Goal: Task Accomplishment & Management: Manage account settings

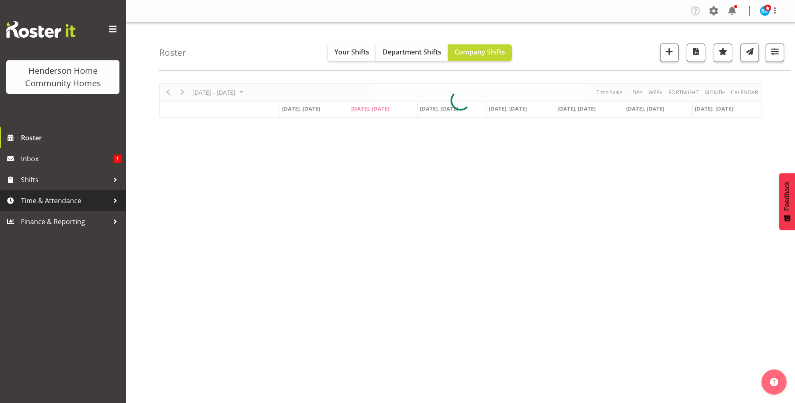
click at [60, 203] on span "Time & Attendance" at bounding box center [65, 201] width 88 height 13
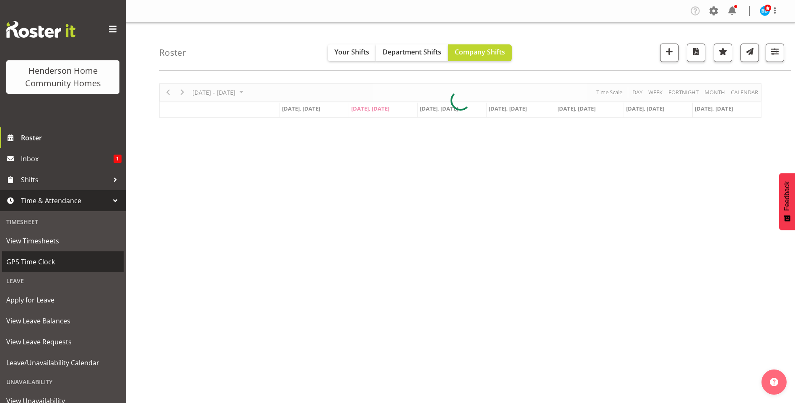
drag, startPoint x: 38, startPoint y: 263, endPoint x: 57, endPoint y: 260, distance: 18.7
click at [39, 263] on span "GPS Time Clock" at bounding box center [62, 262] width 113 height 13
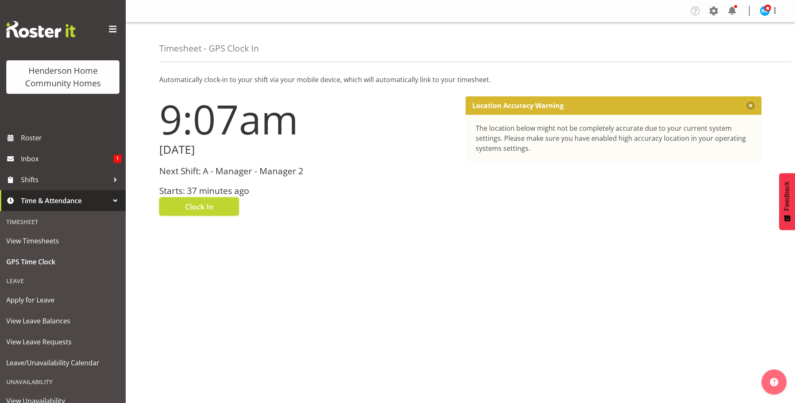
click at [208, 205] on span "Clock In" at bounding box center [199, 206] width 28 height 11
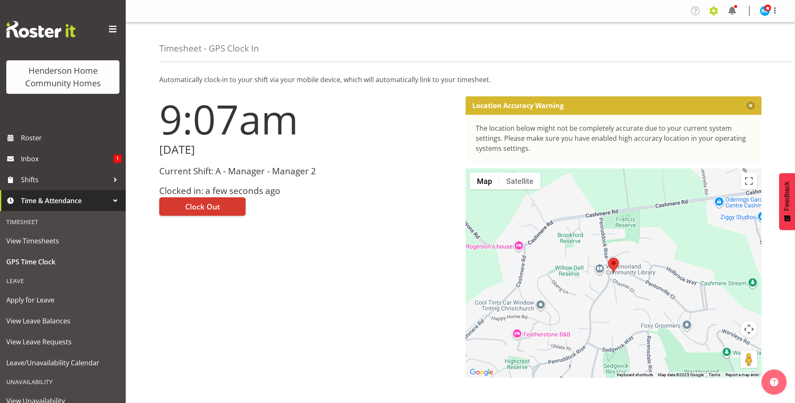
click at [713, 10] on span at bounding box center [713, 10] width 13 height 13
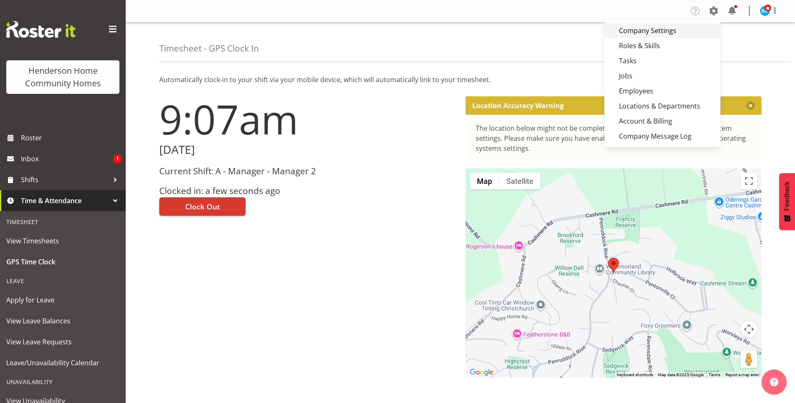
click at [667, 31] on link "Company Settings" at bounding box center [663, 30] width 116 height 15
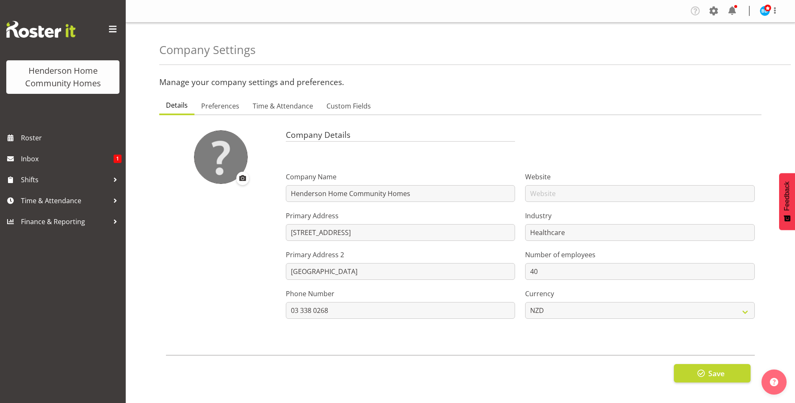
scroll to position [10, 0]
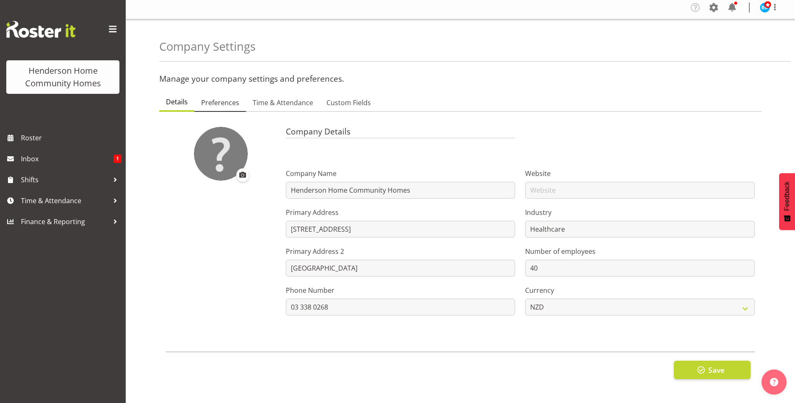
click at [215, 98] on span "Preferences" at bounding box center [220, 103] width 38 height 10
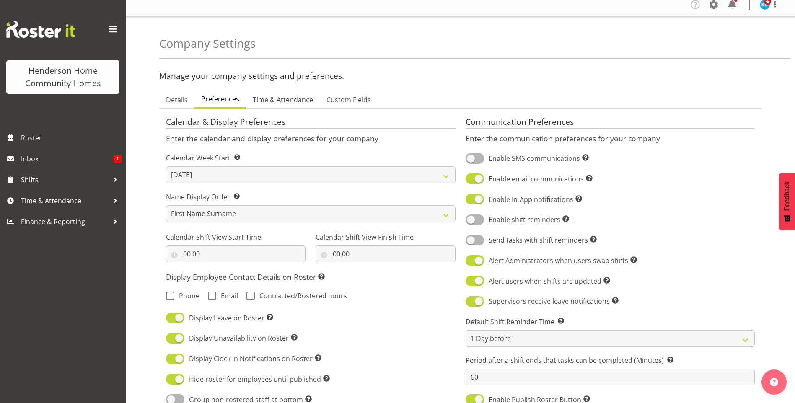
scroll to position [0, 0]
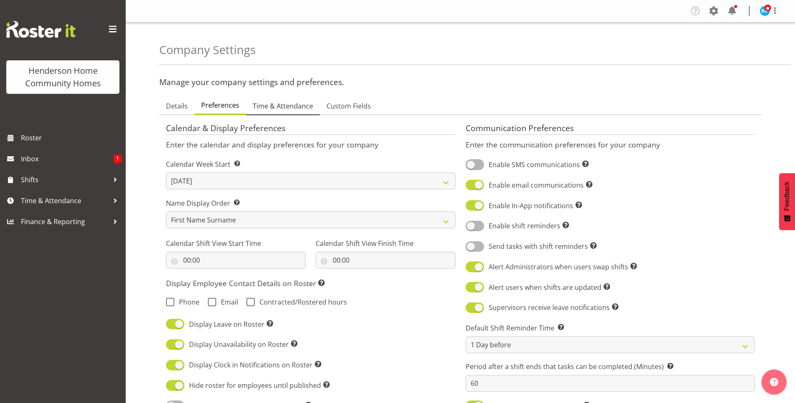
click at [279, 106] on span "Time & Attendance" at bounding box center [283, 106] width 60 height 10
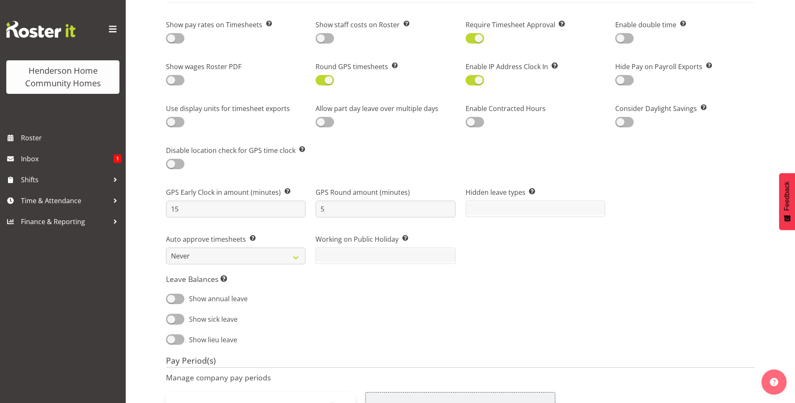
scroll to position [755, 0]
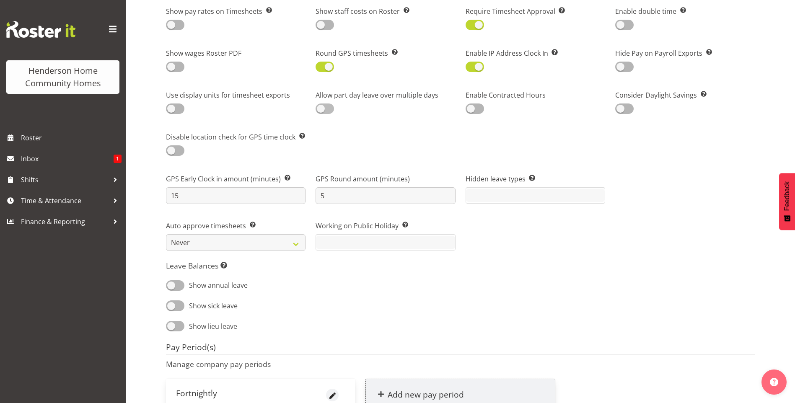
click at [325, 110] on span at bounding box center [325, 109] width 18 height 10
click at [321, 110] on input "checkbox" at bounding box center [318, 108] width 5 height 5
checkbox input "true"
click at [623, 111] on span at bounding box center [624, 109] width 18 height 10
click at [621, 111] on input "checkbox" at bounding box center [617, 108] width 5 height 5
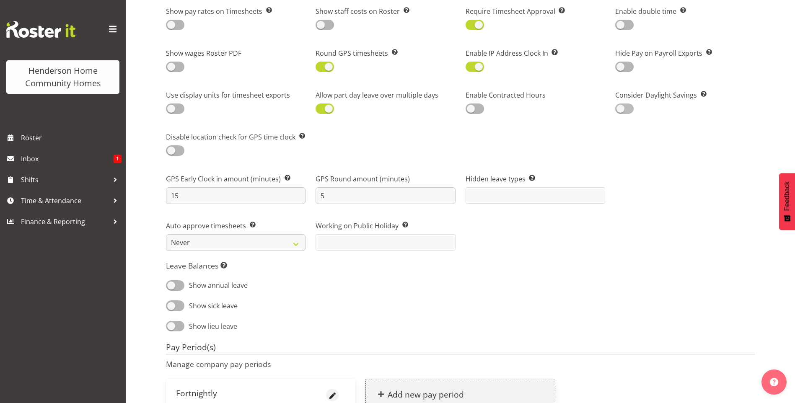
checkbox input "true"
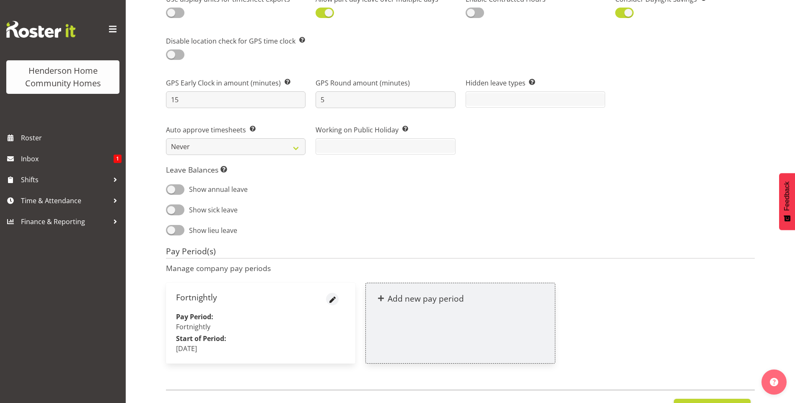
scroll to position [893, 0]
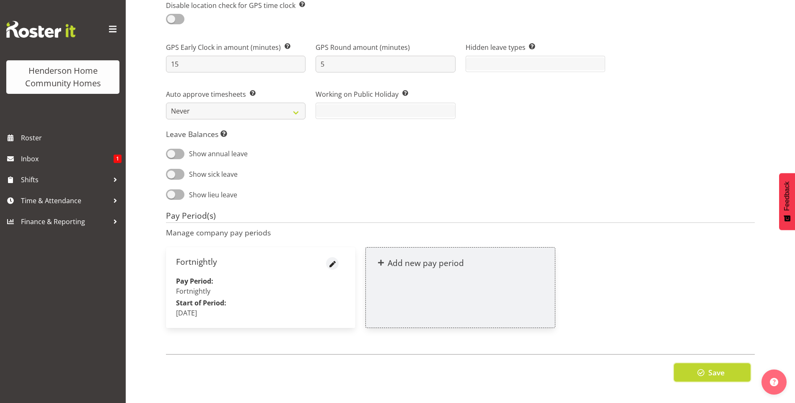
click at [724, 367] on span "Save" at bounding box center [716, 372] width 16 height 11
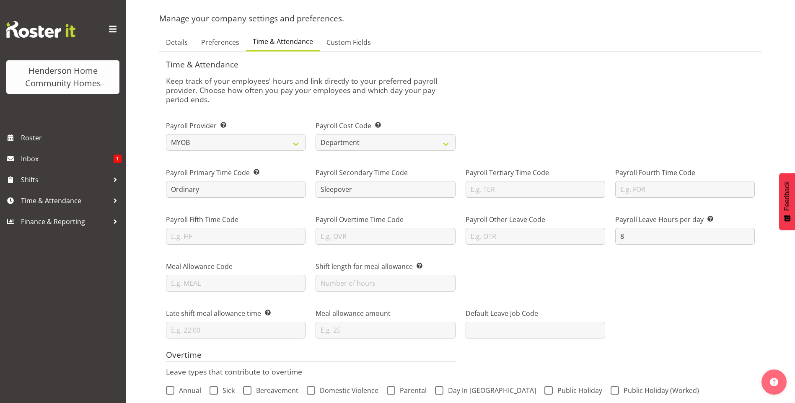
scroll to position [0, 0]
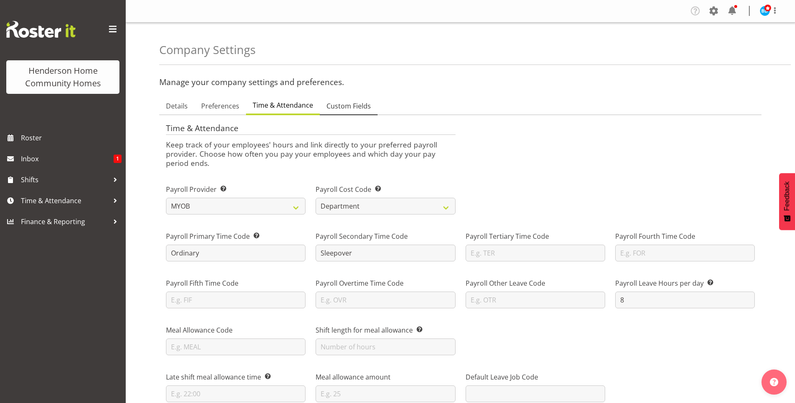
click at [342, 106] on span "Custom Fields" at bounding box center [349, 106] width 44 height 10
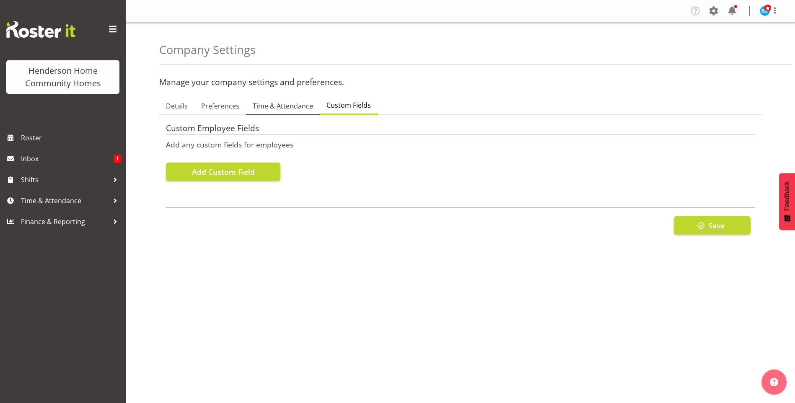
click at [265, 103] on span "Time & Attendance" at bounding box center [283, 106] width 60 height 10
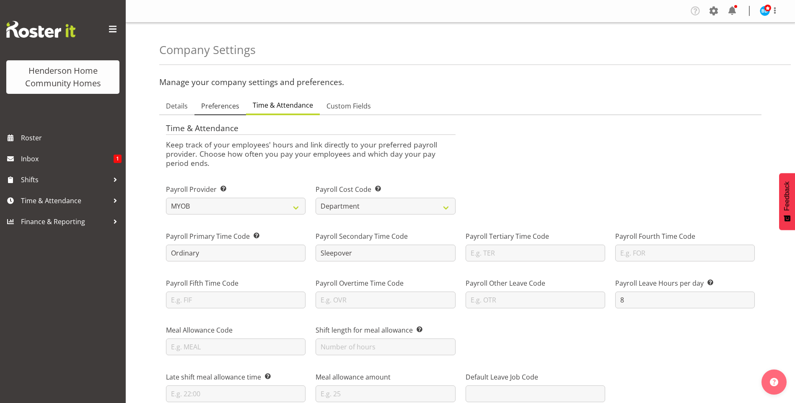
click at [213, 103] on span "Preferences" at bounding box center [220, 106] width 38 height 10
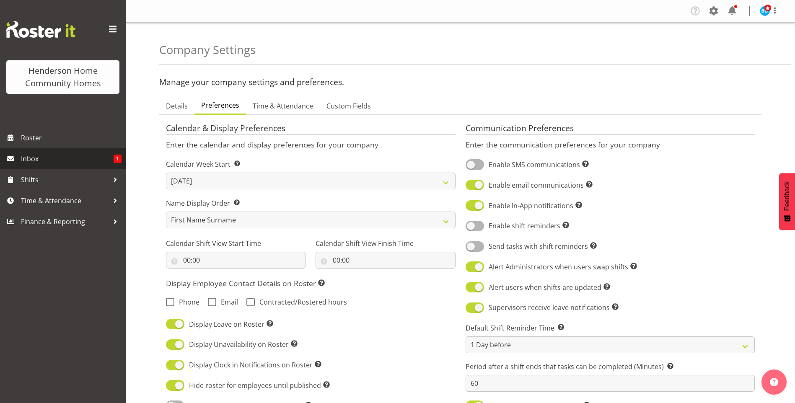
click at [102, 156] on span "Inbox" at bounding box center [67, 159] width 93 height 13
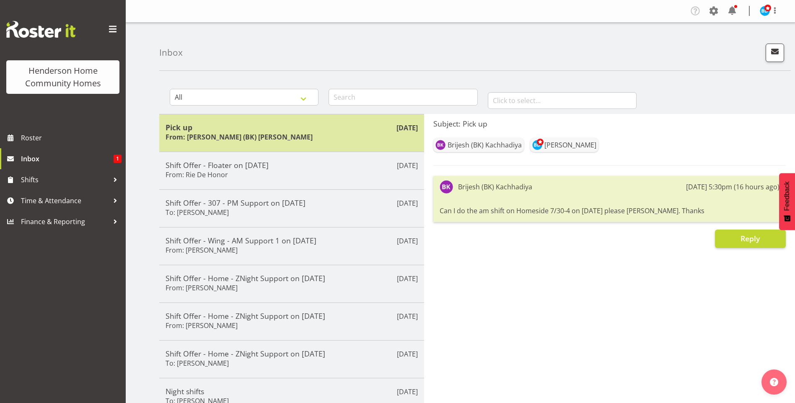
click at [267, 130] on h5 "Pick up" at bounding box center [292, 127] width 252 height 9
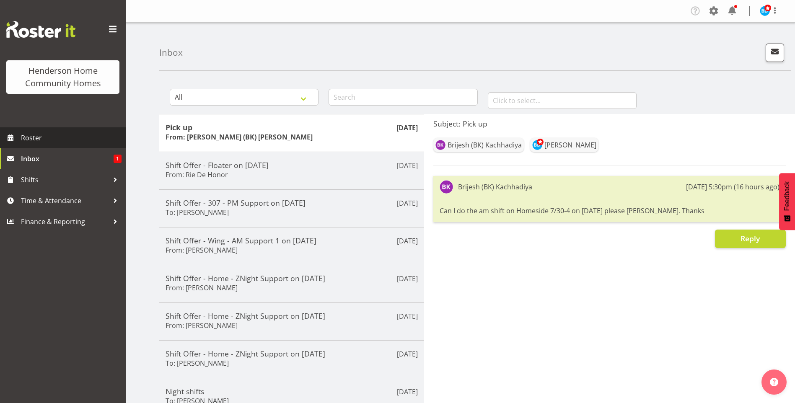
click at [65, 142] on span "Roster" at bounding box center [71, 138] width 101 height 13
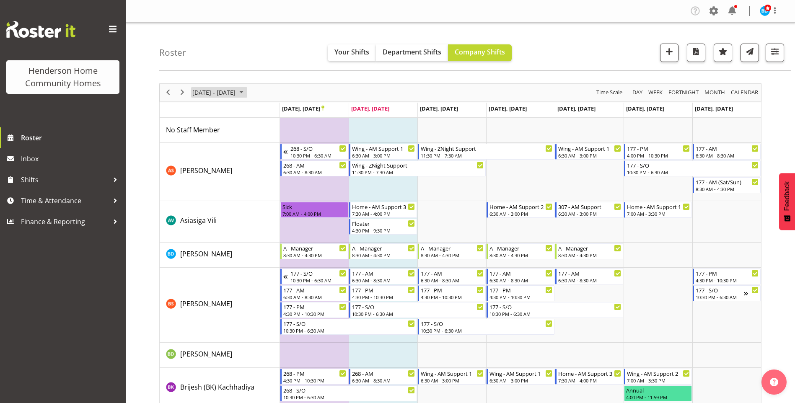
click at [247, 93] on span "September 2025" at bounding box center [241, 92] width 10 height 10
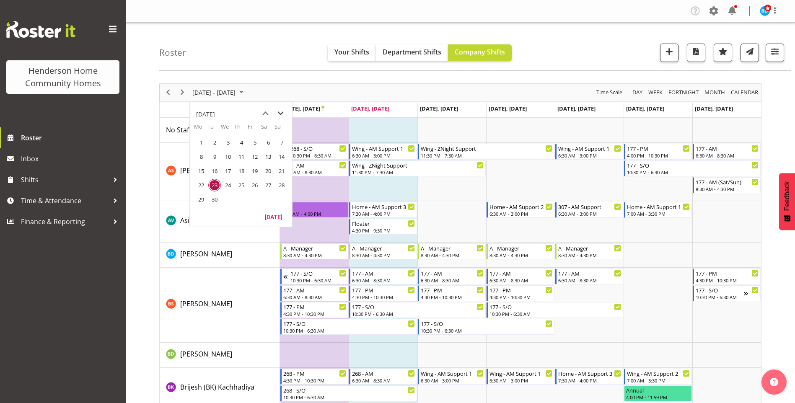
click at [281, 115] on span "next month" at bounding box center [280, 113] width 15 height 15
click at [230, 143] on span "1" at bounding box center [228, 142] width 13 height 13
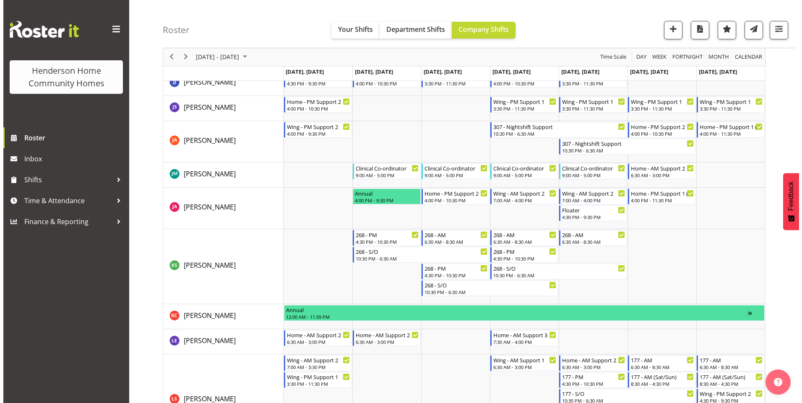
scroll to position [587, 0]
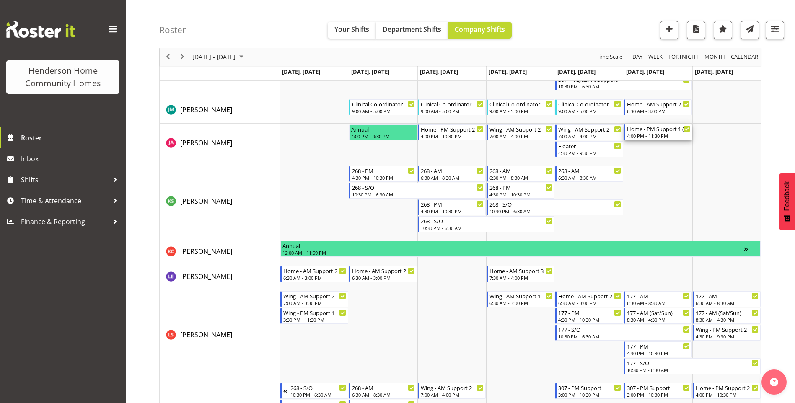
click at [649, 136] on div "4:00 PM - 11:30 PM" at bounding box center [658, 135] width 63 height 7
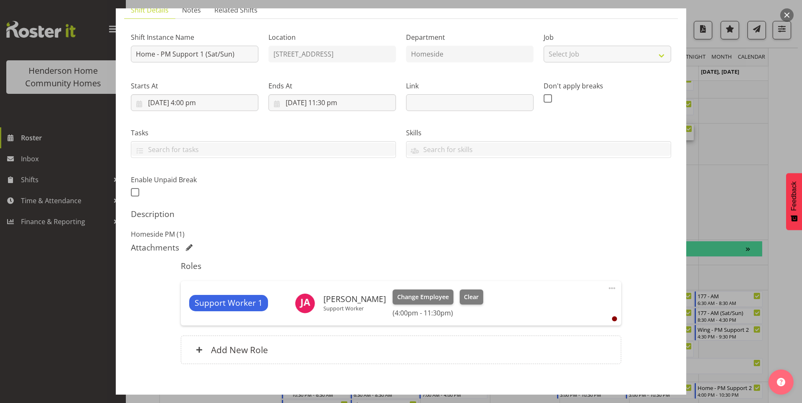
scroll to position [110, 0]
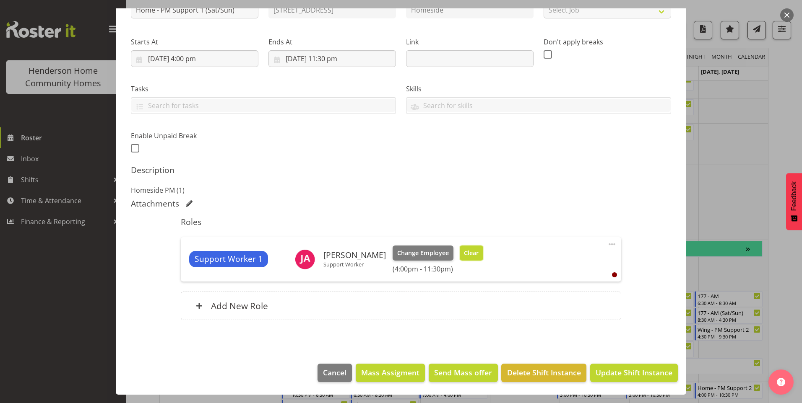
click at [464, 254] on span "Clear" at bounding box center [471, 253] width 15 height 9
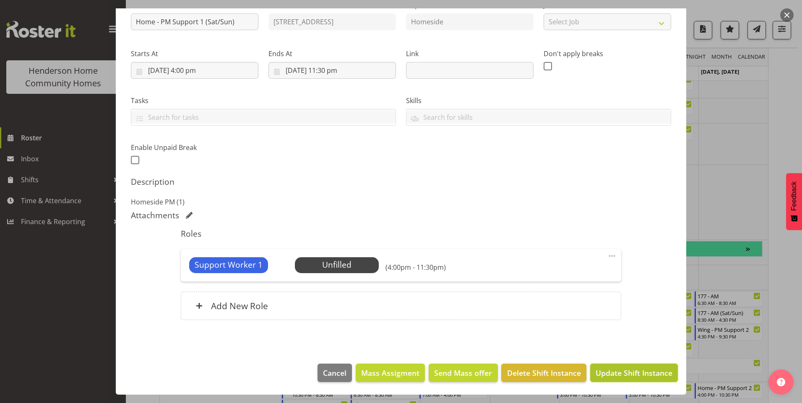
click at [640, 374] on span "Update Shift Instance" at bounding box center [633, 373] width 77 height 11
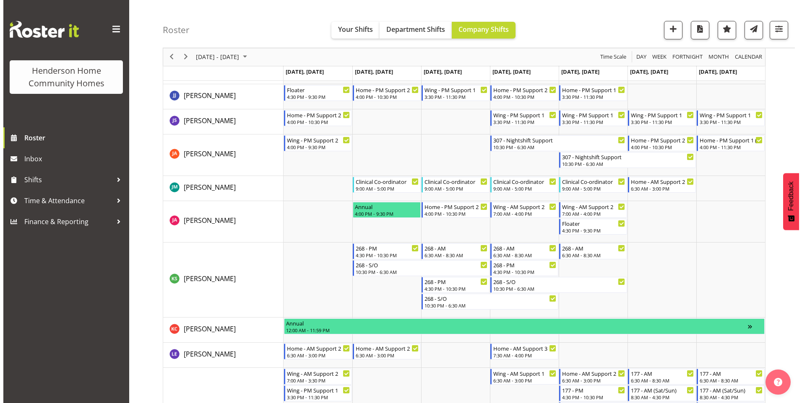
scroll to position [503, 0]
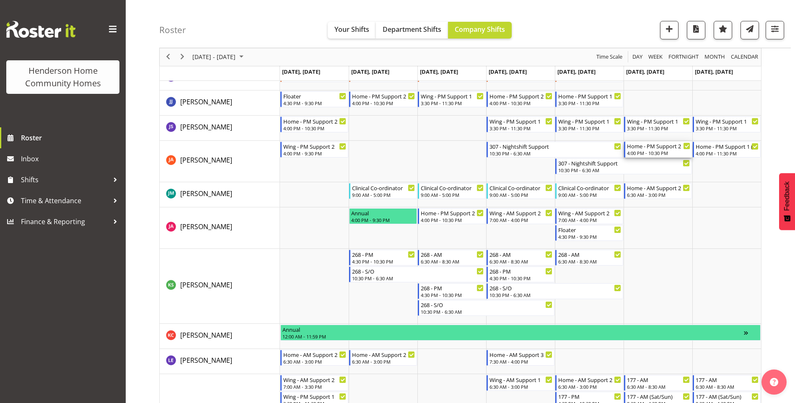
click at [661, 151] on div "4:00 PM - 10:30 PM" at bounding box center [658, 153] width 63 height 7
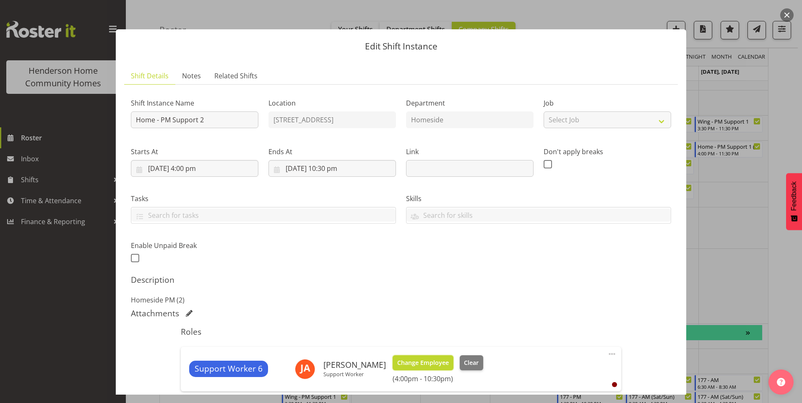
click at [422, 361] on span "Change Employee" at bounding box center [423, 362] width 52 height 9
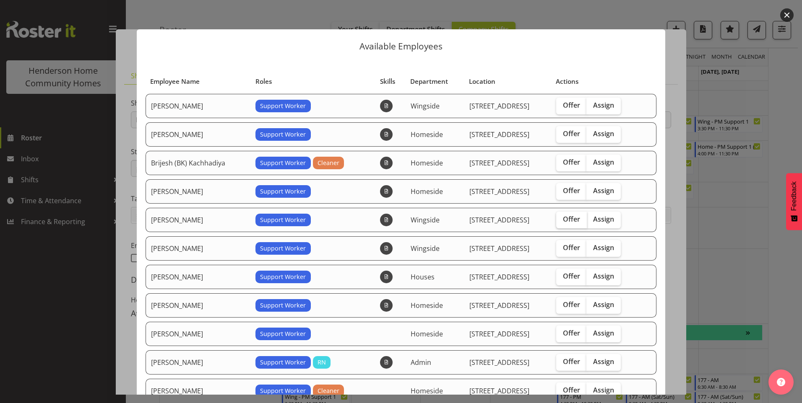
scroll to position [84, 0]
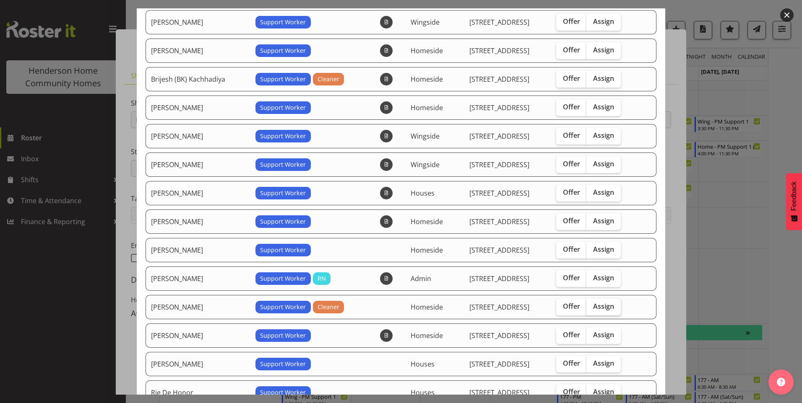
click at [599, 304] on span "Assign" at bounding box center [603, 306] width 21 height 8
click at [592, 304] on input "Assign" at bounding box center [588, 306] width 5 height 5
checkbox input "true"
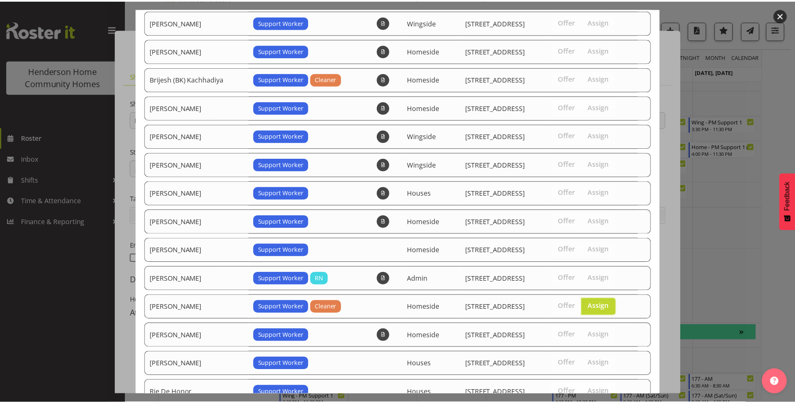
scroll to position [260, 0]
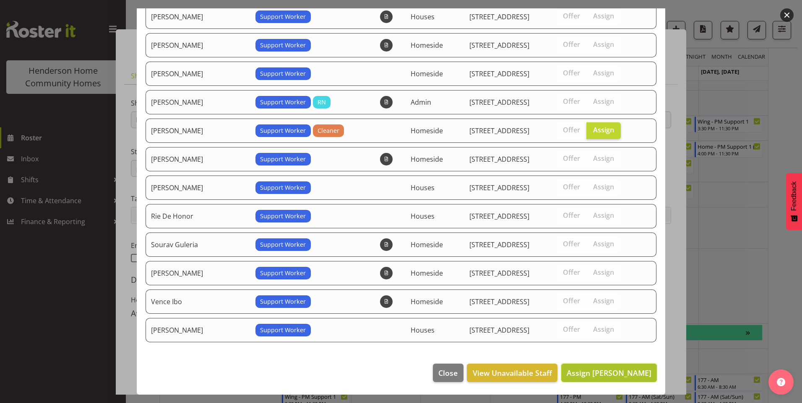
click at [622, 371] on span "Assign Julius Antonio" at bounding box center [608, 373] width 85 height 10
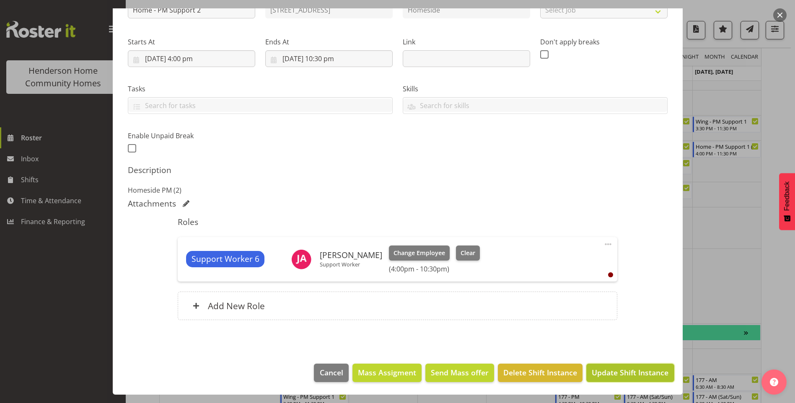
click at [636, 373] on span "Update Shift Instance" at bounding box center [630, 372] width 77 height 11
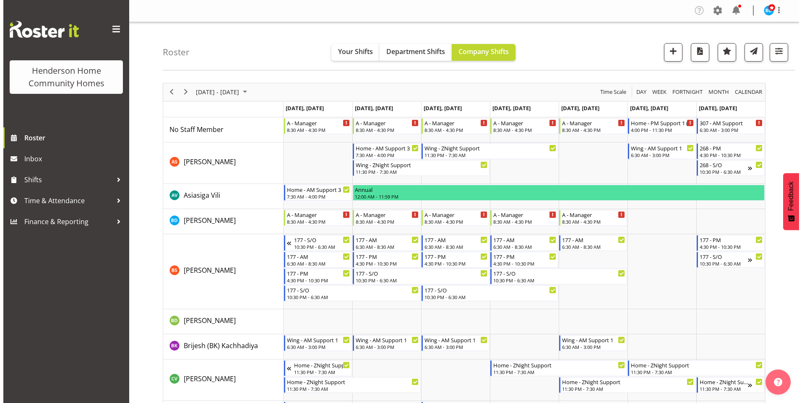
scroll to position [0, 0]
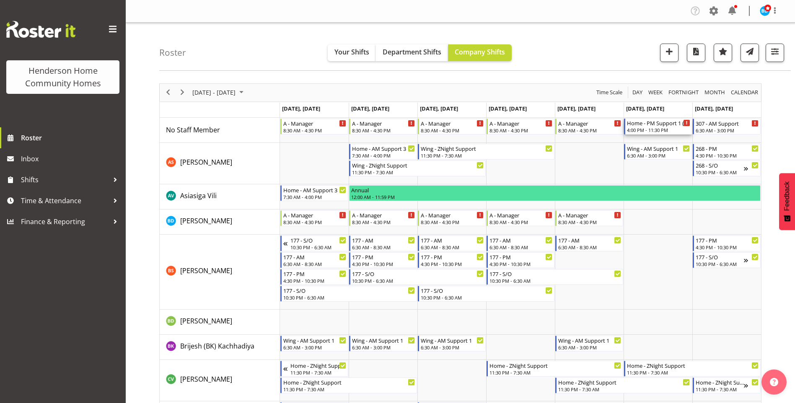
click at [647, 127] on div "Home - PM Support 1 (Sat/Sun) 4:00 PM - 11:30 PM" at bounding box center [658, 127] width 63 height 16
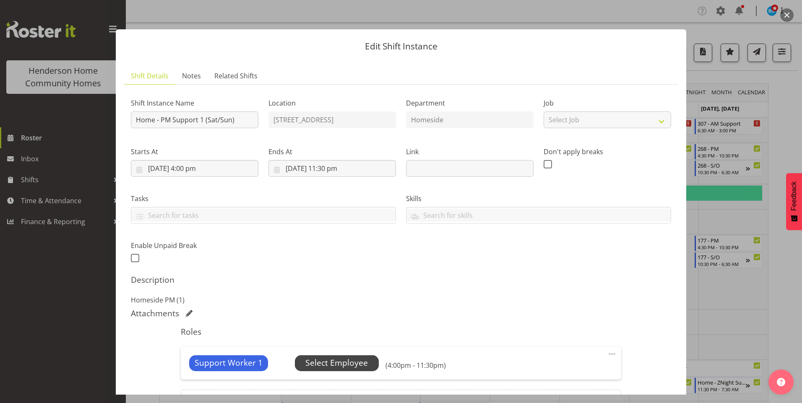
click at [348, 359] on span "Select Employee" at bounding box center [336, 363] width 62 height 12
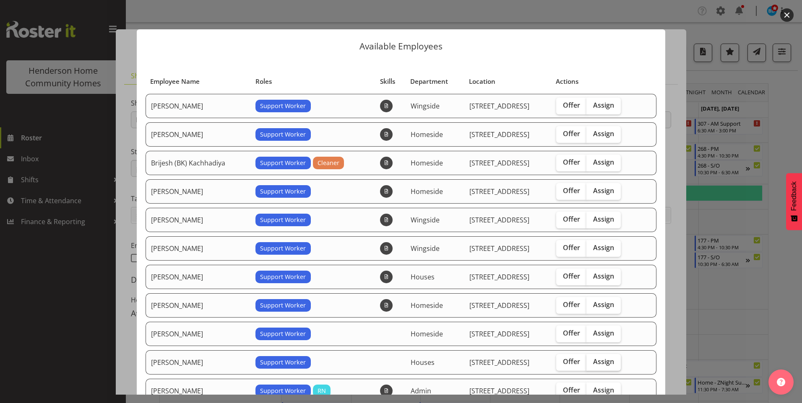
click at [595, 360] on span "Assign" at bounding box center [603, 362] width 21 height 8
click at [592, 360] on input "Assign" at bounding box center [588, 361] width 5 height 5
checkbox input "true"
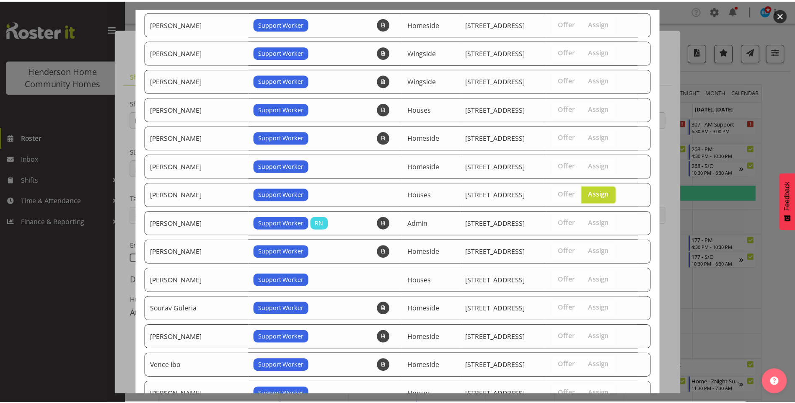
scroll to position [232, 0]
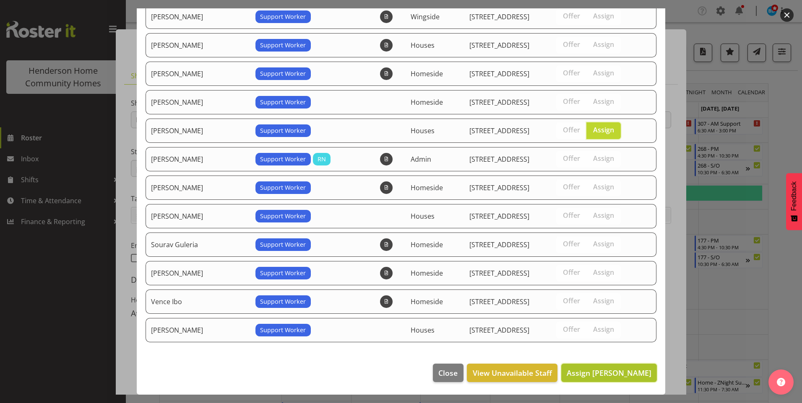
click at [611, 373] on span "Assign Jess Aracan" at bounding box center [608, 373] width 85 height 10
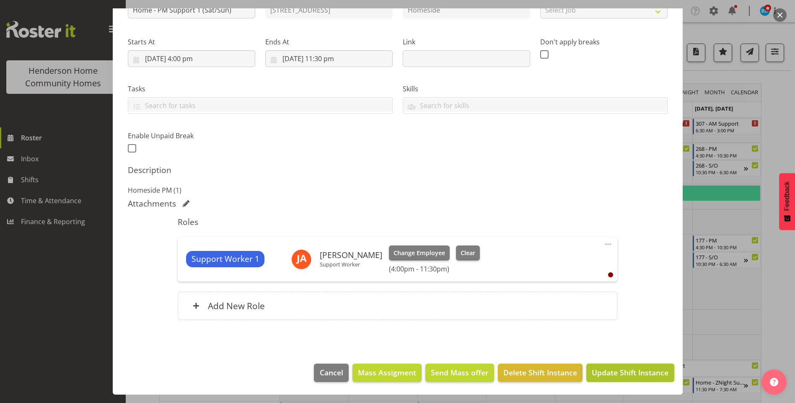
click at [617, 373] on span "Update Shift Instance" at bounding box center [630, 372] width 77 height 11
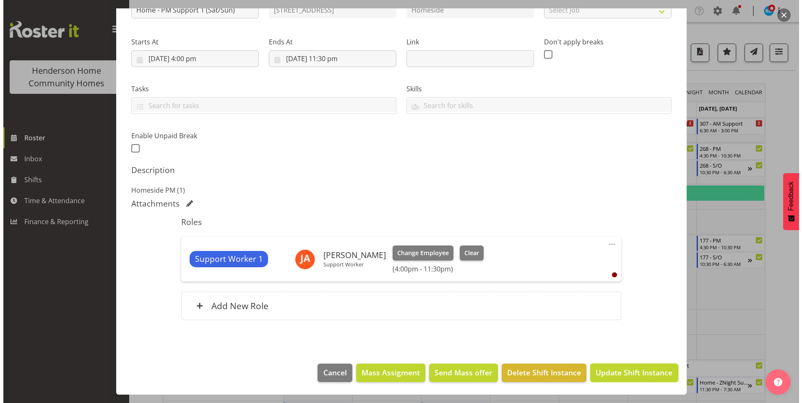
scroll to position [76, 0]
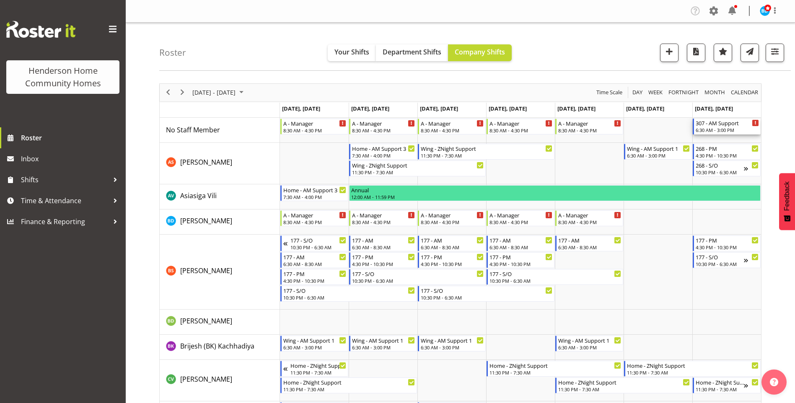
click at [722, 129] on div "6:30 AM - 3:00 PM" at bounding box center [727, 130] width 63 height 7
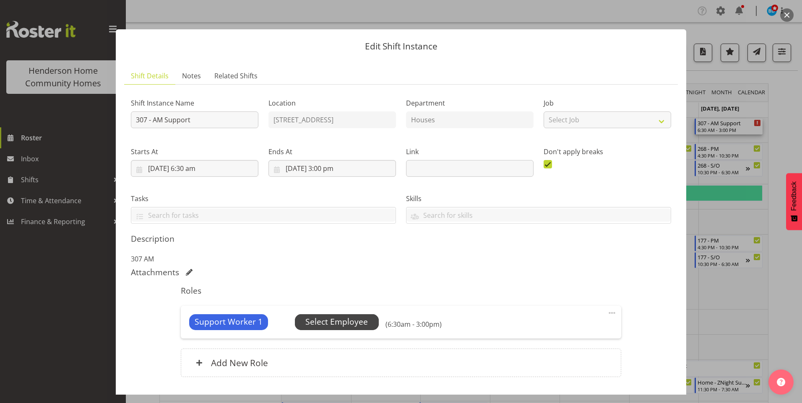
click at [343, 322] on span "Select Employee" at bounding box center [336, 322] width 62 height 12
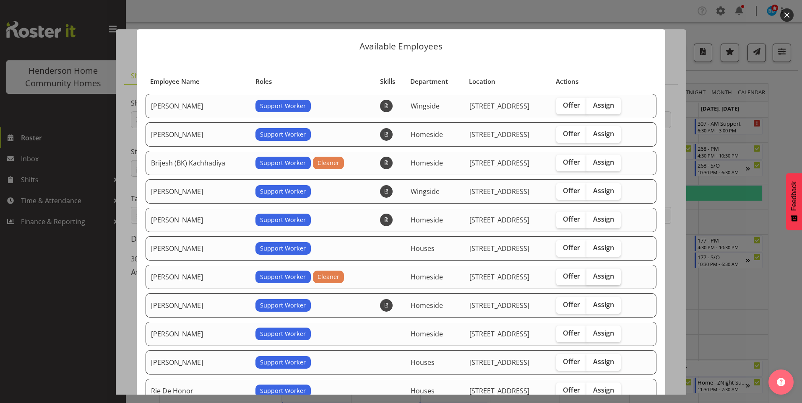
click at [597, 274] on span "Assign" at bounding box center [603, 276] width 21 height 8
click at [592, 274] on input "Assign" at bounding box center [588, 276] width 5 height 5
checkbox input "true"
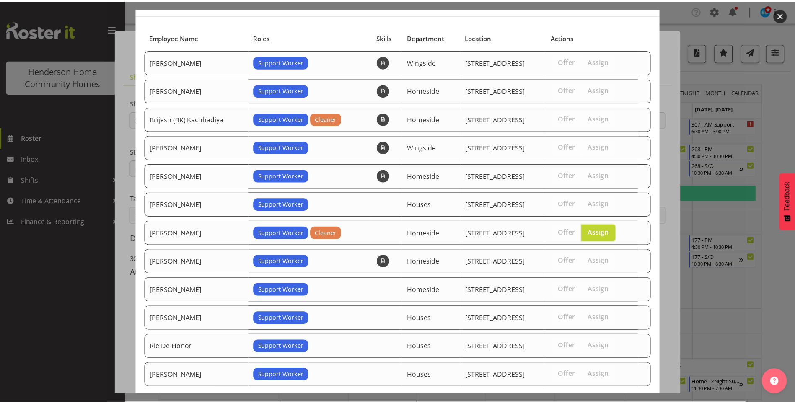
scroll to position [89, 0]
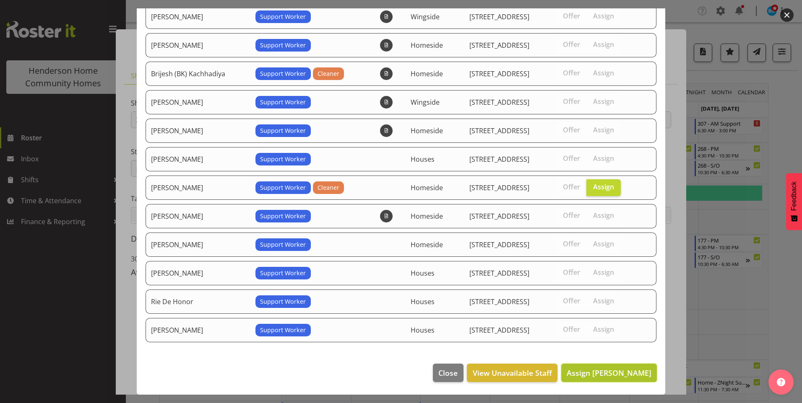
click at [617, 376] on span "Assign Julius Antonio" at bounding box center [608, 373] width 85 height 10
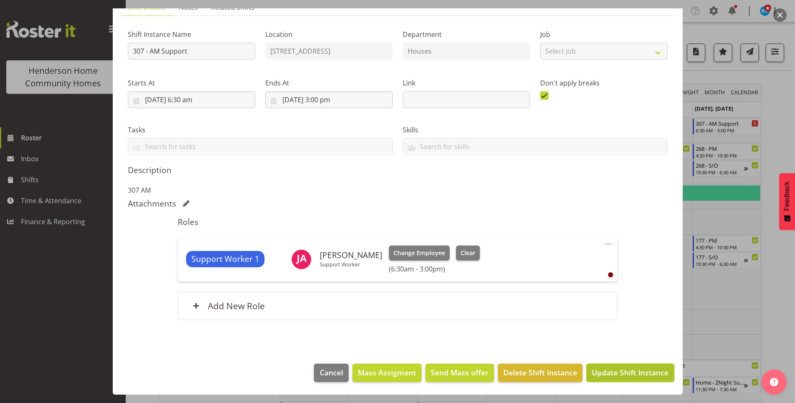
click at [624, 374] on span "Update Shift Instance" at bounding box center [630, 372] width 77 height 11
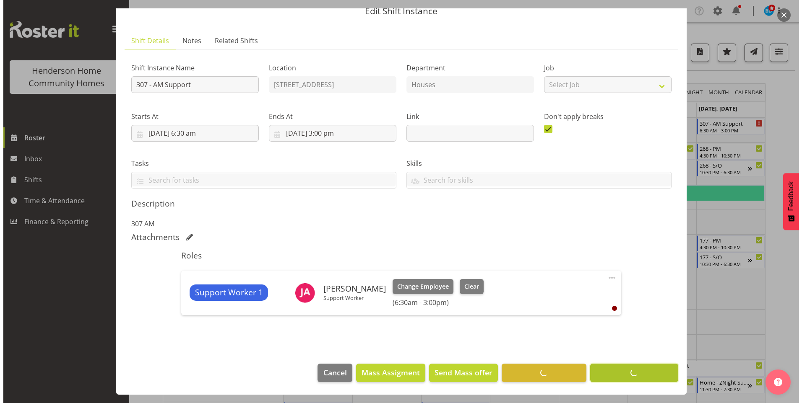
scroll to position [35, 0]
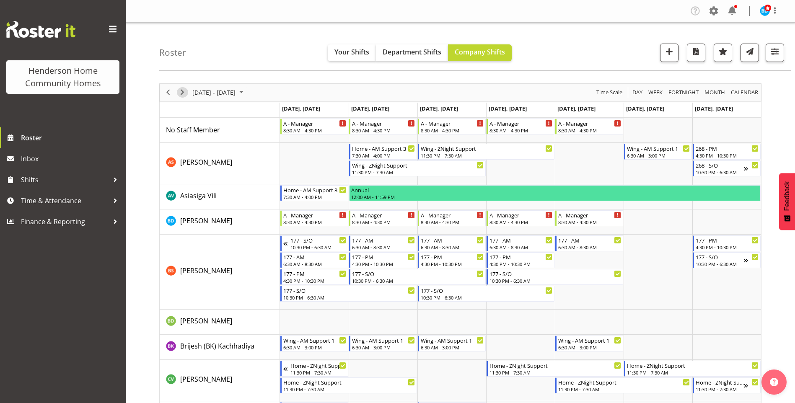
click at [178, 92] on span "Next" at bounding box center [182, 92] width 10 height 10
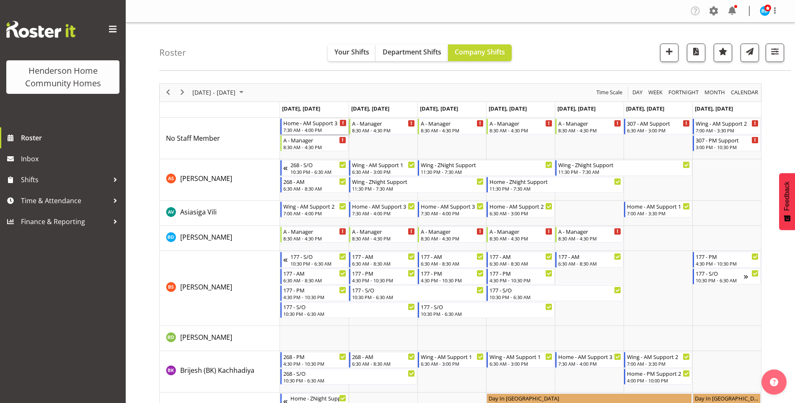
click at [315, 125] on div "Home - AM Support 3" at bounding box center [314, 123] width 63 height 8
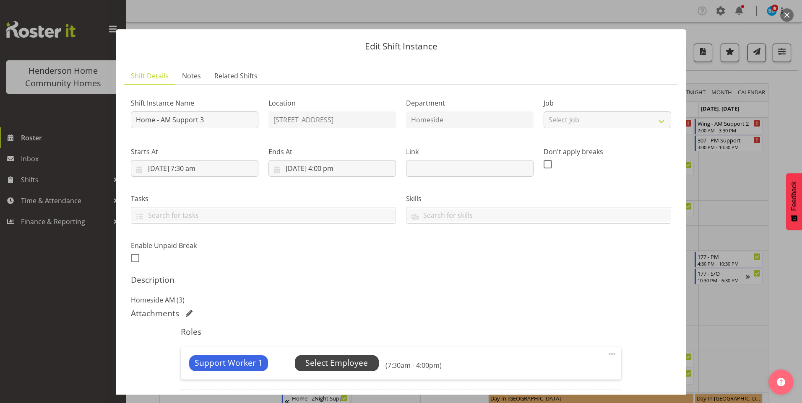
click at [329, 364] on span "Select Employee" at bounding box center [336, 363] width 62 height 12
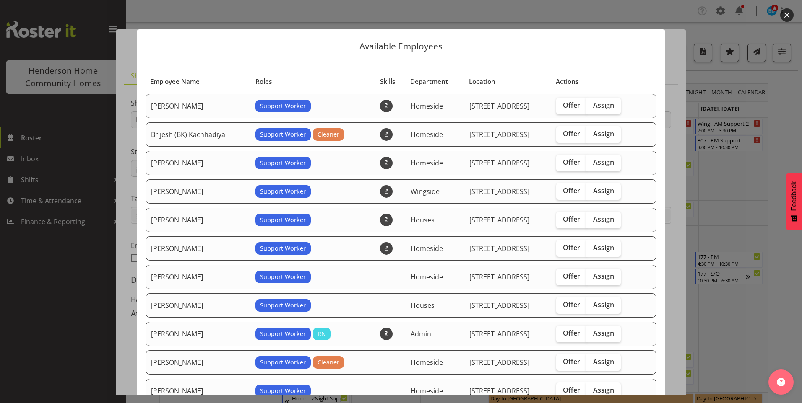
scroll to position [42, 0]
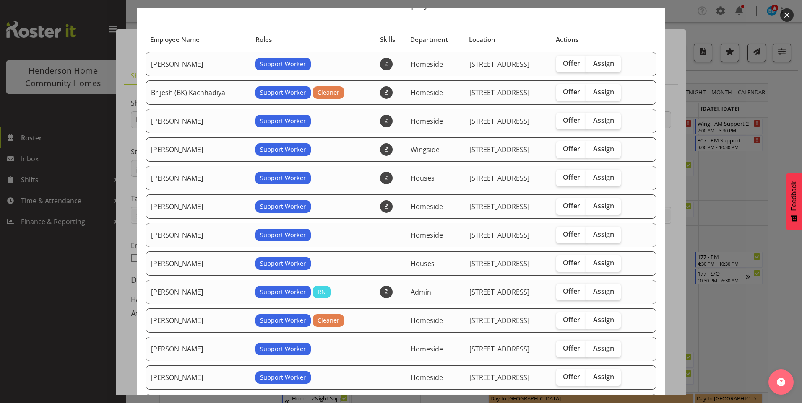
drag, startPoint x: 595, startPoint y: 88, endPoint x: 610, endPoint y: 139, distance: 53.2
click at [595, 88] on span "Assign" at bounding box center [603, 92] width 21 height 8
click at [592, 89] on input "Assign" at bounding box center [588, 91] width 5 height 5
checkbox input "true"
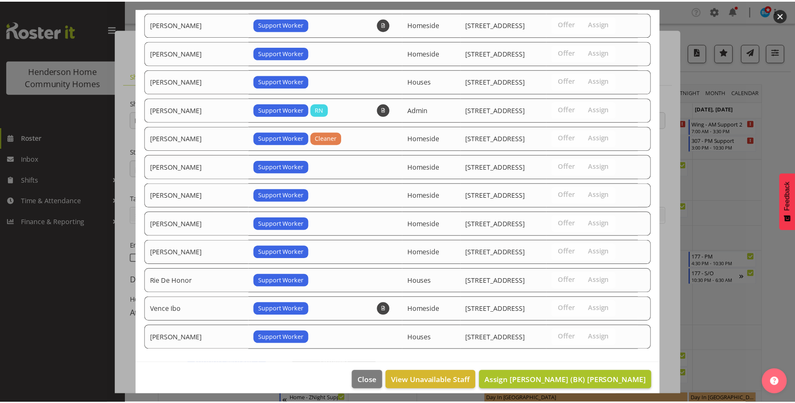
scroll to position [232, 0]
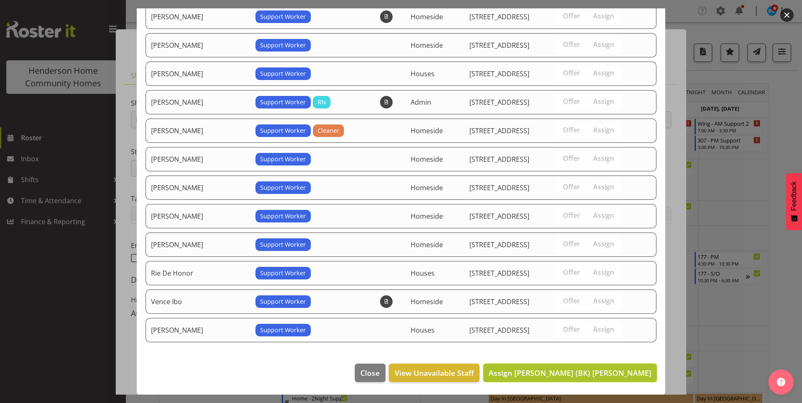
click at [579, 374] on span "Assign Brijesh (BK) Kachhadiya" at bounding box center [569, 373] width 163 height 10
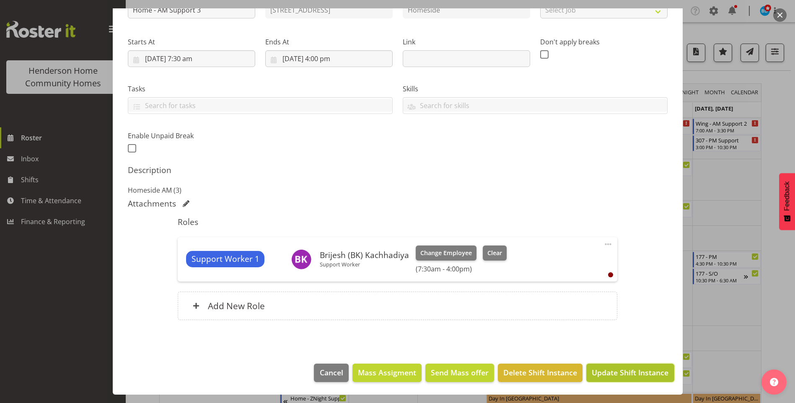
click at [610, 370] on span "Update Shift Instance" at bounding box center [630, 372] width 77 height 11
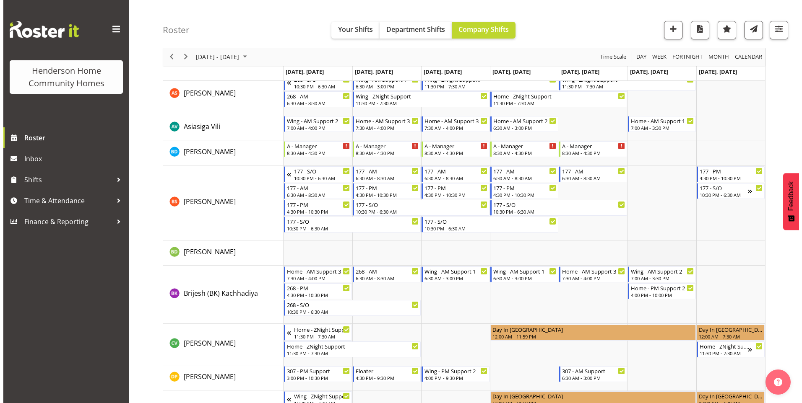
scroll to position [126, 0]
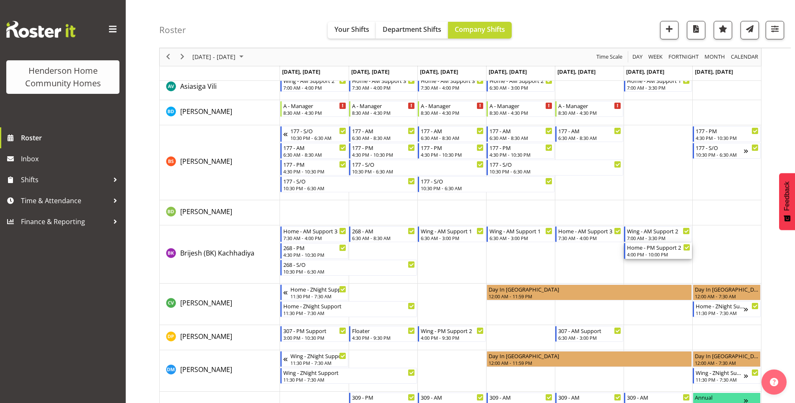
click at [657, 251] on div "Home - PM Support 2" at bounding box center [658, 247] width 63 height 8
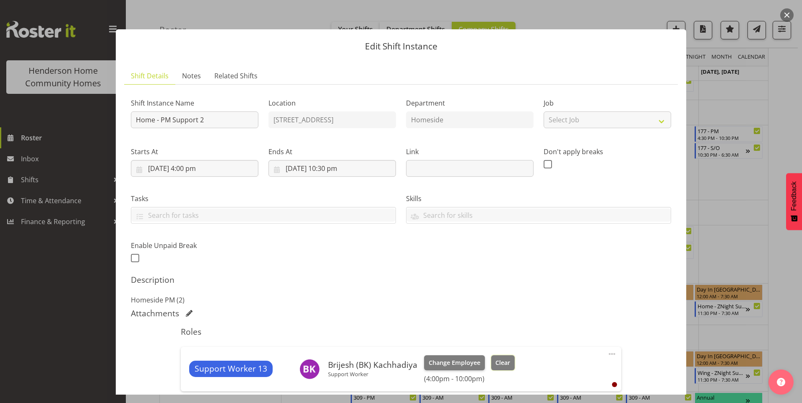
drag, startPoint x: 499, startPoint y: 361, endPoint x: 529, endPoint y: 363, distance: 30.7
click at [499, 361] on span "Clear" at bounding box center [502, 362] width 15 height 9
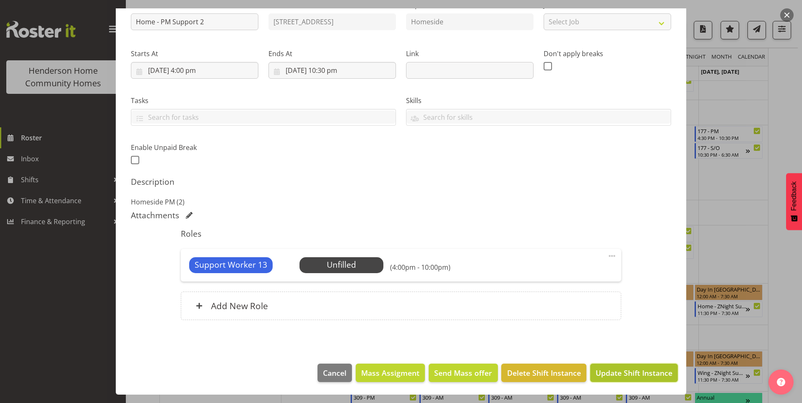
click at [614, 373] on span "Update Shift Instance" at bounding box center [633, 373] width 77 height 11
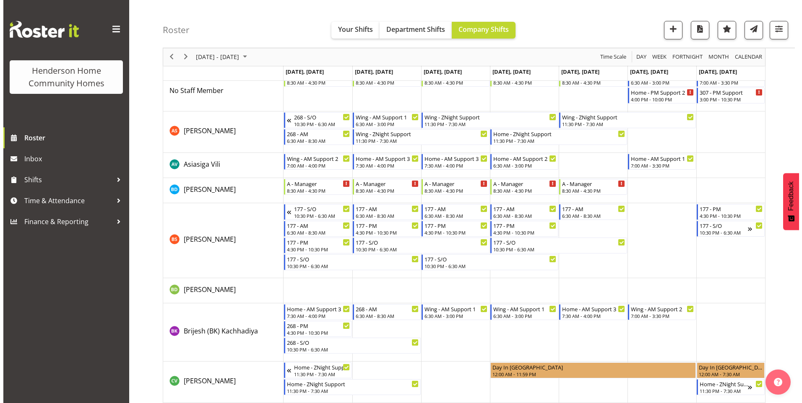
scroll to position [0, 0]
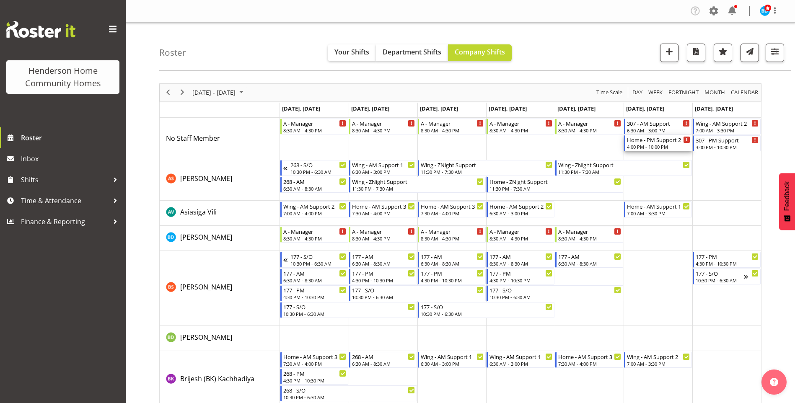
click at [641, 145] on div "4:00 PM - 10:00 PM" at bounding box center [658, 146] width 63 height 7
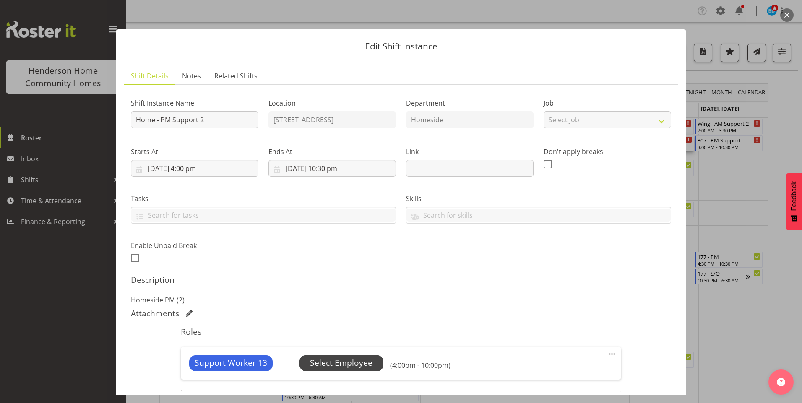
click at [373, 359] on span "Select Employee" at bounding box center [341, 363] width 84 height 16
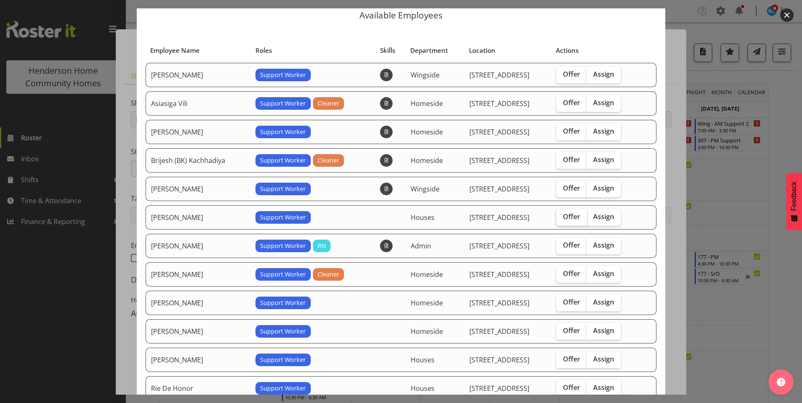
scroll to position [84, 0]
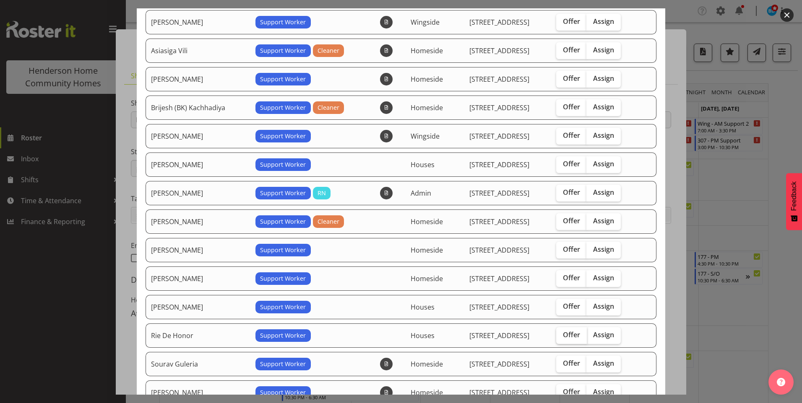
click at [563, 334] on span "Offer" at bounding box center [571, 335] width 17 height 8
click at [561, 334] on input "Offer" at bounding box center [558, 334] width 5 height 5
checkbox input "true"
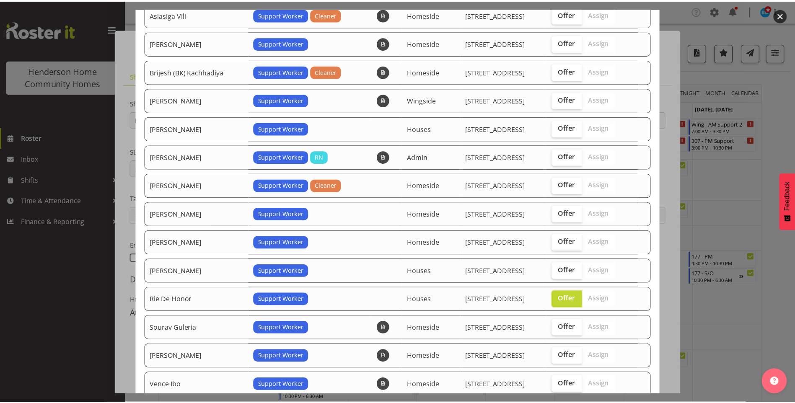
scroll to position [175, 0]
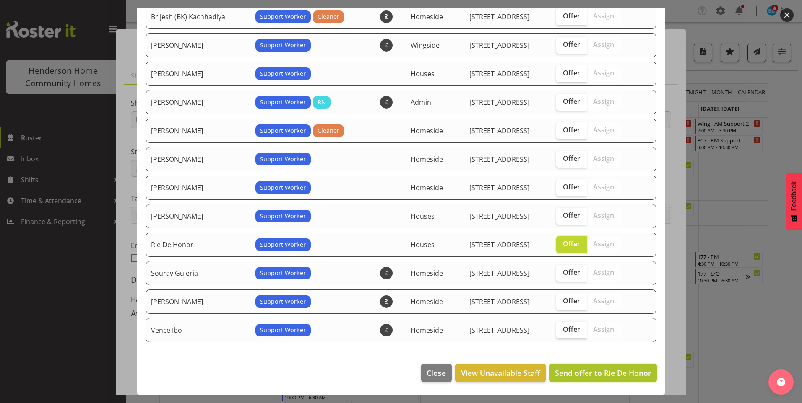
click at [610, 374] on span "Send offer to Rie De Honor" at bounding box center [603, 373] width 96 height 10
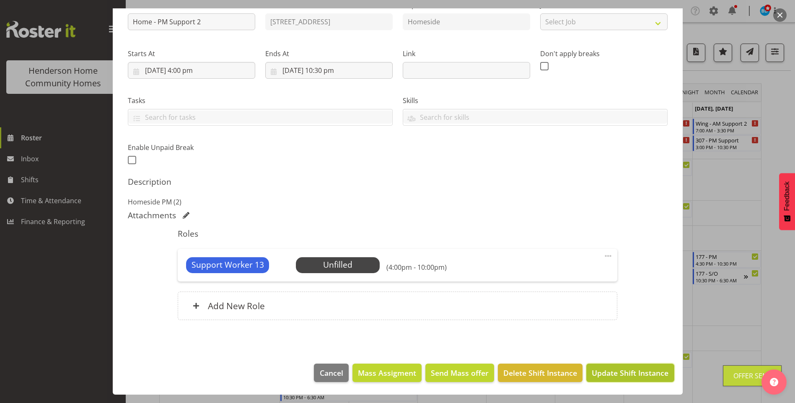
click at [611, 376] on span "Update Shift Instance" at bounding box center [630, 373] width 77 height 11
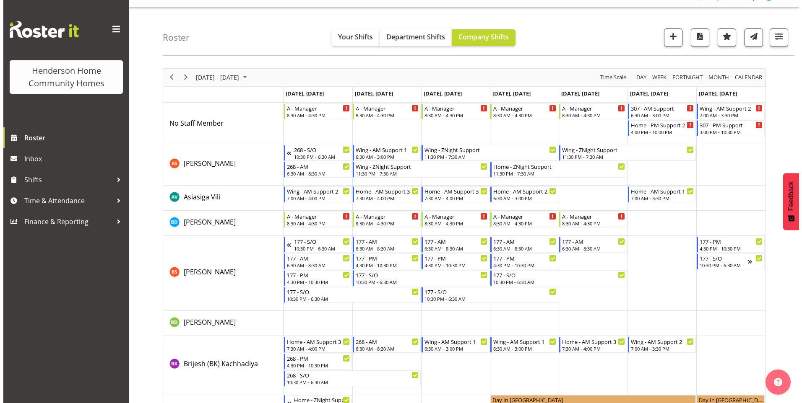
scroll to position [0, 0]
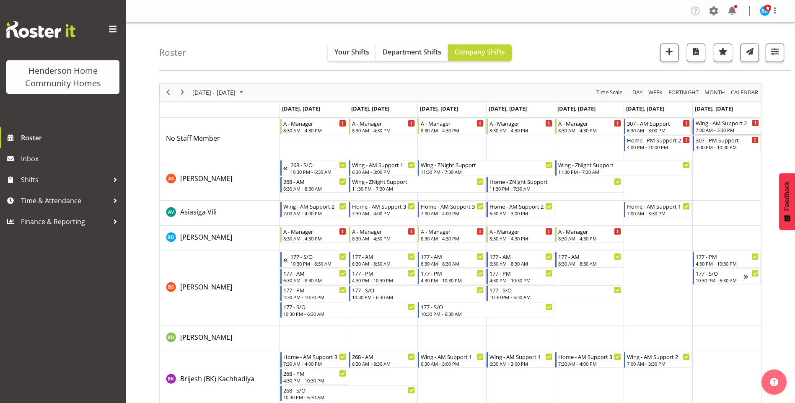
click at [720, 129] on div "7:00 AM - 3:30 PM" at bounding box center [727, 130] width 63 height 7
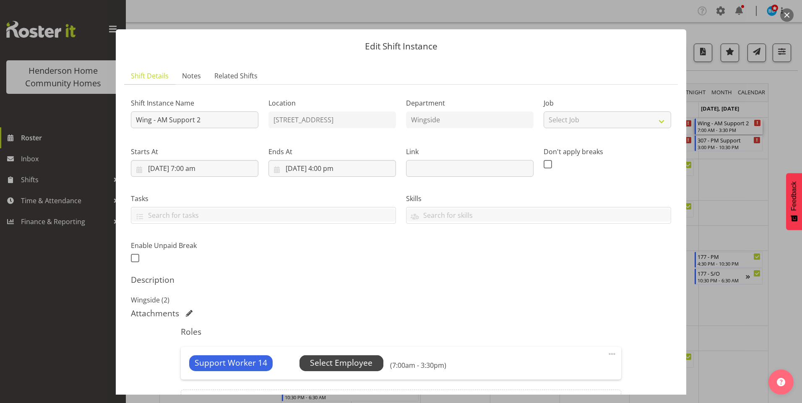
click at [366, 362] on span "Select Employee" at bounding box center [341, 363] width 62 height 12
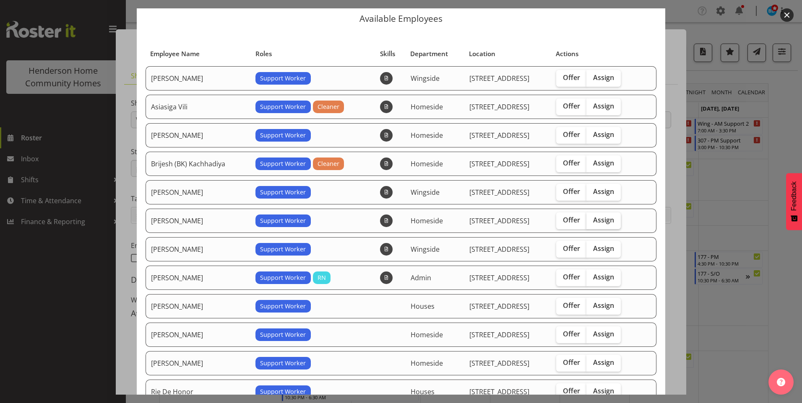
scroll to position [42, 0]
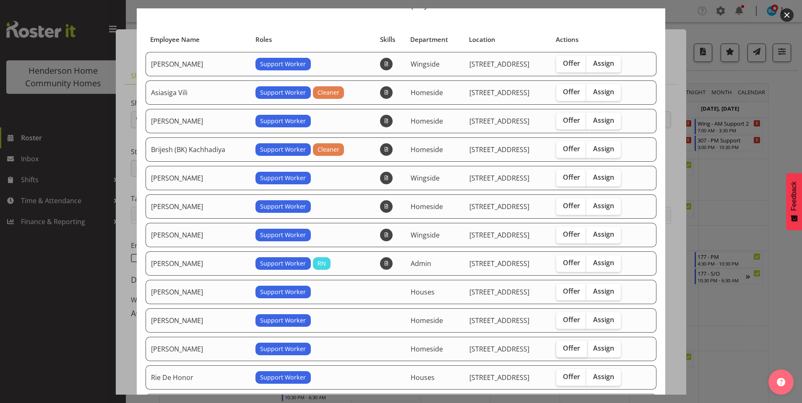
click at [563, 345] on span "Offer" at bounding box center [571, 348] width 17 height 8
click at [561, 346] on input "Offer" at bounding box center [558, 348] width 5 height 5
checkbox input "true"
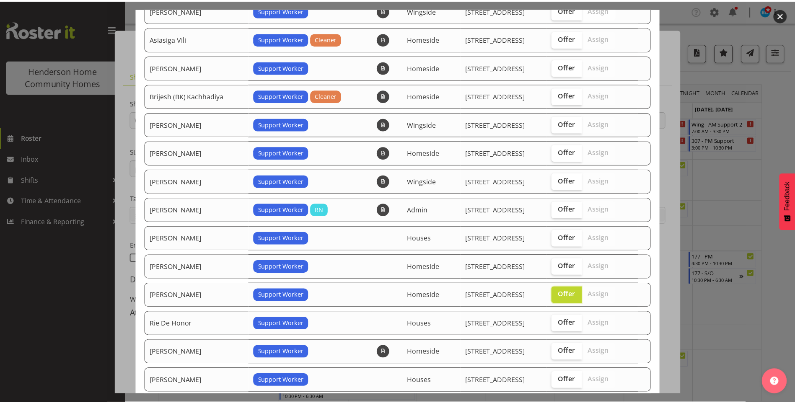
scroll to position [146, 0]
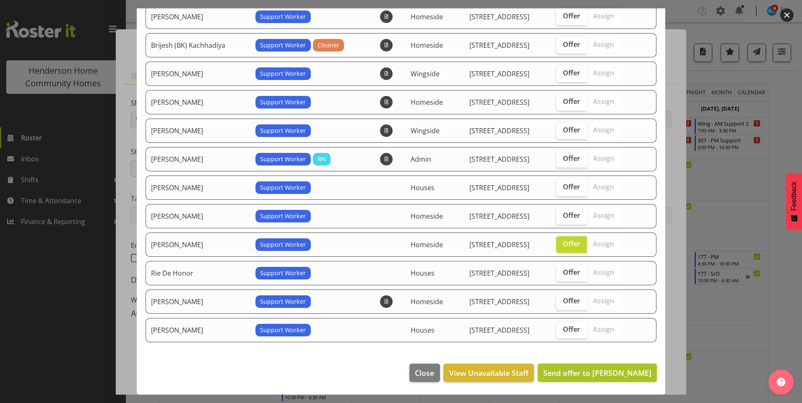
click at [610, 374] on span "Send offer to Miyoung Chung" at bounding box center [597, 373] width 108 height 10
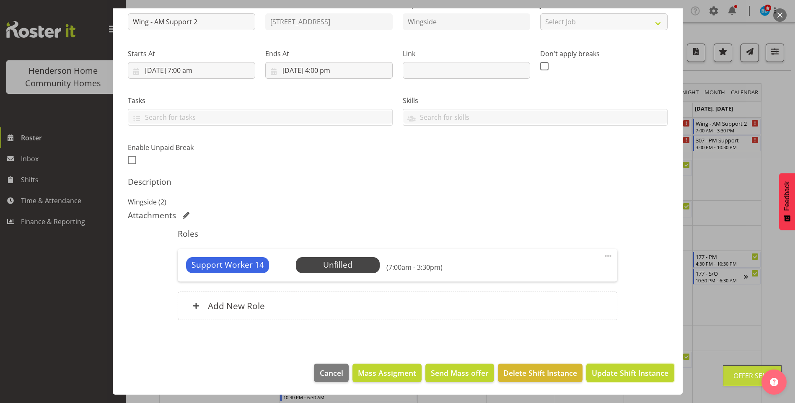
click at [618, 379] on span "Update Shift Instance" at bounding box center [630, 373] width 77 height 11
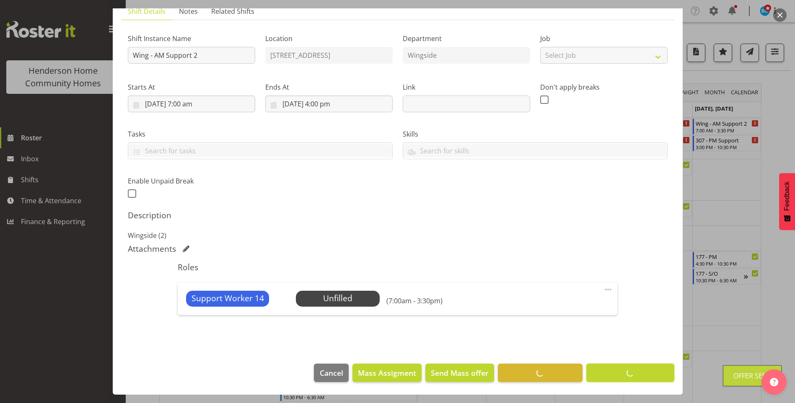
scroll to position [65, 0]
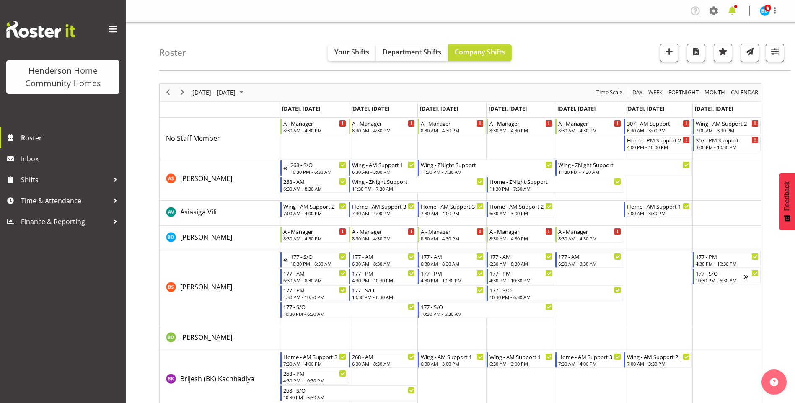
click at [736, 10] on span at bounding box center [732, 10] width 13 height 13
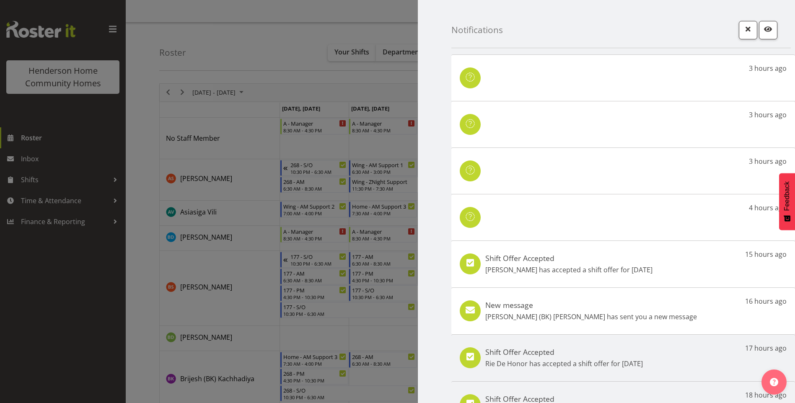
scroll to position [57, 0]
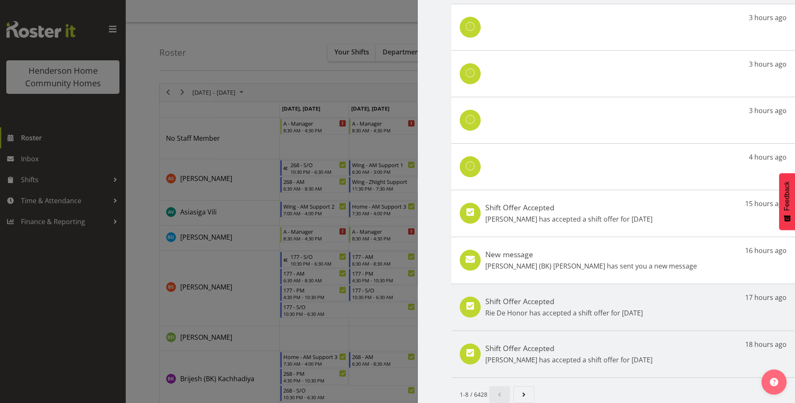
click at [664, 252] on div "New message Brijesh (BK) Kachhadiya has sent you a new message 16 hours ago" at bounding box center [623, 260] width 344 height 47
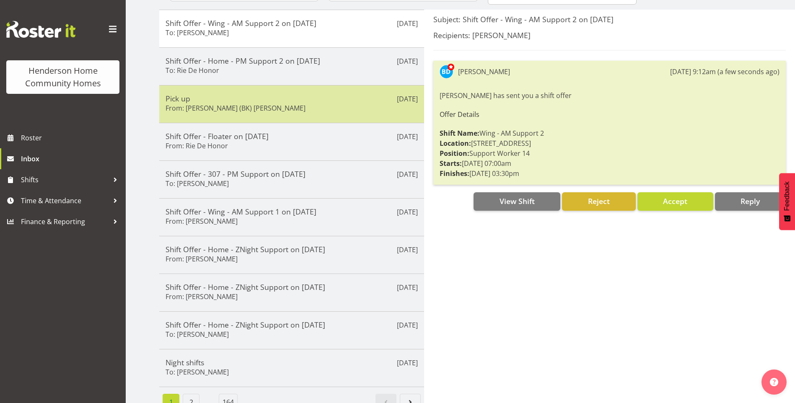
scroll to position [122, 0]
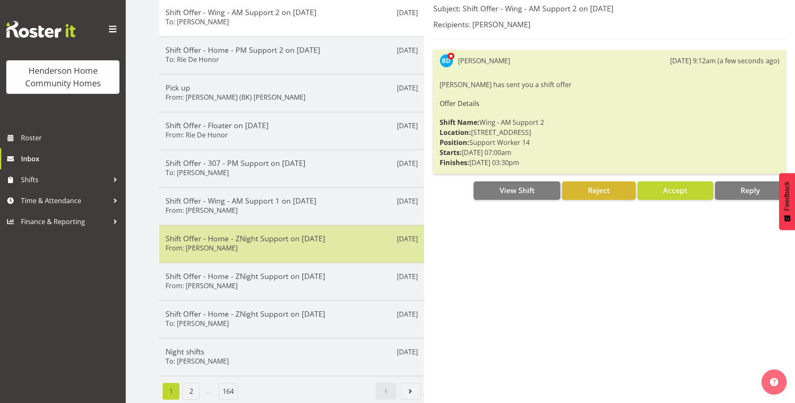
click at [306, 234] on h5 "Shift Offer - Home - ZNight Support on [DATE]" at bounding box center [292, 238] width 252 height 9
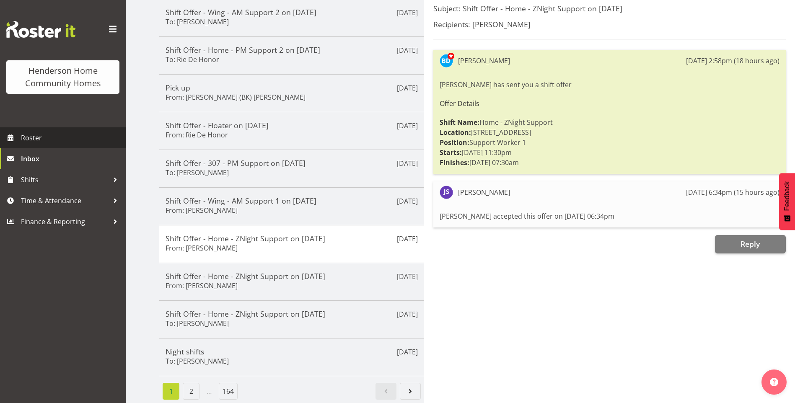
click at [94, 139] on span "Roster" at bounding box center [71, 138] width 101 height 13
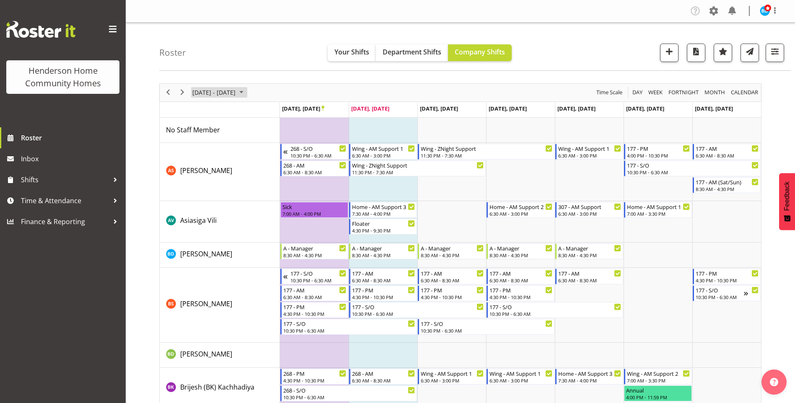
click at [247, 92] on span "September 2025" at bounding box center [241, 92] width 10 height 10
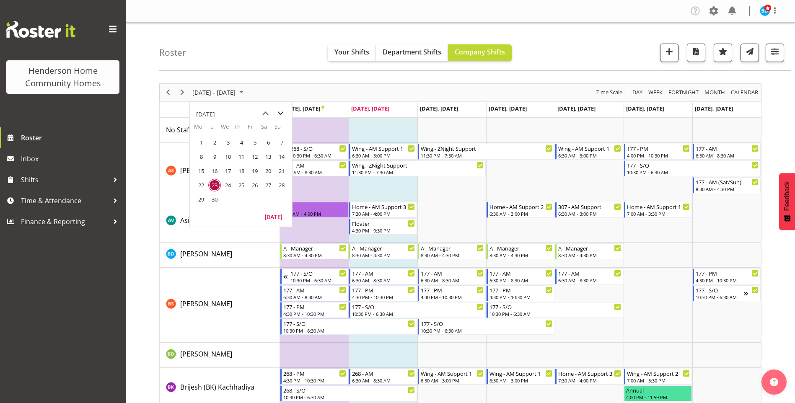
click at [281, 112] on span "next month" at bounding box center [280, 113] width 15 height 15
click at [207, 158] on span "6" at bounding box center [201, 156] width 13 height 13
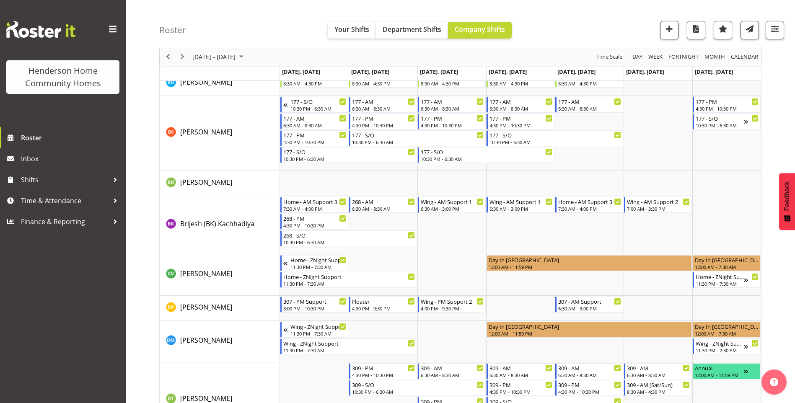
scroll to position [168, 0]
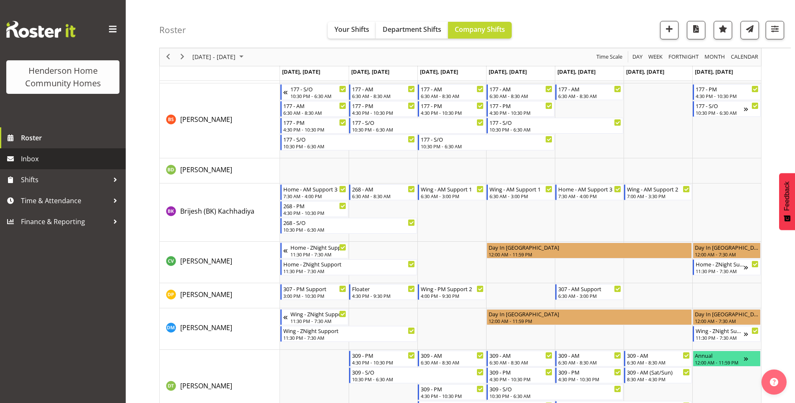
click at [47, 164] on span "Inbox" at bounding box center [71, 159] width 101 height 13
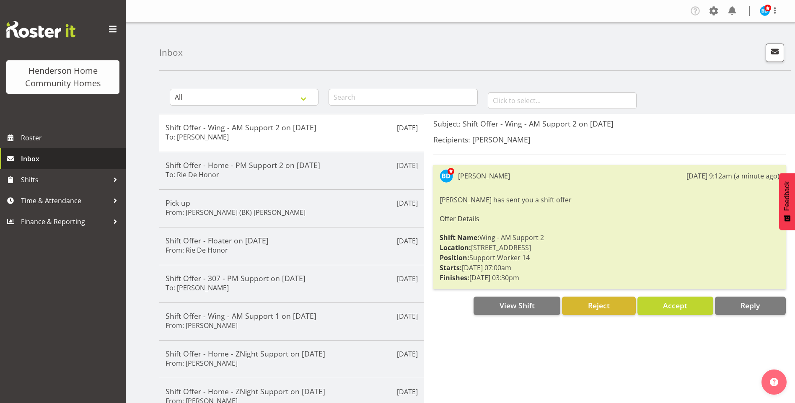
click at [66, 150] on link "Inbox" at bounding box center [63, 158] width 126 height 21
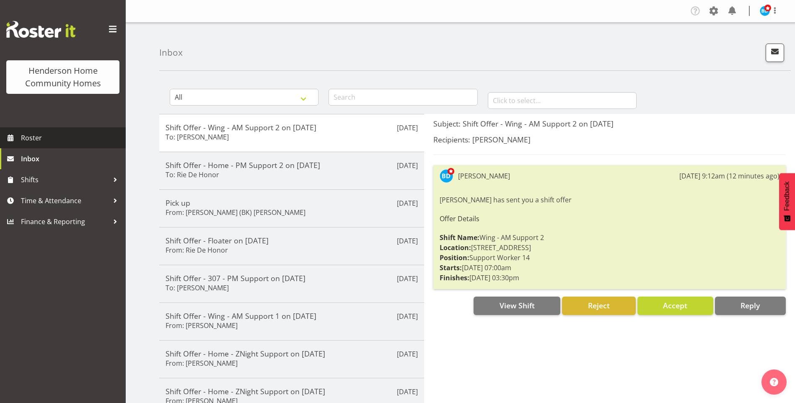
click at [47, 136] on span "Roster" at bounding box center [71, 138] width 101 height 13
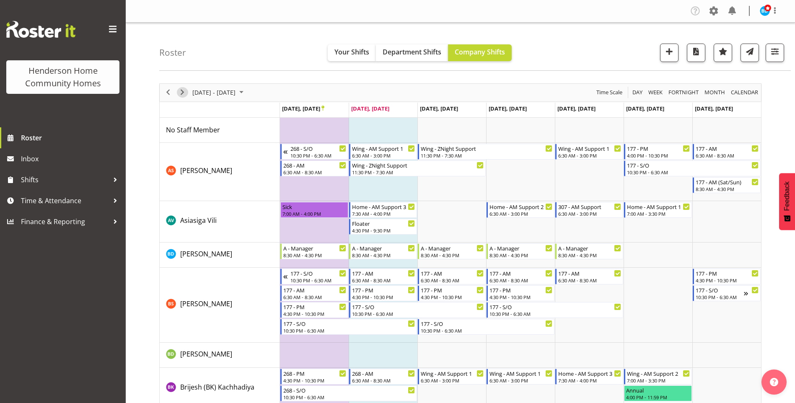
click at [180, 91] on span "Next" at bounding box center [182, 92] width 10 height 10
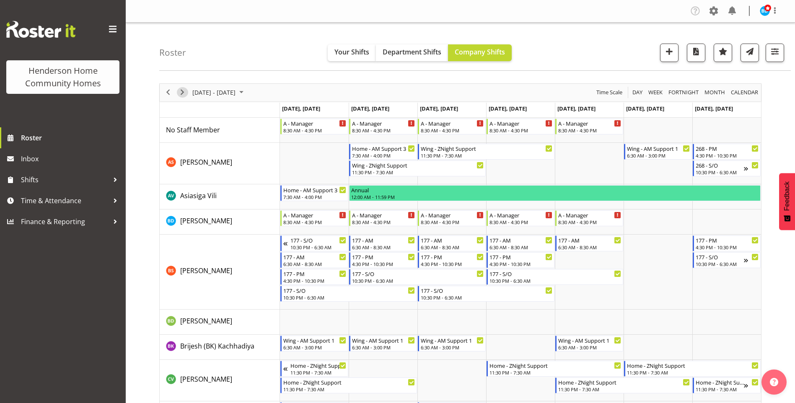
click at [183, 94] on span "Next" at bounding box center [182, 92] width 10 height 10
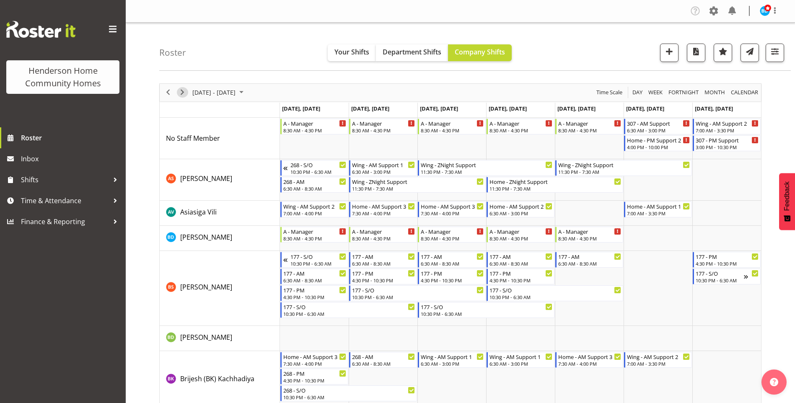
drag, startPoint x: 178, startPoint y: 89, endPoint x: 184, endPoint y: 88, distance: 6.8
click at [178, 89] on span "Next" at bounding box center [182, 92] width 10 height 10
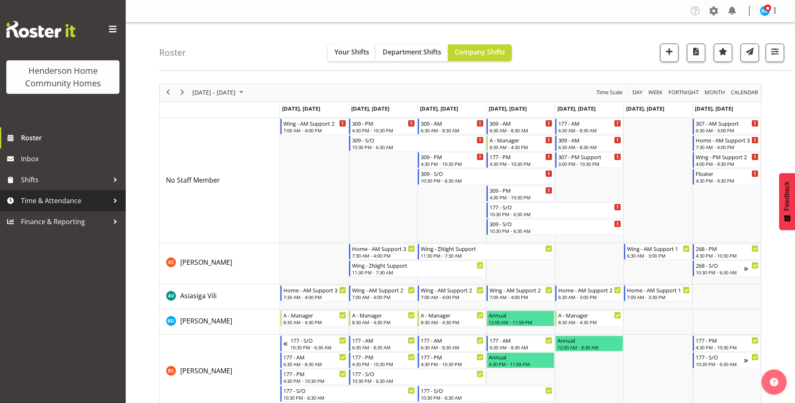
click at [61, 202] on span "Time & Attendance" at bounding box center [65, 201] width 88 height 13
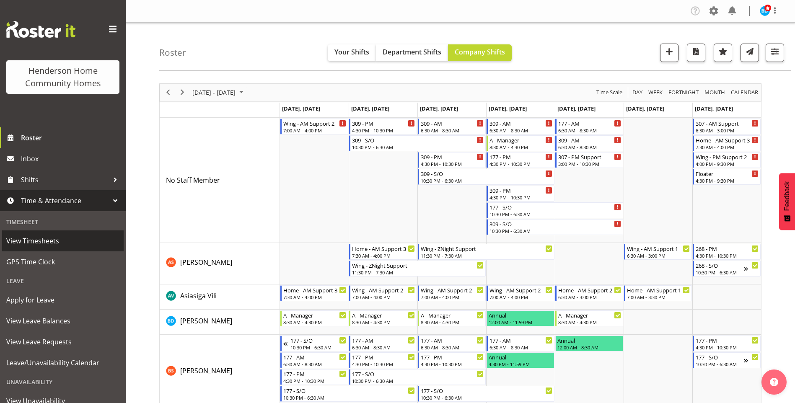
click at [58, 238] on span "View Timesheets" at bounding box center [62, 241] width 113 height 13
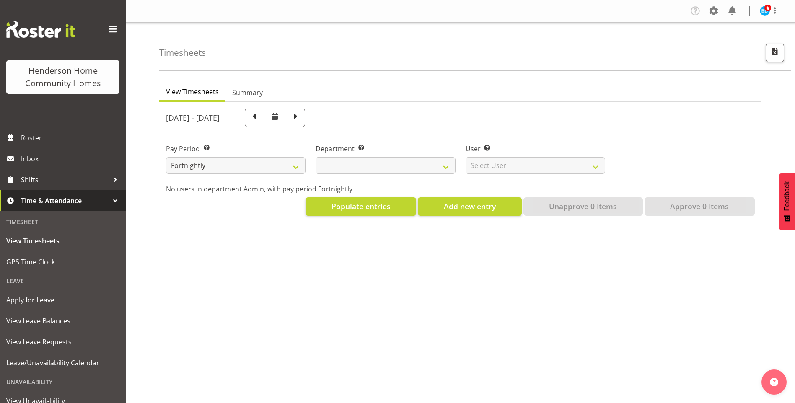
select select
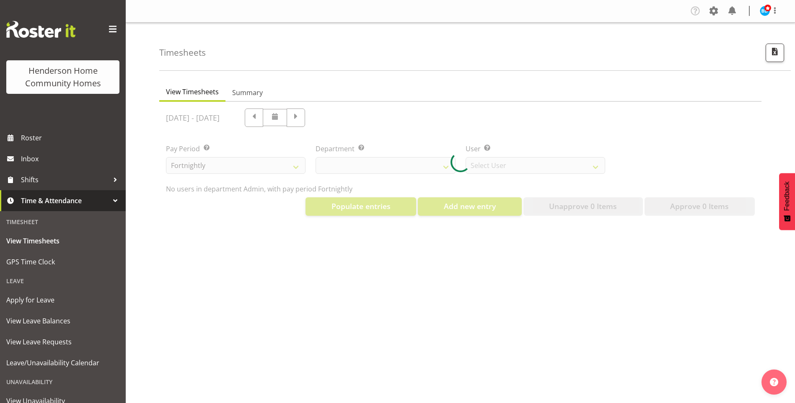
select select "8515"
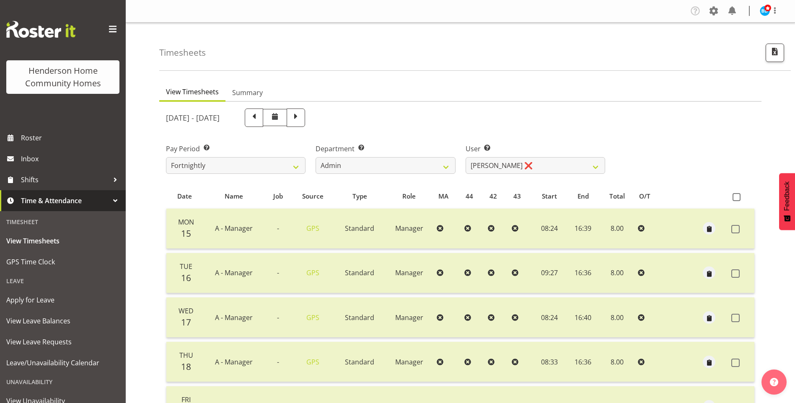
click at [301, 121] on span at bounding box center [296, 117] width 11 height 11
select select
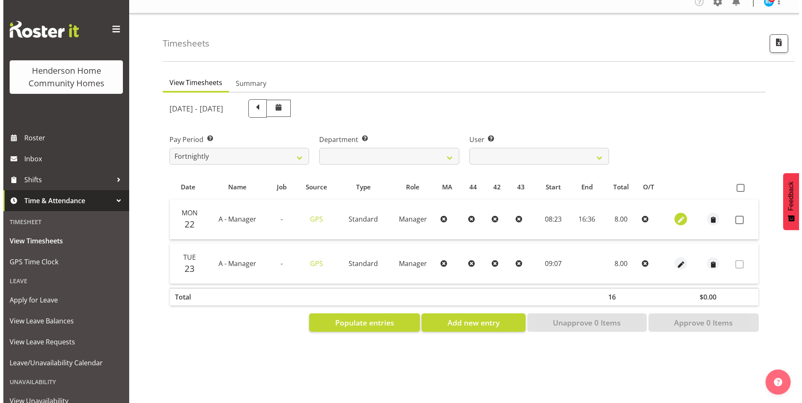
scroll to position [16, 0]
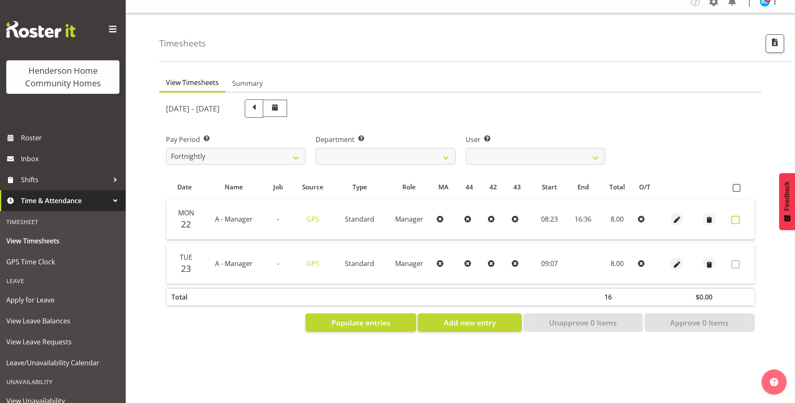
click at [737, 216] on span at bounding box center [736, 220] width 8 height 8
checkbox input "true"
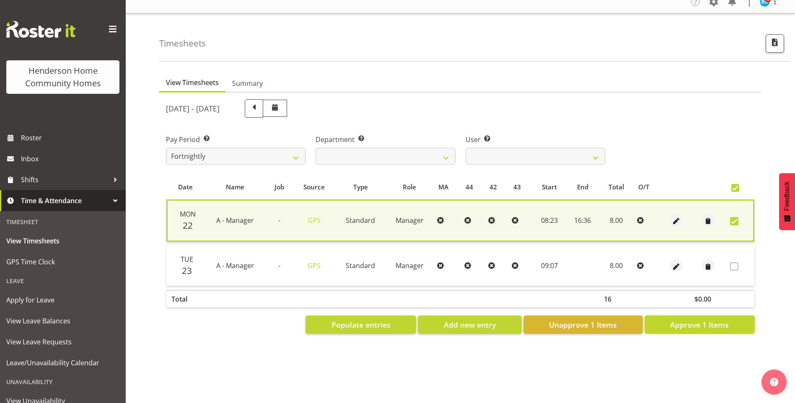
drag, startPoint x: 708, startPoint y: 318, endPoint x: 702, endPoint y: 306, distance: 13.1
click at [708, 319] on span "Approve 1 Items" at bounding box center [699, 324] width 59 height 11
checkbox input "false"
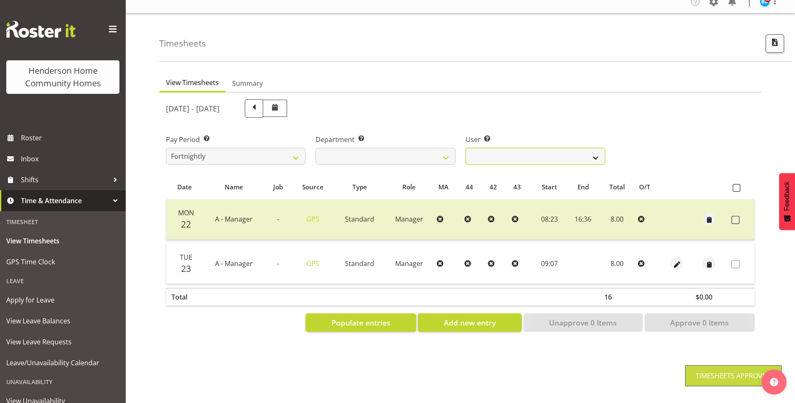
click at [498, 148] on select "Barbara Dunlop ❌ Emily-Jayne Ashton ❌ Johanna Molina ❌ Kirsty Crossley ❌" at bounding box center [536, 156] width 140 height 17
select select "11346"
click at [466, 148] on select "Barbara Dunlop ❌ Emily-Jayne Ashton ❌ Johanna Molina ❌ Kirsty Crossley ❌" at bounding box center [536, 156] width 140 height 17
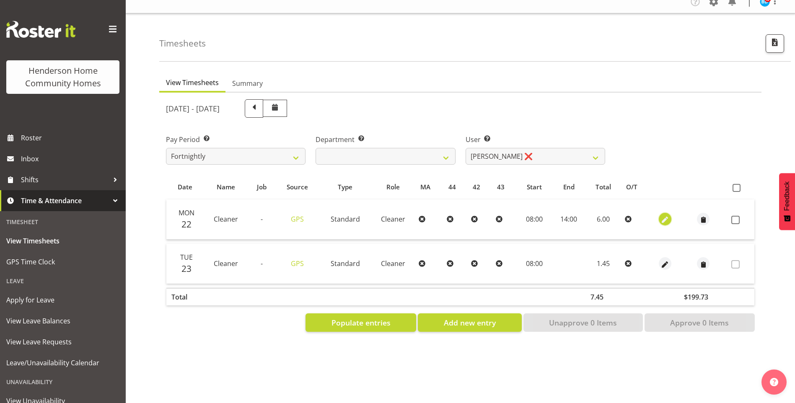
click at [665, 215] on span "button" at bounding box center [665, 220] width 10 height 10
select select "Standard"
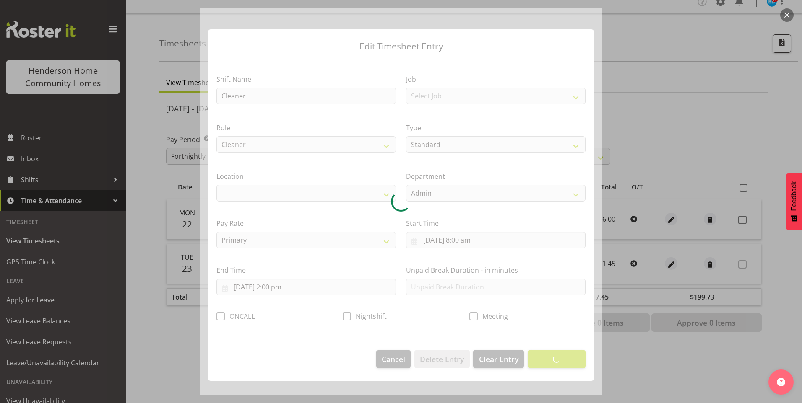
select select "1067"
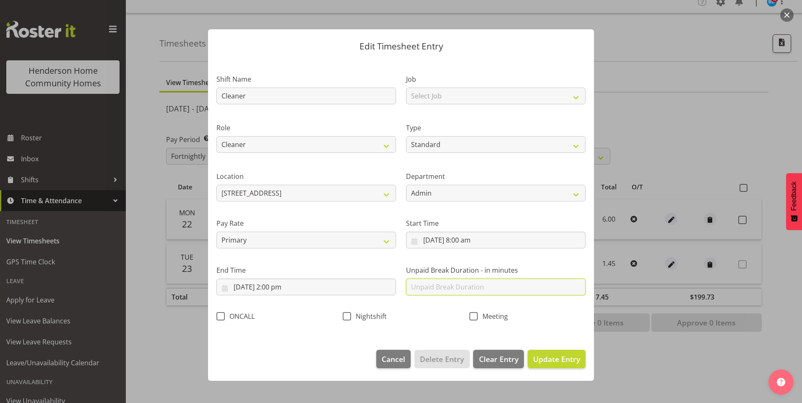
click at [447, 284] on input "text" at bounding box center [495, 287] width 179 height 17
type input "0"
drag, startPoint x: 576, startPoint y: 365, endPoint x: 585, endPoint y: 359, distance: 10.2
click at [576, 365] on button "Update Entry" at bounding box center [556, 359] width 58 height 18
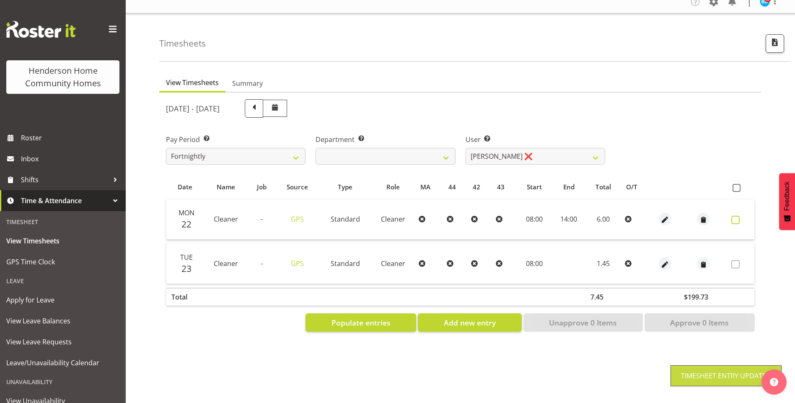
click at [737, 216] on span at bounding box center [736, 220] width 8 height 8
checkbox input "true"
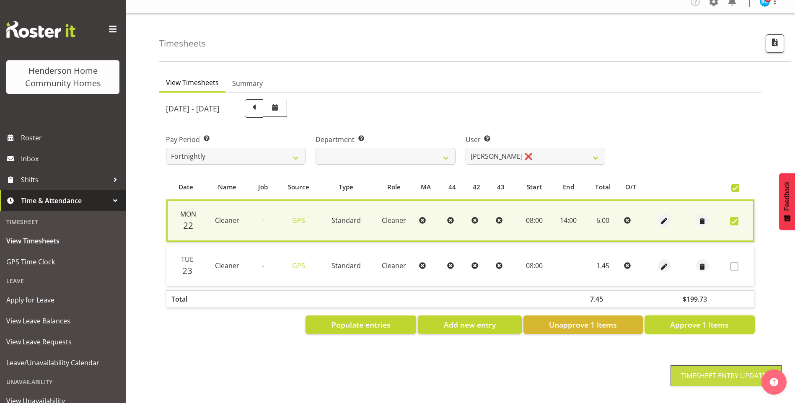
click at [703, 319] on span "Approve 1 Items" at bounding box center [699, 324] width 59 height 11
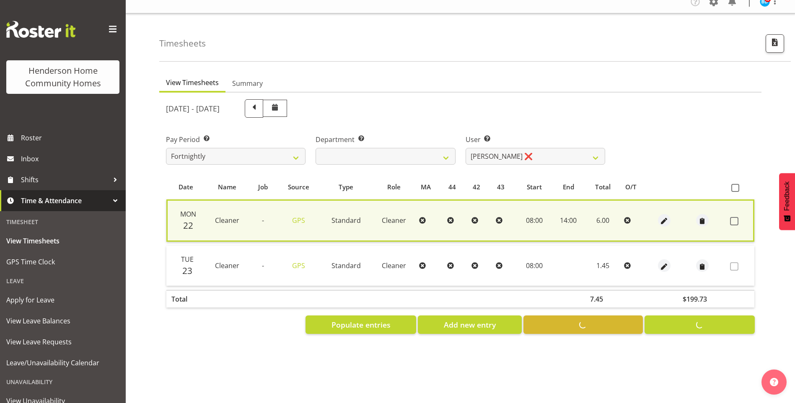
checkbox input "false"
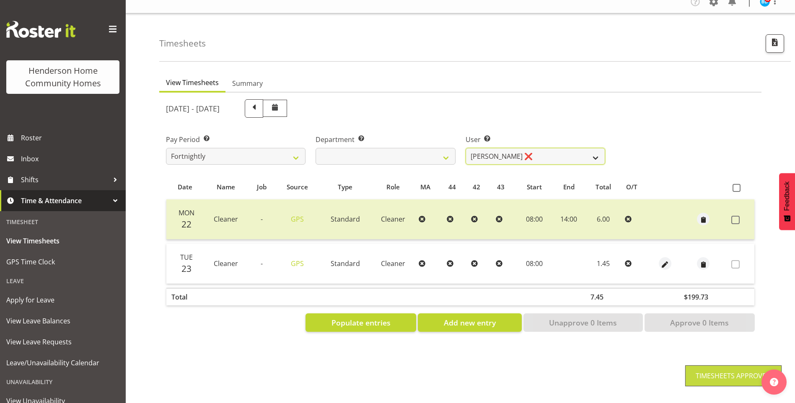
click at [503, 148] on select "Barbara Dunlop ❌ Emily-Jayne Ashton ❌ Johanna Molina ❌ Kirsty Crossley ❌" at bounding box center [536, 156] width 140 height 17
click at [466, 148] on select "Barbara Dunlop ❌ Emily-Jayne Ashton ❌ Johanna Molina ❌ Kirsty Crossley ❌" at bounding box center [536, 156] width 140 height 17
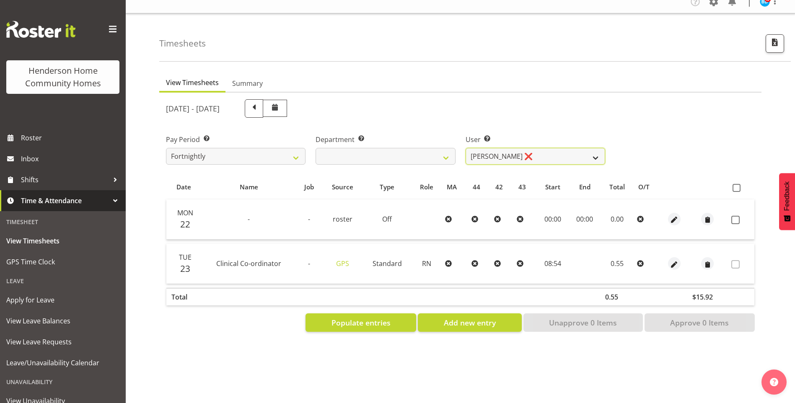
click at [512, 154] on select "Barbara Dunlop ❌ Emily-Jayne Ashton ❌ Johanna Molina ❌ Kirsty Crossley ❌" at bounding box center [536, 156] width 140 height 17
select select "8517"
click at [466, 148] on select "Barbara Dunlop ❌ Emily-Jayne Ashton ❌ Johanna Molina ❌ Kirsty Crossley ❌" at bounding box center [536, 156] width 140 height 17
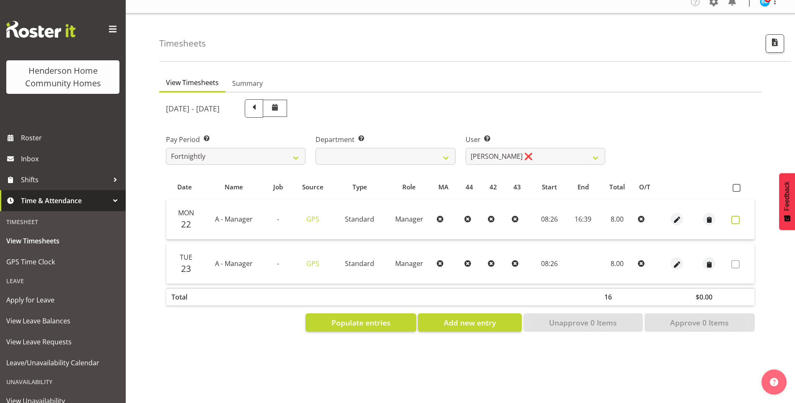
click at [737, 216] on span at bounding box center [736, 220] width 8 height 8
checkbox input "true"
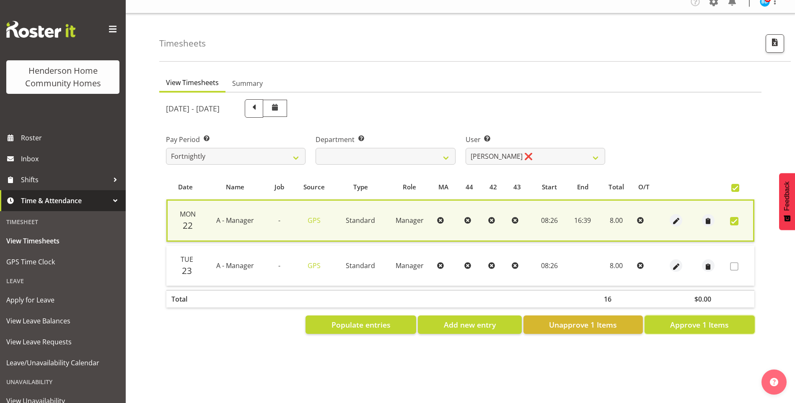
drag, startPoint x: 739, startPoint y: 321, endPoint x: 612, endPoint y: 268, distance: 137.0
click at [739, 319] on button "Approve 1 Items" at bounding box center [700, 325] width 110 height 18
checkbox input "false"
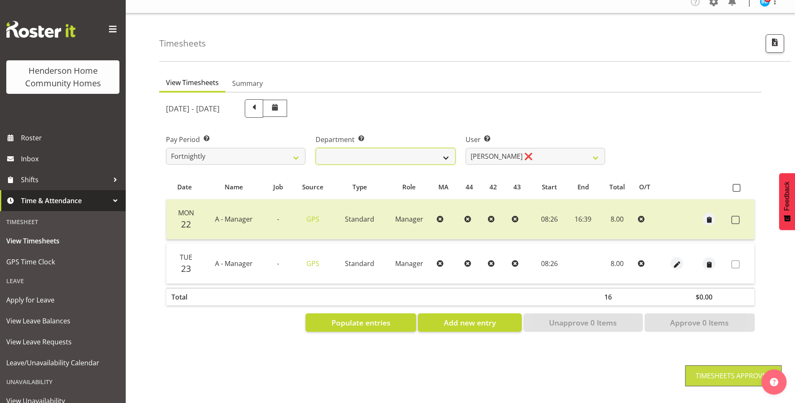
click at [383, 151] on select "Admin Homeside Houses Wingside" at bounding box center [386, 156] width 140 height 17
select select "746"
click at [316, 148] on select "Admin Homeside Houses Wingside" at bounding box center [386, 156] width 140 height 17
select select "8528"
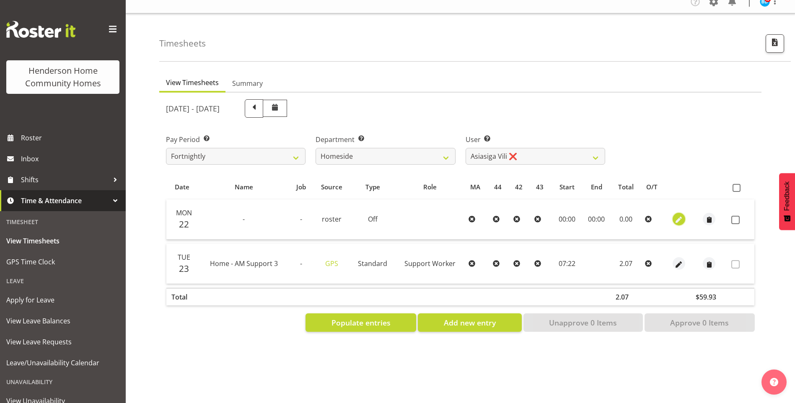
click at [678, 215] on span "button" at bounding box center [679, 220] width 10 height 10
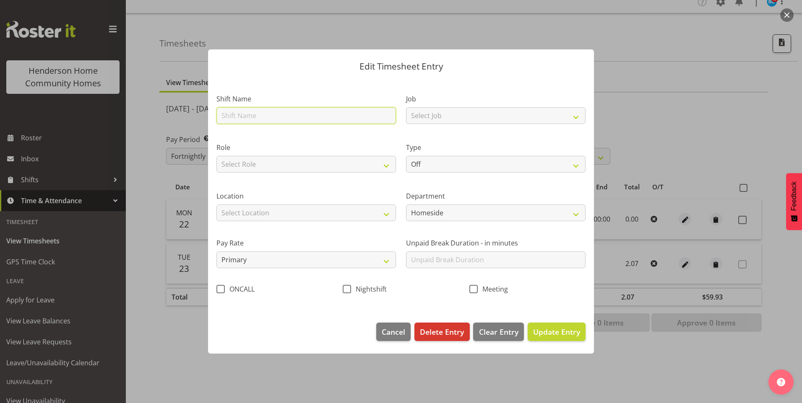
click at [230, 111] on input "text" at bounding box center [305, 115] width 179 height 17
type input "E"
type input "Wing - AM Support 2"
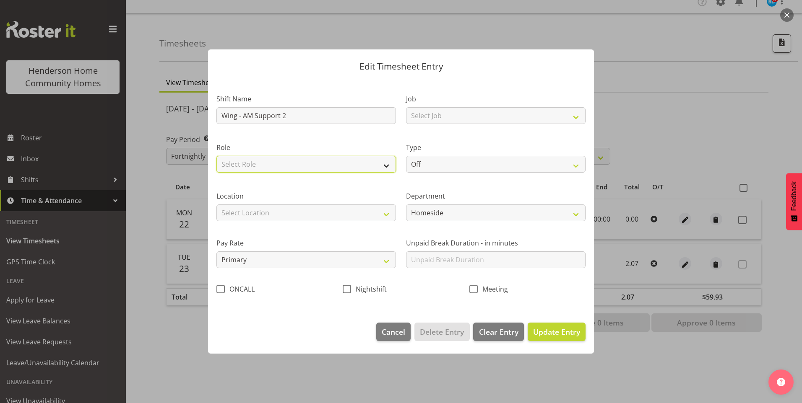
click at [287, 164] on select "Select Role Support Worker Cleaner" at bounding box center [305, 164] width 179 height 17
select select "1214"
click at [216, 156] on select "Select Role Support Worker Cleaner" at bounding box center [305, 164] width 179 height 17
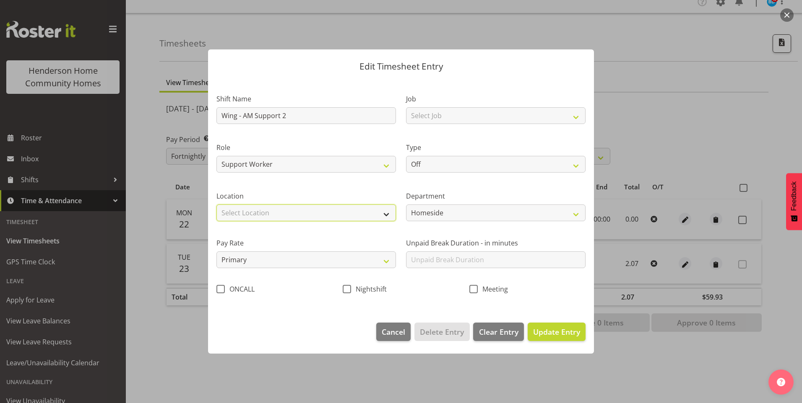
click at [253, 208] on select "Select Location 177 Halswell Rd 268 Hendersons Rd 307 Hendersons Rd 309 Henders…" at bounding box center [305, 213] width 179 height 17
select select "1071"
click at [216, 205] on select "Select Location 177 Halswell Rd 268 Hendersons Rd 307 Hendersons Rd 309 Henders…" at bounding box center [305, 213] width 179 height 17
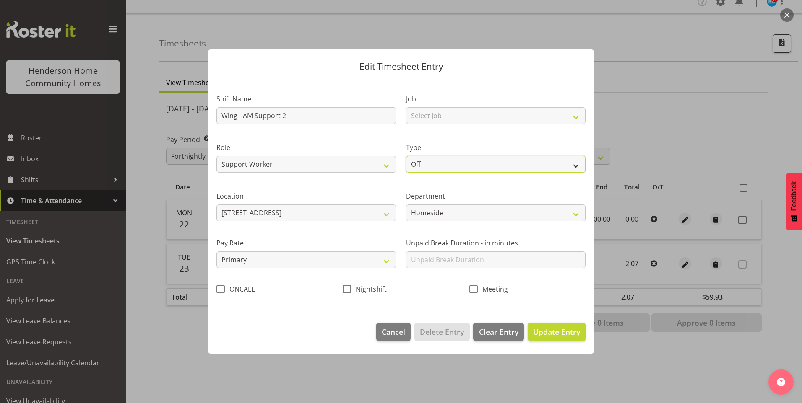
drag, startPoint x: 438, startPoint y: 160, endPoint x: 438, endPoint y: 169, distance: 9.2
click at [438, 160] on select "Off Standard Public Holiday Public Holiday (Worked) Day In Lieu Annual Leave Si…" at bounding box center [495, 164] width 179 height 17
select select "Sick"
click at [406, 156] on select "Off Standard Public Holiday Public Holiday (Worked) Day In Lieu Annual Leave Si…" at bounding box center [495, 164] width 179 height 17
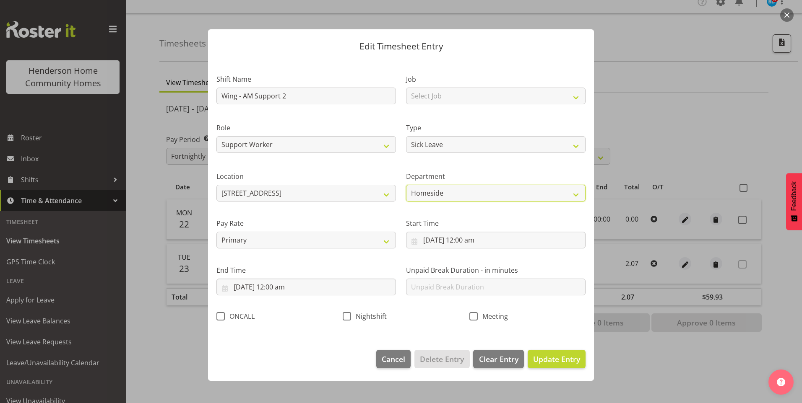
click at [436, 183] on div "Department Homeside Wingside Houses Admin" at bounding box center [495, 186] width 179 height 30
select select "749"
click at [406, 185] on select "Homeside Wingside Houses Admin" at bounding box center [495, 193] width 179 height 17
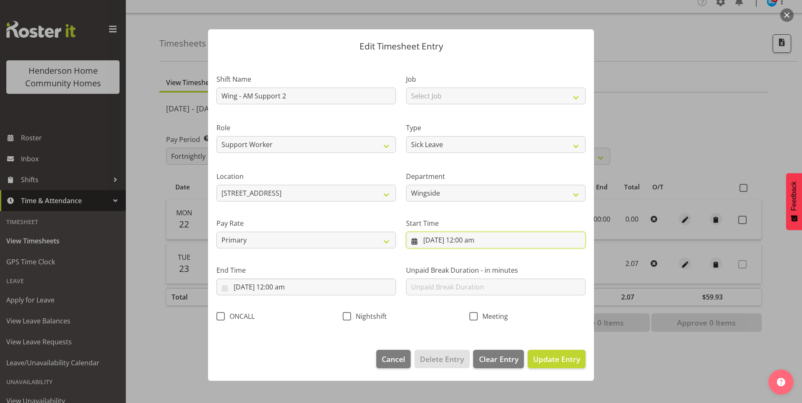
click at [462, 239] on input "22/09/2025, 12:00 am" at bounding box center [495, 240] width 179 height 17
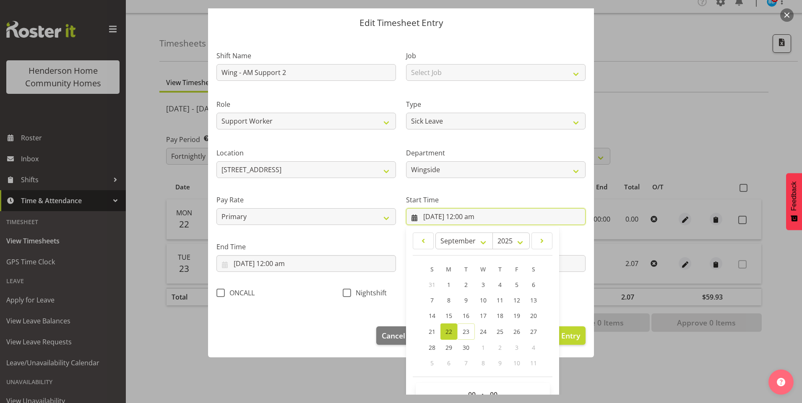
scroll to position [45, 0]
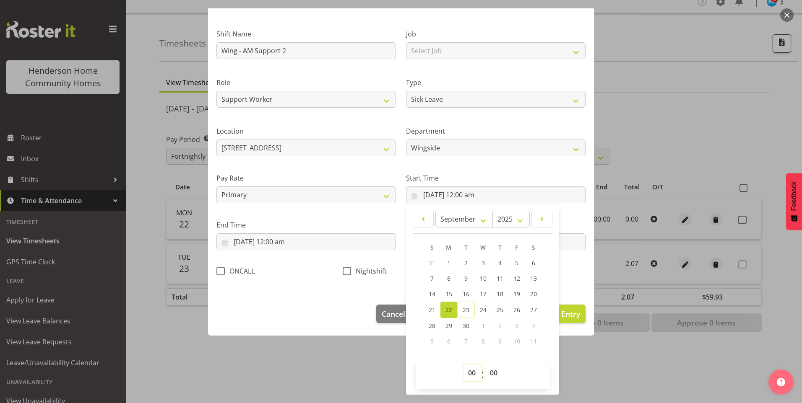
click at [471, 376] on select "00 01 02 03 04 05 06 07 08 09 10 11 12 13 14 15 16 17 18 19 20 21 22 23" at bounding box center [472, 373] width 19 height 17
select select "7"
click at [463, 365] on select "00 01 02 03 04 05 06 07 08 09 10 11 12 13 14 15 16 17 18 19 20 21 22 23" at bounding box center [472, 373] width 19 height 17
type input "22/09/2025, 7:00 am"
click at [275, 244] on input "22/09/2025, 12:00 am" at bounding box center [305, 242] width 179 height 17
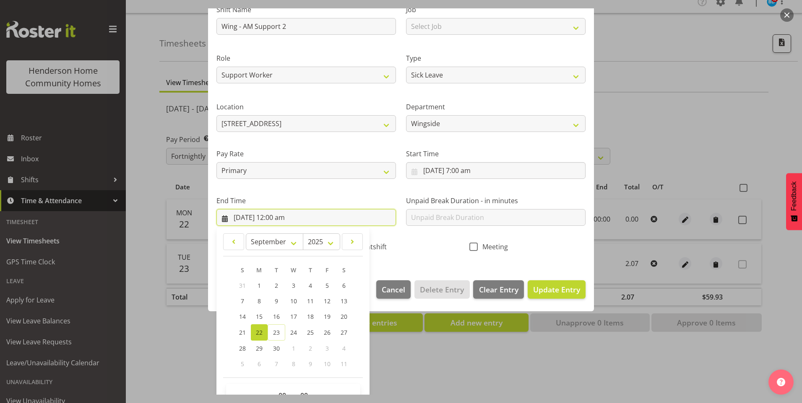
scroll to position [92, 0]
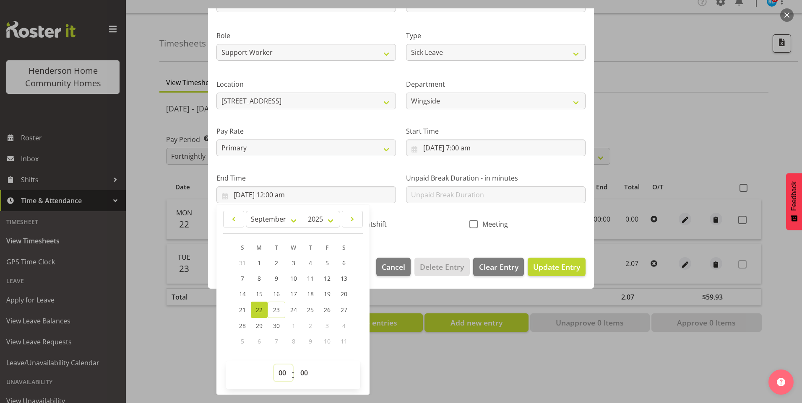
click at [278, 372] on select "00 01 02 03 04 05 06 07 08 09 10 11 12 13 14 15 16 17 18 19 20 21 22 23" at bounding box center [283, 373] width 19 height 17
select select "16"
click at [274, 365] on select "00 01 02 03 04 05 06 07 08 09 10 11 12 13 14 15 16 17 18 19 20 21 22 23" at bounding box center [283, 373] width 19 height 17
type input "22/09/2025, 4:00 pm"
click at [453, 197] on input "text" at bounding box center [495, 195] width 179 height 17
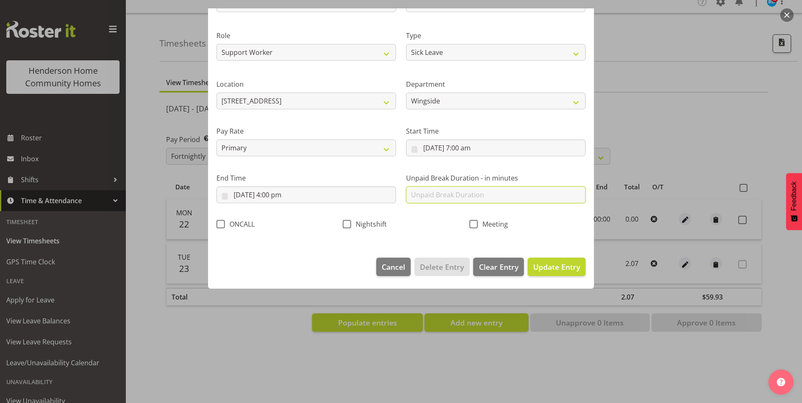
scroll to position [0, 0]
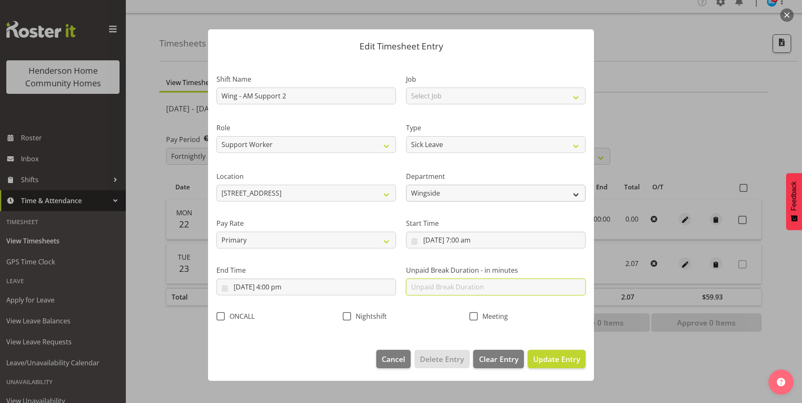
type input "30"
click at [578, 365] on button "Update Entry" at bounding box center [556, 359] width 58 height 18
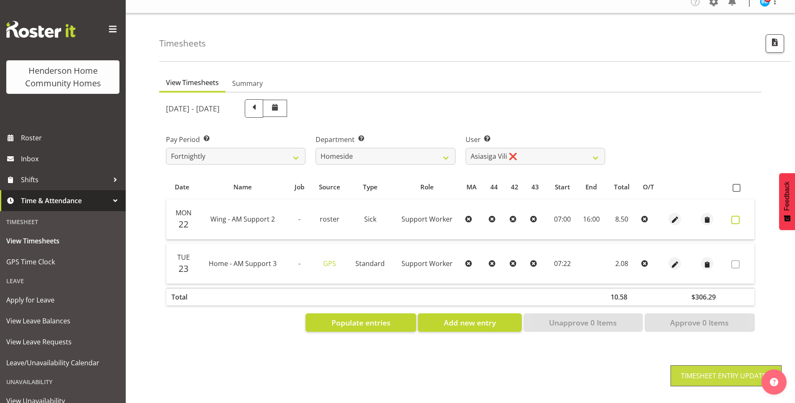
click at [734, 216] on span at bounding box center [736, 220] width 8 height 8
checkbox input "true"
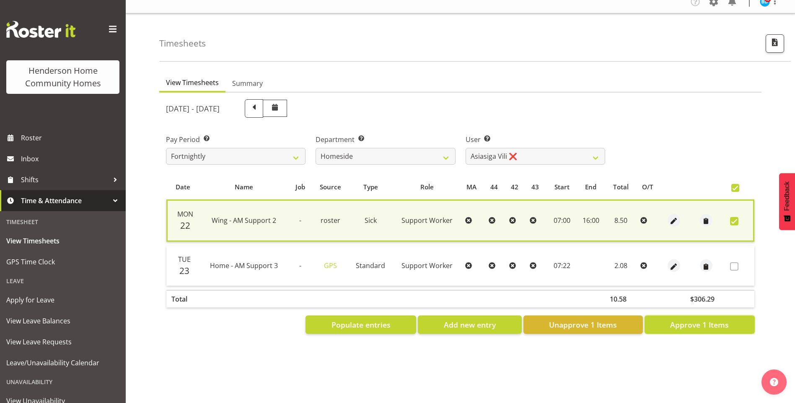
drag, startPoint x: 698, startPoint y: 319, endPoint x: 691, endPoint y: 309, distance: 12.7
click at [698, 319] on span "Approve 1 Items" at bounding box center [699, 324] width 59 height 11
checkbox input "false"
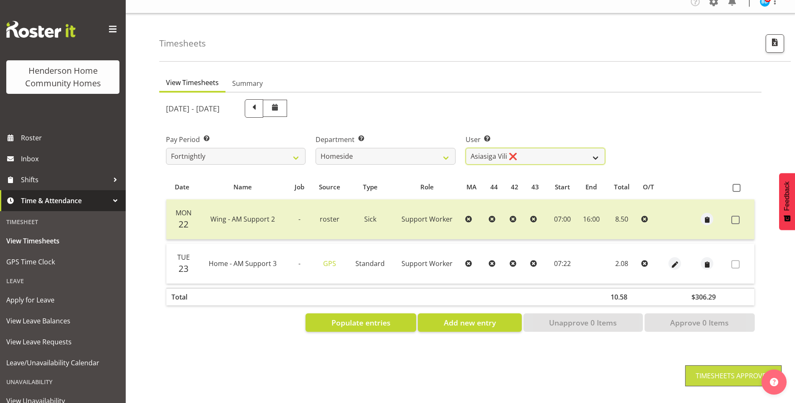
click at [496, 148] on select "Asiasiga Vili ❌ Billie-Rose Dunlop ❌ Brijesh (BK) Kachhadiya ❌ Cheenee Vargas ❌…" at bounding box center [536, 156] width 140 height 17
select select "8539"
click at [466, 148] on select "Asiasiga Vili ❌ Billie-Rose Dunlop ❌ Brijesh (BK) Kachhadiya ❌ Cheenee Vargas ❌…" at bounding box center [536, 156] width 140 height 17
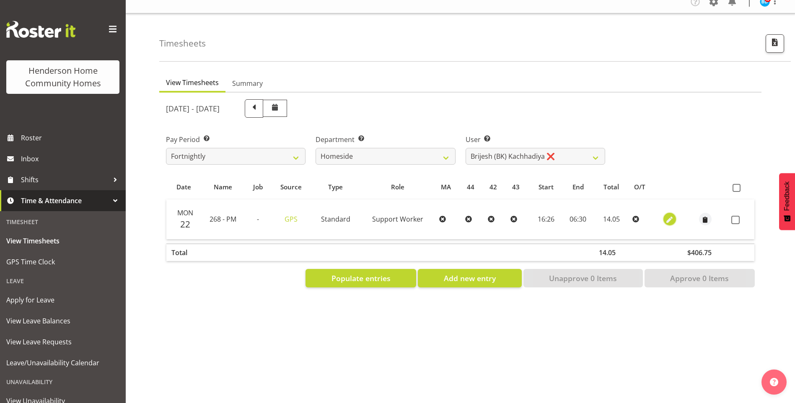
click at [667, 215] on span "button" at bounding box center [670, 220] width 10 height 10
select select "Standard"
select select "748"
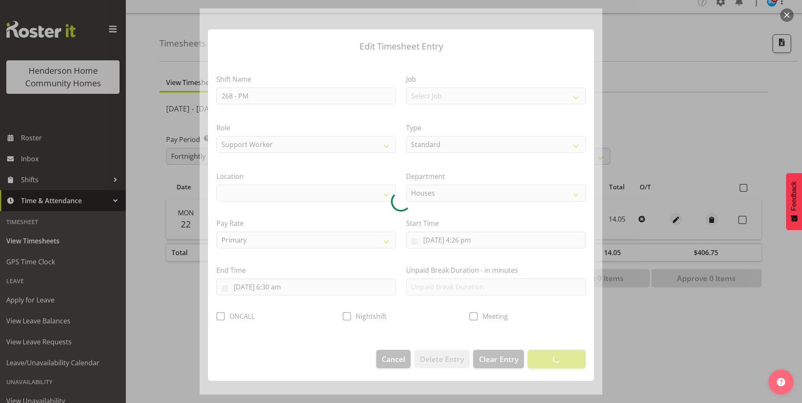
select select "1069"
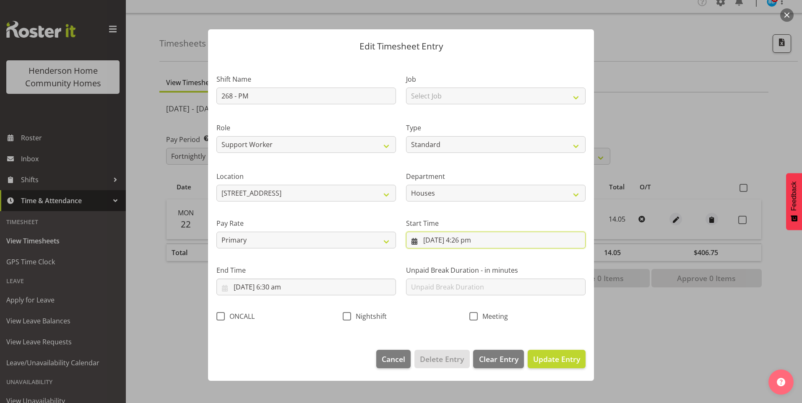
click at [471, 240] on input "22/09/2025, 4:26 pm" at bounding box center [495, 240] width 179 height 17
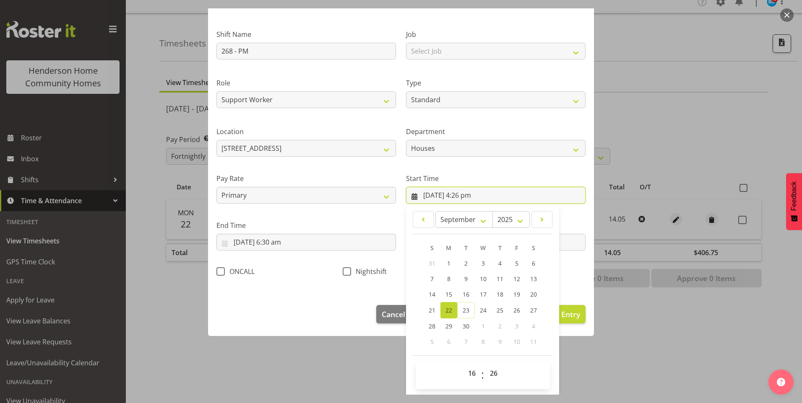
scroll to position [45, 0]
drag, startPoint x: 484, startPoint y: 373, endPoint x: 489, endPoint y: 367, distance: 7.5
click at [486, 371] on select "00 01 02 03 04 05 06 07 08 09 10 11 12 13 14 15 16 17 18 19 20 21 22 23 24 25 2…" at bounding box center [494, 373] width 19 height 17
select select "30"
click at [485, 365] on select "00 01 02 03 04 05 06 07 08 09 10 11 12 13 14 15 16 17 18 19 20 21 22 23 24 25 2…" at bounding box center [494, 373] width 19 height 17
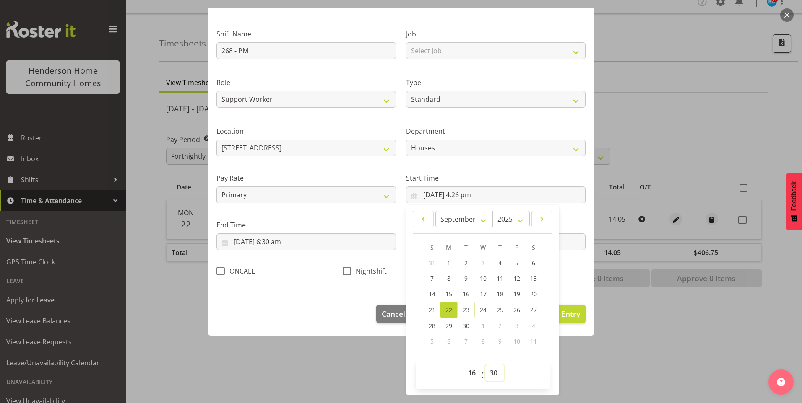
type input "22/09/2025, 4:30 pm"
click at [254, 242] on input "23/09/2025, 6:30 am" at bounding box center [305, 242] width 179 height 17
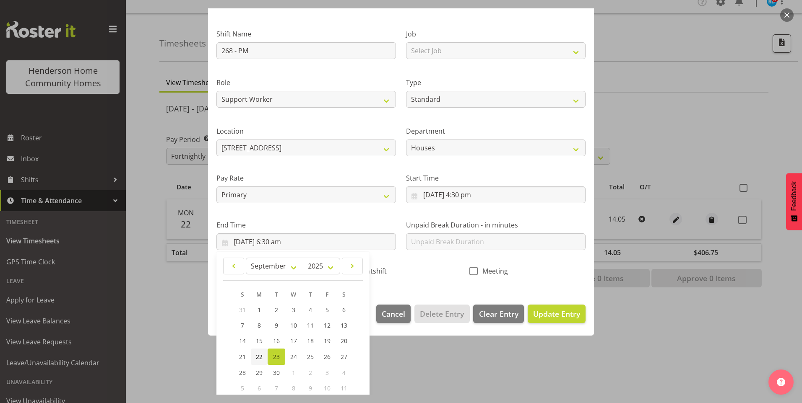
click at [259, 358] on span "22" at bounding box center [259, 357] width 7 height 8
type input "22/09/2025, 6:30 am"
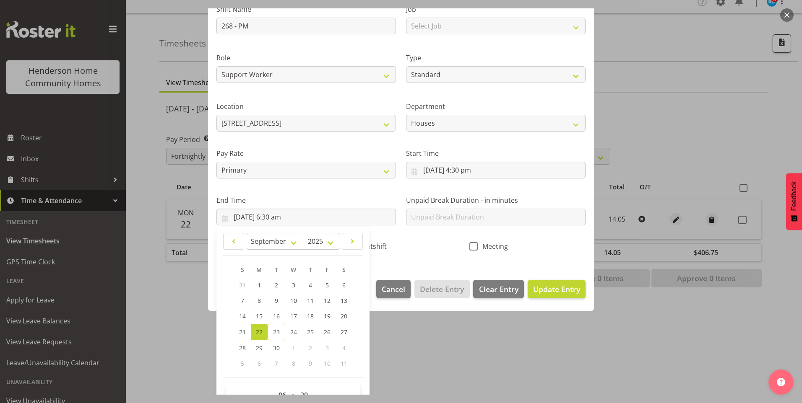
scroll to position [92, 0]
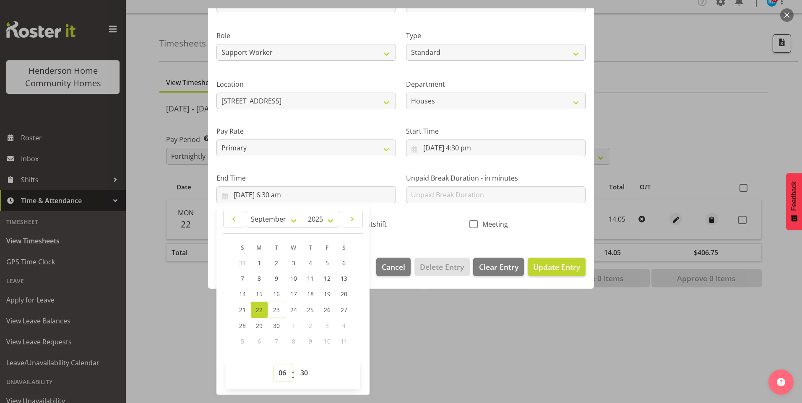
click at [282, 374] on select "00 01 02 03 04 05 06 07 08 09 10 11 12 13 14 15 16 17 18 19 20 21 22 23" at bounding box center [283, 373] width 19 height 17
select select "22"
click at [274, 365] on select "00 01 02 03 04 05 06 07 08 09 10 11 12 13 14 15 16 17 18 19 20 21 22 23" at bounding box center [283, 373] width 19 height 17
type input "22/09/2025, 10:30 pm"
click at [543, 265] on span "Update Entry" at bounding box center [556, 267] width 47 height 10
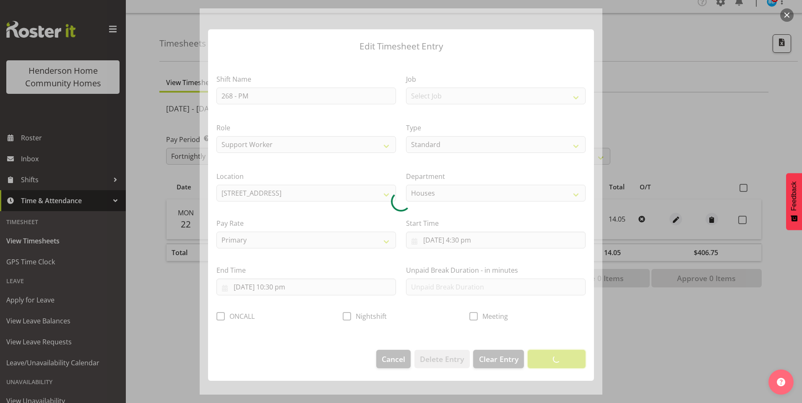
scroll to position [0, 0]
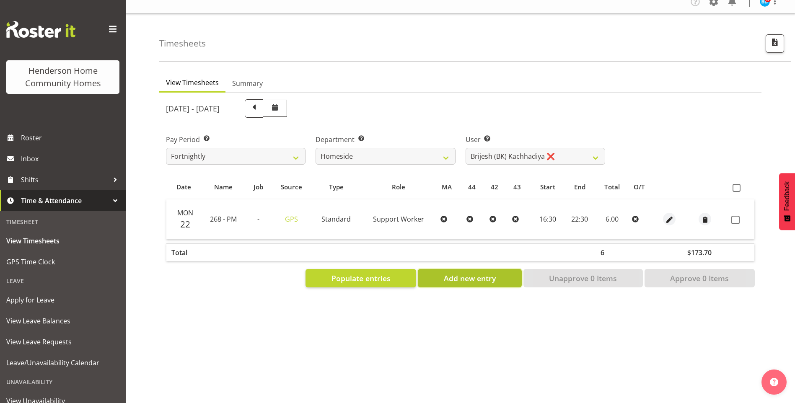
click at [464, 273] on span "Add new entry" at bounding box center [470, 278] width 52 height 11
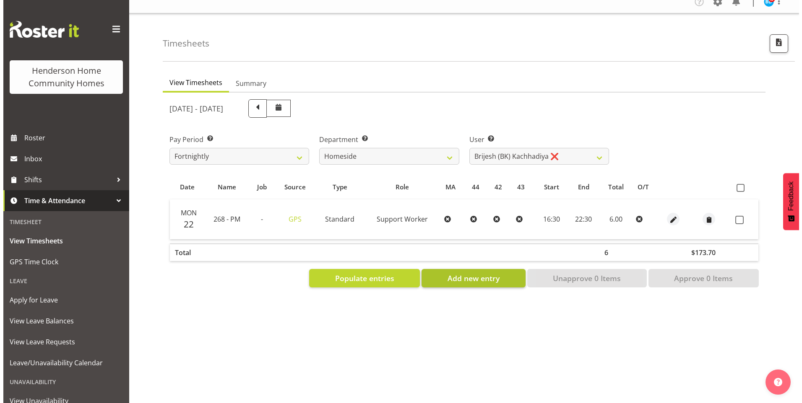
select select
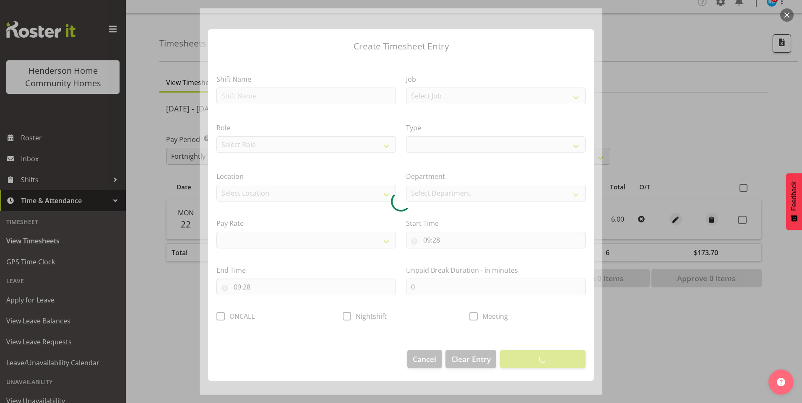
select select
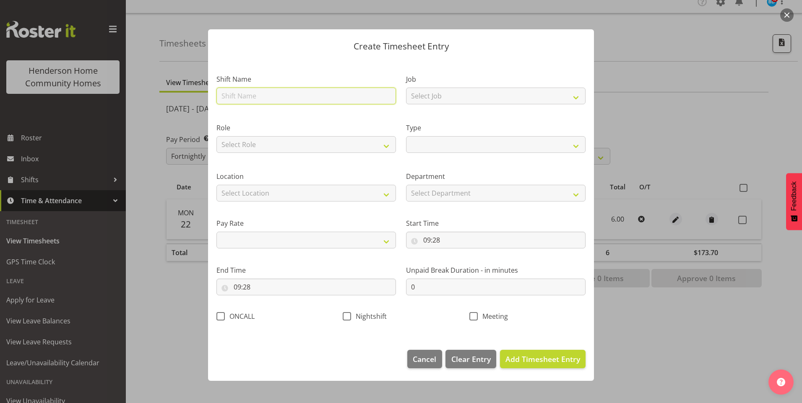
click at [253, 90] on input "text" at bounding box center [305, 96] width 179 height 17
type input "268 - S/O"
select select
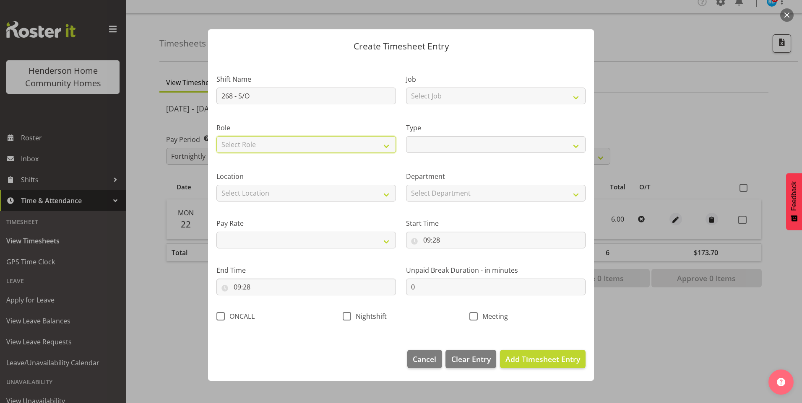
drag, startPoint x: 249, startPoint y: 148, endPoint x: 251, endPoint y: 154, distance: 7.0
click at [249, 148] on select "Select Role Support Worker Cleaner" at bounding box center [305, 144] width 179 height 17
select select "1214"
click at [216, 136] on select "Select Role Support Worker Cleaner" at bounding box center [305, 144] width 179 height 17
select select
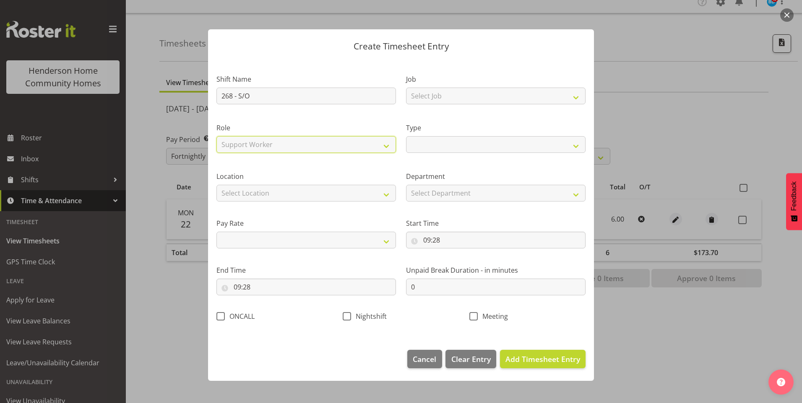
select select
click at [247, 192] on select "Select Location 177 Halswell Rd 268 Hendersons Rd 307 Hendersons Rd 309 Henders…" at bounding box center [305, 193] width 179 height 17
select select "1069"
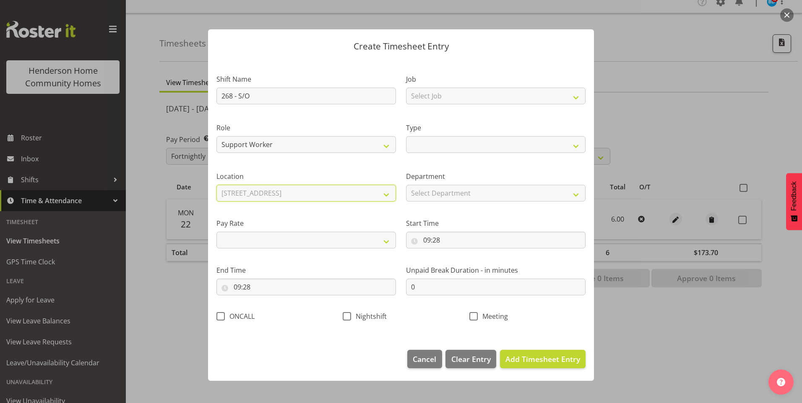
click at [216, 185] on select "Select Location 177 Halswell Rd 268 Hendersons Rd 307 Hendersons Rd 309 Henders…" at bounding box center [305, 193] width 179 height 17
select select
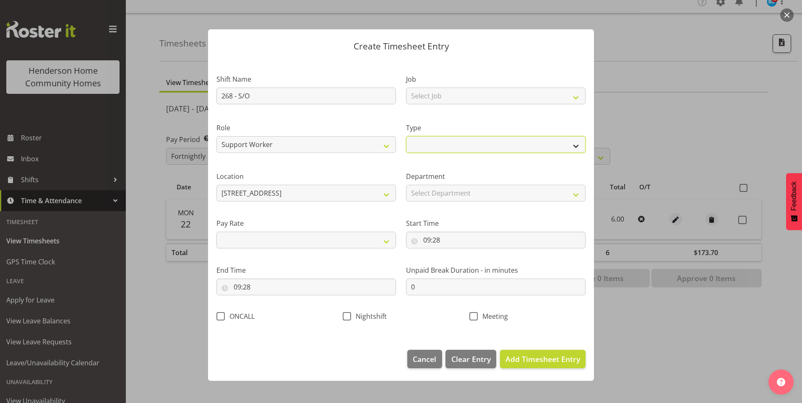
drag, startPoint x: 417, startPoint y: 144, endPoint x: 421, endPoint y: 145, distance: 4.7
click at [417, 144] on select "Off Standard Public Holiday Public Holiday (Worked) Day In Lieu Annual Leave Si…" at bounding box center [495, 144] width 179 height 17
select select "Standard"
click at [406, 136] on select "Off Standard Public Holiday Public Holiday (Worked) Day In Lieu Annual Leave Si…" at bounding box center [495, 144] width 179 height 17
click at [241, 231] on div "Pay Rate Primary Secondary Tertiary Fourth Fifth" at bounding box center [305, 233] width 179 height 30
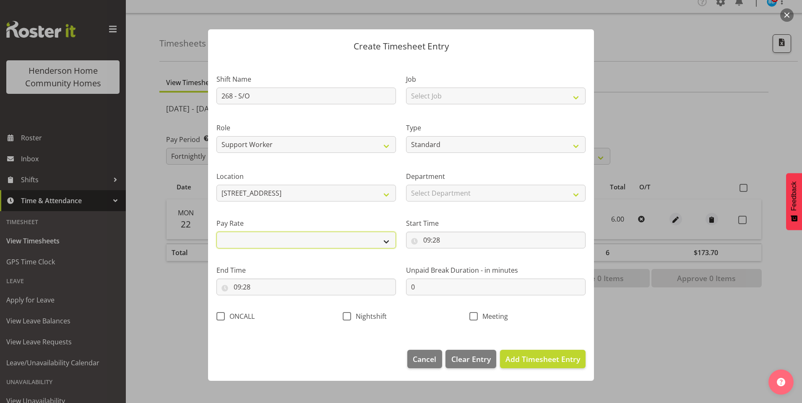
drag, startPoint x: 236, startPoint y: 235, endPoint x: 241, endPoint y: 237, distance: 5.8
click at [237, 235] on select "Primary Secondary Tertiary Fourth Fifth" at bounding box center [305, 240] width 179 height 17
select select "primary"
click at [216, 232] on select "Primary Secondary Tertiary Fourth Fifth" at bounding box center [305, 240] width 179 height 17
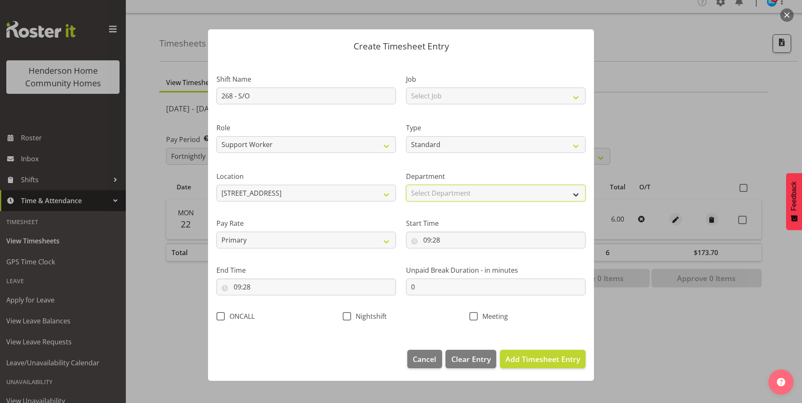
drag, startPoint x: 430, startPoint y: 187, endPoint x: 433, endPoint y: 191, distance: 5.1
click at [430, 187] on select "Select Department Homeside Wingside Houses Admin" at bounding box center [495, 193] width 179 height 17
select select "748"
click at [406, 185] on select "Select Department Homeside Wingside Houses Admin" at bounding box center [495, 193] width 179 height 17
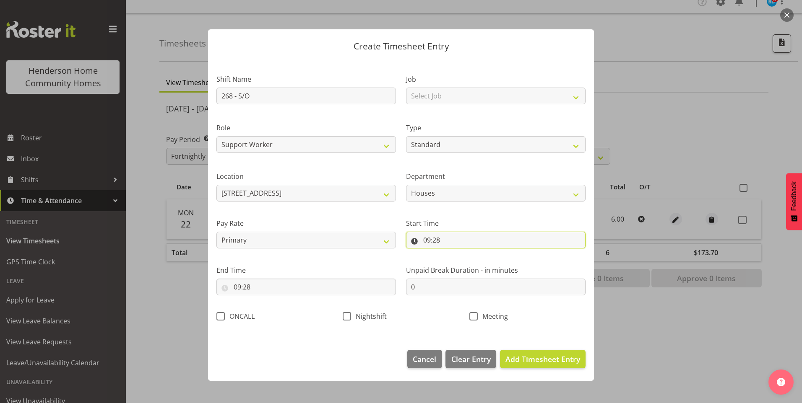
click at [426, 239] on input "09:28" at bounding box center [495, 240] width 179 height 17
click at [455, 266] on select "00 01 02 03 04 05 06 07 08 09 10 11 12 13 14 15 16 17 18 19 20 21 22 23" at bounding box center [463, 262] width 19 height 17
click at [464, 268] on select "00 01 02 03 04 05 06 07 08 09 10 11 12 13 14 15 16 17 18 19 20 21 22 23" at bounding box center [463, 262] width 19 height 17
select select "22"
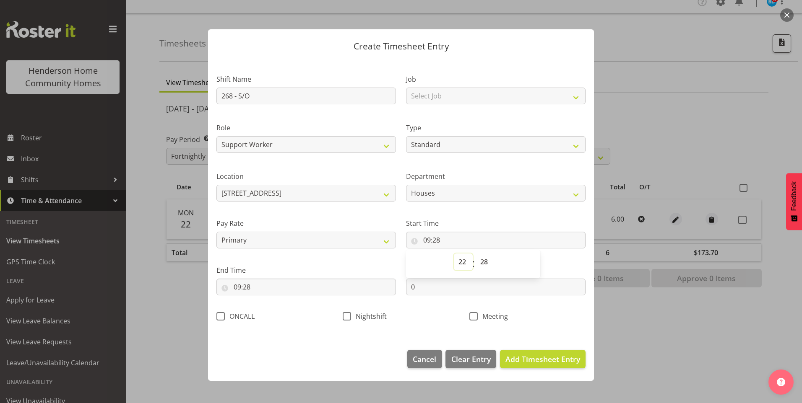
click at [454, 254] on select "00 01 02 03 04 05 06 07 08 09 10 11 12 13 14 15 16 17 18 19 20 21 22 23" at bounding box center [463, 262] width 19 height 17
type input "22:28"
click at [482, 262] on select "00 01 02 03 04 05 06 07 08 09 10 11 12 13 14 15 16 17 18 19 20 21 22 23 24 25 2…" at bounding box center [484, 262] width 19 height 17
select select "30"
click at [475, 254] on select "00 01 02 03 04 05 06 07 08 09 10 11 12 13 14 15 16 17 18 19 20 21 22 23 24 25 2…" at bounding box center [484, 262] width 19 height 17
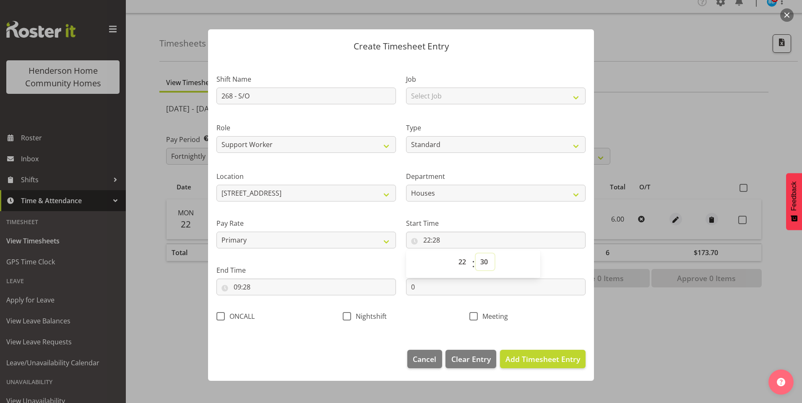
type input "22:30"
click at [237, 289] on input "09:28" at bounding box center [305, 287] width 179 height 17
click at [271, 310] on select "00 01 02 03 04 05 06 07 08 09 10 11 12 13 14 15 16 17 18 19 20 21 22 23" at bounding box center [273, 309] width 19 height 17
select select "6"
click at [264, 301] on select "00 01 02 03 04 05 06 07 08 09 10 11 12 13 14 15 16 17 18 19 20 21 22 23" at bounding box center [273, 309] width 19 height 17
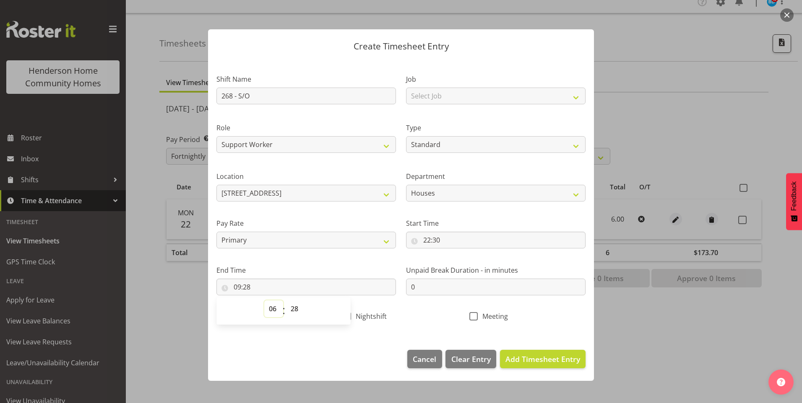
type input "06:28"
click at [299, 311] on select "00 01 02 03 04 05 06 07 08 09 10 11 12 13 14 15 16 17 18 19 20 21 22 23 24 25 2…" at bounding box center [295, 309] width 19 height 17
select select "30"
click at [286, 301] on select "00 01 02 03 04 05 06 07 08 09 10 11 12 13 14 15 16 17 18 19 20 21 22 23 24 25 2…" at bounding box center [295, 309] width 19 height 17
type input "06:30"
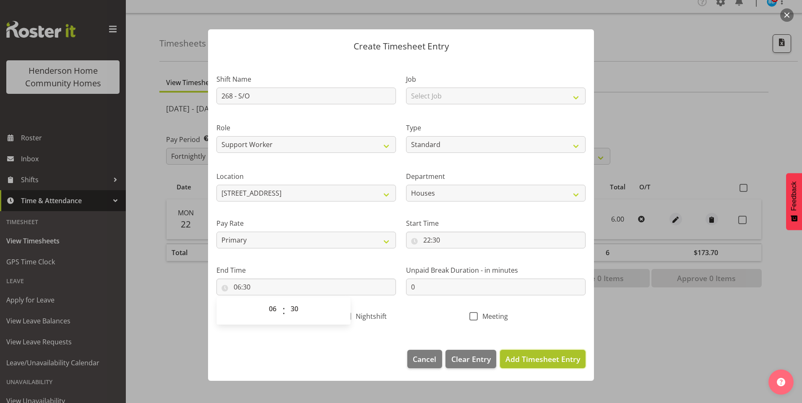
click at [571, 363] on span "Add Timesheet Entry" at bounding box center [542, 359] width 75 height 10
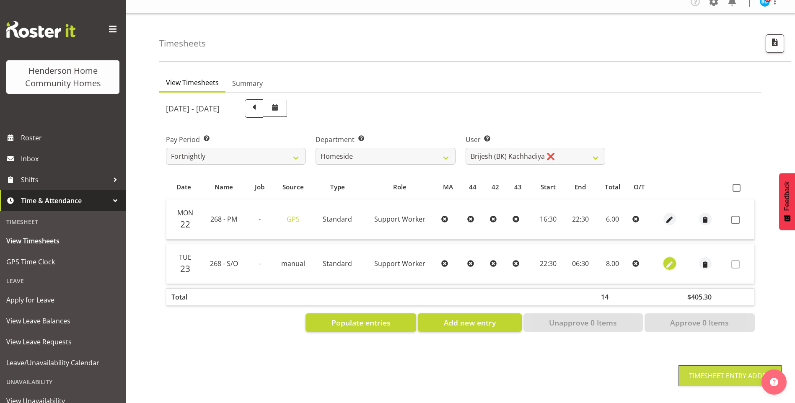
click at [667, 260] on span "button" at bounding box center [670, 265] width 10 height 10
select select "Standard"
select select "748"
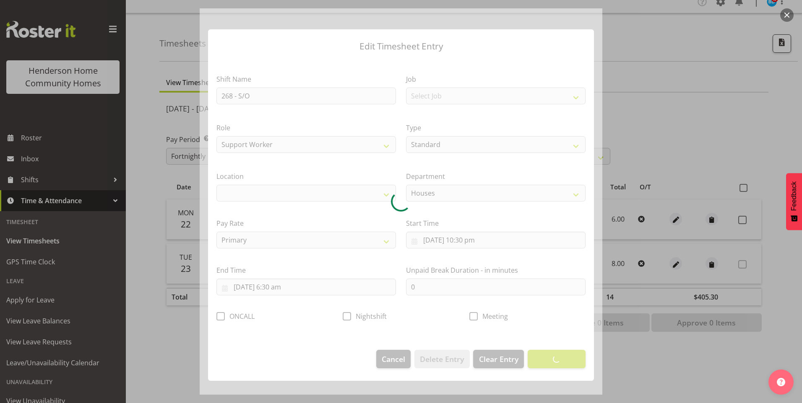
select select "1069"
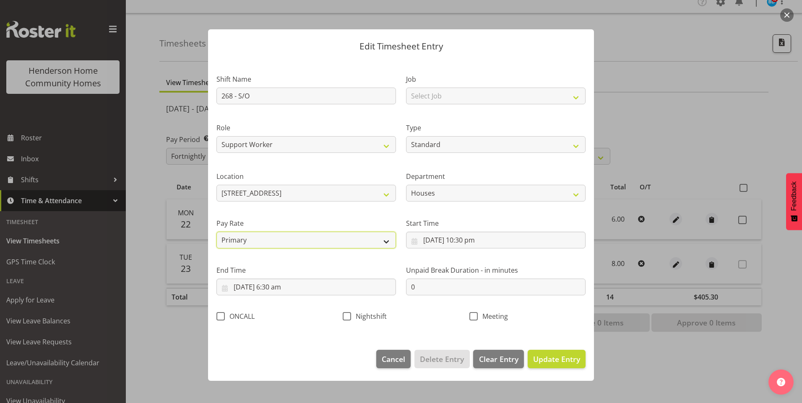
click at [272, 242] on select "Primary Secondary Tertiary Fourth Fifth" at bounding box center [305, 240] width 179 height 17
select select "secondary"
click at [216, 232] on select "Primary Secondary Tertiary Fourth Fifth" at bounding box center [305, 240] width 179 height 17
click at [572, 358] on span "Update Entry" at bounding box center [556, 359] width 47 height 10
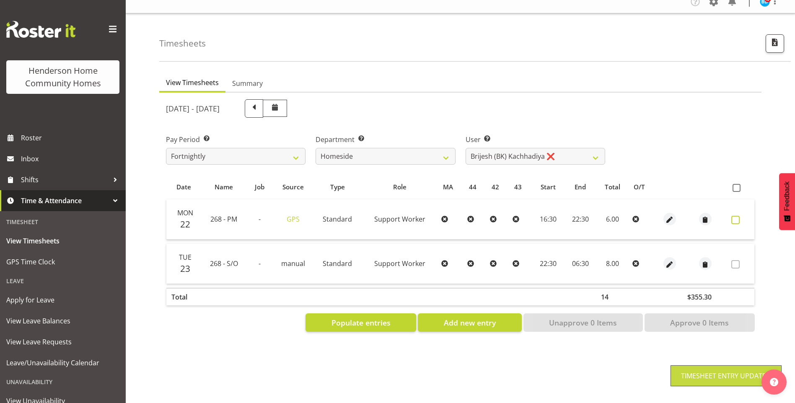
drag, startPoint x: 737, startPoint y: 215, endPoint x: 741, endPoint y: 231, distance: 16.8
click at [737, 216] on span at bounding box center [736, 220] width 8 height 8
checkbox input "true"
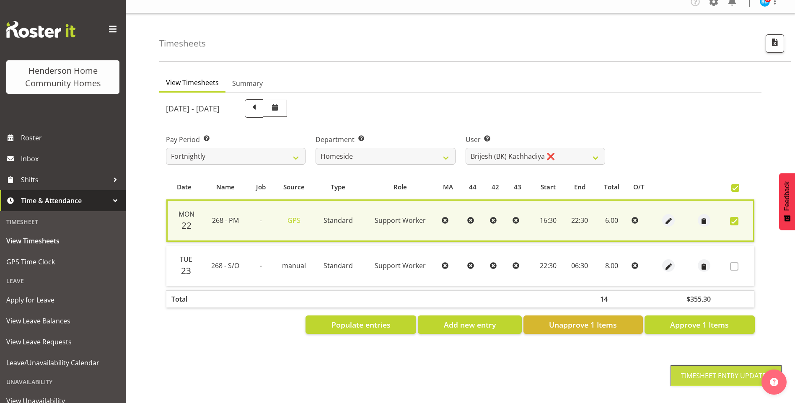
drag, startPoint x: 737, startPoint y: 261, endPoint x: 734, endPoint y: 279, distance: 18.2
click at [737, 262] on span at bounding box center [734, 266] width 8 height 8
click at [671, 262] on span "button" at bounding box center [669, 267] width 10 height 10
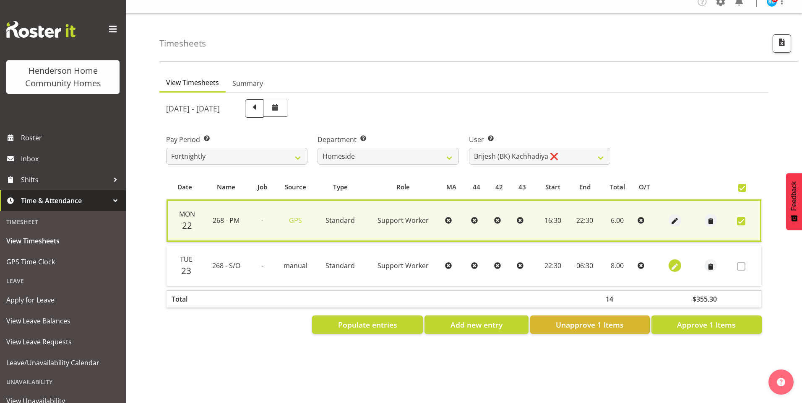
select select "Standard"
select select "748"
select select "secondary"
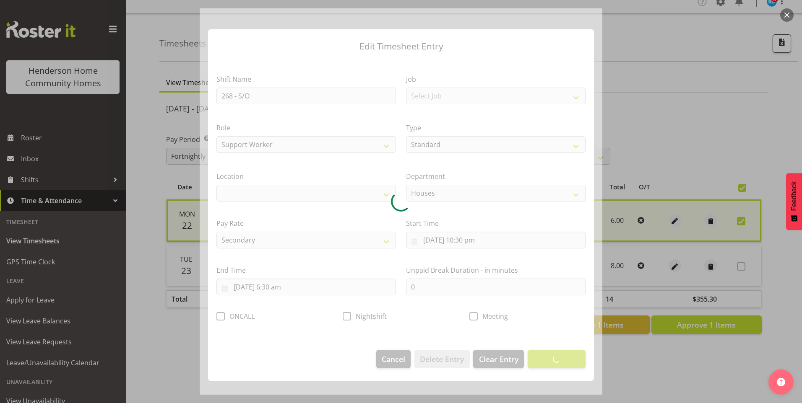
select select "1069"
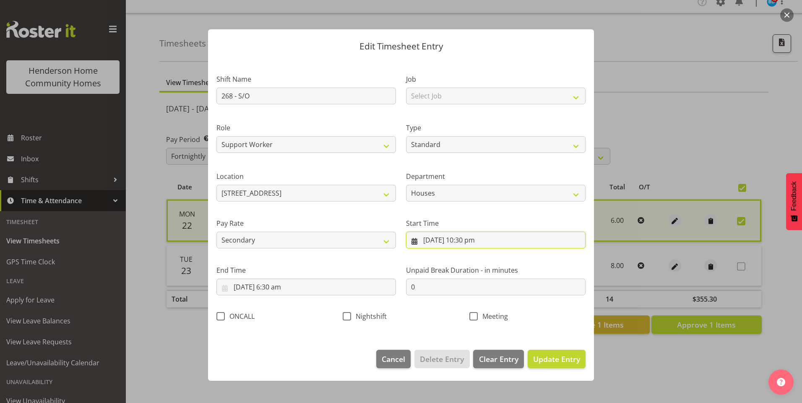
click at [435, 240] on input "23/09/2025, 10:30 pm" at bounding box center [495, 240] width 179 height 17
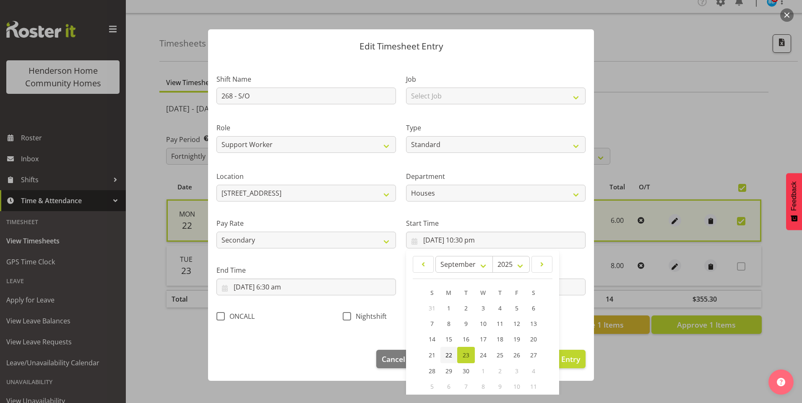
click at [445, 353] on span "22" at bounding box center [448, 355] width 7 height 8
type input "22/09/2025, 10:30 pm"
click at [240, 284] on input "24/09/2025, 6:30 am" at bounding box center [305, 287] width 179 height 17
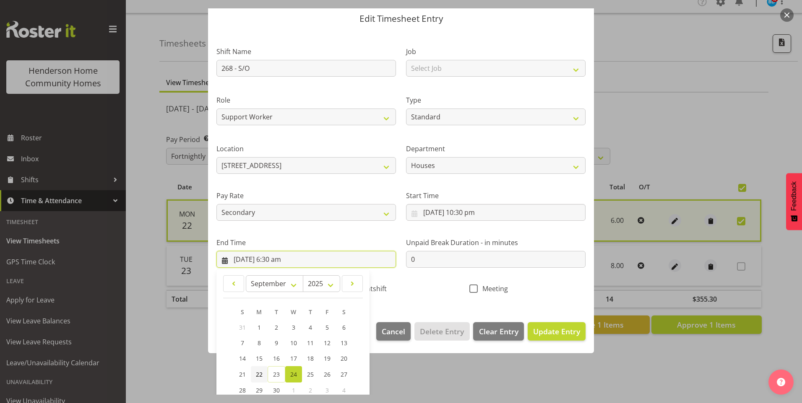
scroll to position [84, 0]
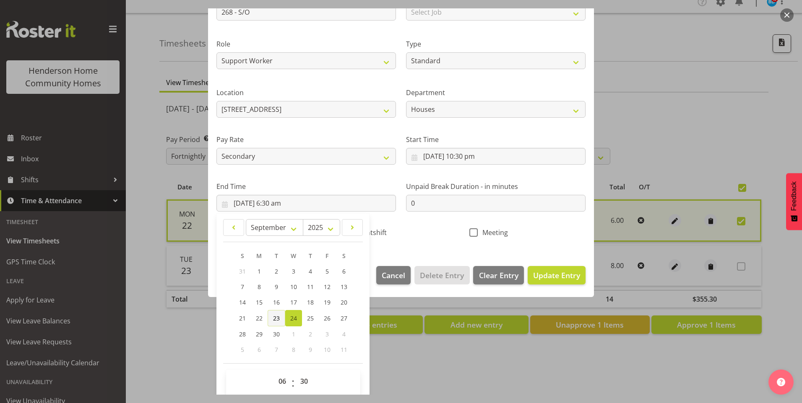
click at [276, 318] on span "23" at bounding box center [276, 318] width 7 height 8
type input "23/09/2025, 6:30 am"
click at [579, 278] on button "Update Entry" at bounding box center [556, 275] width 58 height 18
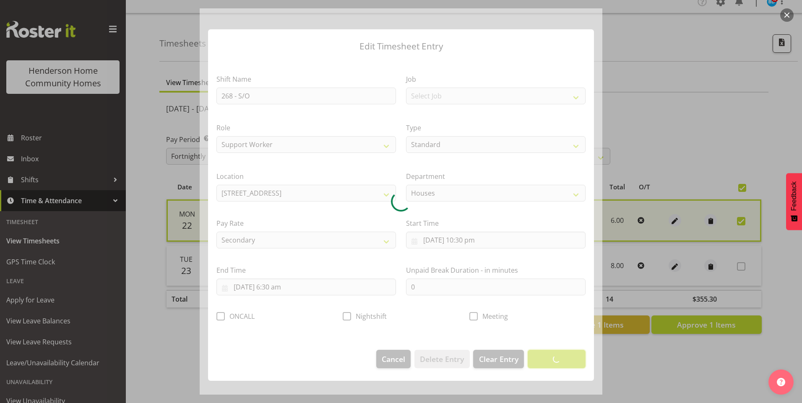
scroll to position [0, 0]
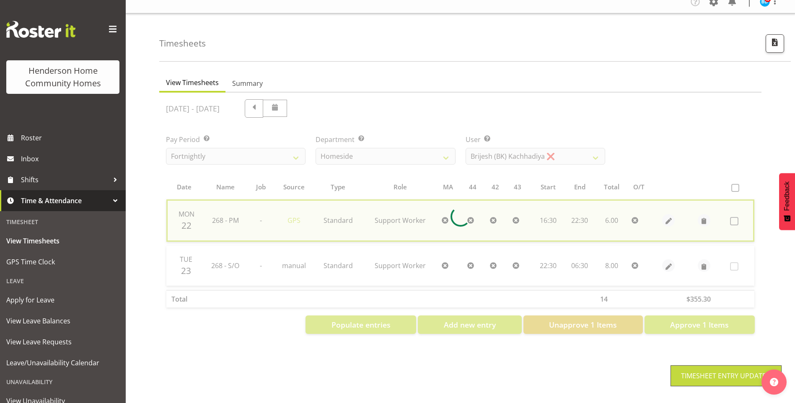
checkbox input "false"
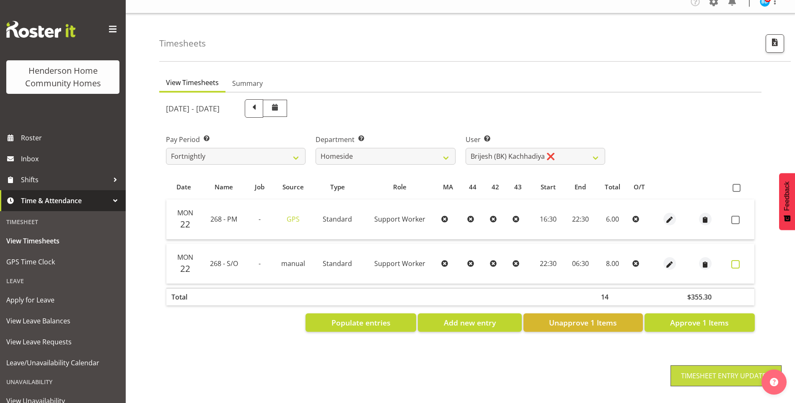
click at [733, 260] on span at bounding box center [736, 264] width 8 height 8
checkbox input "true"
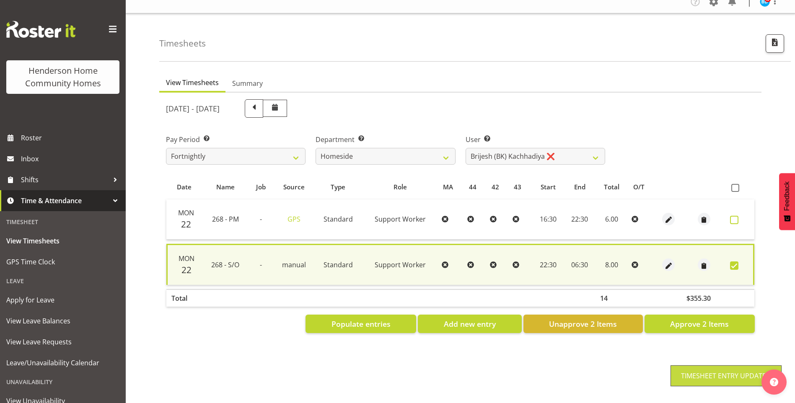
click at [732, 216] on span at bounding box center [734, 220] width 8 height 8
checkbox input "true"
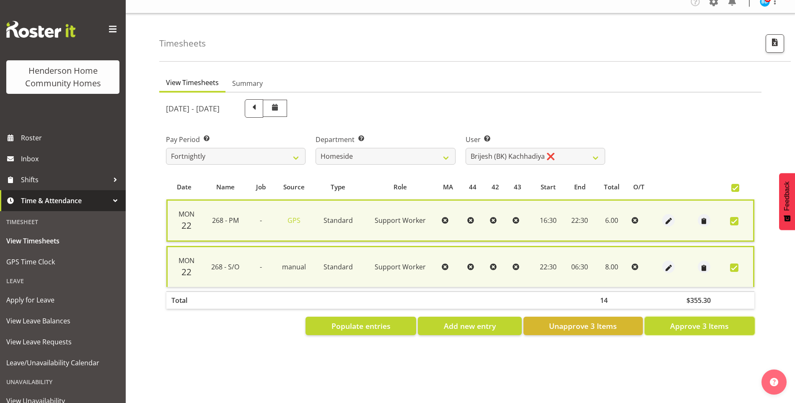
click at [695, 321] on span "Approve 3 Items" at bounding box center [699, 326] width 59 height 11
checkbox input "false"
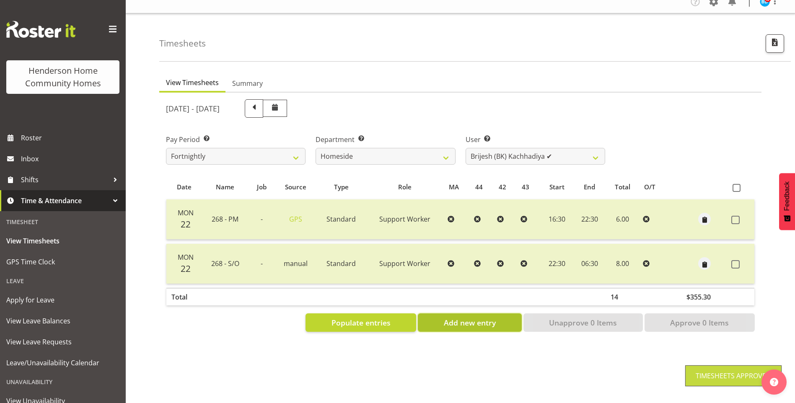
click at [462, 317] on span "Add new entry" at bounding box center [470, 322] width 52 height 11
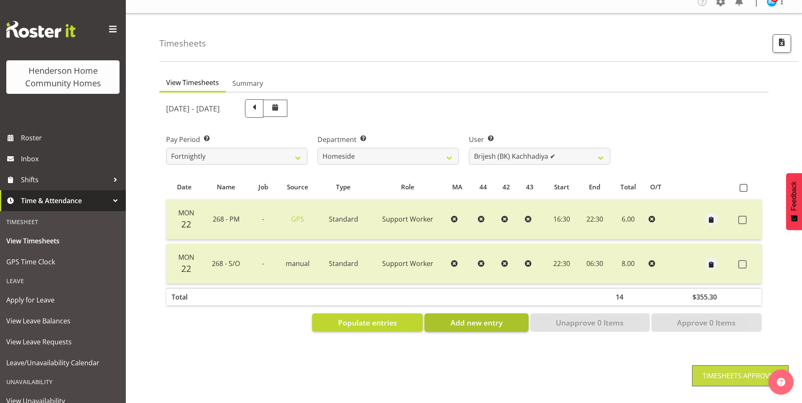
select select
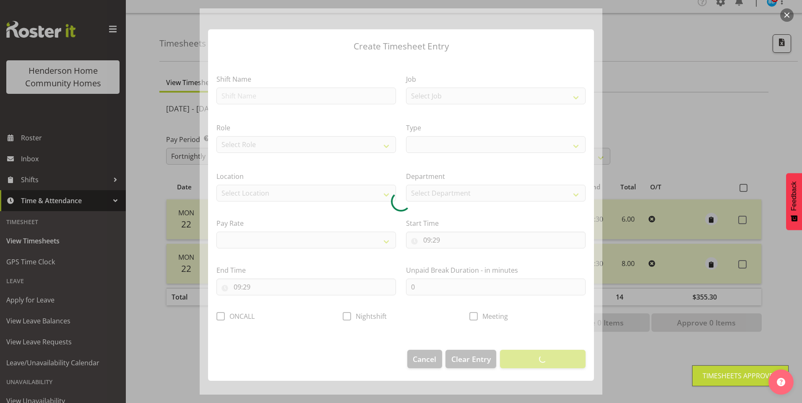
select select
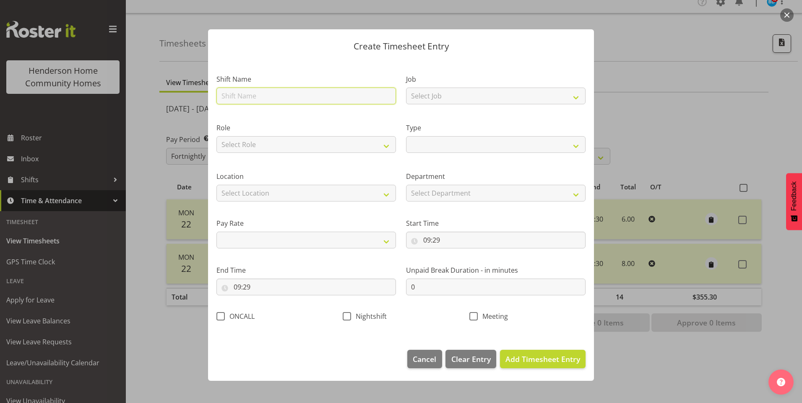
click at [268, 102] on input "text" at bounding box center [305, 96] width 179 height 17
type input "2"
select select
type input "26"
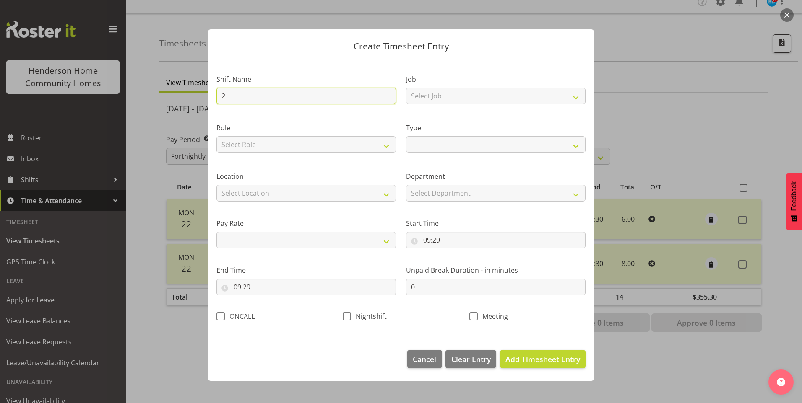
select select
type input "268"
select select
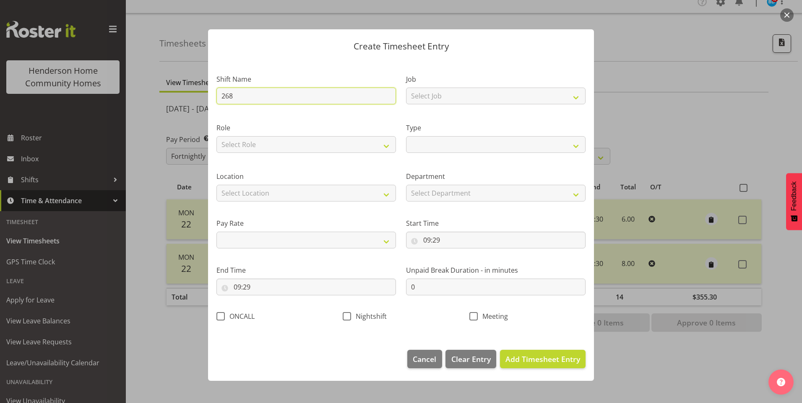
type input "268"
select select
type input "268 -"
select select
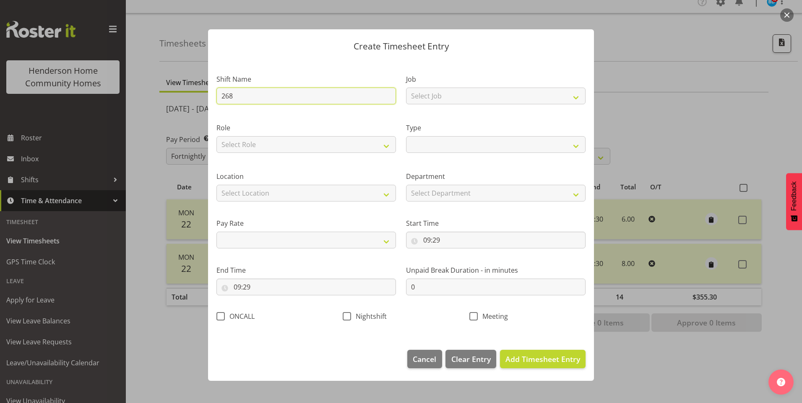
select select
type input "268 -"
select select
type input "268 - A"
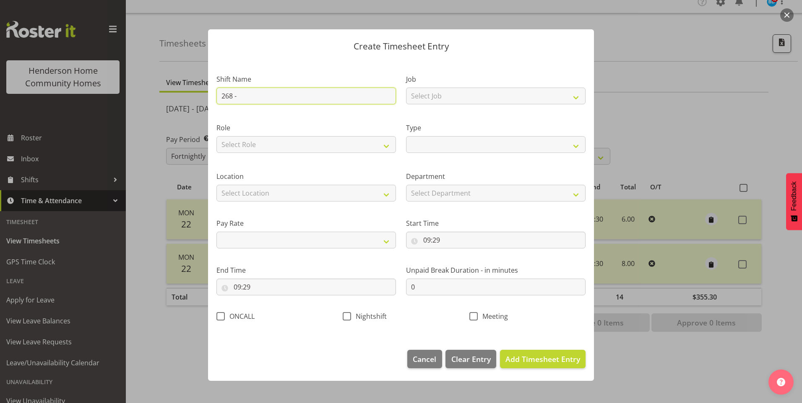
select select
type input "268 - AM"
select select
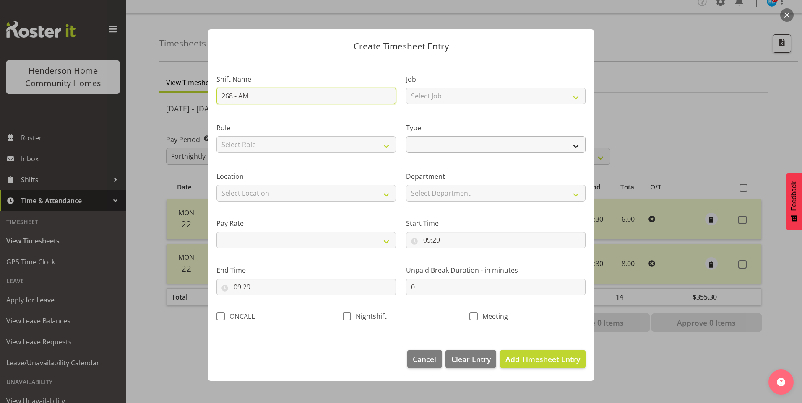
type input "268 - AM"
click at [432, 150] on select "Off Standard Public Holiday Public Holiday (Worked) Day In Lieu Annual Leave Si…" at bounding box center [495, 144] width 179 height 17
select select "Standard"
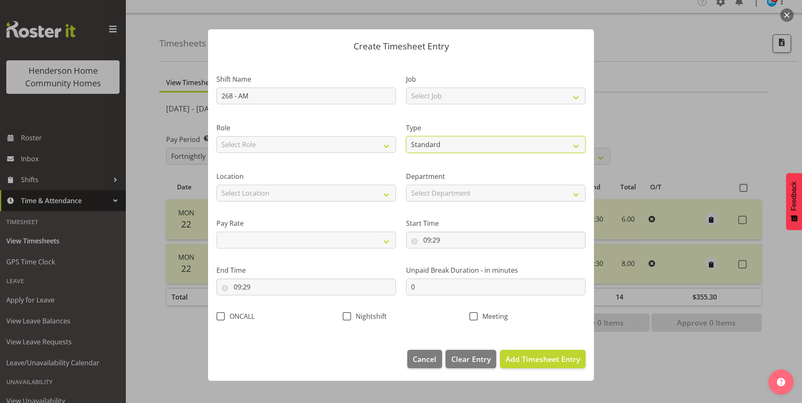
click at [406, 136] on select "Off Standard Public Holiday Public Holiday (Worked) Day In Lieu Annual Leave Si…" at bounding box center [495, 144] width 179 height 17
select select
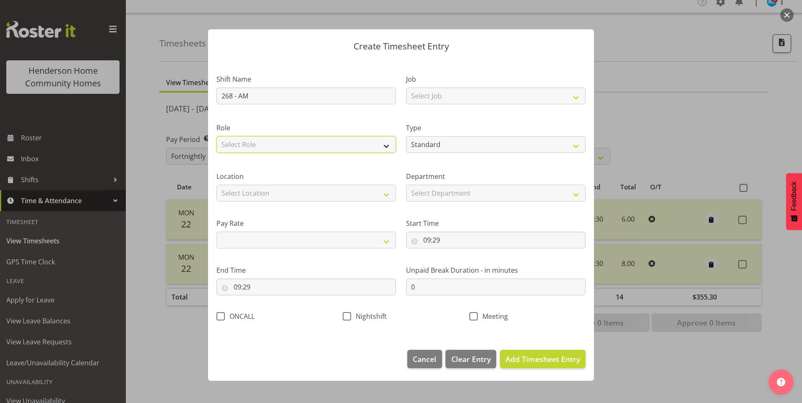
click at [308, 150] on select "Select Role Support Worker Cleaner" at bounding box center [305, 144] width 179 height 17
select select "1214"
click at [216, 136] on select "Select Role Support Worker Cleaner" at bounding box center [305, 144] width 179 height 17
select select
click at [283, 195] on select "Select Location 177 Halswell Rd 268 Hendersons Rd 307 Hendersons Rd 309 Henders…" at bounding box center [305, 193] width 179 height 17
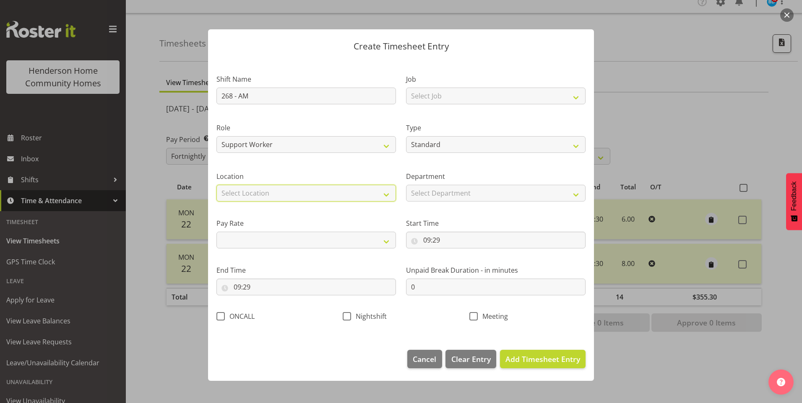
select select "1069"
click at [216, 185] on select "Select Location 177 Halswell Rd 268 Hendersons Rd 307 Hendersons Rd 309 Henders…" at bounding box center [305, 193] width 179 height 17
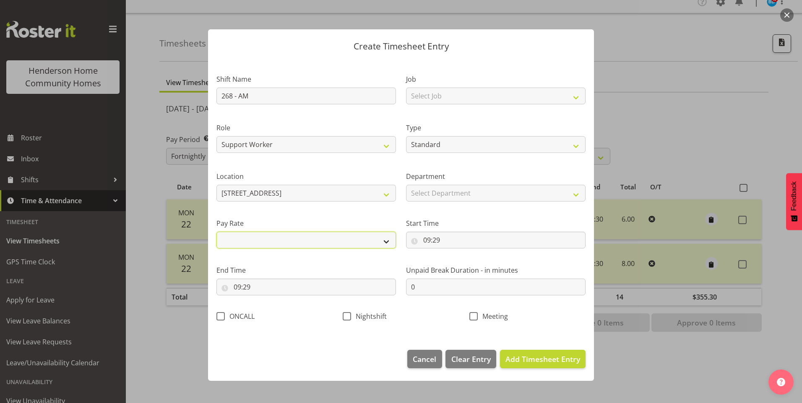
click at [274, 237] on select "Primary Secondary Tertiary Fourth Fifth" at bounding box center [305, 240] width 179 height 17
select select "primary"
click at [216, 232] on select "Primary Secondary Tertiary Fourth Fifth" at bounding box center [305, 240] width 179 height 17
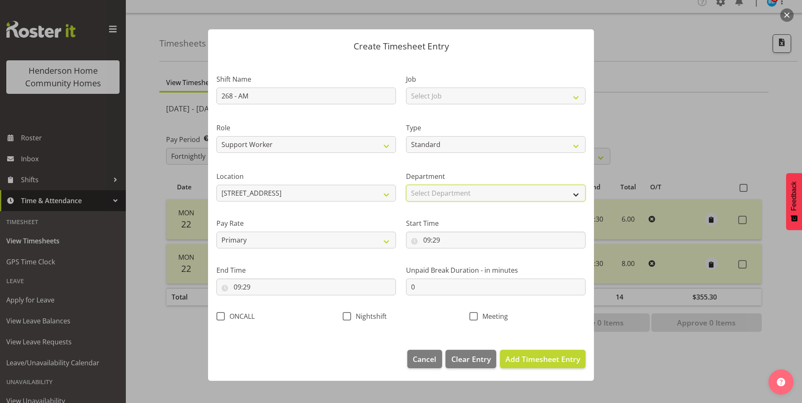
click at [432, 200] on select "Select Department Homeside Wingside Houses Admin" at bounding box center [495, 193] width 179 height 17
select select "748"
click at [406, 185] on select "Select Department Homeside Wingside Houses Admin" at bounding box center [495, 193] width 179 height 17
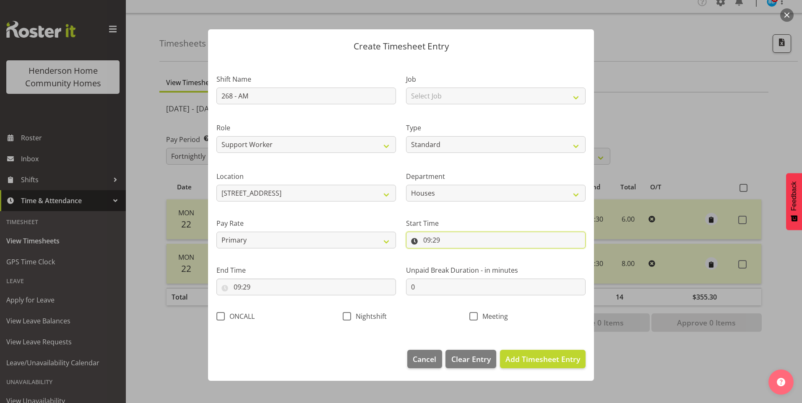
click at [431, 243] on input "09:29" at bounding box center [495, 240] width 179 height 17
click at [461, 257] on select "00 01 02 03 04 05 06 07 08 09 10 11 12 13 14 15 16 17 18 19 20 21 22 23" at bounding box center [463, 262] width 19 height 17
select select "6"
click at [454, 254] on select "00 01 02 03 04 05 06 07 08 09 10 11 12 13 14 15 16 17 18 19 20 21 22 23" at bounding box center [463, 262] width 19 height 17
type input "06:29"
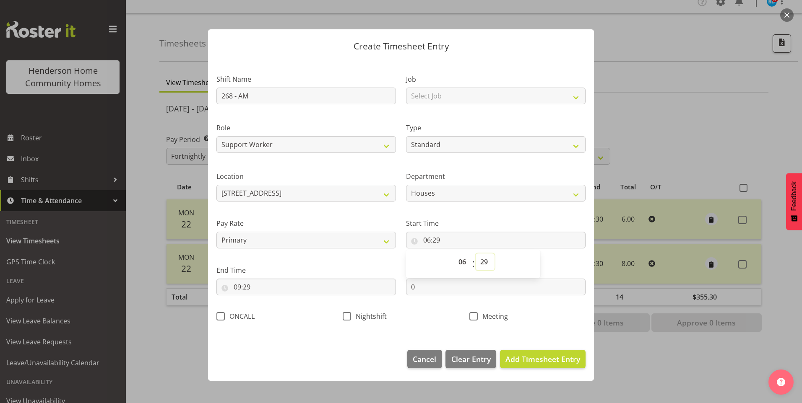
click at [483, 258] on select "00 01 02 03 04 05 06 07 08 09 10 11 12 13 14 15 16 17 18 19 20 21 22 23 24 25 2…" at bounding box center [484, 262] width 19 height 17
select select "30"
click at [475, 254] on select "00 01 02 03 04 05 06 07 08 09 10 11 12 13 14 15 16 17 18 19 20 21 22 23 24 25 2…" at bounding box center [484, 262] width 19 height 17
type input "06:30"
click at [244, 284] on input "09:29" at bounding box center [305, 287] width 179 height 17
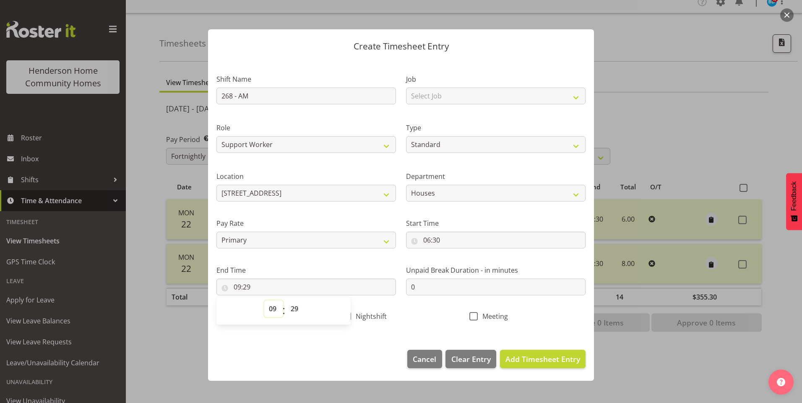
click at [266, 309] on select "00 01 02 03 04 05 06 07 08 09 10 11 12 13 14 15 16 17 18 19 20 21 22 23" at bounding box center [273, 309] width 19 height 17
select select "8"
click at [264, 301] on select "00 01 02 03 04 05 06 07 08 09 10 11 12 13 14 15 16 17 18 19 20 21 22 23" at bounding box center [273, 309] width 19 height 17
type input "08:29"
click at [292, 309] on select "00 01 02 03 04 05 06 07 08 09 10 11 12 13 14 15 16 17 18 19 20 21 22 23 24 25 2…" at bounding box center [295, 309] width 19 height 17
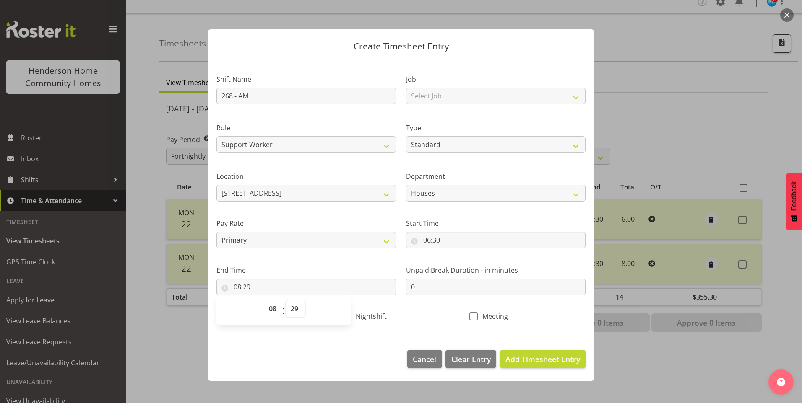
select select "30"
click at [286, 301] on select "00 01 02 03 04 05 06 07 08 09 10 11 12 13 14 15 16 17 18 19 20 21 22 23 24 25 2…" at bounding box center [295, 309] width 19 height 17
type input "08:30"
click at [554, 358] on span "Add Timesheet Entry" at bounding box center [542, 359] width 75 height 10
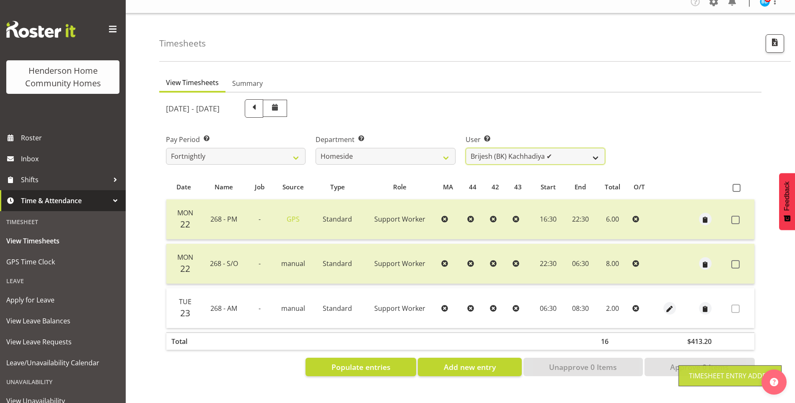
click at [499, 148] on select "Asiasiga Vili ❌ Billie-Rose Dunlop ❌ Brijesh (BK) Kachhadiya ✔ Cheenee Vargas ❌…" at bounding box center [536, 156] width 140 height 17
select select "8657"
click at [466, 148] on select "Asiasiga Vili ❌ Billie-Rose Dunlop ❌ Brijesh (BK) Kachhadiya ✔ Cheenee Vargas ❌…" at bounding box center [536, 156] width 140 height 17
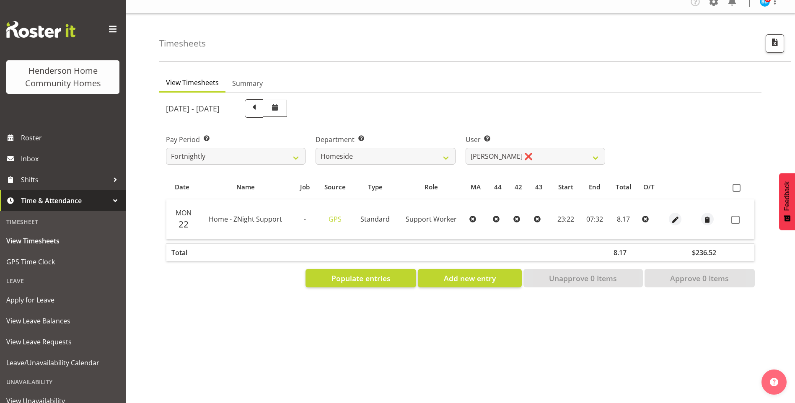
click at [690, 211] on td at bounding box center [707, 220] width 41 height 40
click at [672, 215] on span "button" at bounding box center [676, 220] width 10 height 10
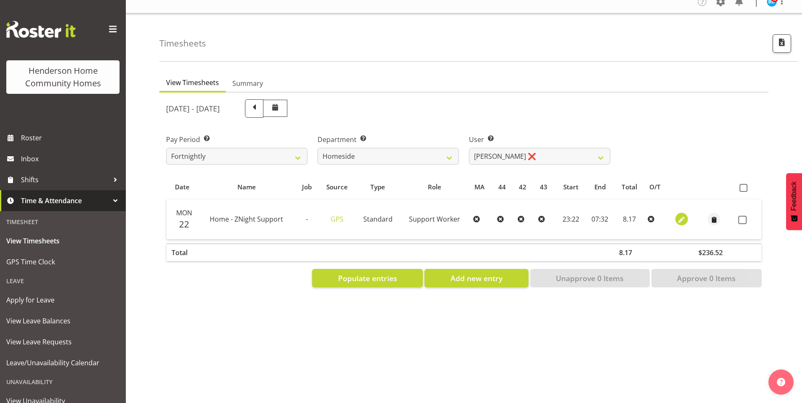
select select "Standard"
select select "8"
select select "2025"
select select "23"
select select "22"
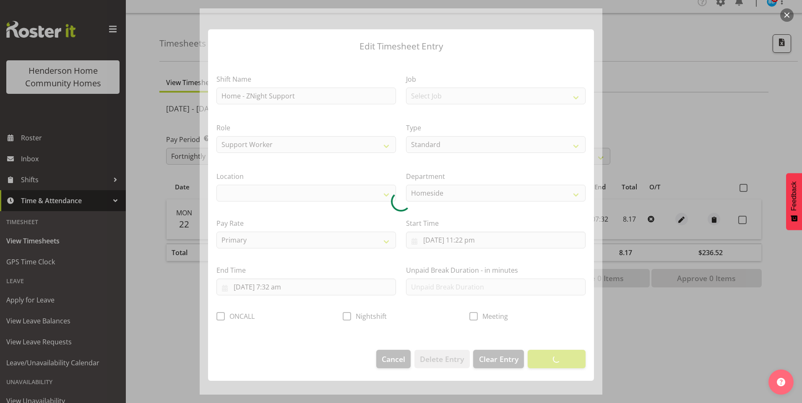
select select "1067"
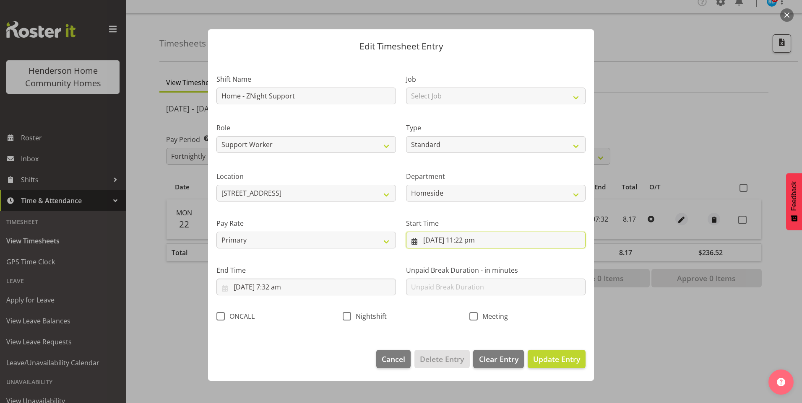
click at [473, 241] on input "22/09/2025, 11:22 pm" at bounding box center [495, 240] width 179 height 17
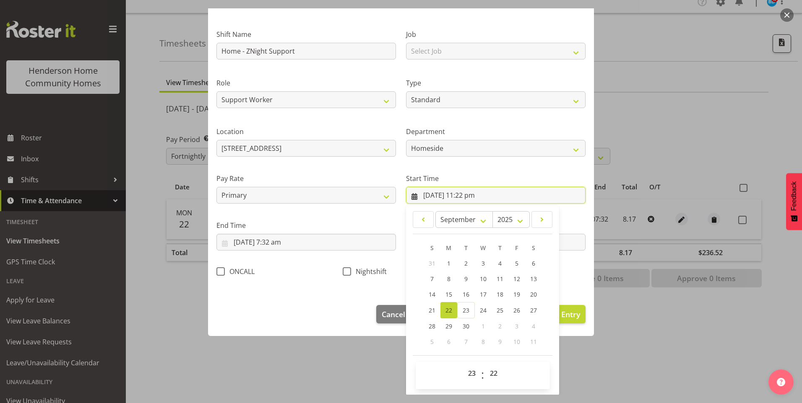
scroll to position [45, 0]
drag, startPoint x: 491, startPoint y: 376, endPoint x: 491, endPoint y: 371, distance: 5.0
click at [491, 376] on select "00 01 02 03 04 05 06 07 08 09 10 11 12 13 14 15 16 17 18 19 20 21 22 23 24 25 2…" at bounding box center [494, 373] width 19 height 17
select select "30"
click at [485, 365] on select "00 01 02 03 04 05 06 07 08 09 10 11 12 13 14 15 16 17 18 19 20 21 22 23 24 25 2…" at bounding box center [494, 373] width 19 height 17
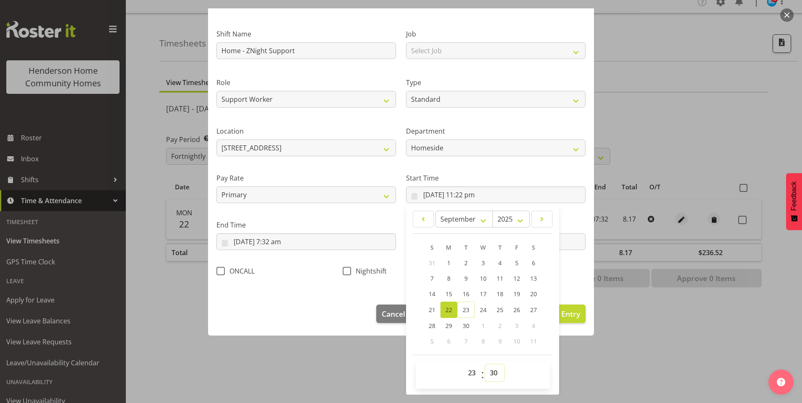
type input "22/09/2025, 11:30 pm"
click at [290, 247] on input "23/09/2025, 7:32 am" at bounding box center [305, 242] width 179 height 17
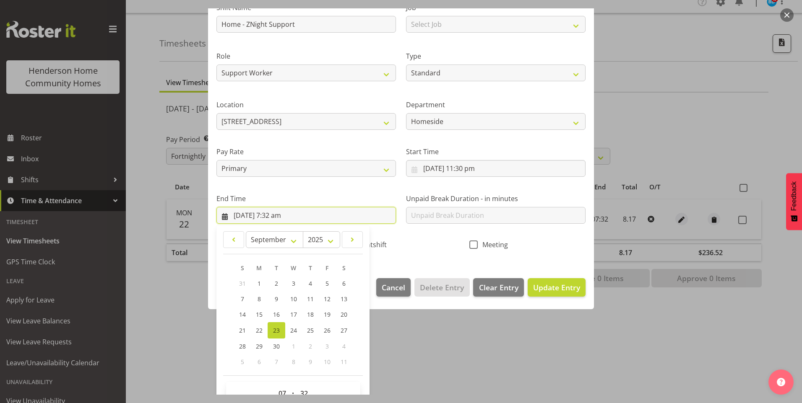
scroll to position [92, 0]
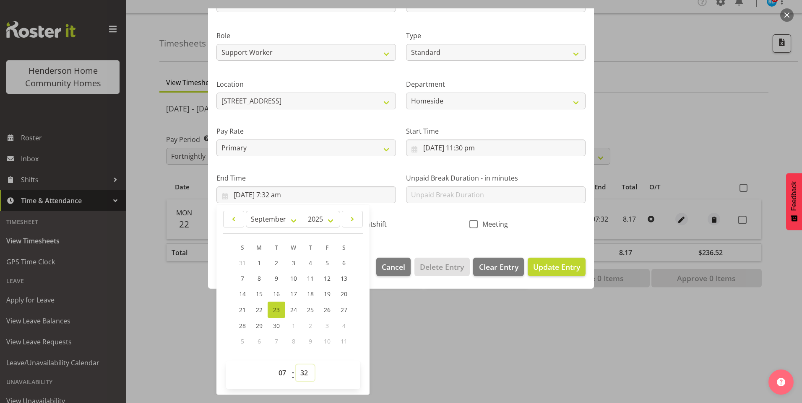
drag, startPoint x: 300, startPoint y: 374, endPoint x: 300, endPoint y: 363, distance: 10.9
click at [300, 369] on select "00 01 02 03 04 05 06 07 08 09 10 11 12 13 14 15 16 17 18 19 20 21 22 23 24 25 2…" at bounding box center [305, 373] width 19 height 17
select select "30"
click at [296, 365] on select "00 01 02 03 04 05 06 07 08 09 10 11 12 13 14 15 16 17 18 19 20 21 22 23 24 25 2…" at bounding box center [305, 373] width 19 height 17
type input "23/09/2025, 7:30 am"
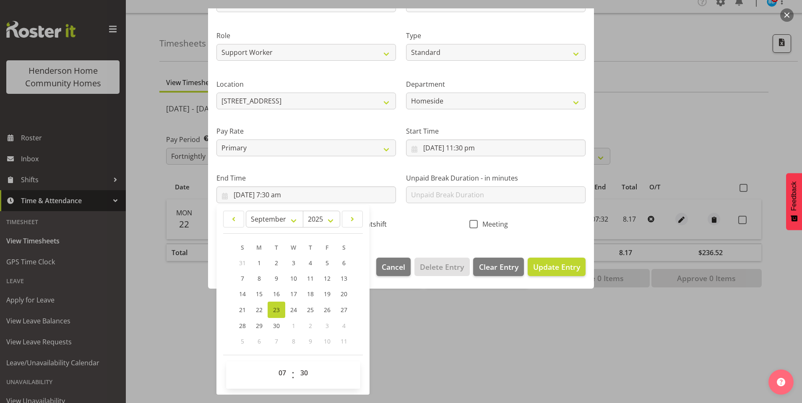
click at [378, 224] on span "Nightshift" at bounding box center [369, 224] width 36 height 8
click at [348, 224] on input "Nightshift" at bounding box center [345, 223] width 5 height 5
checkbox input "true"
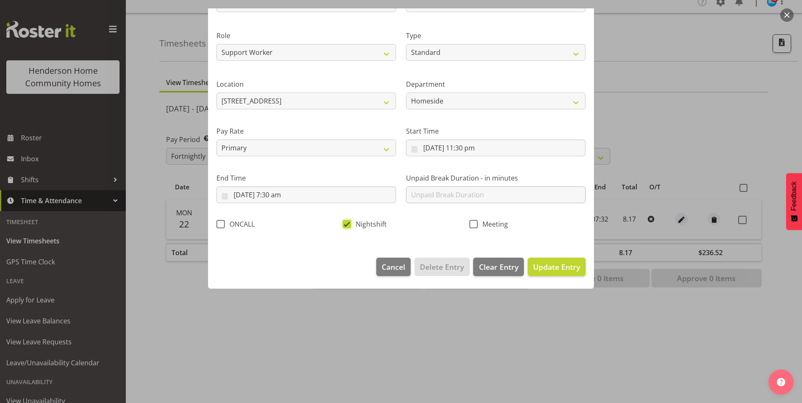
scroll to position [0, 0]
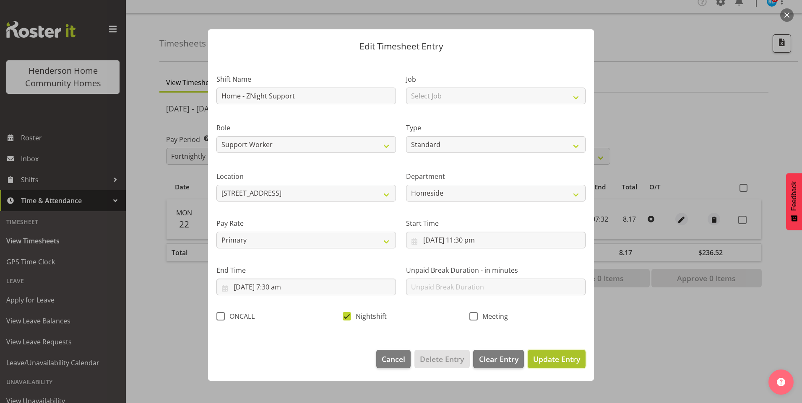
drag, startPoint x: 555, startPoint y: 358, endPoint x: 636, endPoint y: 309, distance: 94.8
click at [555, 358] on span "Update Entry" at bounding box center [556, 359] width 47 height 10
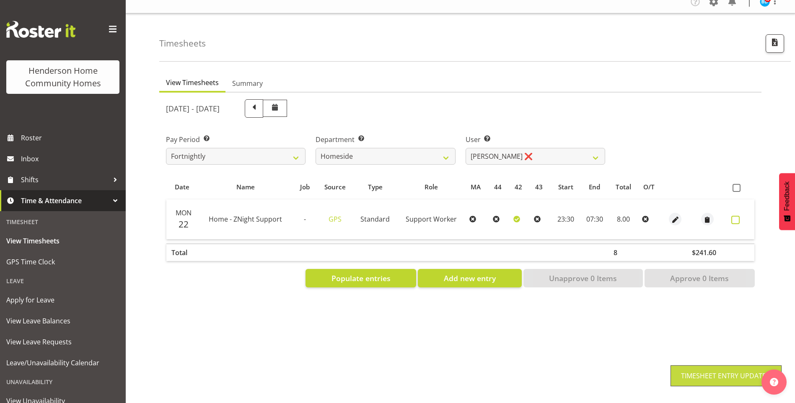
click at [735, 216] on span at bounding box center [736, 220] width 8 height 8
checkbox input "true"
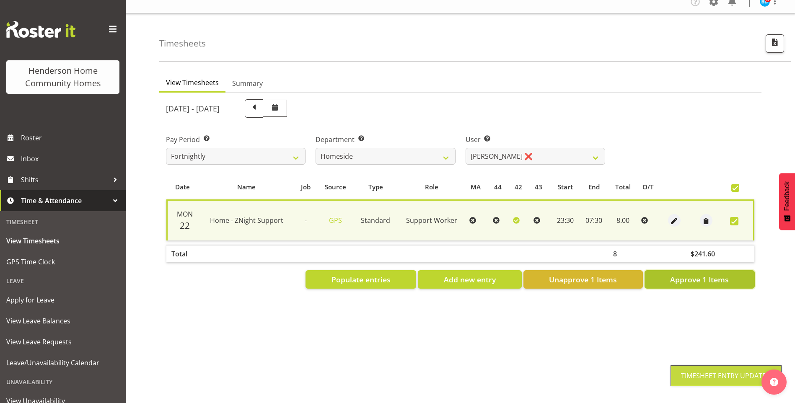
click at [697, 274] on span "Approve 1 Items" at bounding box center [699, 279] width 59 height 11
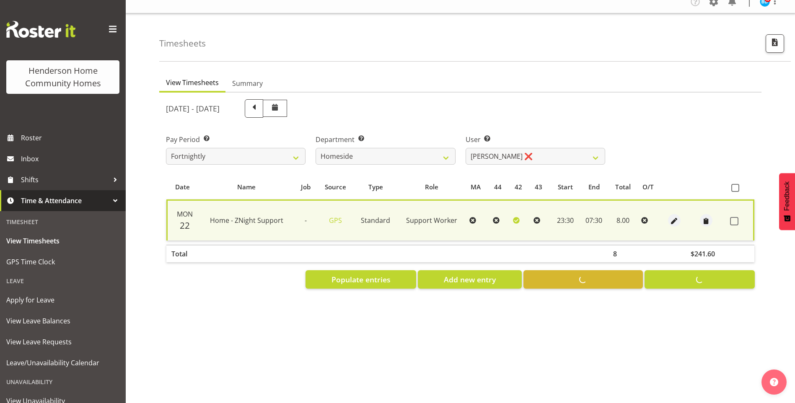
checkbox input "false"
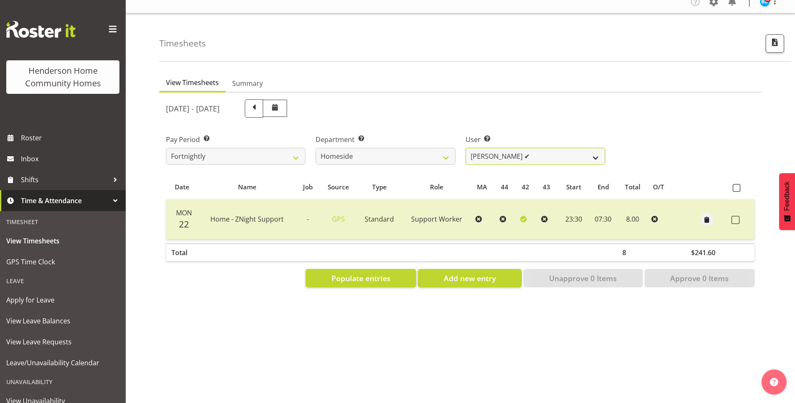
click at [509, 148] on select "Asiasiga Vili ❌ Billie-Rose Dunlop ❌ Brijesh (BK) Kachhadiya ❌ Cheenee Vargas ✔…" at bounding box center [536, 156] width 140 height 17
click at [466, 148] on select "Asiasiga Vili ❌ Billie-Rose Dunlop ❌ Brijesh (BK) Kachhadiya ❌ Cheenee Vargas ✔…" at bounding box center [536, 156] width 140 height 17
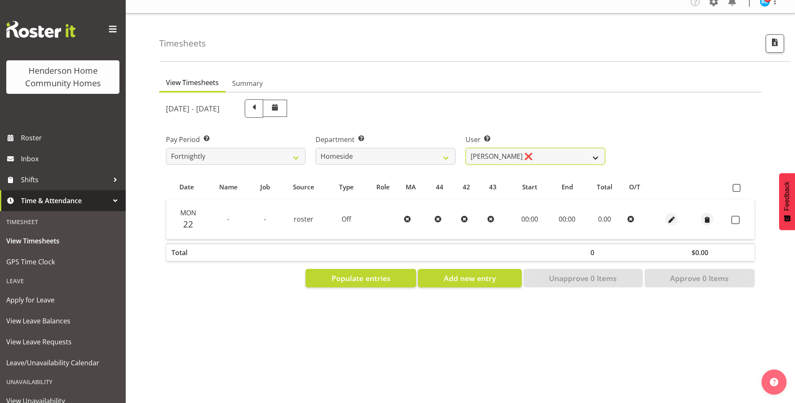
click at [483, 150] on select "Asiasiga Vili ❌ Billie-Rose Dunlop ❌ Brijesh (BK) Kachhadiya ❌ Cheenee Vargas ✔…" at bounding box center [536, 156] width 140 height 17
select select "10096"
click at [466, 148] on select "Asiasiga Vili ❌ Billie-Rose Dunlop ❌ Brijesh (BK) Kachhadiya ❌ Cheenee Vargas ✔…" at bounding box center [536, 156] width 140 height 17
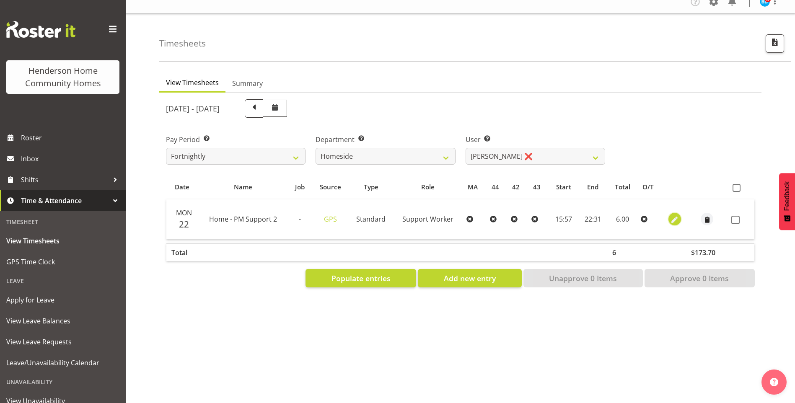
click at [673, 215] on span "button" at bounding box center [675, 220] width 10 height 10
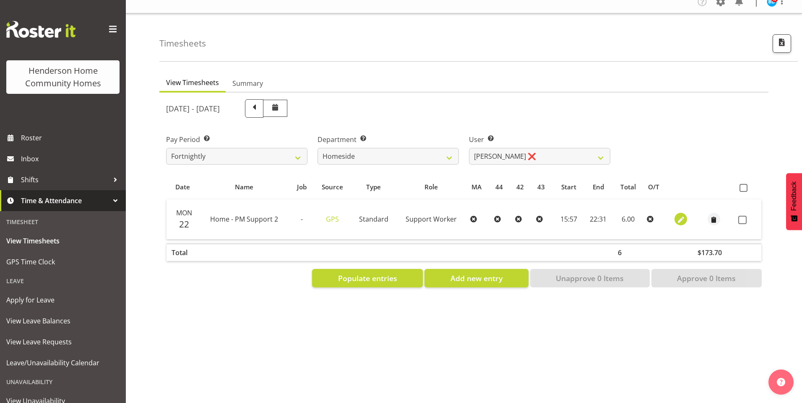
select select "Standard"
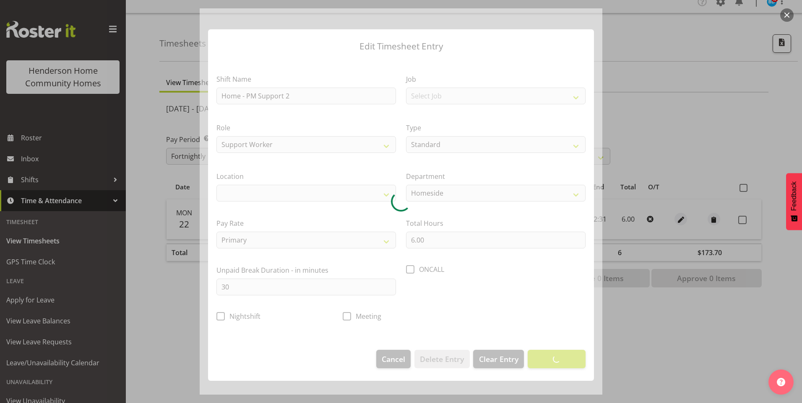
select select "1067"
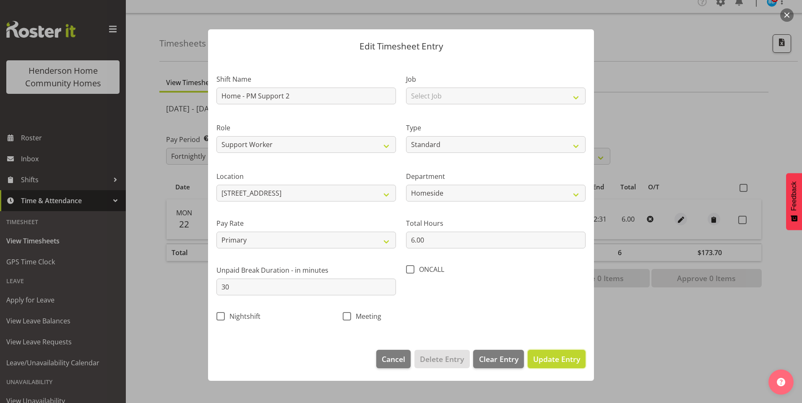
drag, startPoint x: 563, startPoint y: 360, endPoint x: 682, endPoint y: 294, distance: 135.5
click at [564, 358] on span "Update Entry" at bounding box center [556, 359] width 47 height 10
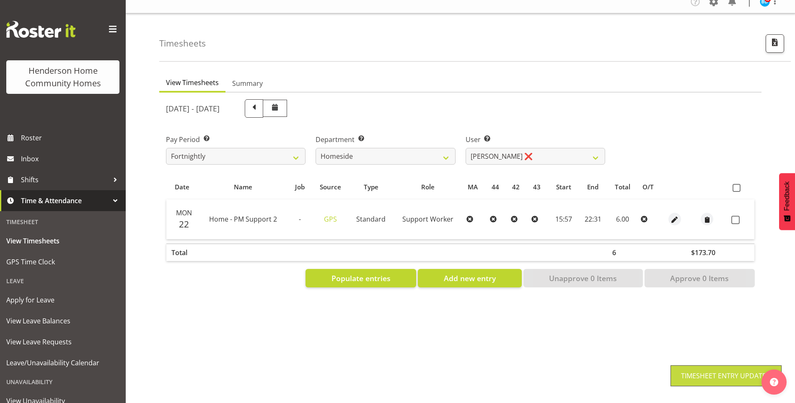
click at [737, 216] on span at bounding box center [736, 220] width 8 height 8
checkbox input "true"
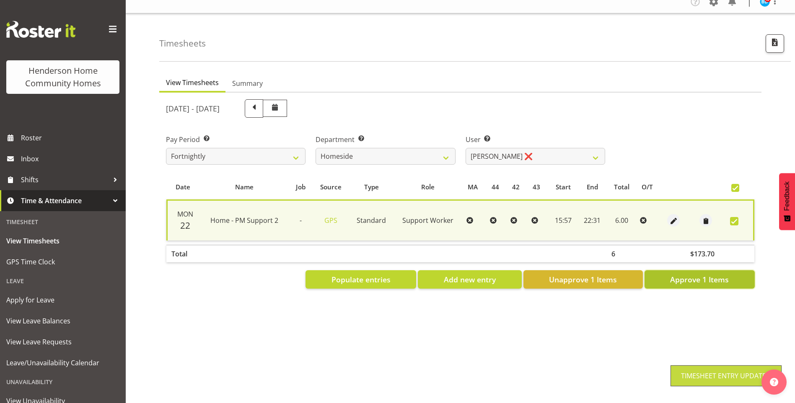
click at [709, 274] on span "Approve 1 Items" at bounding box center [699, 279] width 59 height 11
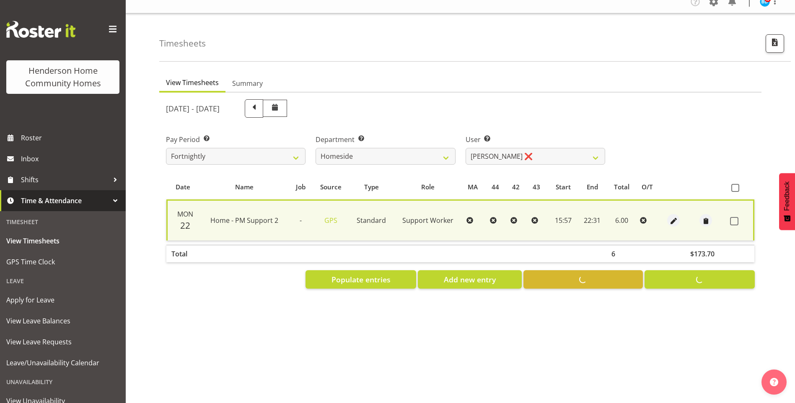
checkbox input "false"
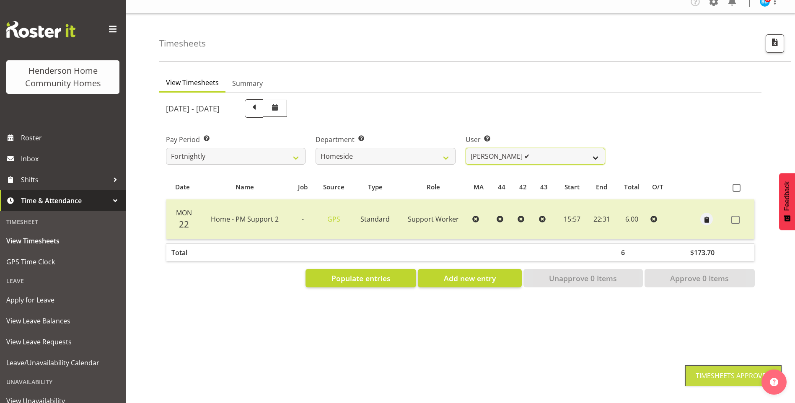
click at [496, 150] on select "Asiasiga Vili ❌ Billie-Rose Dunlop ❌ Brijesh (BK) Kachhadiya ❌ Cheenee Vargas ✔…" at bounding box center [536, 156] width 140 height 17
click at [466, 148] on select "Asiasiga Vili ❌ Billie-Rose Dunlop ❌ Brijesh (BK) Kachhadiya ❌ Cheenee Vargas ✔…" at bounding box center [536, 156] width 140 height 17
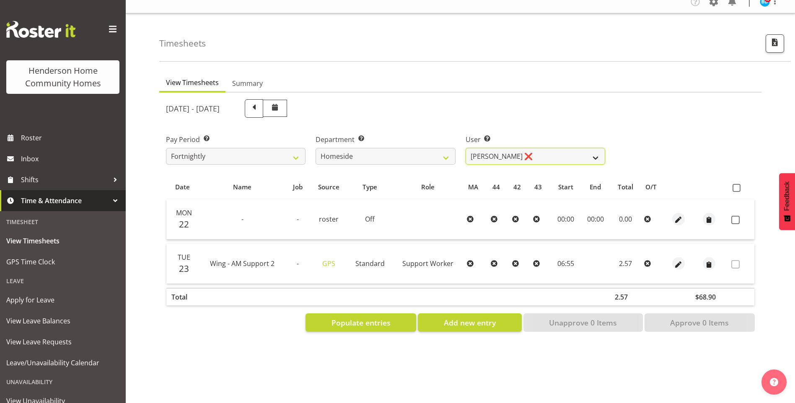
click at [509, 148] on select "Asiasiga Vili ❌ Billie-Rose Dunlop ❌ Brijesh (BK) Kachhadiya ❌ Cheenee Vargas ✔…" at bounding box center [536, 156] width 140 height 17
select select "8533"
click at [466, 148] on select "Asiasiga Vili ❌ Billie-Rose Dunlop ❌ Brijesh (BK) Kachhadiya ❌ Cheenee Vargas ✔…" at bounding box center [536, 156] width 140 height 17
click at [739, 216] on span at bounding box center [736, 220] width 8 height 8
checkbox input "true"
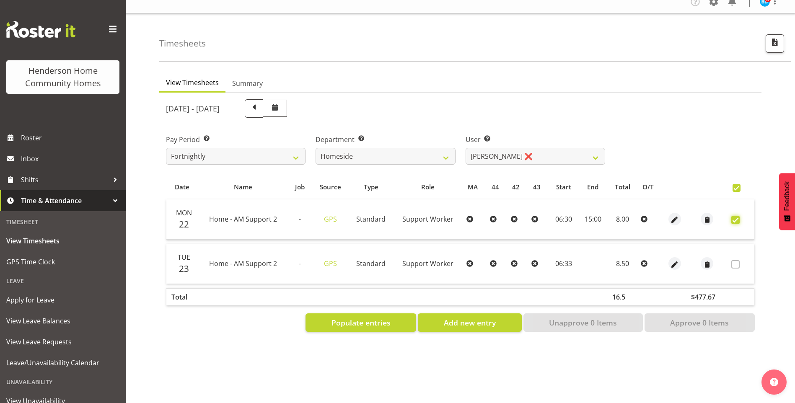
checkbox input "true"
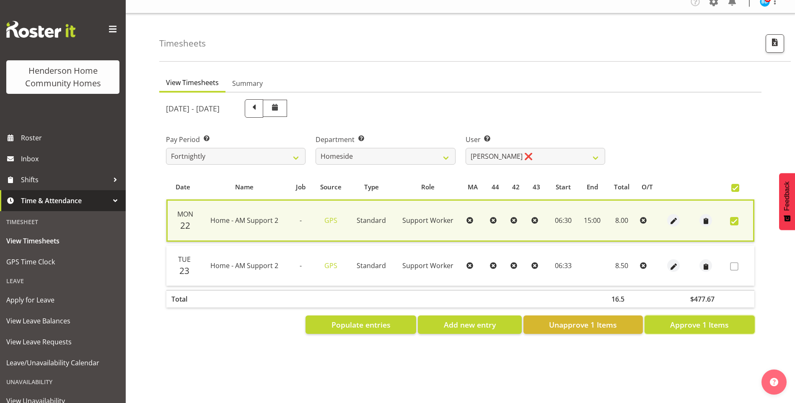
drag, startPoint x: 716, startPoint y: 314, endPoint x: 662, endPoint y: 280, distance: 64.3
click at [715, 319] on span "Approve 1 Items" at bounding box center [699, 324] width 59 height 11
checkbox input "false"
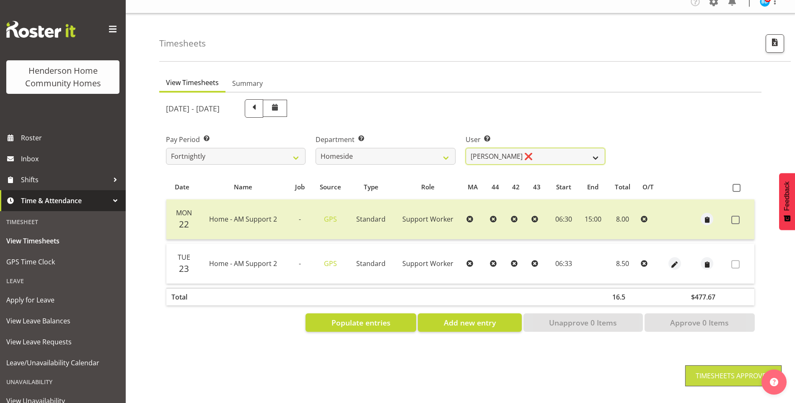
click at [485, 149] on select "Asiasiga Vili ❌ Billie-Rose Dunlop ❌ Brijesh (BK) Kachhadiya ❌ Cheenee Vargas ✔…" at bounding box center [536, 156] width 140 height 17
select select "10523"
click at [466, 148] on select "Asiasiga Vili ❌ Billie-Rose Dunlop ❌ Brijesh (BK) Kachhadiya ❌ Cheenee Vargas ✔…" at bounding box center [536, 156] width 140 height 17
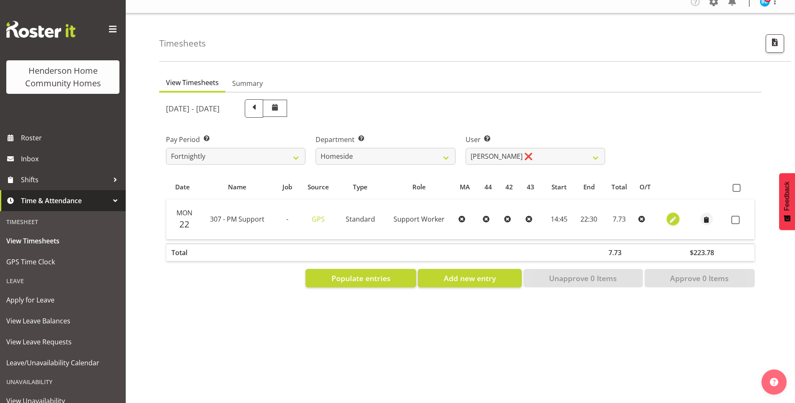
click at [675, 215] on span "button" at bounding box center [673, 220] width 10 height 10
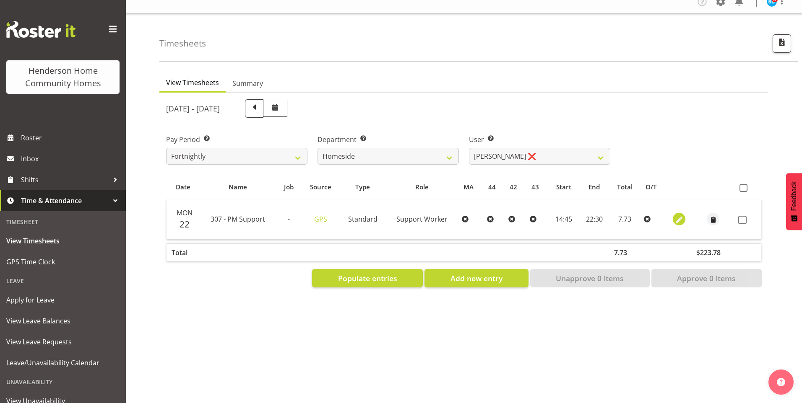
select select "Standard"
select select "748"
select select "8"
select select "2025"
select select "14"
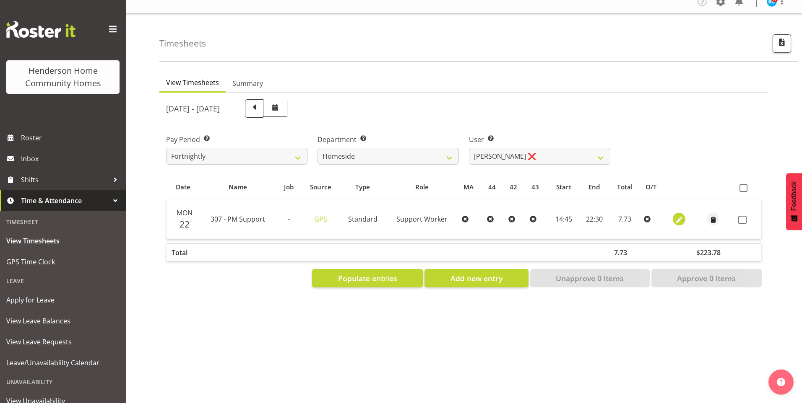
select select "45"
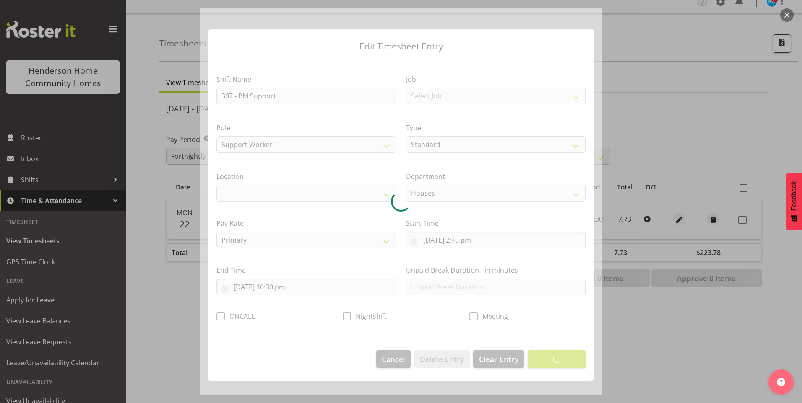
select select "1076"
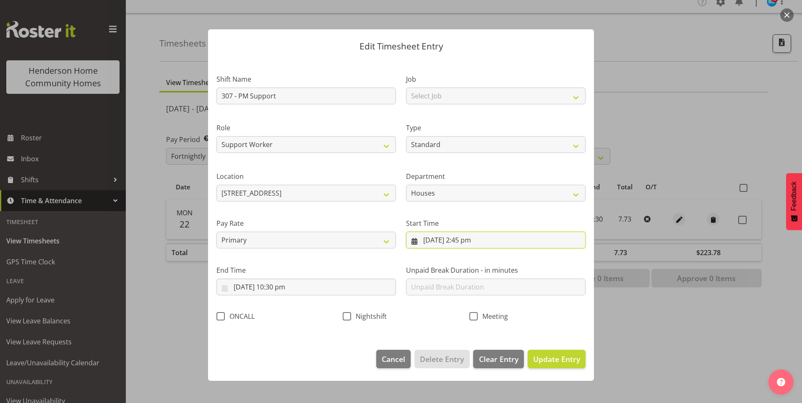
click at [469, 246] on input "22/09/2025, 2:45 pm" at bounding box center [495, 240] width 179 height 17
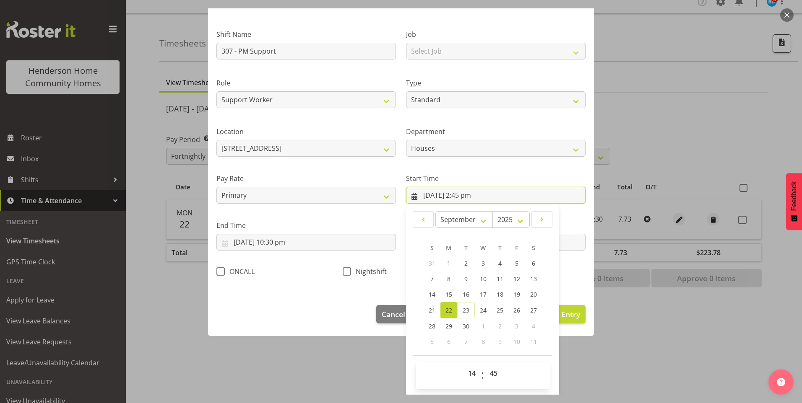
scroll to position [45, 0]
drag, startPoint x: 464, startPoint y: 373, endPoint x: 465, endPoint y: 364, distance: 8.8
click at [464, 371] on select "00 01 02 03 04 05 06 07 08 09 10 11 12 13 14 15 16 17 18 19 20 21 22 23" at bounding box center [472, 373] width 19 height 17
select select "15"
click at [463, 365] on select "00 01 02 03 04 05 06 07 08 09 10 11 12 13 14 15 16 17 18 19 20 21 22 23" at bounding box center [472, 373] width 19 height 17
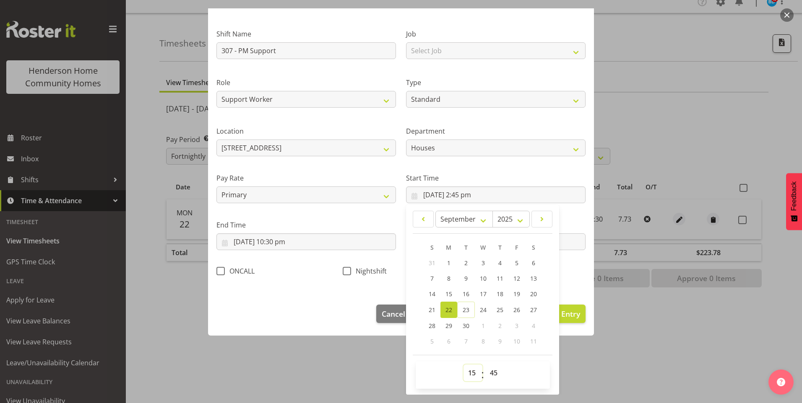
type input "22/09/2025, 3:45 pm"
click at [489, 371] on select "00 01 02 03 04 05 06 07 08 09 10 11 12 13 14 15 16 17 18 19 20 21 22 23 24 25 2…" at bounding box center [494, 373] width 19 height 17
select select "0"
click at [485, 365] on select "00 01 02 03 04 05 06 07 08 09 10 11 12 13 14 15 16 17 18 19 20 21 22 23 24 25 2…" at bounding box center [494, 373] width 19 height 17
type input "22/09/2025, 3:00 pm"
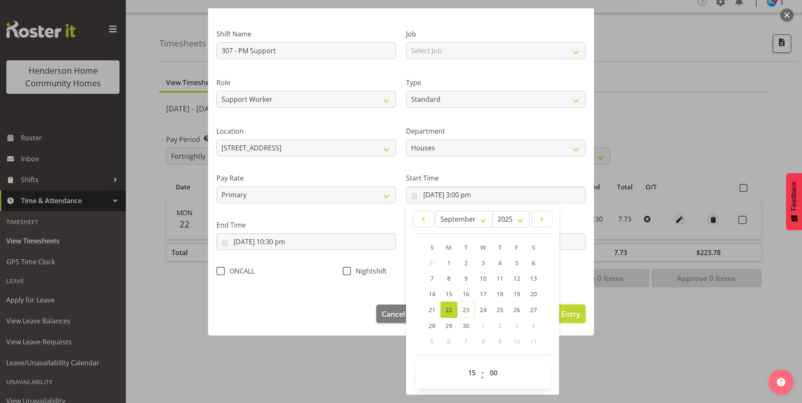
click at [571, 317] on span "Update Entry" at bounding box center [556, 314] width 47 height 10
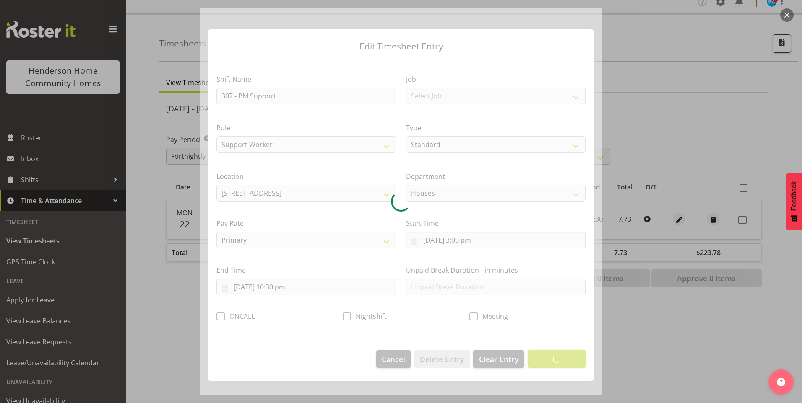
scroll to position [0, 0]
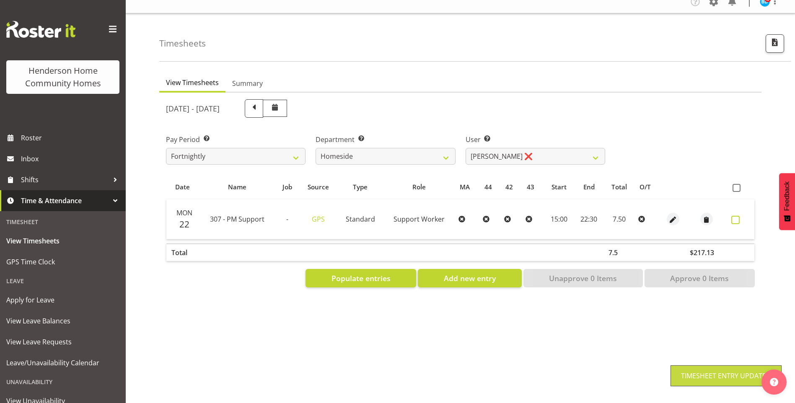
click at [734, 216] on span at bounding box center [736, 220] width 8 height 8
checkbox input "true"
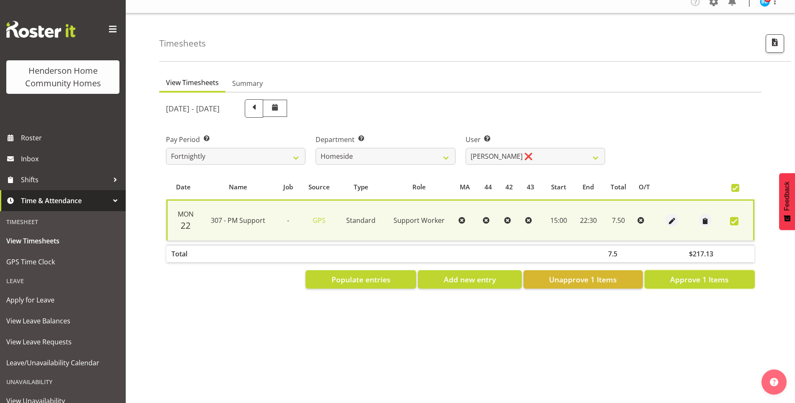
click at [698, 270] on button "Approve 1 Items" at bounding box center [700, 279] width 110 height 18
checkbox input "false"
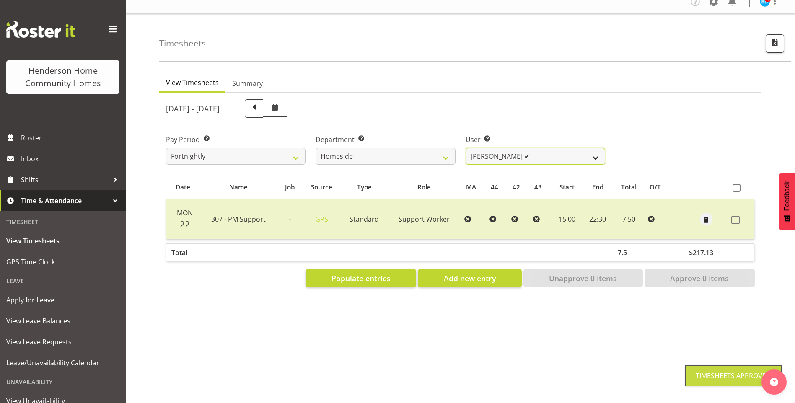
click at [488, 149] on select "Asiasiga Vili ❌ Billie-Rose Dunlop ❌ Brijesh (BK) Kachhadiya ❌ Cheenee Vargas ✔…" at bounding box center [536, 156] width 140 height 17
select select "10404"
click at [466, 148] on select "Asiasiga Vili ❌ Billie-Rose Dunlop ❌ Brijesh (BK) Kachhadiya ❌ Cheenee Vargas ✔…" at bounding box center [536, 156] width 140 height 17
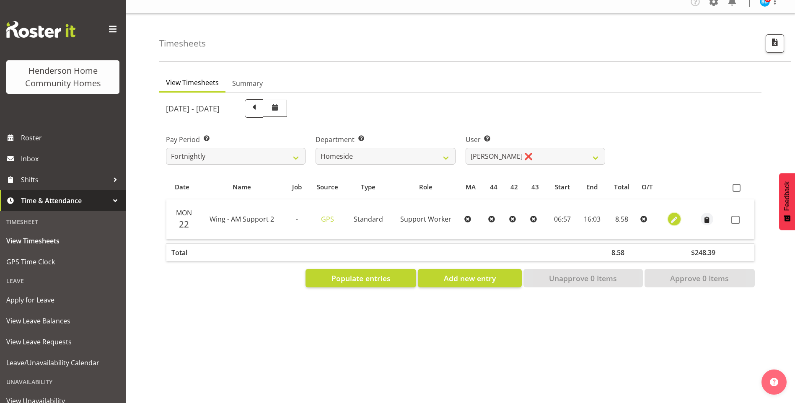
click at [672, 215] on span "button" at bounding box center [674, 220] width 10 height 10
select select "Standard"
select select "749"
select select "8"
select select "2025"
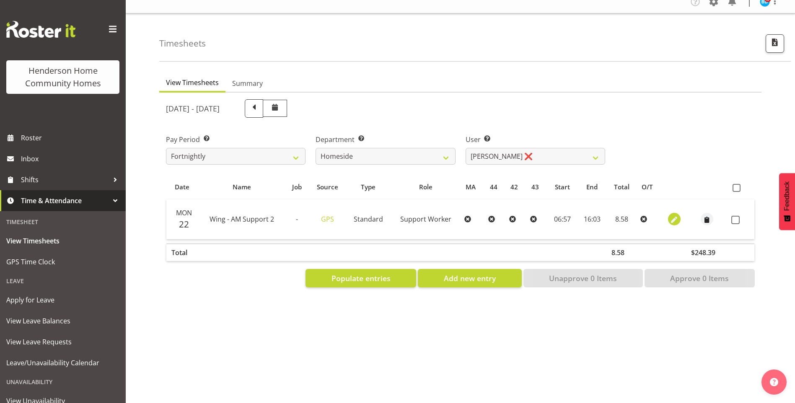
select select "6"
select select "57"
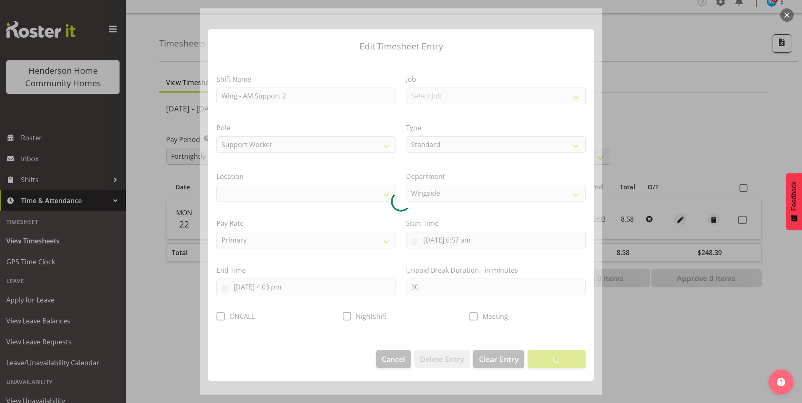
select select "1071"
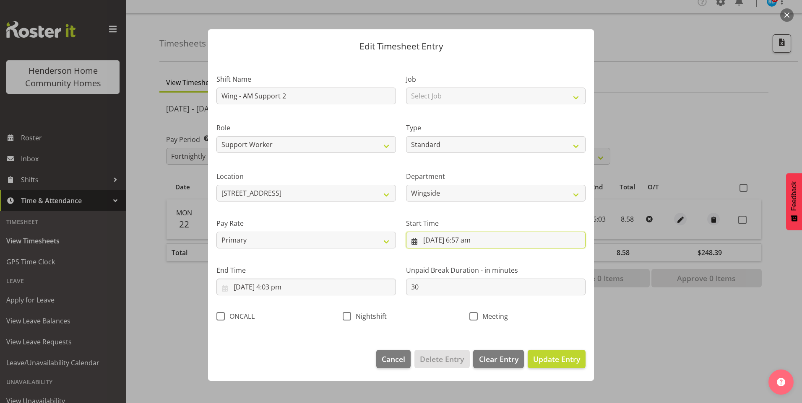
click at [466, 242] on input "22/09/2025, 6:57 am" at bounding box center [495, 240] width 179 height 17
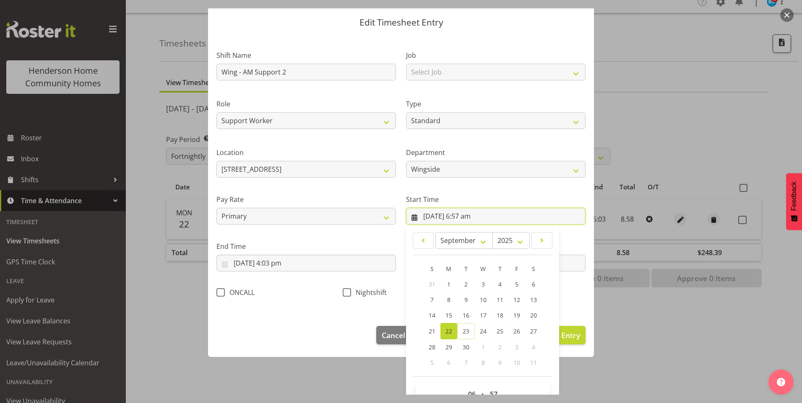
scroll to position [45, 0]
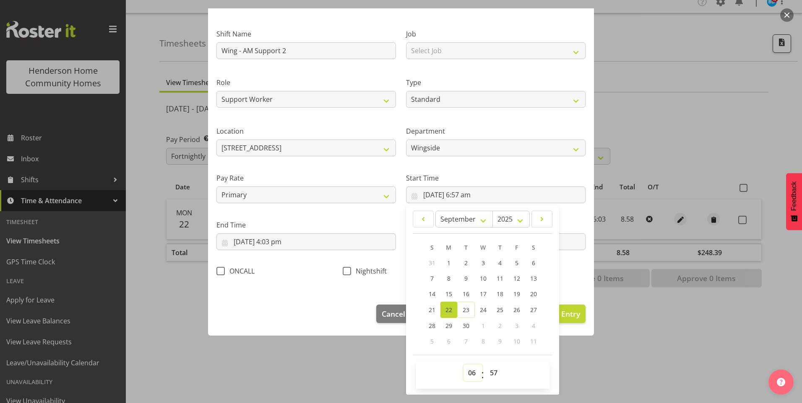
drag, startPoint x: 465, startPoint y: 373, endPoint x: 470, endPoint y: 363, distance: 10.7
click at [465, 371] on select "00 01 02 03 04 05 06 07 08 09 10 11 12 13 14 15 16 17 18 19 20 21 22 23" at bounding box center [472, 373] width 19 height 17
select select "7"
click at [463, 365] on select "00 01 02 03 04 05 06 07 08 09 10 11 12 13 14 15 16 17 18 19 20 21 22 23" at bounding box center [472, 373] width 19 height 17
type input "22/09/2025, 7:57 am"
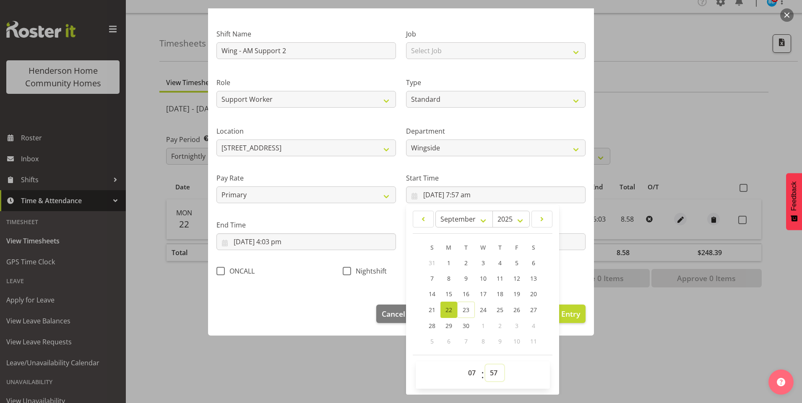
click at [494, 374] on select "00 01 02 03 04 05 06 07 08 09 10 11 12 13 14 15 16 17 18 19 20 21 22 23 24 25 2…" at bounding box center [494, 373] width 19 height 17
select select "0"
click at [485, 365] on select "00 01 02 03 04 05 06 07 08 09 10 11 12 13 14 15 16 17 18 19 20 21 22 23 24 25 2…" at bounding box center [494, 373] width 19 height 17
type input "22/09/2025, 7:00 am"
click at [286, 249] on input "22/09/2025, 4:03 pm" at bounding box center [305, 242] width 179 height 17
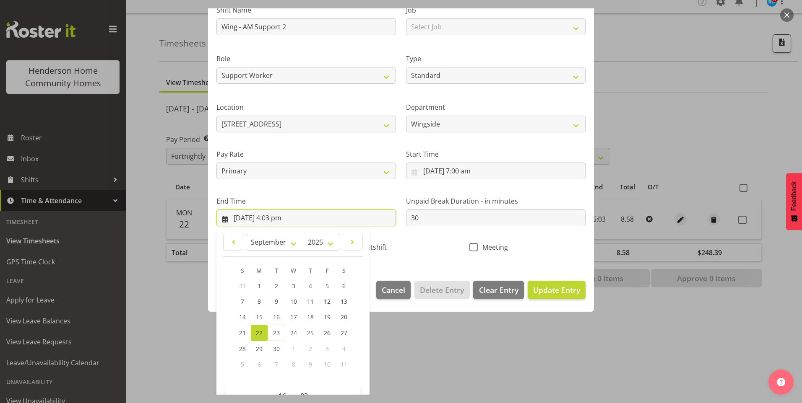
scroll to position [92, 0]
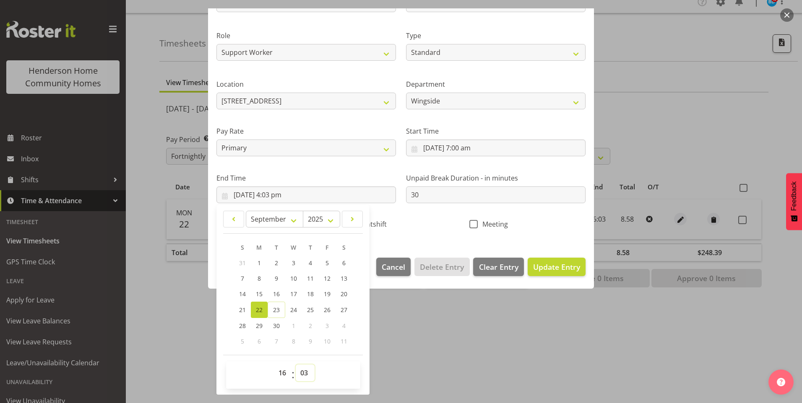
click at [296, 368] on select "00 01 02 03 04 05 06 07 08 09 10 11 12 13 14 15 16 17 18 19 20 21 22 23 24 25 2…" at bounding box center [305, 373] width 19 height 17
select select "0"
click at [296, 365] on select "00 01 02 03 04 05 06 07 08 09 10 11 12 13 14 15 16 17 18 19 20 21 22 23 24 25 2…" at bounding box center [305, 373] width 19 height 17
type input "22/09/2025, 4:00 pm"
drag, startPoint x: 564, startPoint y: 272, endPoint x: 583, endPoint y: 265, distance: 20.0
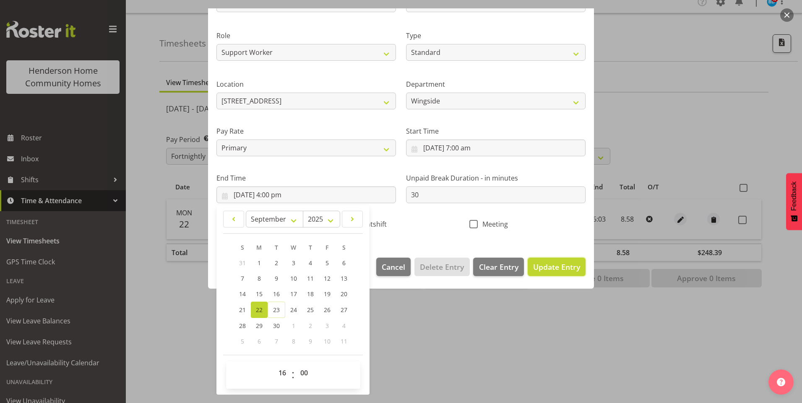
click at [564, 271] on span "Update Entry" at bounding box center [556, 267] width 47 height 10
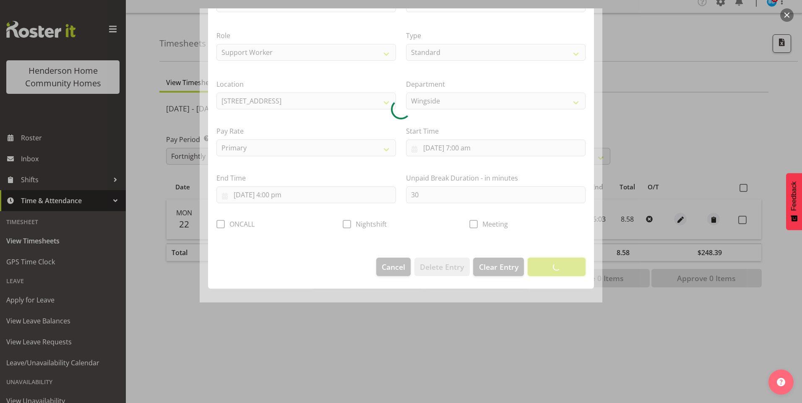
scroll to position [0, 0]
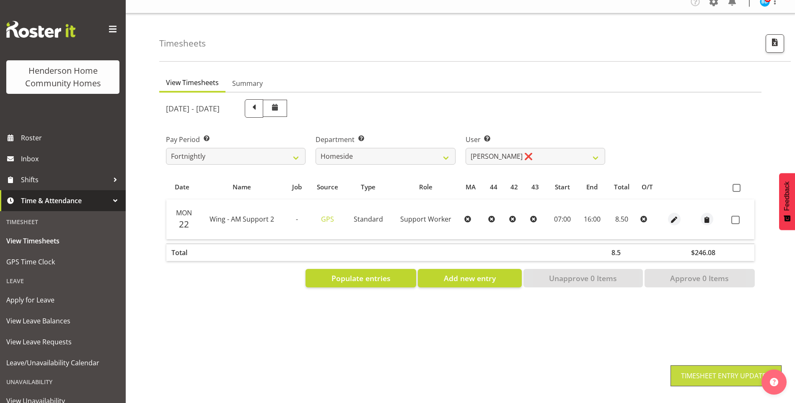
click at [734, 216] on span at bounding box center [736, 220] width 8 height 8
checkbox input "true"
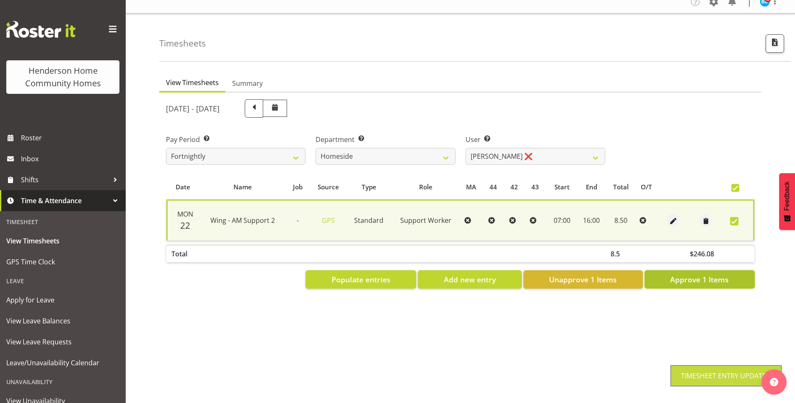
click at [711, 270] on button "Approve 1 Items" at bounding box center [700, 279] width 110 height 18
checkbox input "false"
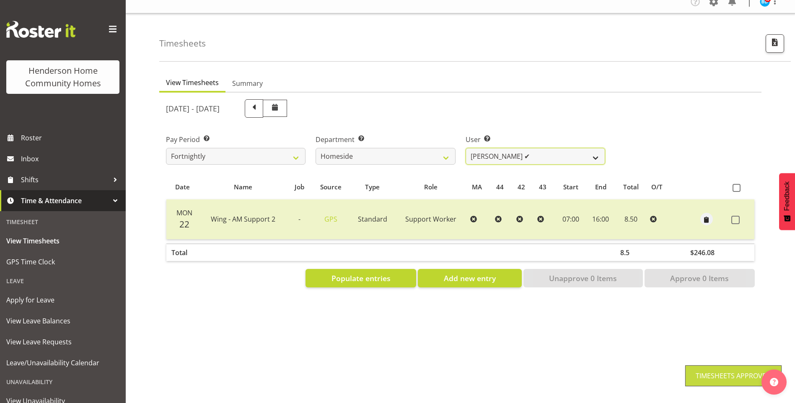
click at [484, 148] on select "Asiasiga Vili ❌ Billie-Rose Dunlop ❌ Brijesh (BK) Kachhadiya ❌ Cheenee Vargas ✔…" at bounding box center [536, 156] width 140 height 17
click at [466, 148] on select "Asiasiga Vili ❌ Billie-Rose Dunlop ❌ Brijesh (BK) Kachhadiya ❌ Cheenee Vargas ✔…" at bounding box center [536, 156] width 140 height 17
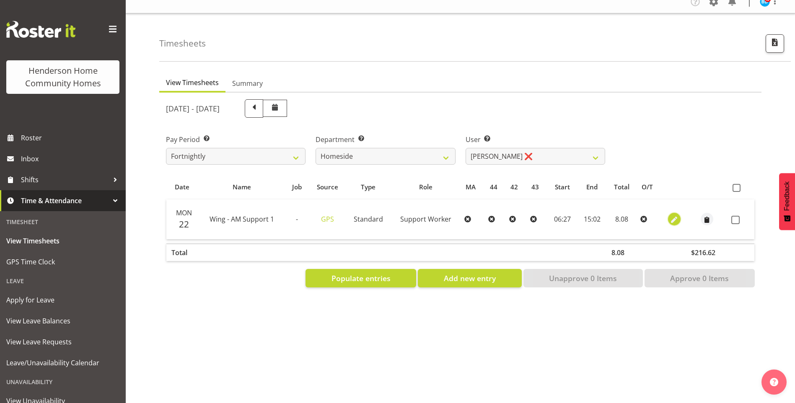
click at [678, 215] on span "button" at bounding box center [674, 220] width 10 height 10
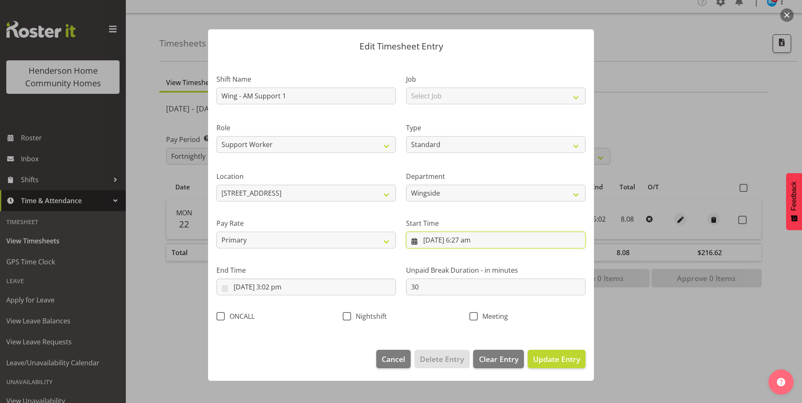
click at [475, 242] on input "22/09/2025, 6:27 am" at bounding box center [495, 240] width 179 height 17
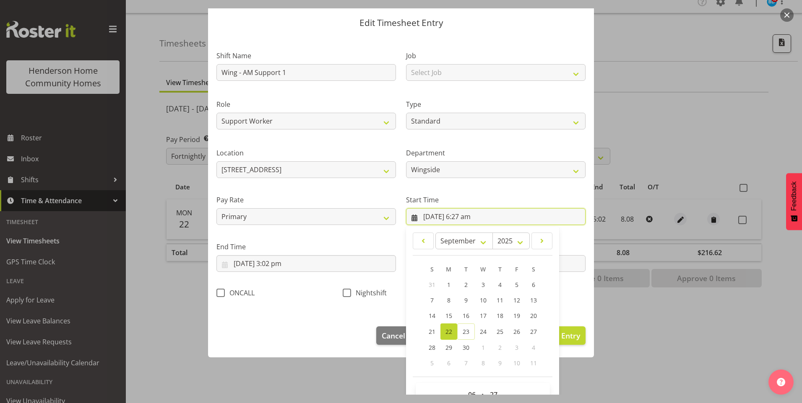
scroll to position [45, 0]
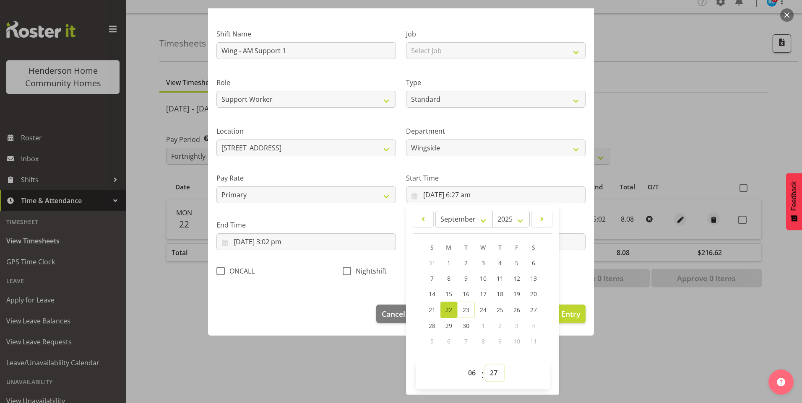
drag, startPoint x: 483, startPoint y: 373, endPoint x: 489, endPoint y: 368, distance: 7.7
click at [485, 371] on select "00 01 02 03 04 05 06 07 08 09 10 11 12 13 14 15 16 17 18 19 20 21 22 23 24 25 2…" at bounding box center [494, 373] width 19 height 17
click at [485, 365] on select "00 01 02 03 04 05 06 07 08 09 10 11 12 13 14 15 16 17 18 19 20 21 22 23 24 25 2…" at bounding box center [494, 373] width 19 height 17
click at [282, 243] on input "22/09/2025, 3:02 pm" at bounding box center [305, 242] width 179 height 17
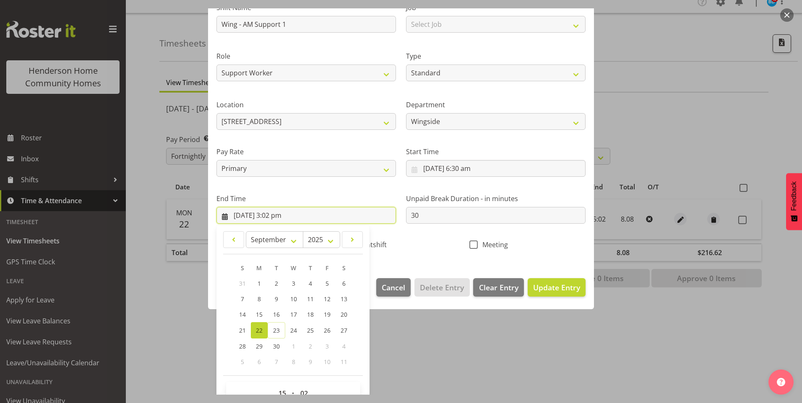
scroll to position [92, 0]
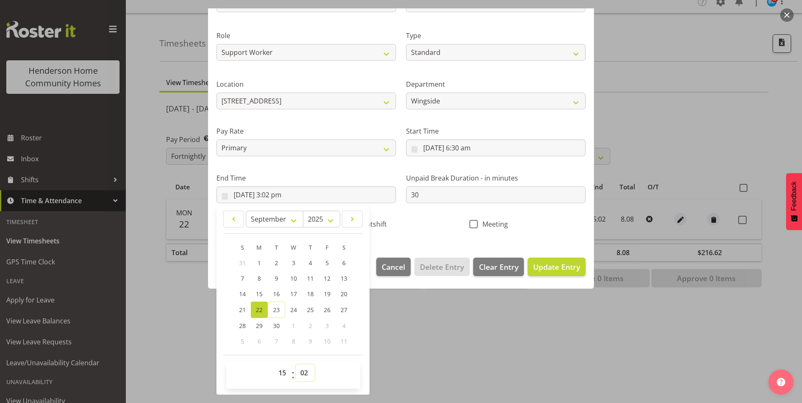
click at [309, 366] on select "00 01 02 03 04 05 06 07 08 09 10 11 12 13 14 15 16 17 18 19 20 21 22 23 24 25 2…" at bounding box center [305, 373] width 19 height 17
click at [296, 365] on select "00 01 02 03 04 05 06 07 08 09 10 11 12 13 14 15 16 17 18 19 20 21 22 23 24 25 2…" at bounding box center [305, 373] width 19 height 17
drag, startPoint x: 563, startPoint y: 264, endPoint x: 568, endPoint y: 262, distance: 6.1
click at [563, 264] on span "Update Entry" at bounding box center [556, 267] width 47 height 10
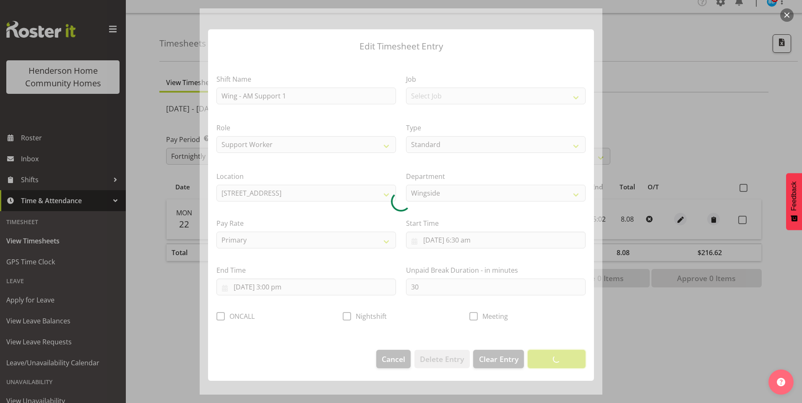
scroll to position [0, 0]
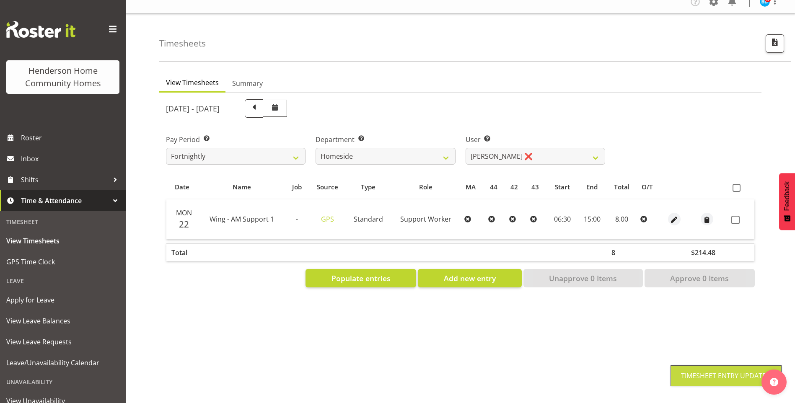
click at [737, 216] on span at bounding box center [736, 220] width 8 height 8
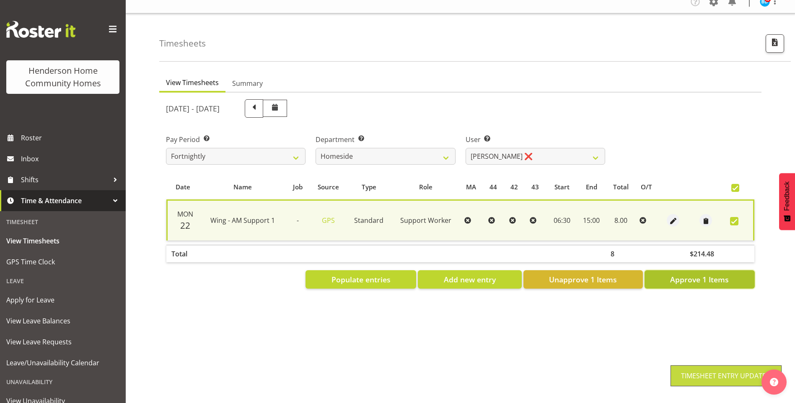
click at [714, 274] on span "Approve 1 Items" at bounding box center [699, 279] width 59 height 11
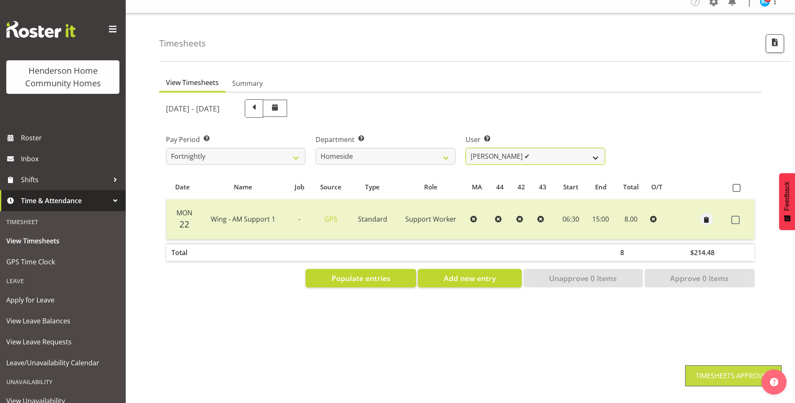
click at [494, 151] on select "Asiasiga Vili ❌ Billie-Rose Dunlop ❌ Brijesh (BK) Kachhadiya ❌ Cheenee Vargas ✔…" at bounding box center [536, 156] width 140 height 17
click at [466, 148] on select "Asiasiga Vili ❌ Billie-Rose Dunlop ❌ Brijesh (BK) Kachhadiya ❌ Cheenee Vargas ✔…" at bounding box center [536, 156] width 140 height 17
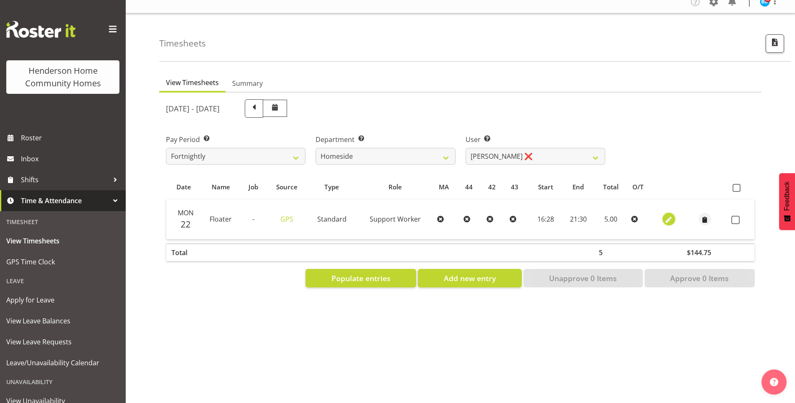
click at [669, 215] on span "button" at bounding box center [669, 220] width 10 height 10
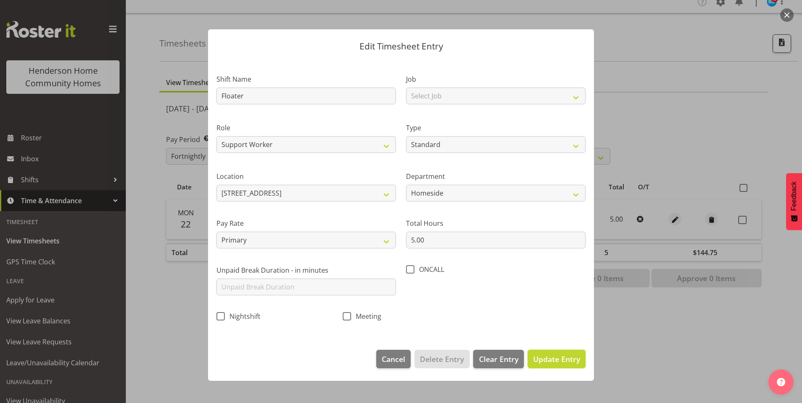
drag, startPoint x: 554, startPoint y: 360, endPoint x: 558, endPoint y: 355, distance: 6.5
click at [557, 356] on span "Update Entry" at bounding box center [556, 359] width 47 height 10
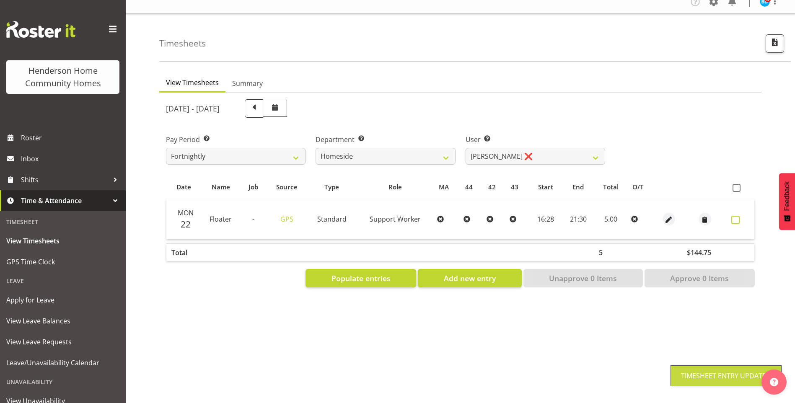
click at [735, 216] on span at bounding box center [736, 220] width 8 height 8
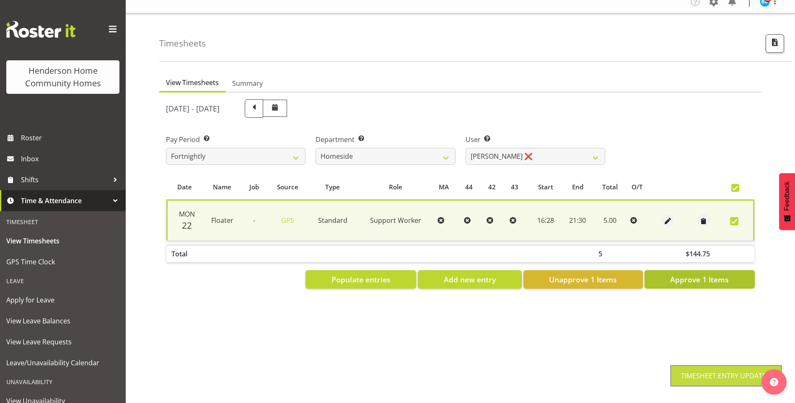
click at [719, 274] on span "Approve 1 Items" at bounding box center [699, 279] width 59 height 11
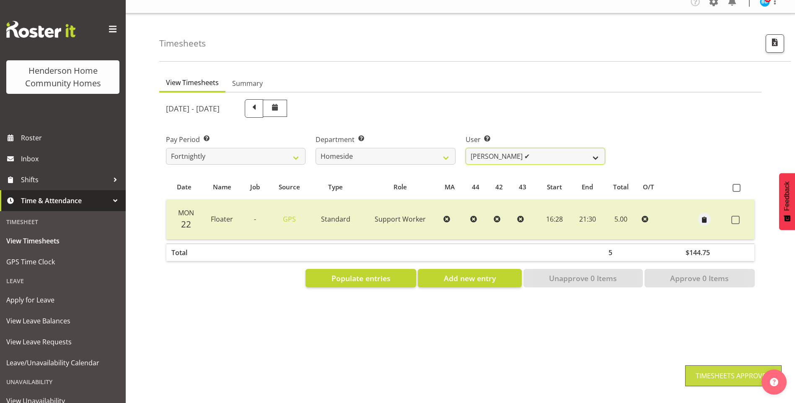
click at [486, 148] on select "Asiasiga Vili ❌ Billie-Rose Dunlop ❌ Brijesh (BK) Kachhadiya ❌ Cheenee Vargas ✔…" at bounding box center [536, 156] width 140 height 17
click at [466, 148] on select "Asiasiga Vili ❌ Billie-Rose Dunlop ❌ Brijesh (BK) Kachhadiya ❌ Cheenee Vargas ✔…" at bounding box center [536, 156] width 140 height 17
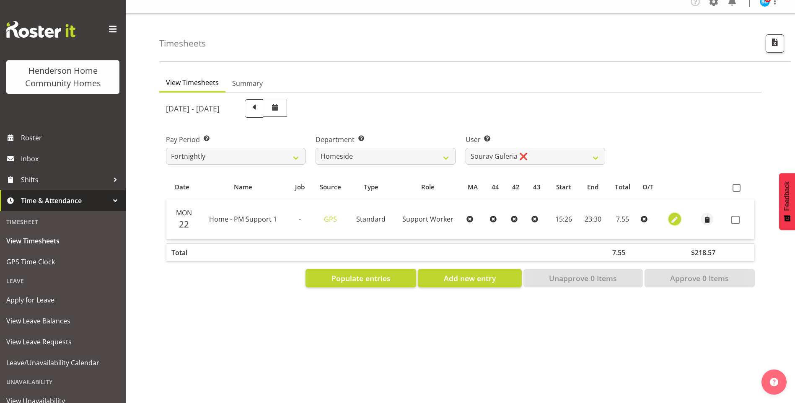
click at [674, 215] on span "button" at bounding box center [675, 220] width 10 height 10
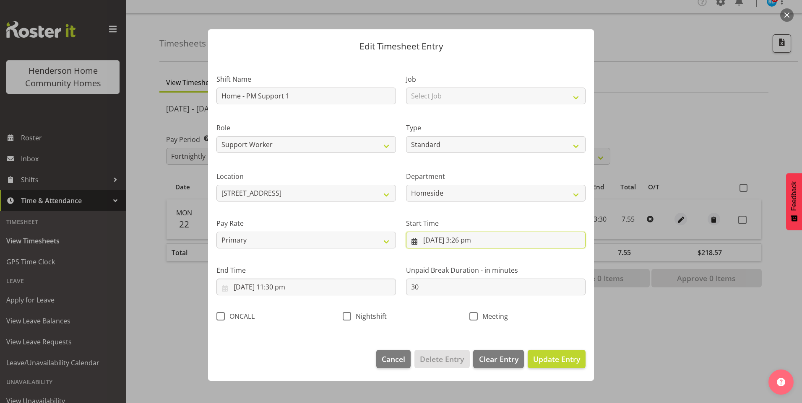
drag, startPoint x: 474, startPoint y: 243, endPoint x: 477, endPoint y: 248, distance: 5.7
click at [474, 243] on input "22/09/2025, 3:26 pm" at bounding box center [495, 240] width 179 height 17
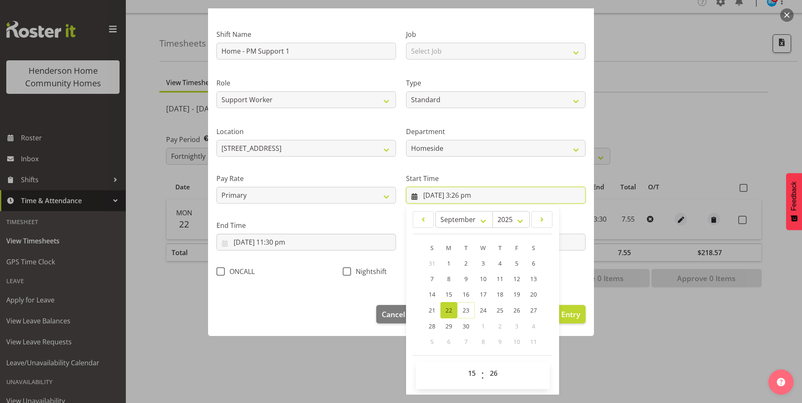
scroll to position [45, 0]
click at [488, 371] on select "00 01 02 03 04 05 06 07 08 09 10 11 12 13 14 15 16 17 18 19 20 21 22 23 24 25 2…" at bounding box center [494, 373] width 19 height 17
click at [485, 365] on select "00 01 02 03 04 05 06 07 08 09 10 11 12 13 14 15 16 17 18 19 20 21 22 23 24 25 2…" at bounding box center [494, 373] width 19 height 17
click at [560, 313] on span "Update Entry" at bounding box center [556, 314] width 47 height 10
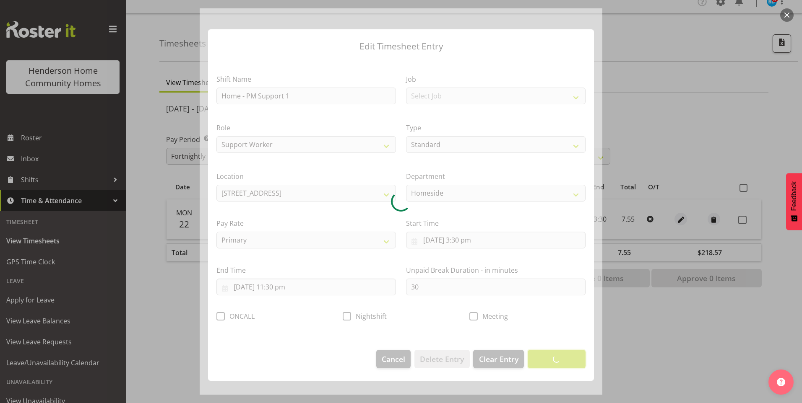
scroll to position [0, 0]
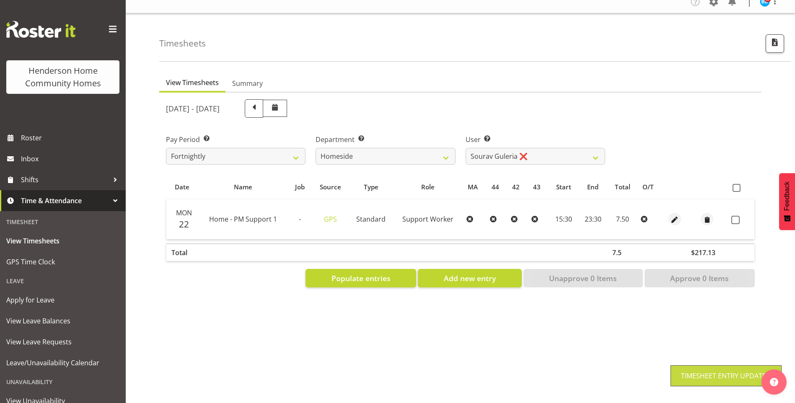
click at [739, 216] on span at bounding box center [736, 220] width 8 height 8
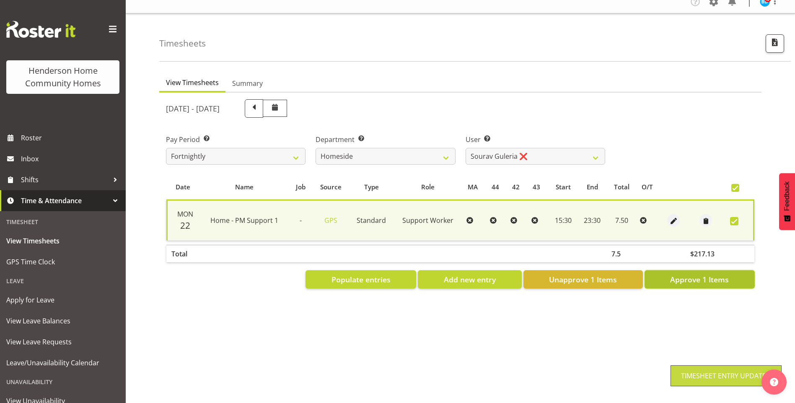
click at [714, 275] on span "Approve 1 Items" at bounding box center [699, 279] width 59 height 11
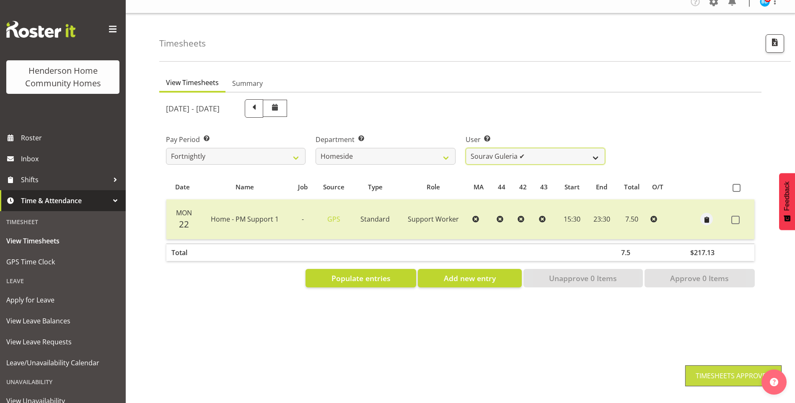
click at [501, 148] on select "Asiasiga Vili ❌ Billie-Rose Dunlop ❌ Brijesh (BK) Kachhadiya ❌ Cheenee Vargas ✔…" at bounding box center [536, 156] width 140 height 17
click at [466, 148] on select "Asiasiga Vili ❌ Billie-Rose Dunlop ❌ Brijesh (BK) Kachhadiya ❌ Cheenee Vargas ✔…" at bounding box center [536, 156] width 140 height 17
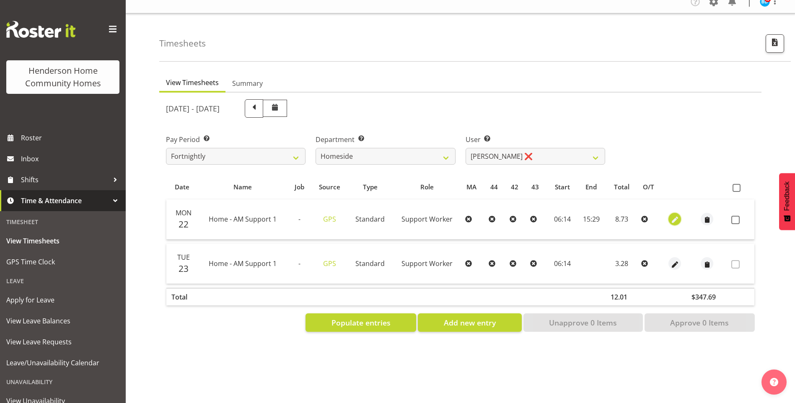
click at [675, 215] on span "button" at bounding box center [675, 220] width 10 height 10
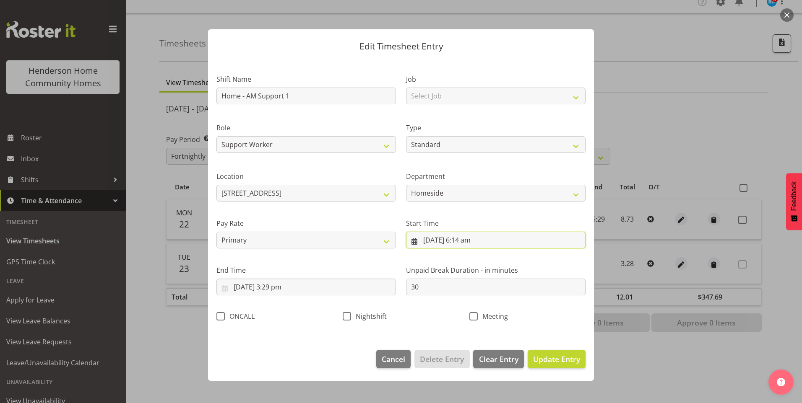
drag, startPoint x: 474, startPoint y: 243, endPoint x: 494, endPoint y: 292, distance: 52.8
click at [474, 244] on input "22/09/2025, 6:14 am" at bounding box center [495, 240] width 179 height 17
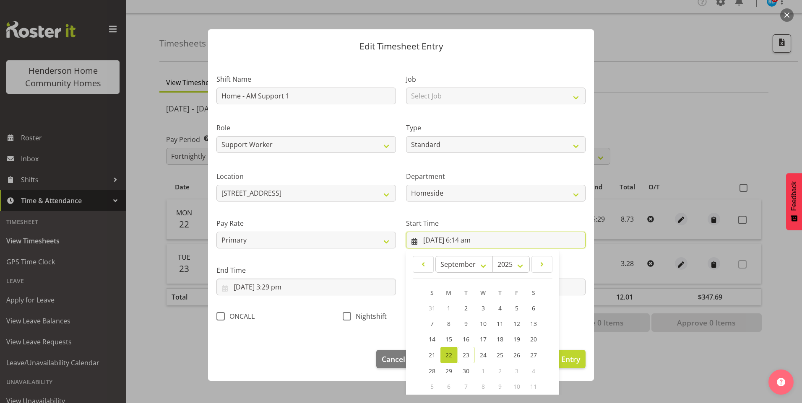
scroll to position [45, 0]
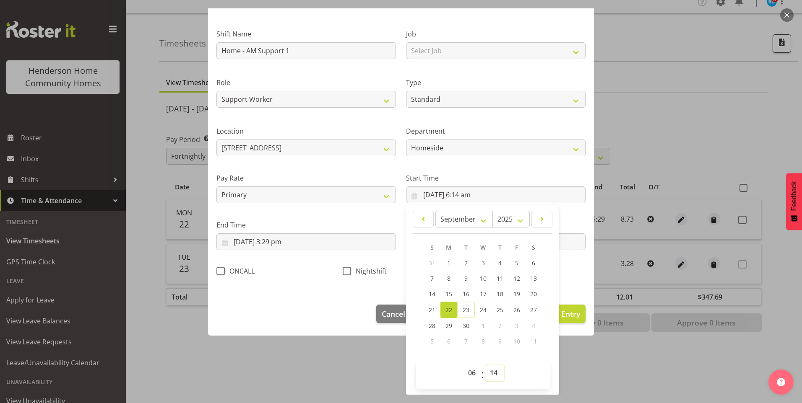
click at [490, 369] on select "00 01 02 03 04 05 06 07 08 09 10 11 12 13 14 15 16 17 18 19 20 21 22 23 24 25 2…" at bounding box center [494, 373] width 19 height 17
click at [485, 365] on select "00 01 02 03 04 05 06 07 08 09 10 11 12 13 14 15 16 17 18 19 20 21 22 23 24 25 2…" at bounding box center [494, 373] width 19 height 17
click at [280, 246] on input "22/09/2025, 3:29 pm" at bounding box center [305, 242] width 179 height 17
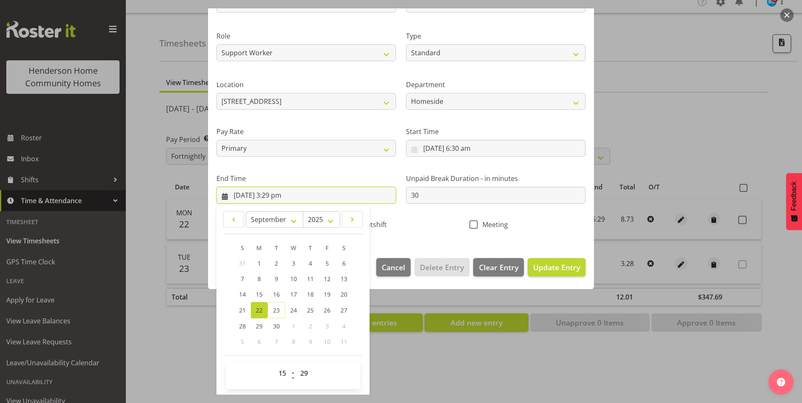
scroll to position [92, 0]
click at [302, 368] on select "00 01 02 03 04 05 06 07 08 09 10 11 12 13 14 15 16 17 18 19 20 21 22 23 24 25 2…" at bounding box center [305, 373] width 19 height 17
click at [296, 365] on select "00 01 02 03 04 05 06 07 08 09 10 11 12 13 14 15 16 17 18 19 20 21 22 23 24 25 2…" at bounding box center [305, 373] width 19 height 17
click at [557, 267] on span "Update Entry" at bounding box center [556, 267] width 47 height 10
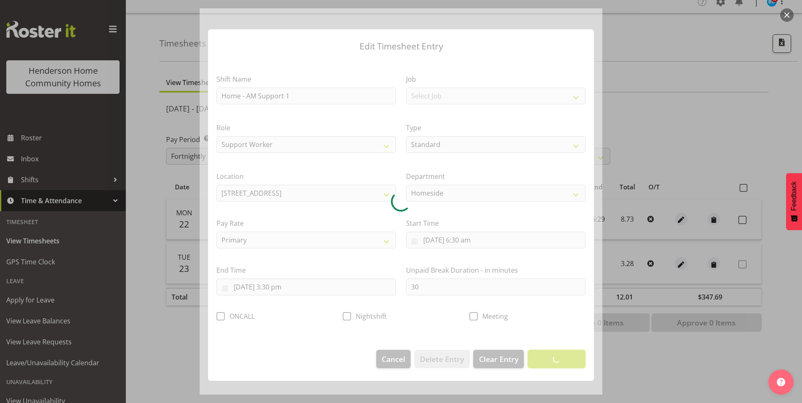
scroll to position [0, 0]
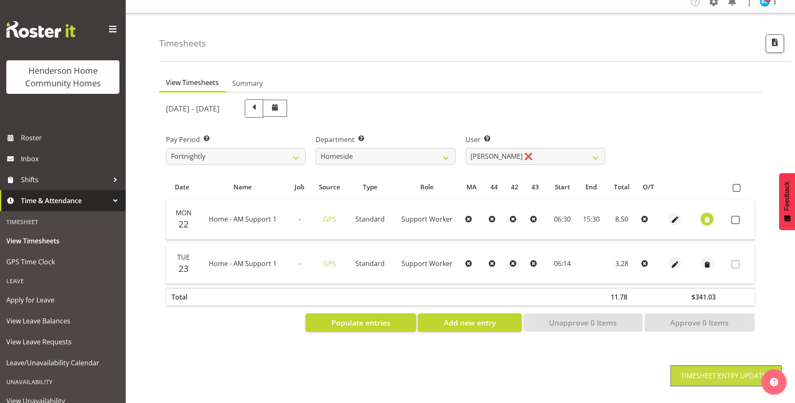
click at [707, 215] on span "button" at bounding box center [708, 220] width 10 height 10
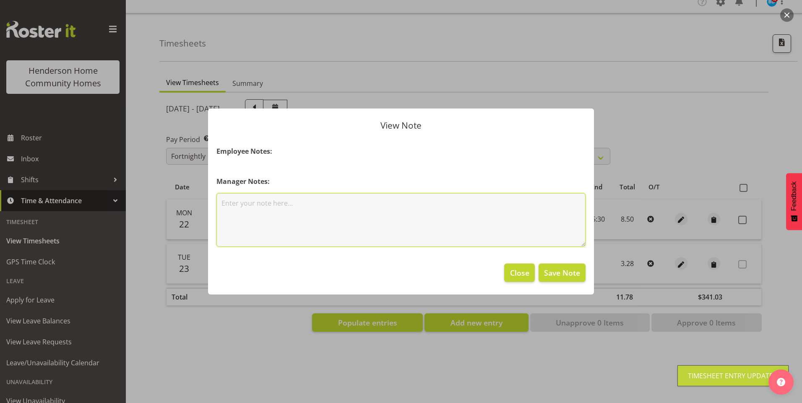
click at [440, 235] on textarea at bounding box center [400, 220] width 369 height 54
click at [224, 205] on textarea "Did pm pick ups." at bounding box center [400, 220] width 369 height 54
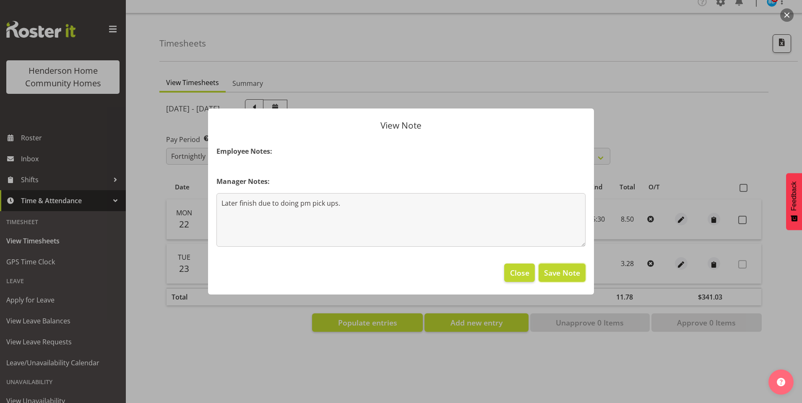
drag, startPoint x: 547, startPoint y: 270, endPoint x: 596, endPoint y: 263, distance: 49.1
click at [548, 269] on span "Save Note" at bounding box center [562, 272] width 36 height 11
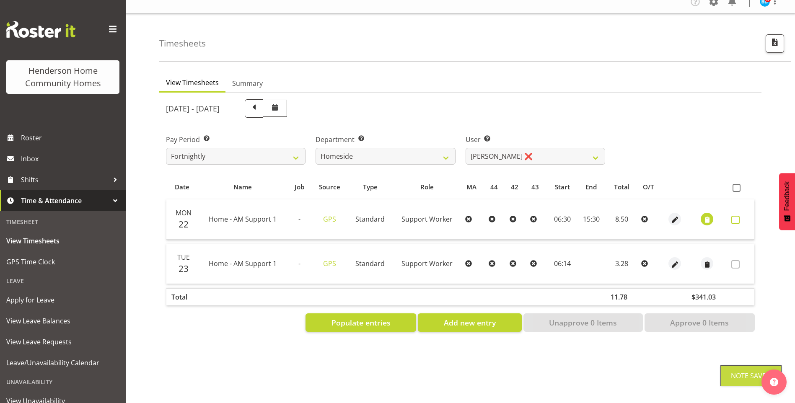
click at [736, 216] on span at bounding box center [736, 220] width 8 height 8
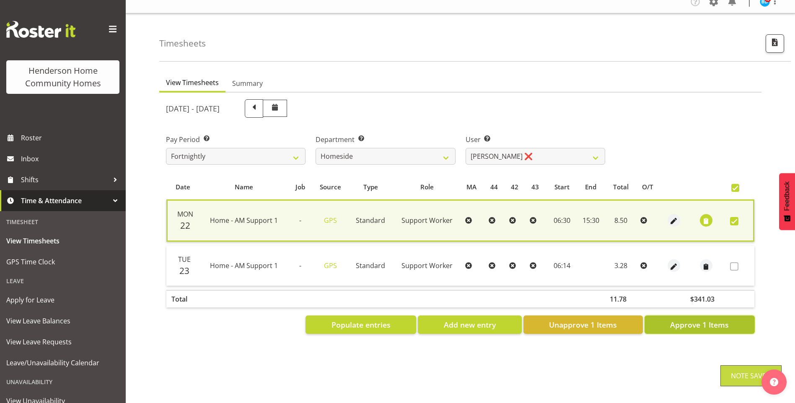
drag, startPoint x: 688, startPoint y: 317, endPoint x: 658, endPoint y: 275, distance: 51.9
click at [687, 319] on span "Approve 1 Items" at bounding box center [699, 324] width 59 height 11
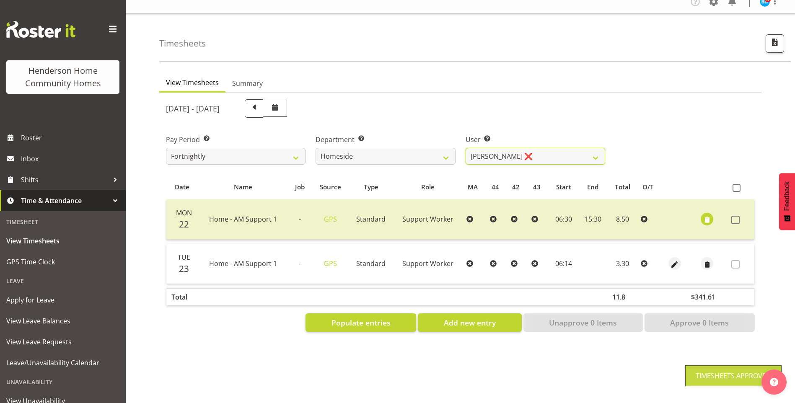
drag, startPoint x: 494, startPoint y: 149, endPoint x: 493, endPoint y: 159, distance: 10.1
click at [494, 150] on select "Asiasiga Vili ❌ Billie-Rose Dunlop ❌ Brijesh (BK) Kachhadiya ❌ Cheenee Vargas ✔…" at bounding box center [536, 156] width 140 height 17
click at [466, 148] on select "Asiasiga Vili ❌ Billie-Rose Dunlop ❌ Brijesh (BK) Kachhadiya ❌ Cheenee Vargas ✔…" at bounding box center [536, 156] width 140 height 17
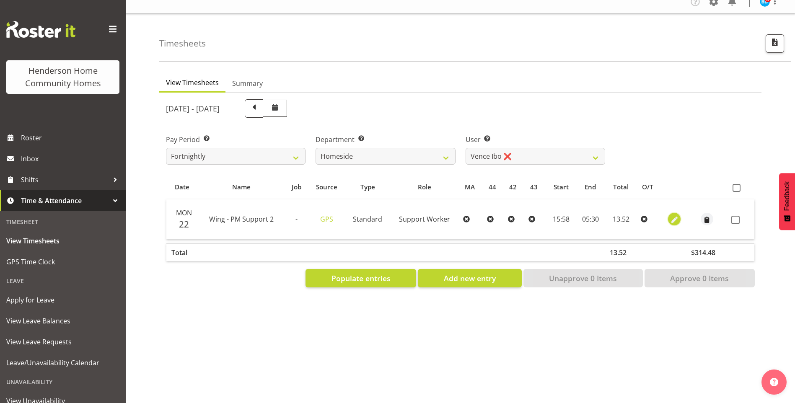
click at [672, 215] on span "button" at bounding box center [675, 220] width 10 height 10
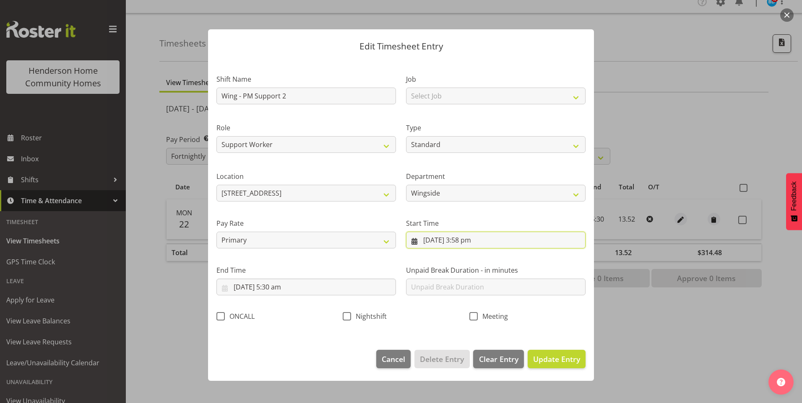
click at [467, 242] on input "22/09/2025, 3:58 pm" at bounding box center [495, 240] width 179 height 17
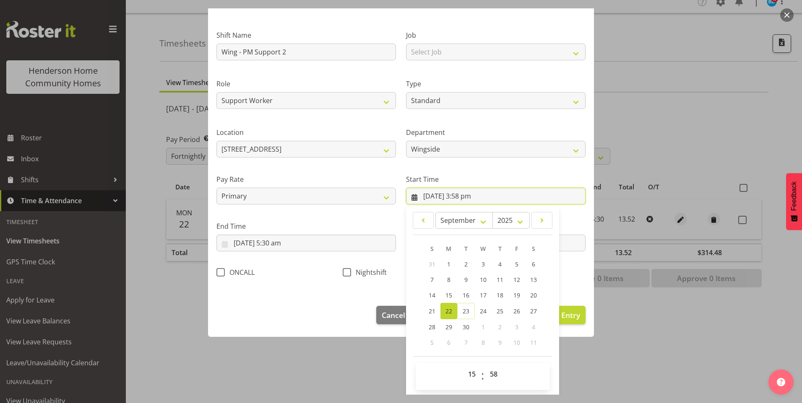
scroll to position [45, 0]
drag, startPoint x: 464, startPoint y: 371, endPoint x: 469, endPoint y: 365, distance: 7.6
click at [465, 370] on select "00 01 02 03 04 05 06 07 08 09 10 11 12 13 14 15 16 17 18 19 20 21 22 23" at bounding box center [472, 373] width 19 height 17
click at [463, 365] on select "00 01 02 03 04 05 06 07 08 09 10 11 12 13 14 15 16 17 18 19 20 21 22 23" at bounding box center [472, 373] width 19 height 17
click at [487, 371] on select "00 01 02 03 04 05 06 07 08 09 10 11 12 13 14 15 16 17 18 19 20 21 22 23 24 25 2…" at bounding box center [494, 373] width 19 height 17
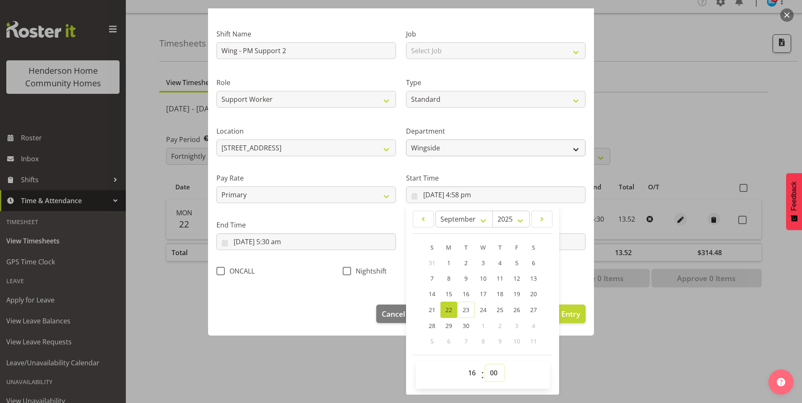
click at [485, 365] on select "00 01 02 03 04 05 06 07 08 09 10 11 12 13 14 15 16 17 18 19 20 21 22 23 24 25 2…" at bounding box center [494, 373] width 19 height 17
click at [259, 240] on input "23/09/2025, 5:30 am" at bounding box center [305, 242] width 179 height 17
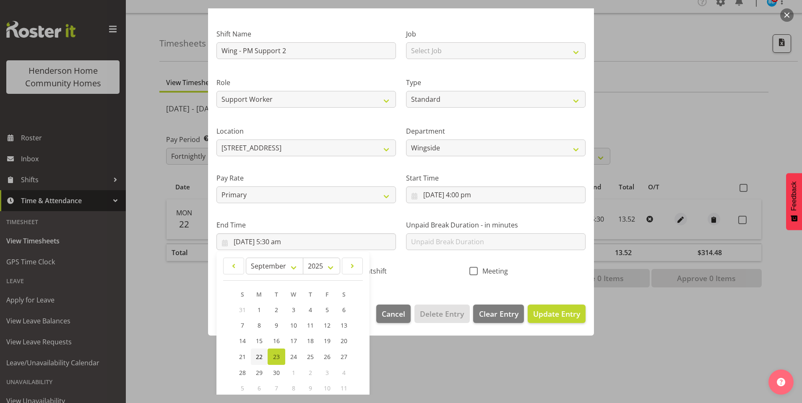
click at [256, 355] on span "22" at bounding box center [259, 357] width 7 height 8
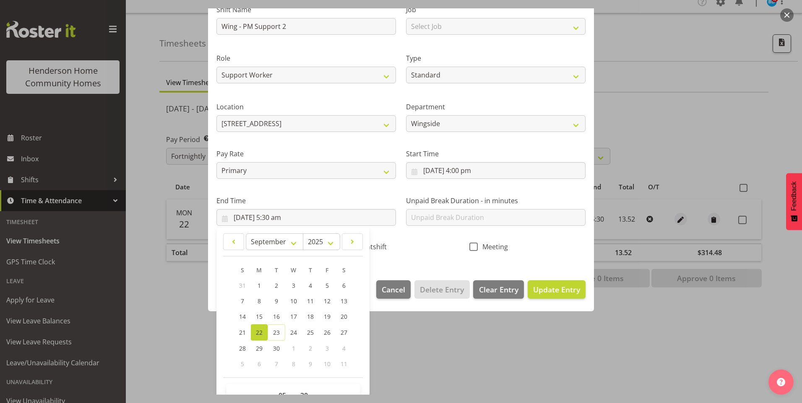
scroll to position [92, 0]
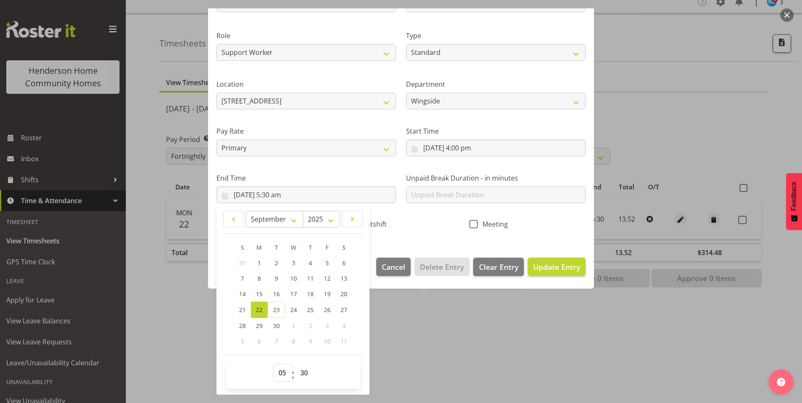
click at [279, 375] on select "00 01 02 03 04 05 06 07 08 09 10 11 12 13 14 15 16 17 18 19 20 21 22 23" at bounding box center [283, 373] width 19 height 17
click at [274, 365] on select "00 01 02 03 04 05 06 07 08 09 10 11 12 13 14 15 16 17 18 19 20 21 22 23" at bounding box center [283, 373] width 19 height 17
click at [555, 270] on span "Update Entry" at bounding box center [556, 267] width 47 height 10
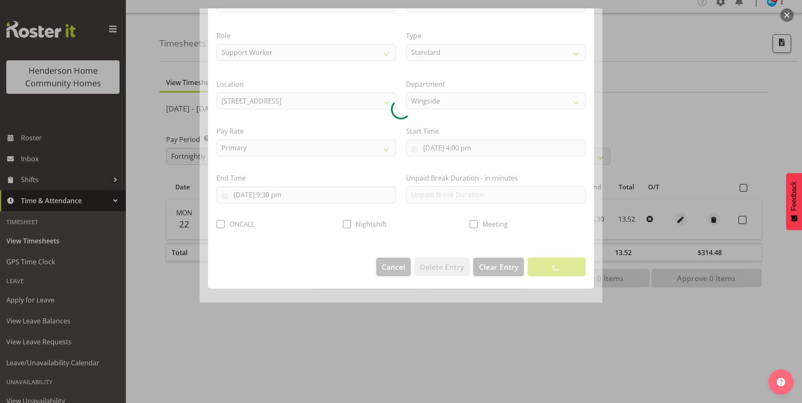
scroll to position [0, 0]
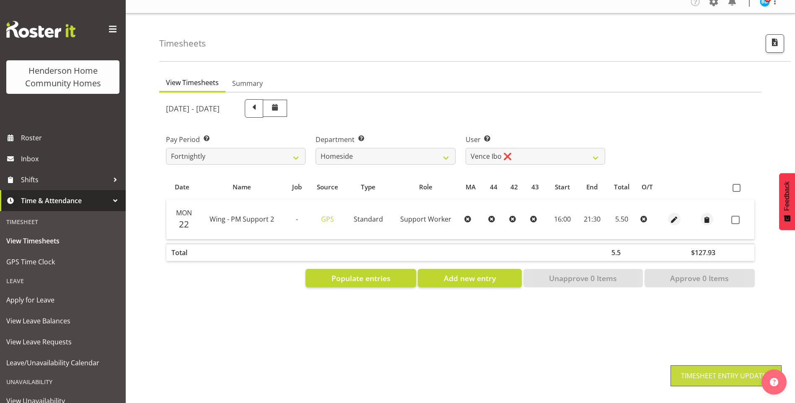
drag, startPoint x: 738, startPoint y: 212, endPoint x: 736, endPoint y: 222, distance: 10.6
click at [738, 216] on span at bounding box center [736, 220] width 8 height 8
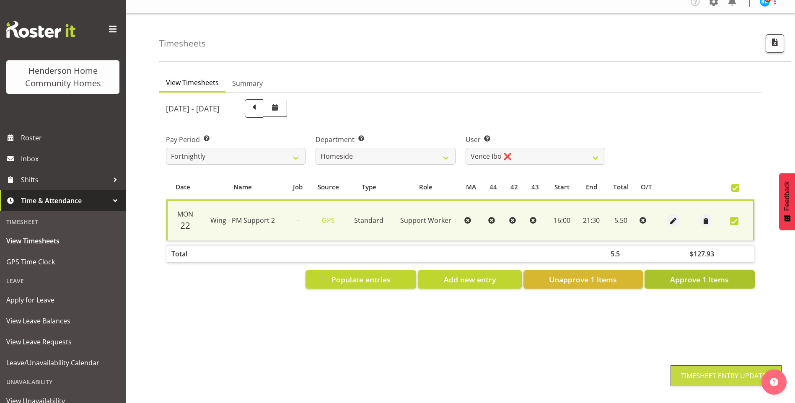
click at [715, 280] on button "Approve 1 Items" at bounding box center [700, 279] width 110 height 18
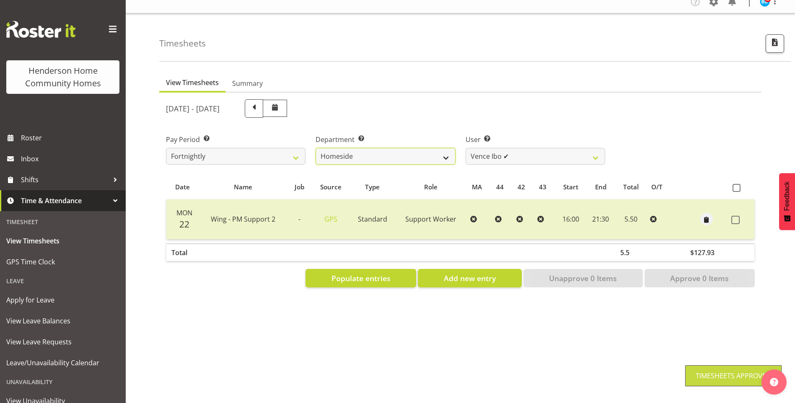
click at [364, 153] on select "Admin Homeside Houses Wingside" at bounding box center [386, 156] width 140 height 17
click at [316, 148] on select "Admin Homeside Houses Wingside" at bounding box center [386, 156] width 140 height 17
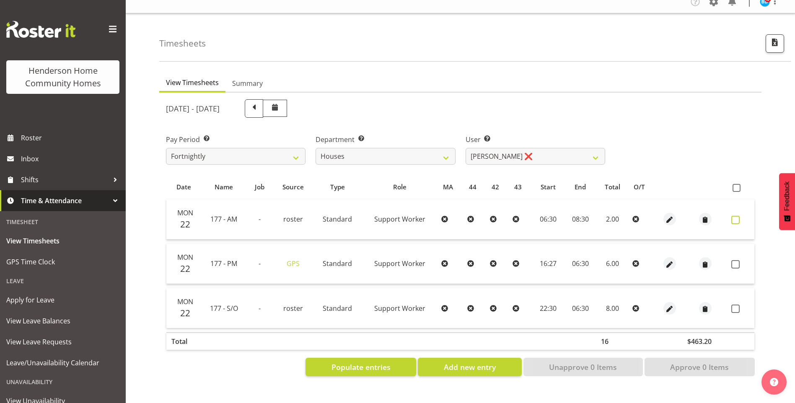
click at [740, 216] on span at bounding box center [736, 220] width 8 height 8
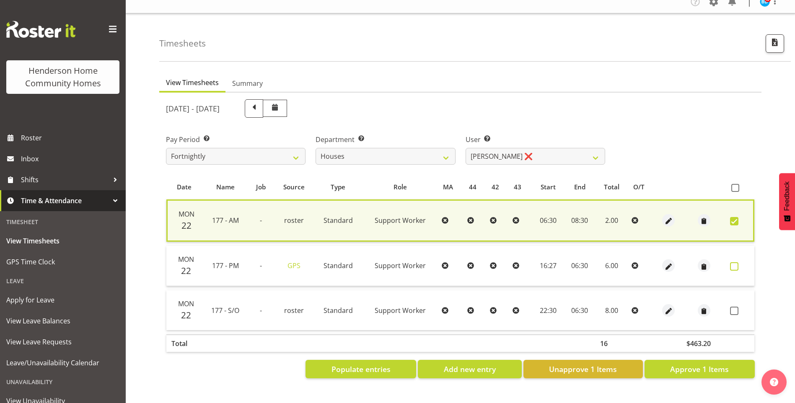
click at [735, 262] on span at bounding box center [734, 266] width 8 height 8
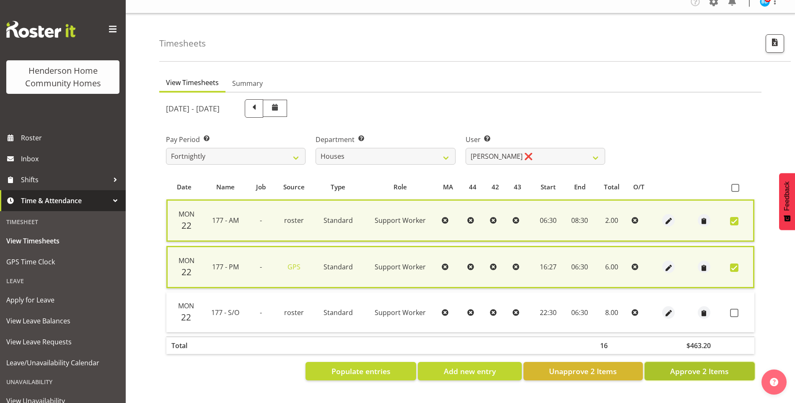
click at [729, 366] on span "Approve 2 Items" at bounding box center [699, 371] width 59 height 11
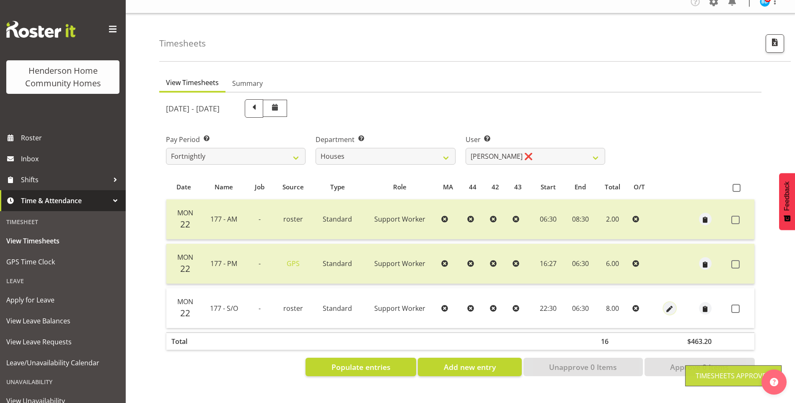
click at [667, 306] on span "button" at bounding box center [670, 309] width 10 height 10
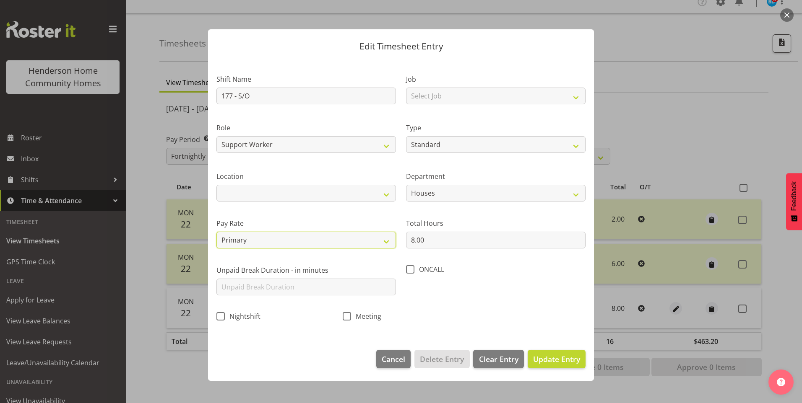
drag, startPoint x: 269, startPoint y: 243, endPoint x: 267, endPoint y: 250, distance: 7.4
click at [269, 243] on select "Primary Secondary Tertiary Fourth Fifth" at bounding box center [305, 240] width 179 height 17
click at [216, 232] on select "Primary Secondary Tertiary Fourth Fifth" at bounding box center [305, 240] width 179 height 17
drag, startPoint x: 556, startPoint y: 363, endPoint x: 677, endPoint y: 344, distance: 122.3
click at [558, 363] on span "Update Entry" at bounding box center [556, 359] width 47 height 10
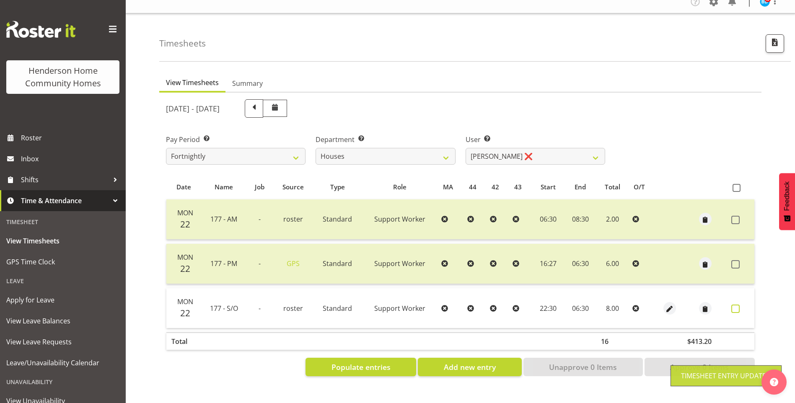
click at [735, 305] on span at bounding box center [736, 309] width 8 height 8
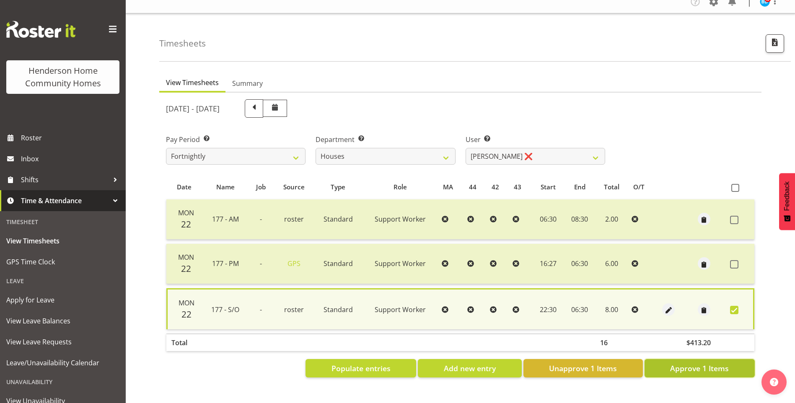
click at [718, 363] on span "Approve 1 Items" at bounding box center [699, 368] width 59 height 11
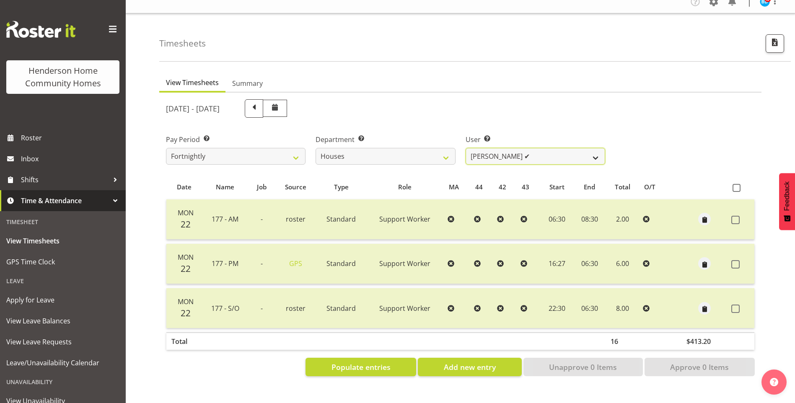
click at [513, 150] on select "Billie Sothern ✔ Dipika Thapa ❌ Jess Aracan ❌ Katrina Shaw ❌ Liezl Sanchez ❌ Ma…" at bounding box center [536, 156] width 140 height 17
click at [466, 148] on select "Billie Sothern ✔ Dipika Thapa ❌ Jess Aracan ❌ Katrina Shaw ❌ Liezl Sanchez ❌ Ma…" at bounding box center [536, 156] width 140 height 17
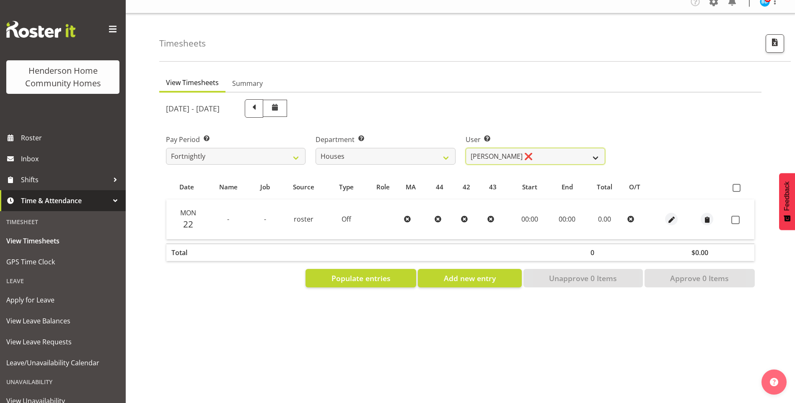
click at [488, 148] on select "Billie Sothern ✔ Dipika Thapa ❌ Jess Aracan ❌ Katrina Shaw ❌ Liezl Sanchez ❌ Ma…" at bounding box center [536, 156] width 140 height 17
click at [466, 148] on select "Billie Sothern ✔ Dipika Thapa ❌ Jess Aracan ❌ Katrina Shaw ❌ Liezl Sanchez ❌ Ma…" at bounding box center [536, 156] width 140 height 17
click at [507, 153] on select "Billie Sothern ✔ Dipika Thapa ❌ Jess Aracan ❌ Katrina Shaw ❌ Liezl Sanchez ❌ Ma…" at bounding box center [536, 156] width 140 height 17
click at [466, 148] on select "Billie Sothern ✔ Dipika Thapa ❌ Jess Aracan ❌ Katrina Shaw ❌ Liezl Sanchez ❌ Ma…" at bounding box center [536, 156] width 140 height 17
click at [514, 148] on select "Billie Sothern ✔ Dipika Thapa ❌ Jess Aracan ❌ Katrina Shaw ❌ Liezl Sanchez ❌ Ma…" at bounding box center [536, 156] width 140 height 17
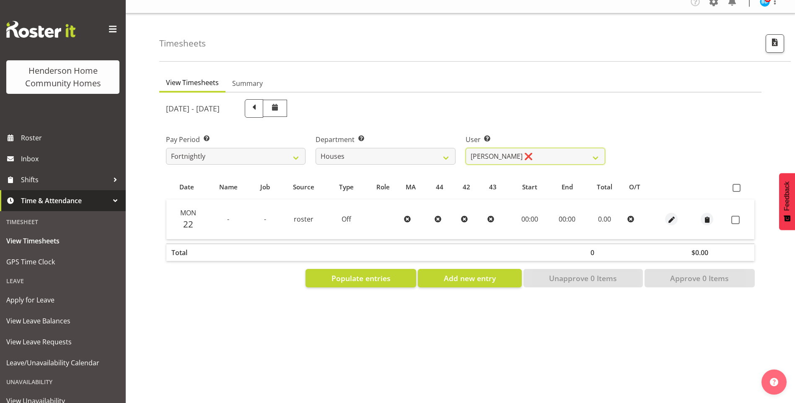
click at [466, 148] on select "Billie Sothern ✔ Dipika Thapa ❌ Jess Aracan ❌ Katrina Shaw ❌ Liezl Sanchez ❌ Ma…" at bounding box center [536, 156] width 140 height 17
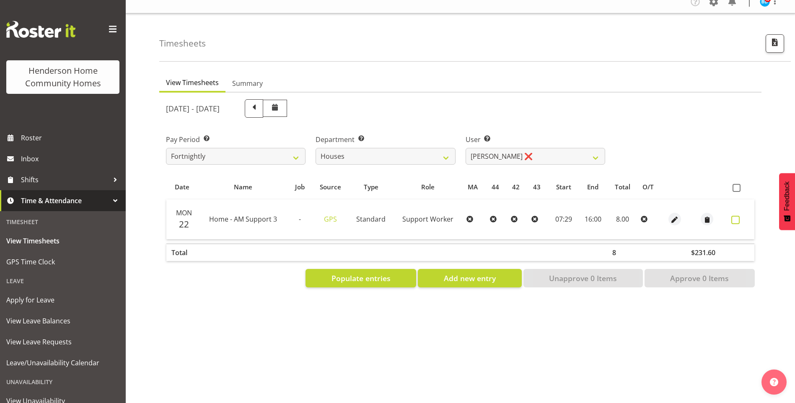
click at [732, 216] on span at bounding box center [736, 220] width 8 height 8
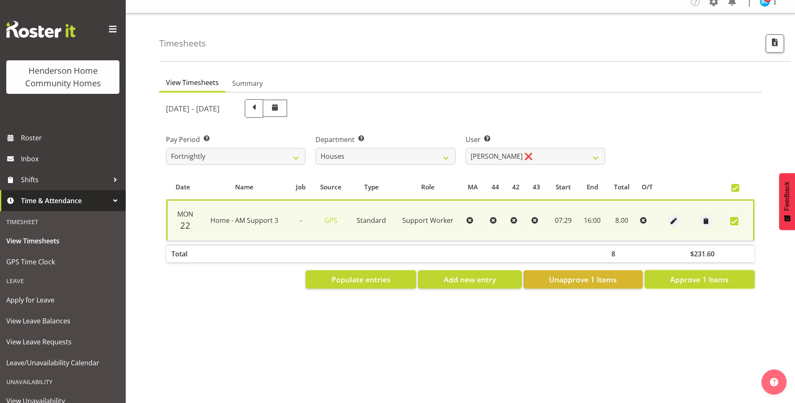
drag, startPoint x: 692, startPoint y: 275, endPoint x: 624, endPoint y: 245, distance: 74.3
click at [692, 274] on span "Approve 1 Items" at bounding box center [699, 279] width 59 height 11
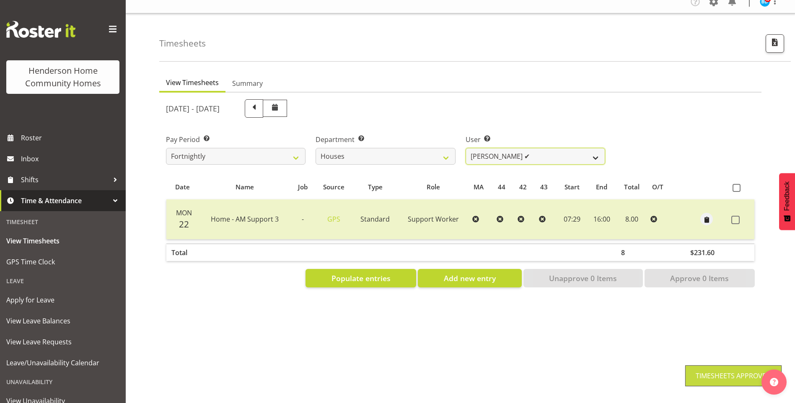
click at [496, 149] on select "Billie Sothern ✔ Dipika Thapa ❌ Jess Aracan ❌ Katrina Shaw ❌ Liezl Sanchez ✔ Ma…" at bounding box center [536, 156] width 140 height 17
click at [466, 148] on select "Billie Sothern ✔ Dipika Thapa ❌ Jess Aracan ❌ Katrina Shaw ❌ Liezl Sanchez ✔ Ma…" at bounding box center [536, 156] width 140 height 17
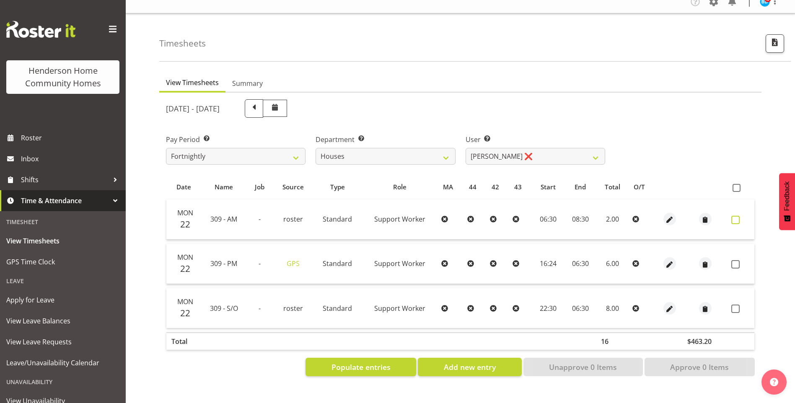
click at [736, 216] on span at bounding box center [736, 220] width 8 height 8
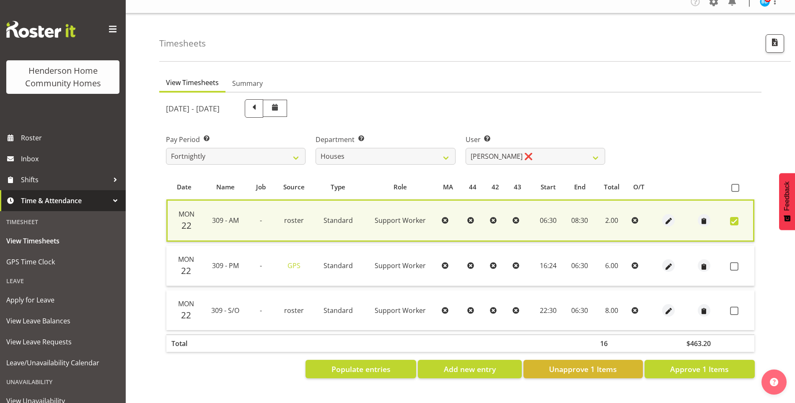
drag, startPoint x: 736, startPoint y: 261, endPoint x: 737, endPoint y: 282, distance: 21.0
click at [736, 262] on span at bounding box center [734, 266] width 8 height 8
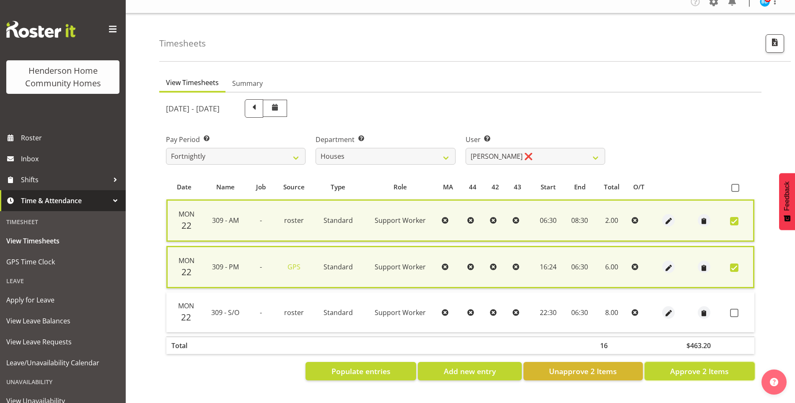
click at [721, 366] on span "Approve 2 Items" at bounding box center [699, 371] width 59 height 11
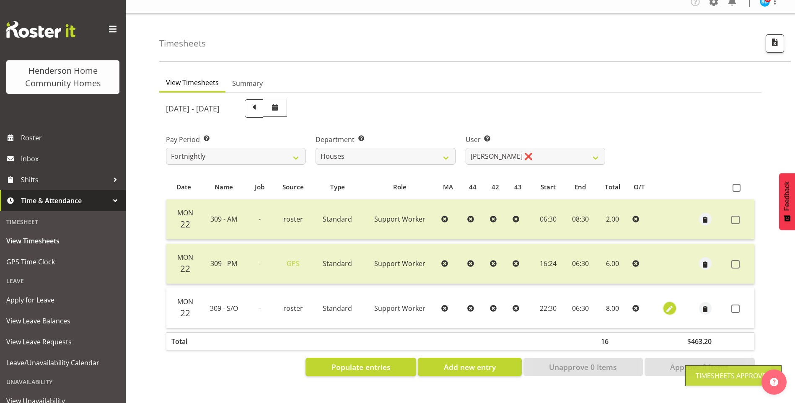
click at [668, 304] on span "button" at bounding box center [670, 309] width 10 height 10
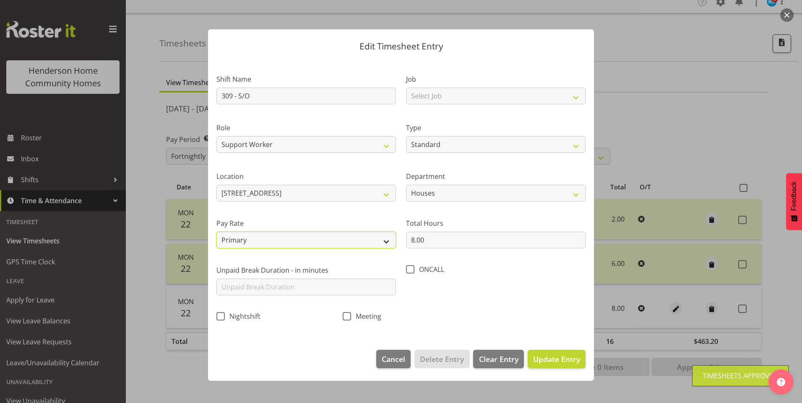
click at [251, 237] on select "Primary Secondary Tertiary Fourth Fifth" at bounding box center [305, 240] width 179 height 17
click at [216, 232] on select "Primary Secondary Tertiary Fourth Fifth" at bounding box center [305, 240] width 179 height 17
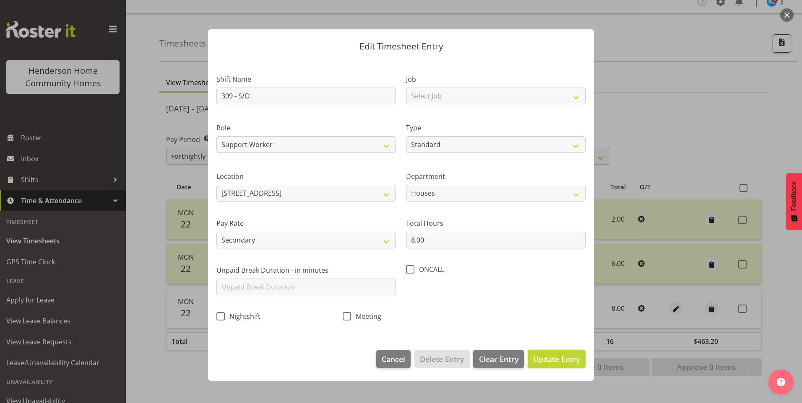
drag, startPoint x: 550, startPoint y: 354, endPoint x: 601, endPoint y: 345, distance: 51.5
click at [554, 351] on button "Update Entry" at bounding box center [556, 359] width 58 height 18
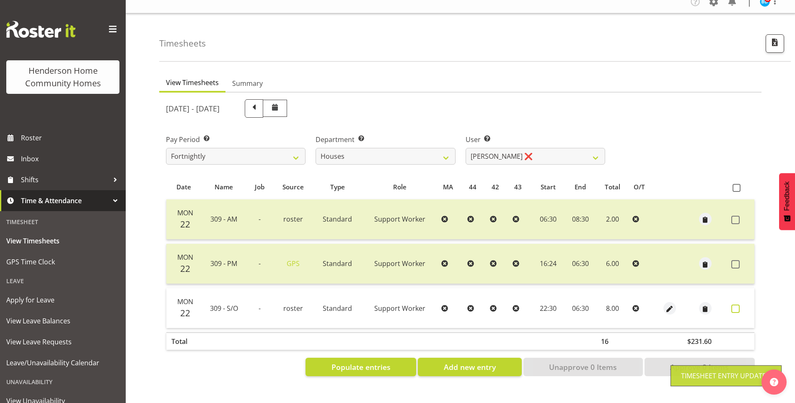
click at [737, 305] on span at bounding box center [736, 309] width 8 height 8
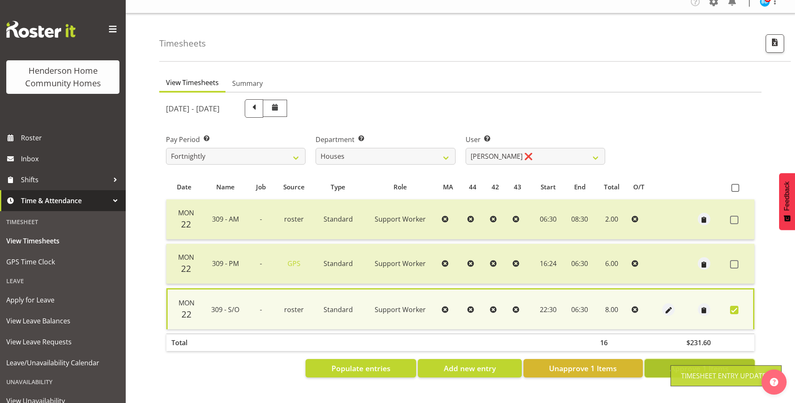
drag, startPoint x: 698, startPoint y: 362, endPoint x: 693, endPoint y: 355, distance: 8.3
click at [698, 363] on span "Approve 1 Items" at bounding box center [699, 368] width 59 height 11
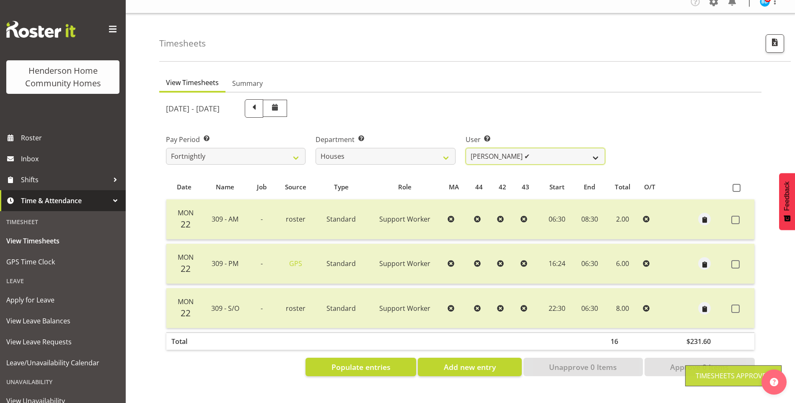
click at [488, 148] on select "Billie Sothern ✔ Dipika Thapa ❌ Jess Aracan ❌ Katrina Shaw ❌ Liezl Sanchez ✔ Ma…" at bounding box center [536, 156] width 140 height 17
click at [466, 148] on select "Billie Sothern ✔ Dipika Thapa ❌ Jess Aracan ❌ Katrina Shaw ❌ Liezl Sanchez ✔ Ma…" at bounding box center [536, 156] width 140 height 17
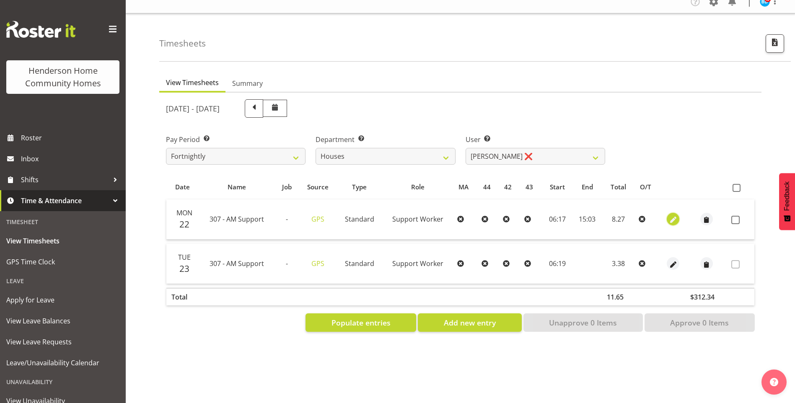
click at [674, 215] on span "button" at bounding box center [674, 220] width 10 height 10
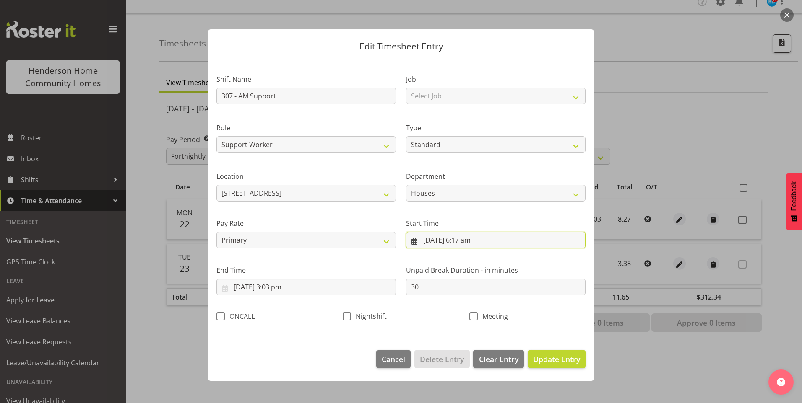
click at [476, 242] on input "22/09/2025, 6:17 am" at bounding box center [495, 240] width 179 height 17
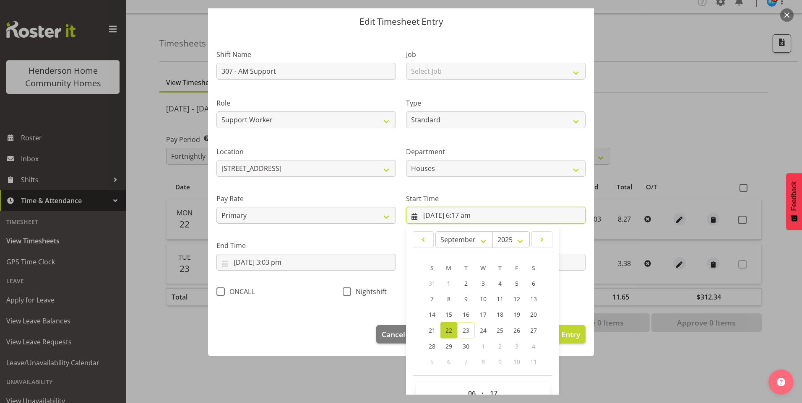
scroll to position [45, 0]
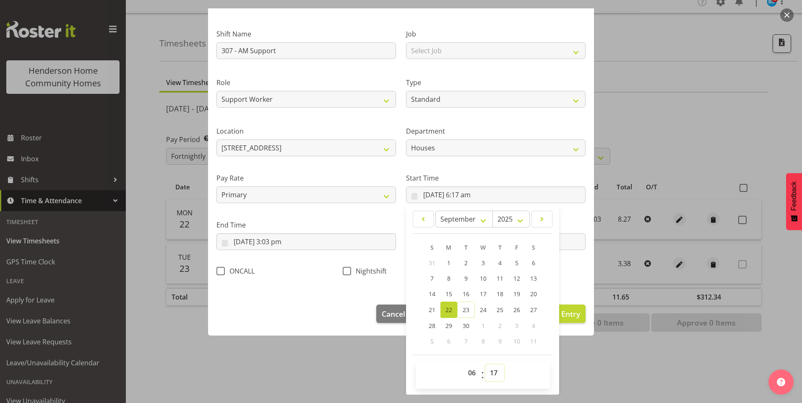
click at [493, 374] on select "00 01 02 03 04 05 06 07 08 09 10 11 12 13 14 15 16 17 18 19 20 21 22 23 24 25 2…" at bounding box center [494, 373] width 19 height 17
click at [485, 365] on select "00 01 02 03 04 05 06 07 08 09 10 11 12 13 14 15 16 17 18 19 20 21 22 23 24 25 2…" at bounding box center [494, 373] width 19 height 17
click at [282, 246] on input "22/09/2025, 3:03 pm" at bounding box center [305, 242] width 179 height 17
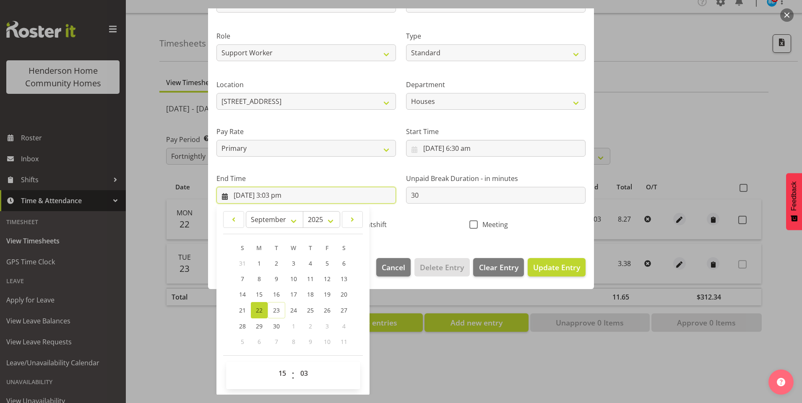
scroll to position [92, 0]
drag, startPoint x: 305, startPoint y: 371, endPoint x: 305, endPoint y: 363, distance: 8.0
click at [305, 371] on select "00 01 02 03 04 05 06 07 08 09 10 11 12 13 14 15 16 17 18 19 20 21 22 23 24 25 2…" at bounding box center [305, 373] width 19 height 17
click at [296, 365] on select "00 01 02 03 04 05 06 07 08 09 10 11 12 13 14 15 16 17 18 19 20 21 22 23 24 25 2…" at bounding box center [305, 373] width 19 height 17
click at [554, 268] on span "Update Entry" at bounding box center [556, 267] width 47 height 10
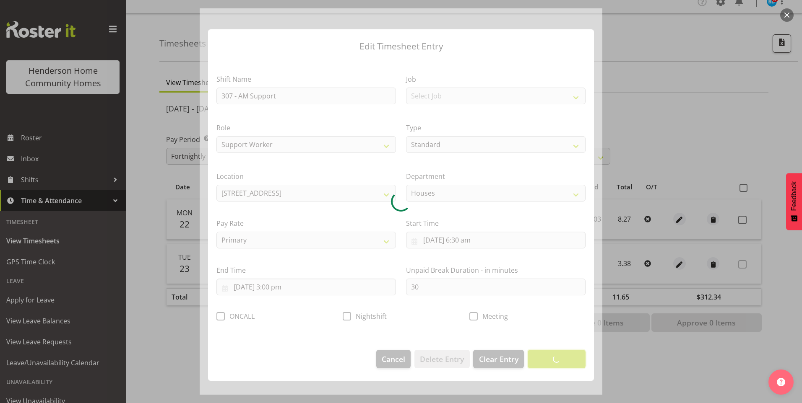
scroll to position [0, 0]
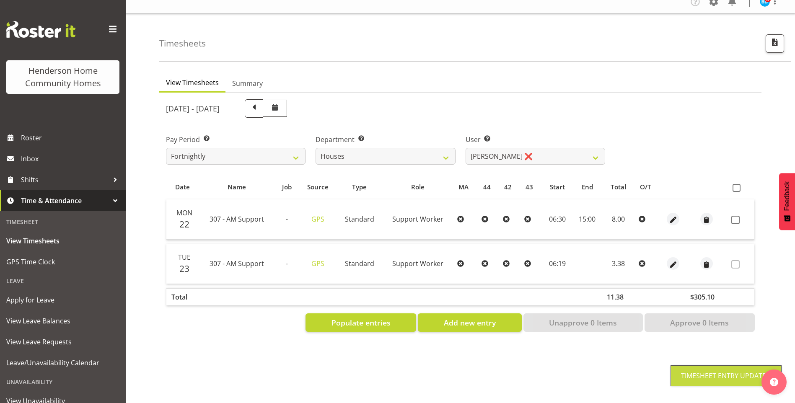
drag, startPoint x: 737, startPoint y: 212, endPoint x: 738, endPoint y: 226, distance: 13.8
click at [738, 216] on span at bounding box center [736, 220] width 8 height 8
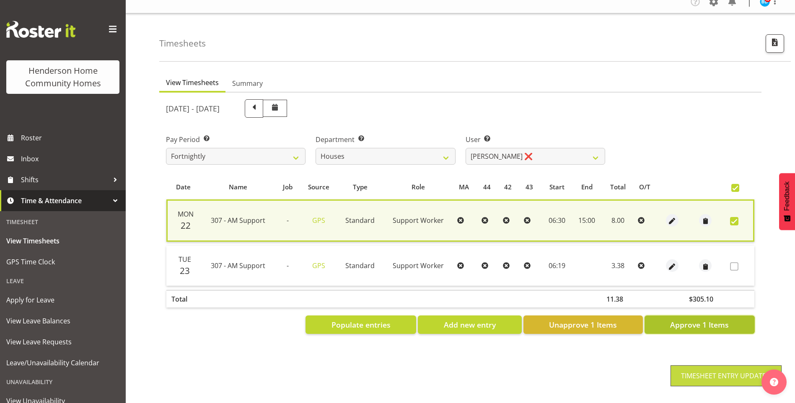
drag, startPoint x: 701, startPoint y: 315, endPoint x: 613, endPoint y: 261, distance: 103.0
click at [701, 319] on span "Approve 1 Items" at bounding box center [699, 324] width 59 height 11
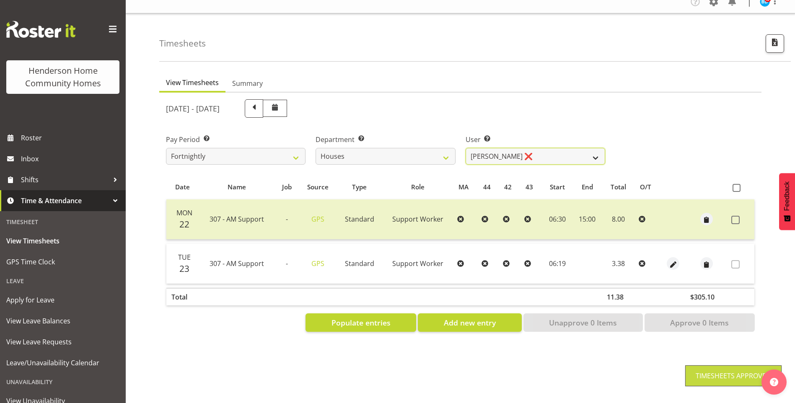
click at [485, 148] on select "Billie Sothern ✔ Dipika Thapa ❌ Jess Aracan ❌ Katrina Shaw ❌ Liezl Sanchez ✔ Ma…" at bounding box center [536, 156] width 140 height 17
click at [466, 148] on select "Billie Sothern ✔ Dipika Thapa ❌ Jess Aracan ❌ Katrina Shaw ❌ Liezl Sanchez ✔ Ma…" at bounding box center [536, 156] width 140 height 17
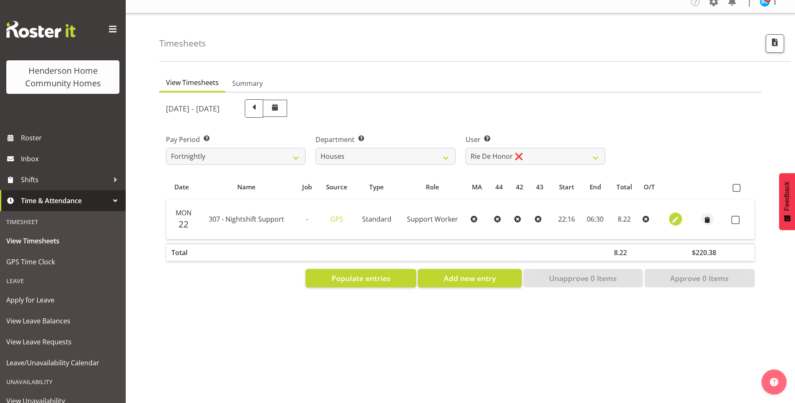
click at [678, 215] on span "button" at bounding box center [676, 220] width 10 height 10
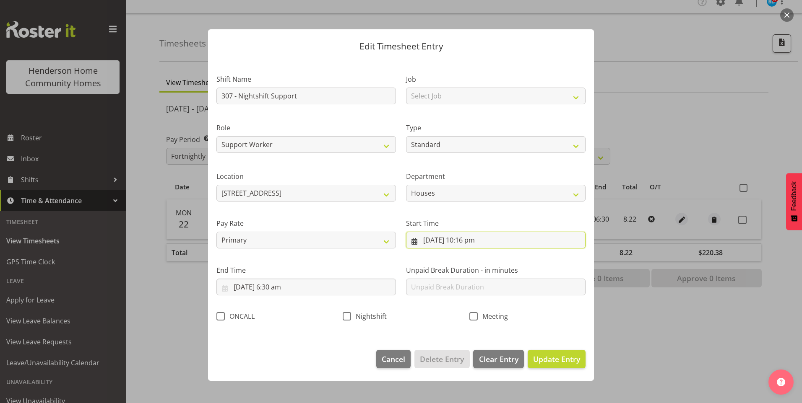
click at [476, 245] on input "22/09/2025, 10:16 pm" at bounding box center [495, 240] width 179 height 17
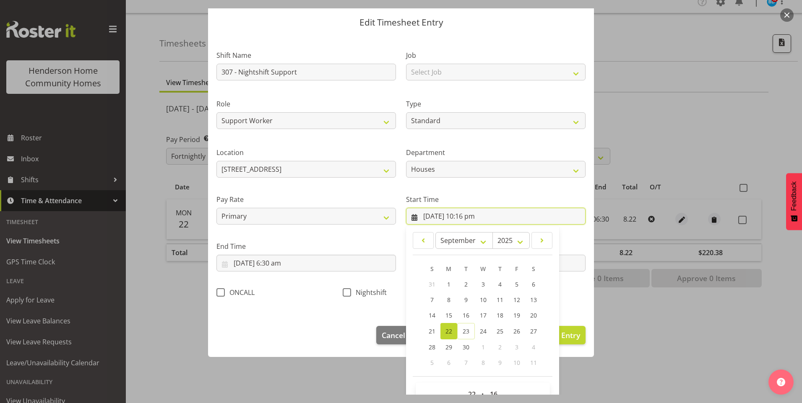
scroll to position [45, 0]
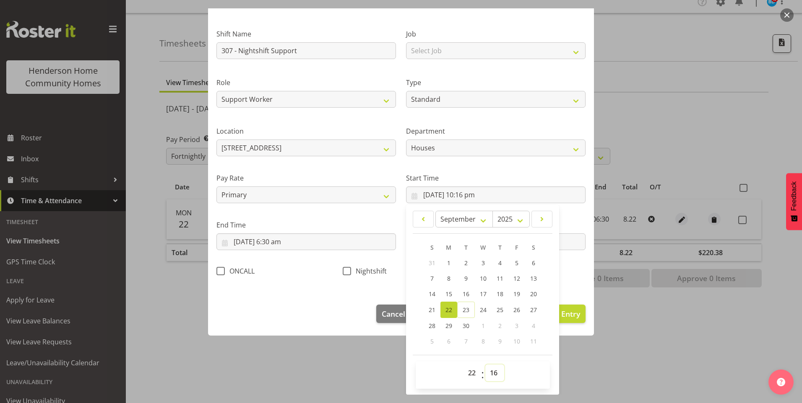
click at [489, 374] on select "00 01 02 03 04 05 06 07 08 09 10 11 12 13 14 15 16 17 18 19 20 21 22 23 24 25 2…" at bounding box center [494, 373] width 19 height 17
click at [485, 365] on select "00 01 02 03 04 05 06 07 08 09 10 11 12 13 14 15 16 17 18 19 20 21 22 23 24 25 2…" at bounding box center [494, 373] width 19 height 17
click at [345, 272] on span at bounding box center [347, 271] width 8 height 8
click at [345, 272] on input "Nightshift" at bounding box center [345, 270] width 5 height 5
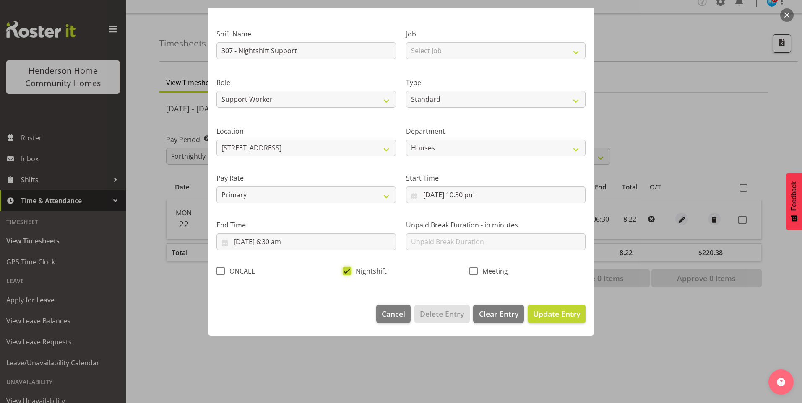
scroll to position [0, 0]
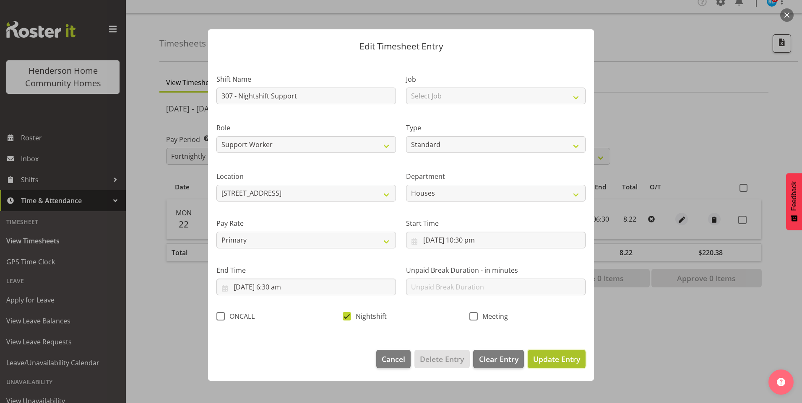
drag, startPoint x: 553, startPoint y: 353, endPoint x: 583, endPoint y: 342, distance: 31.5
click at [553, 353] on button "Update Entry" at bounding box center [556, 359] width 58 height 18
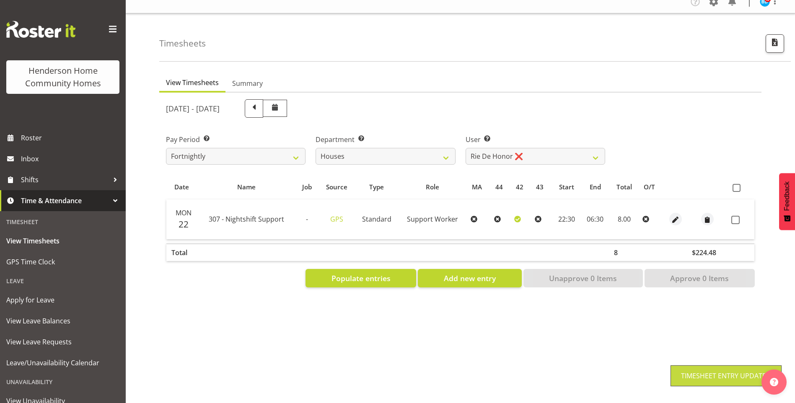
click at [734, 216] on span at bounding box center [736, 220] width 8 height 8
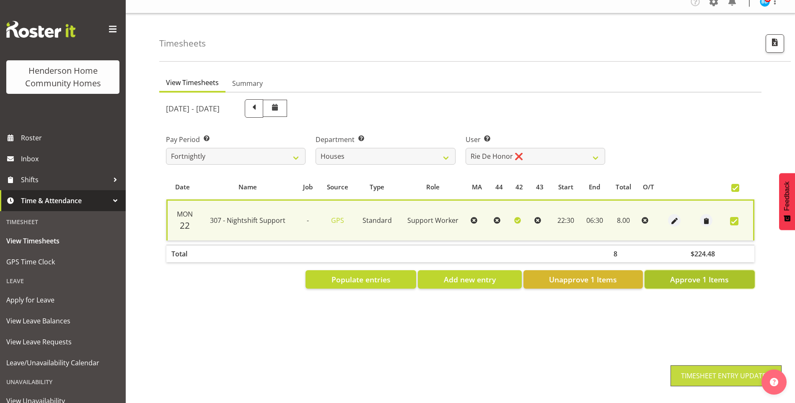
click at [709, 274] on span "Approve 1 Items" at bounding box center [699, 279] width 59 height 11
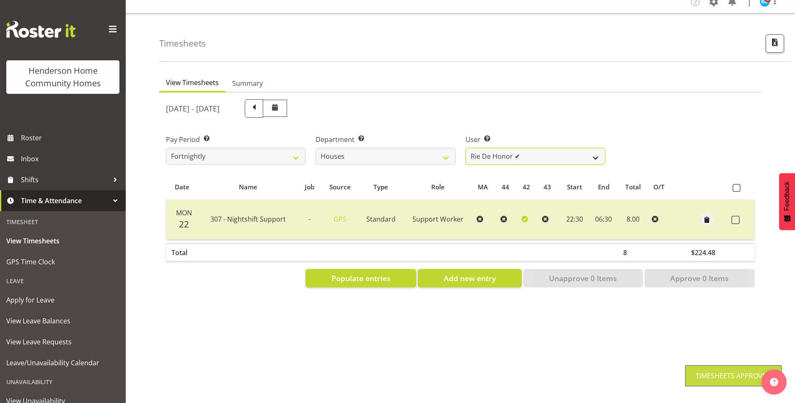
drag, startPoint x: 496, startPoint y: 150, endPoint x: 493, endPoint y: 156, distance: 6.2
click at [496, 150] on select "Billie Sothern ✔ Dipika Thapa ❌ Jess Aracan ❌ Katrina Shaw ❌ Liezl Sanchez ✔ Ma…" at bounding box center [536, 156] width 140 height 17
click at [466, 148] on select "Billie Sothern ✔ Dipika Thapa ❌ Jess Aracan ❌ Katrina Shaw ❌ Liezl Sanchez ✔ Ma…" at bounding box center [536, 156] width 140 height 17
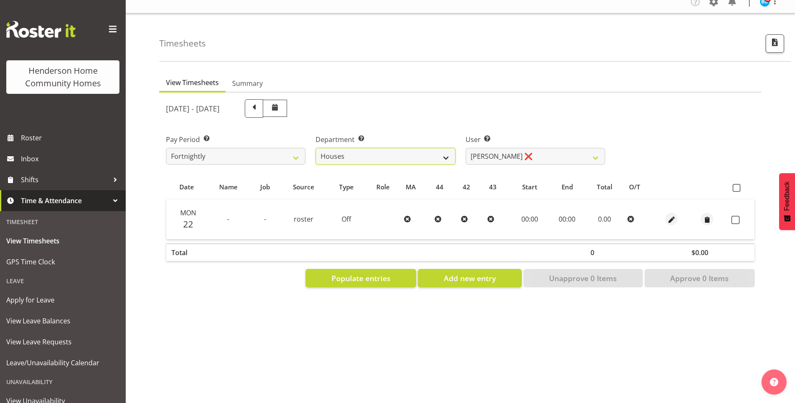
click at [369, 148] on select "Admin Homeside Houses Wingside" at bounding box center [386, 156] width 140 height 17
click at [316, 148] on select "Admin Homeside Houses Wingside" at bounding box center [386, 156] width 140 height 17
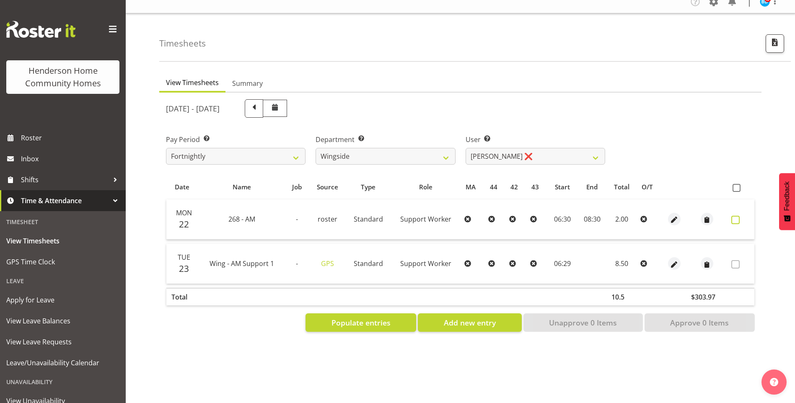
click at [737, 216] on span at bounding box center [736, 220] width 8 height 8
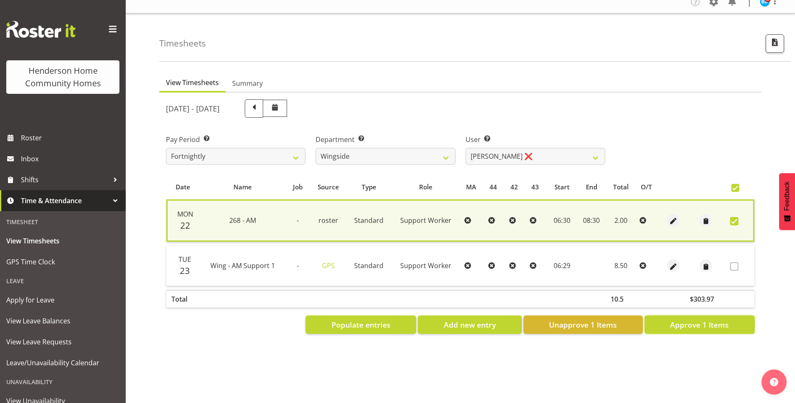
drag, startPoint x: 716, startPoint y: 316, endPoint x: 527, endPoint y: 221, distance: 210.5
click at [715, 319] on span "Approve 1 Items" at bounding box center [699, 324] width 59 height 11
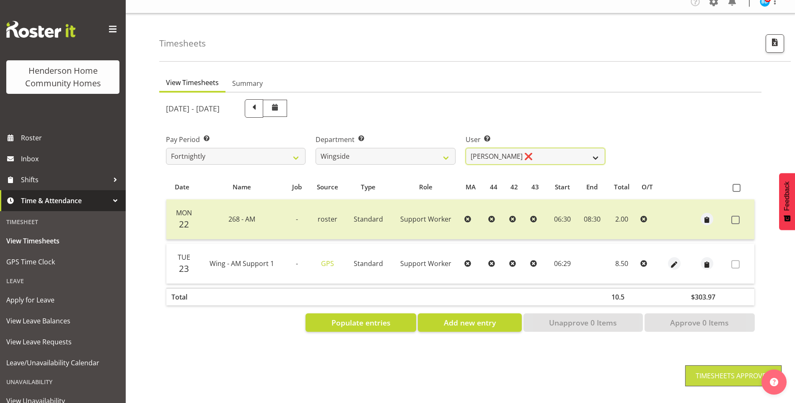
drag, startPoint x: 490, startPoint y: 147, endPoint x: 490, endPoint y: 153, distance: 6.7
click at [490, 148] on select "Arshdeep Singh ❌ Daljeet Prasad ❌ Daniel Marticio ❌ Janeth Sison ❌" at bounding box center [536, 156] width 140 height 17
click at [466, 148] on select "Arshdeep Singh ❌ Daljeet Prasad ❌ Daniel Marticio ❌ Janeth Sison ❌" at bounding box center [536, 156] width 140 height 17
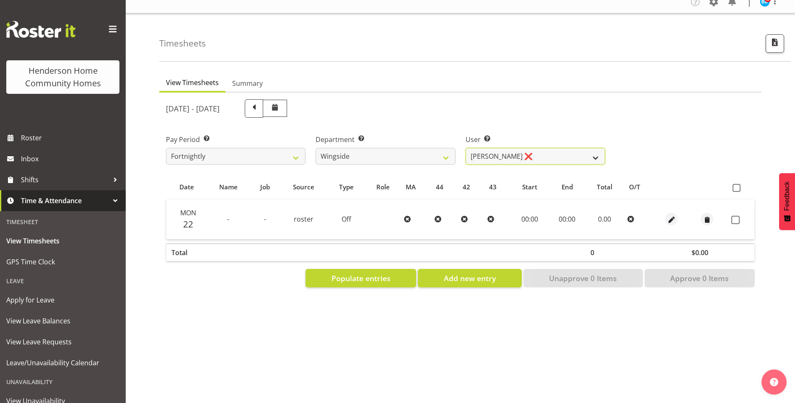
click at [476, 151] on select "Arshdeep Singh ❌ Daljeet Prasad ❌ Daniel Marticio ❌ Janeth Sison ❌" at bounding box center [536, 156] width 140 height 17
click at [466, 148] on select "Arshdeep Singh ❌ Daljeet Prasad ❌ Daniel Marticio ❌ Janeth Sison ❌" at bounding box center [536, 156] width 140 height 17
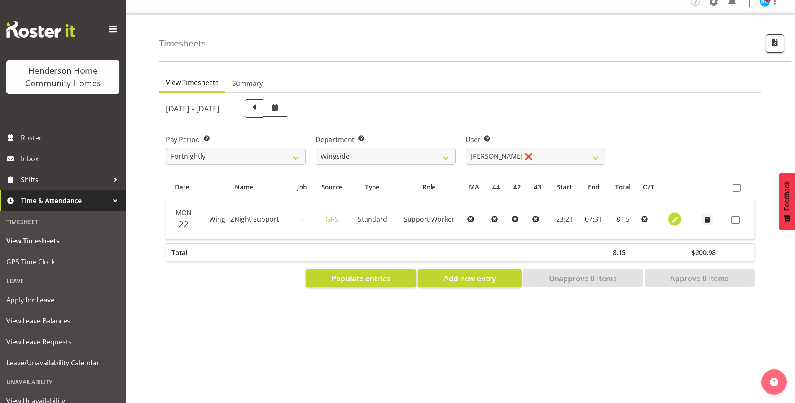
click at [676, 215] on span "button" at bounding box center [675, 220] width 10 height 10
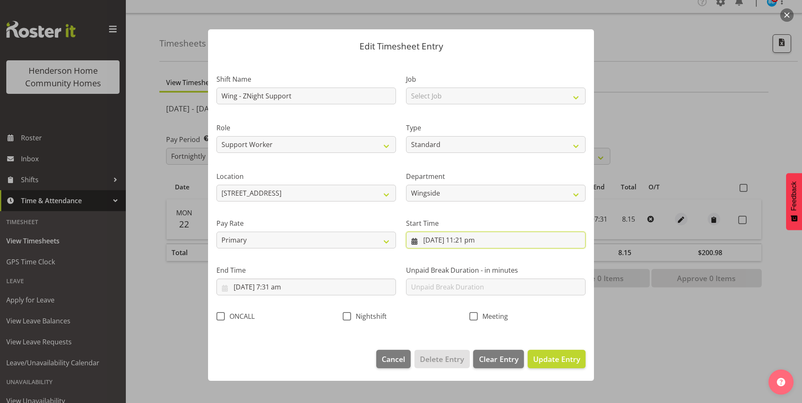
click at [477, 243] on input "22/09/2025, 11:21 pm" at bounding box center [495, 240] width 179 height 17
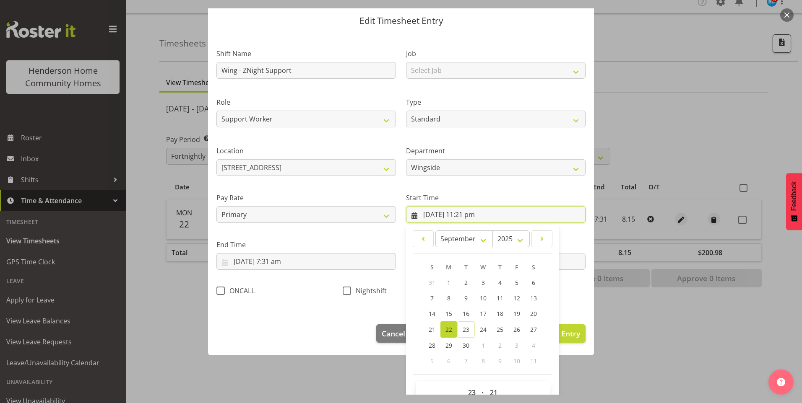
scroll to position [45, 0]
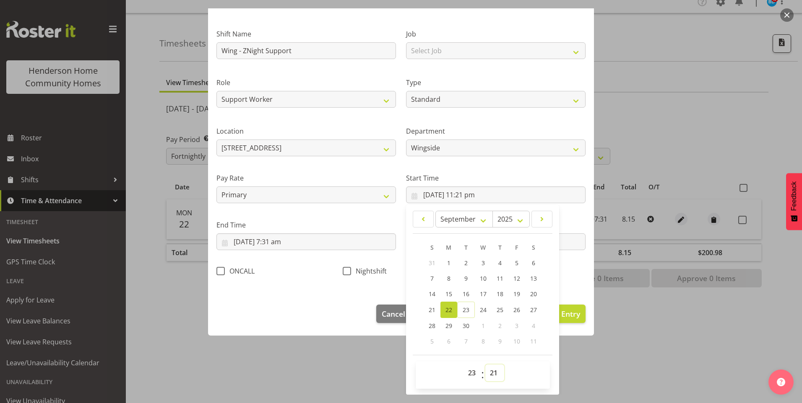
drag, startPoint x: 487, startPoint y: 372, endPoint x: 490, endPoint y: 368, distance: 4.5
click at [488, 370] on select "00 01 02 03 04 05 06 07 08 09 10 11 12 13 14 15 16 17 18 19 20 21 22 23 24 25 2…" at bounding box center [494, 373] width 19 height 17
click at [485, 365] on select "00 01 02 03 04 05 06 07 08 09 10 11 12 13 14 15 16 17 18 19 20 21 22 23 24 25 2…" at bounding box center [494, 373] width 19 height 17
click at [281, 247] on input "23/09/2025, 7:31 am" at bounding box center [305, 242] width 179 height 17
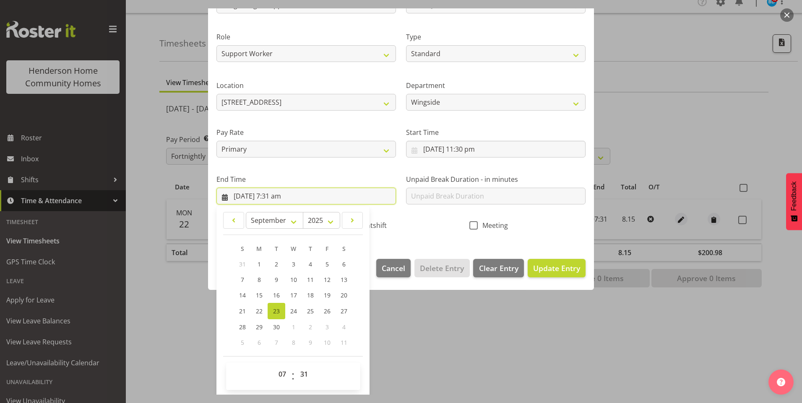
scroll to position [92, 0]
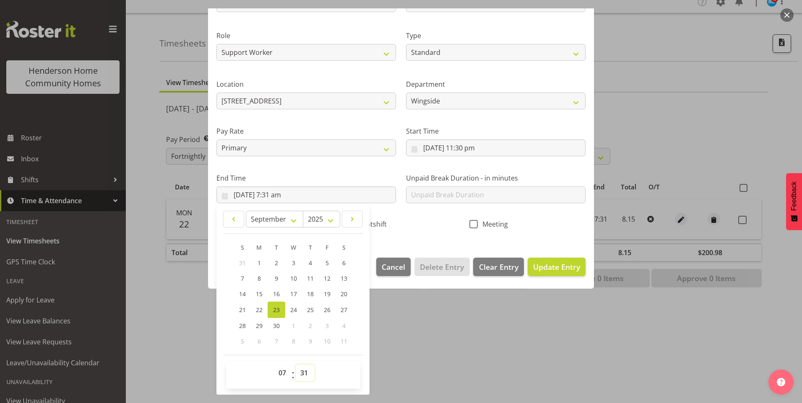
drag, startPoint x: 302, startPoint y: 367, endPoint x: 302, endPoint y: 363, distance: 4.2
click at [302, 367] on select "00 01 02 03 04 05 06 07 08 09 10 11 12 13 14 15 16 17 18 19 20 21 22 23 24 25 2…" at bounding box center [305, 373] width 19 height 17
click at [296, 365] on select "00 01 02 03 04 05 06 07 08 09 10 11 12 13 14 15 16 17 18 19 20 21 22 23 24 25 2…" at bounding box center [305, 373] width 19 height 17
click at [302, 368] on select "00 01 02 03 04 05 06 07 08 09 10 11 12 13 14 15 16 17 18 19 20 21 22 23 24 25 2…" at bounding box center [305, 373] width 19 height 17
click at [296, 365] on select "00 01 02 03 04 05 06 07 08 09 10 11 12 13 14 15 16 17 18 19 20 21 22 23 24 25 2…" at bounding box center [305, 373] width 19 height 17
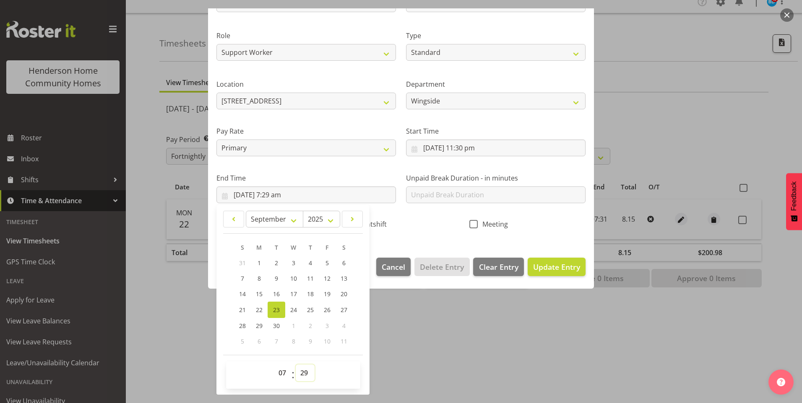
drag, startPoint x: 304, startPoint y: 370, endPoint x: 309, endPoint y: 368, distance: 4.9
click at [304, 370] on select "00 01 02 03 04 05 06 07 08 09 10 11 12 13 14 15 16 17 18 19 20 21 22 23 24 25 2…" at bounding box center [305, 373] width 19 height 17
click at [296, 365] on select "00 01 02 03 04 05 06 07 08 09 10 11 12 13 14 15 16 17 18 19 20 21 22 23 24 25 2…" at bounding box center [305, 373] width 19 height 17
click at [381, 223] on span "Nightshift" at bounding box center [369, 224] width 36 height 8
click at [348, 223] on input "Nightshift" at bounding box center [345, 223] width 5 height 5
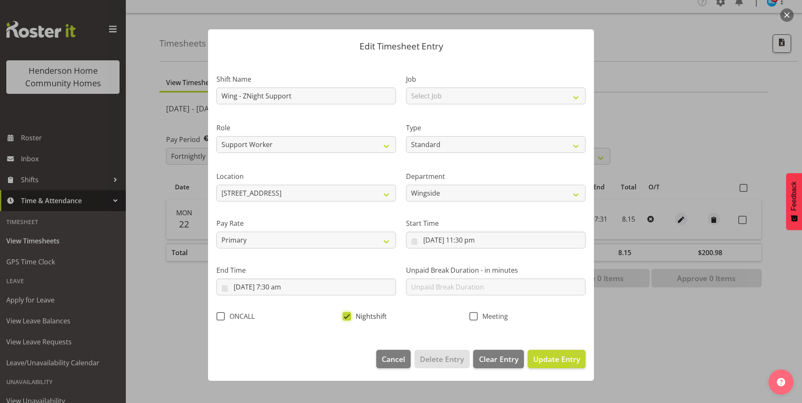
scroll to position [0, 0]
click at [568, 355] on span "Update Entry" at bounding box center [556, 359] width 47 height 10
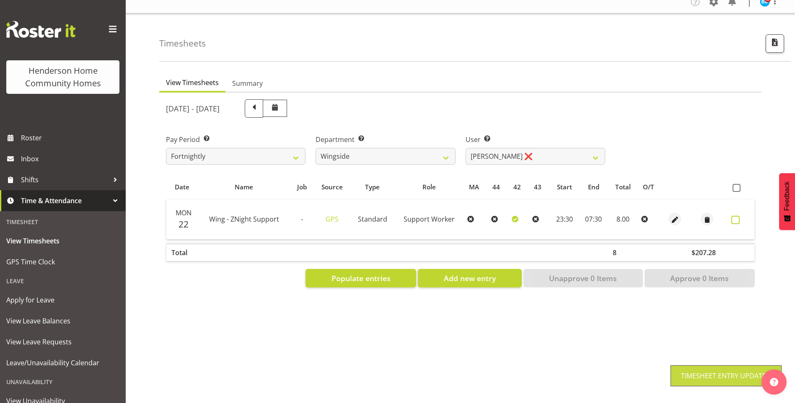
click at [737, 216] on span at bounding box center [736, 220] width 8 height 8
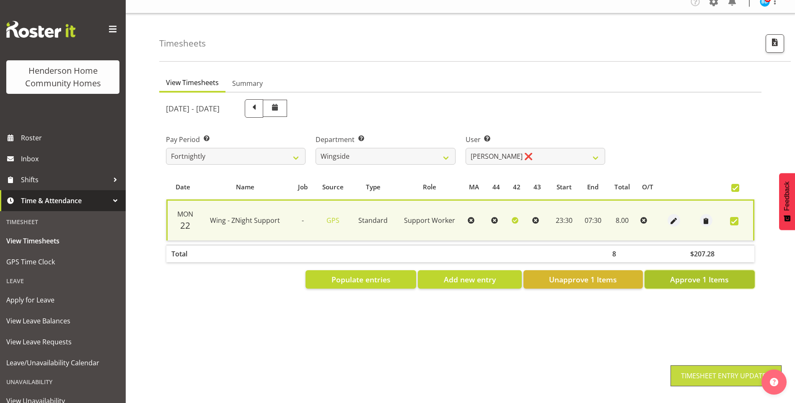
click at [722, 278] on span "Approve 1 Items" at bounding box center [699, 279] width 59 height 11
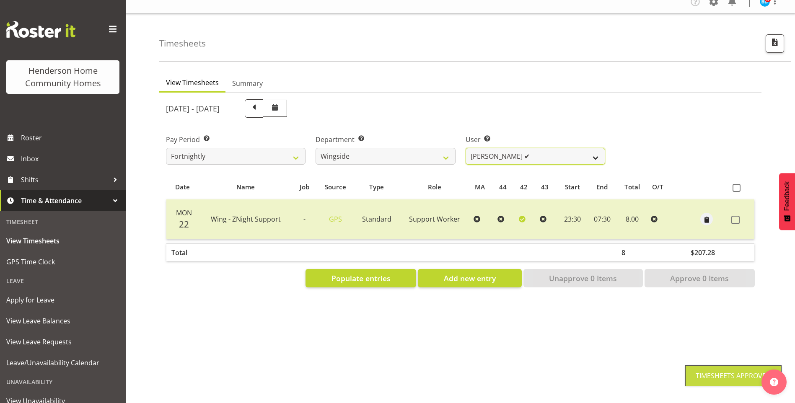
click at [483, 150] on select "Arshdeep Singh ❌ Daljeet Prasad ❌ Daniel Marticio ✔ Janeth Sison ❌" at bounding box center [536, 156] width 140 height 17
click at [466, 148] on select "Arshdeep Singh ❌ Daljeet Prasad ❌ Daniel Marticio ✔ Janeth Sison ❌" at bounding box center [536, 156] width 140 height 17
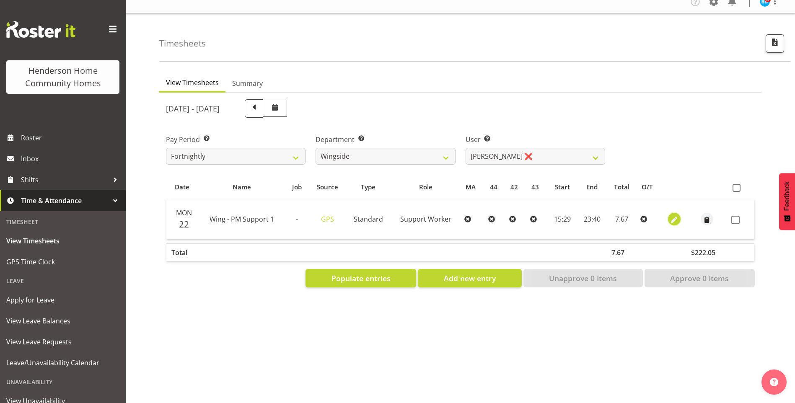
click at [675, 215] on span "button" at bounding box center [674, 220] width 10 height 10
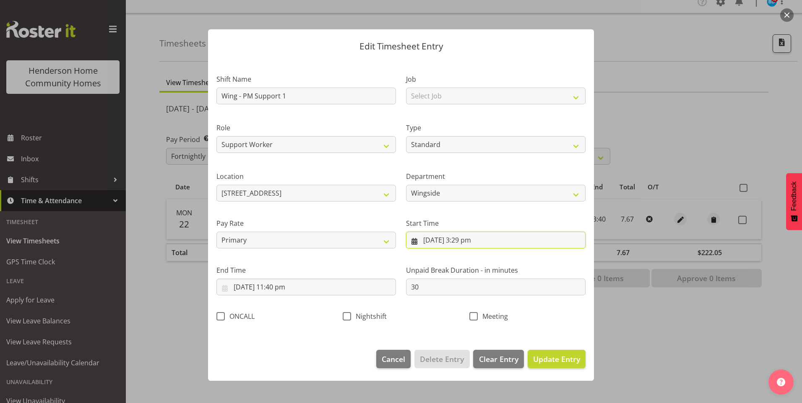
click at [471, 243] on input "22/09/2025, 3:29 pm" at bounding box center [495, 240] width 179 height 17
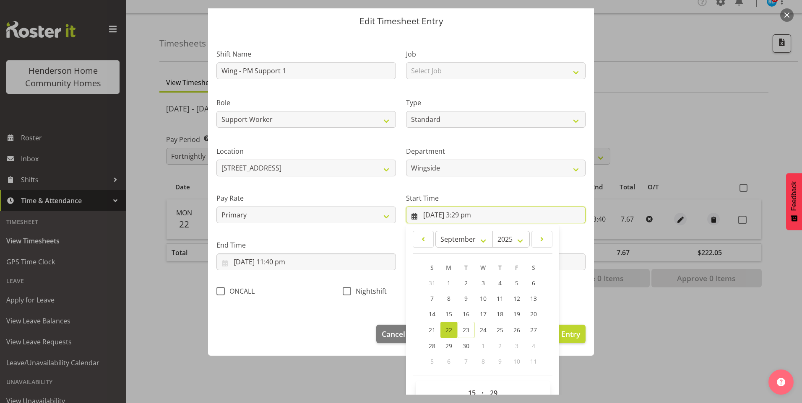
scroll to position [45, 0]
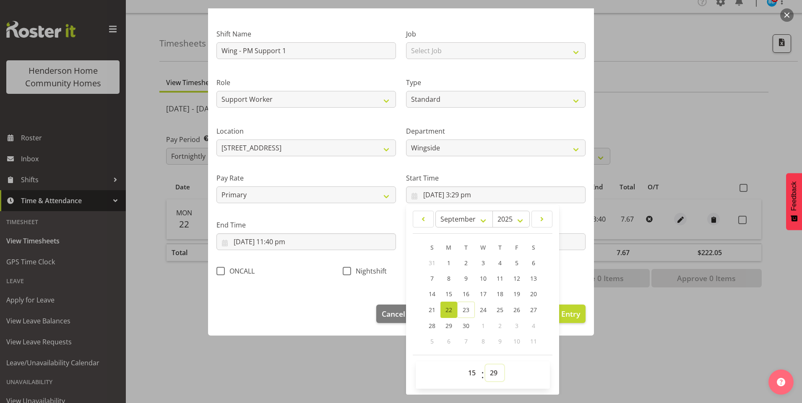
drag, startPoint x: 488, startPoint y: 376, endPoint x: 489, endPoint y: 371, distance: 4.5
click at [488, 375] on select "00 01 02 03 04 05 06 07 08 09 10 11 12 13 14 15 16 17 18 19 20 21 22 23 24 25 2…" at bounding box center [494, 373] width 19 height 17
click at [503, 358] on footer "00 01 02 03 04 05 06 07 08 09 10 11 12 13 14 15 16 17 18 19 20 21 22 23 : 00 01…" at bounding box center [483, 372] width 140 height 34
click at [490, 369] on select "00 01 02 03 04 05 06 07 08 09 10 11 12 13 14 15 16 17 18 19 20 21 22 23 24 25 2…" at bounding box center [494, 373] width 19 height 17
click at [485, 365] on select "00 01 02 03 04 05 06 07 08 09 10 11 12 13 14 15 16 17 18 19 20 21 22 23 24 25 2…" at bounding box center [494, 373] width 19 height 17
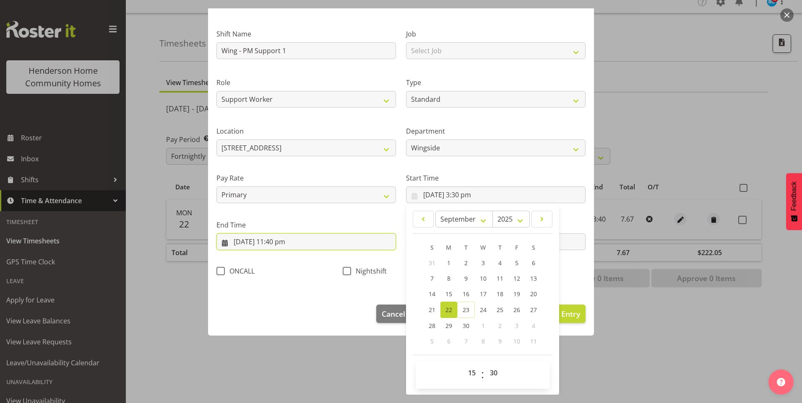
click at [287, 244] on input "22/09/2025, 11:40 pm" at bounding box center [305, 242] width 179 height 17
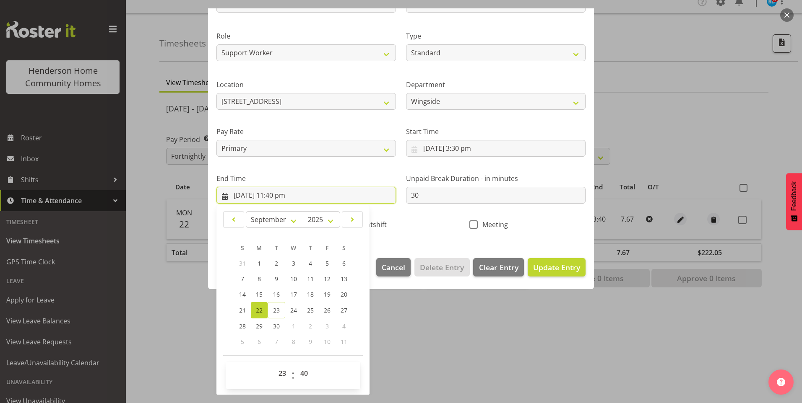
scroll to position [92, 0]
drag, startPoint x: 306, startPoint y: 372, endPoint x: 306, endPoint y: 364, distance: 8.0
click at [306, 368] on select "00 01 02 03 04 05 06 07 08 09 10 11 12 13 14 15 16 17 18 19 20 21 22 23 24 25 2…" at bounding box center [305, 373] width 19 height 17
click at [296, 365] on select "00 01 02 03 04 05 06 07 08 09 10 11 12 13 14 15 16 17 18 19 20 21 22 23 24 25 2…" at bounding box center [305, 373] width 19 height 17
drag, startPoint x: 537, startPoint y: 270, endPoint x: 559, endPoint y: 263, distance: 23.3
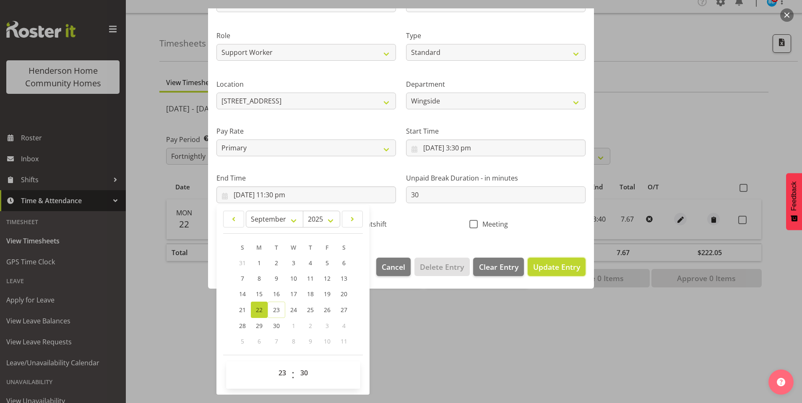
click at [537, 270] on span "Update Entry" at bounding box center [556, 267] width 47 height 10
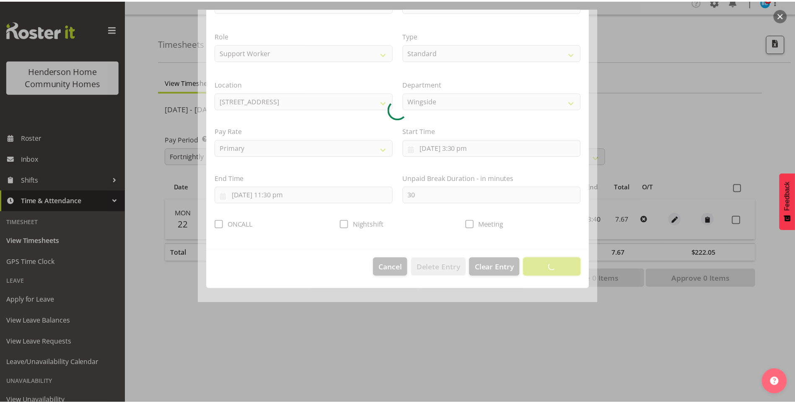
scroll to position [0, 0]
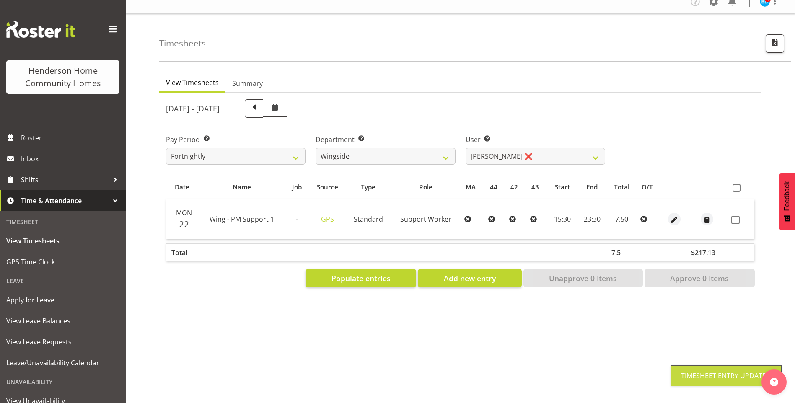
click at [738, 216] on span at bounding box center [736, 220] width 8 height 8
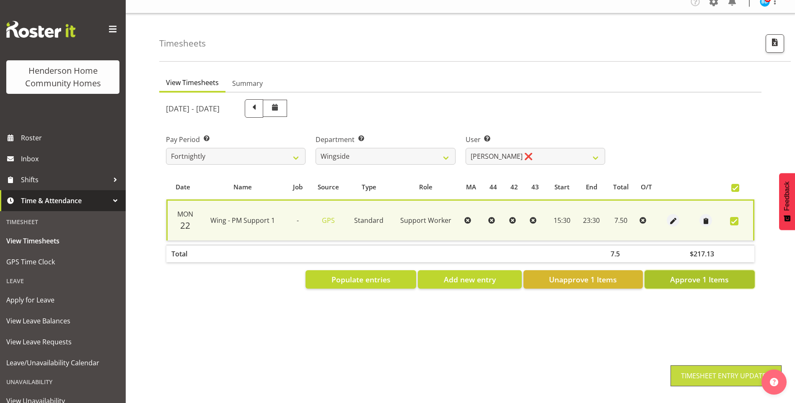
click at [714, 274] on span "Approve 1 Items" at bounding box center [699, 279] width 59 height 11
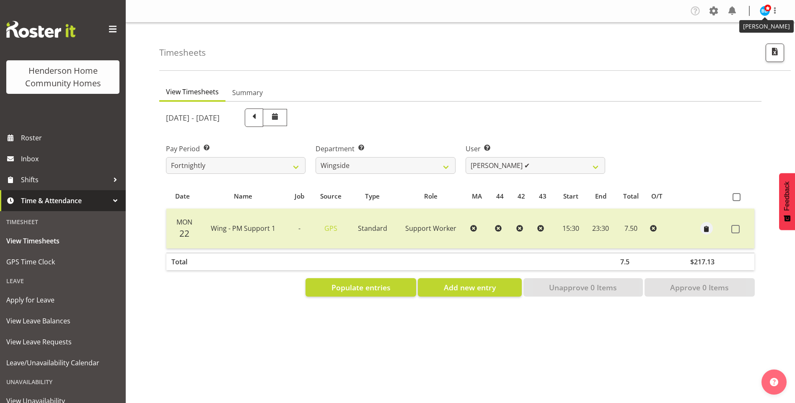
click at [767, 10] on span at bounding box center [768, 8] width 7 height 7
click at [748, 41] on link "Log Out" at bounding box center [740, 43] width 80 height 15
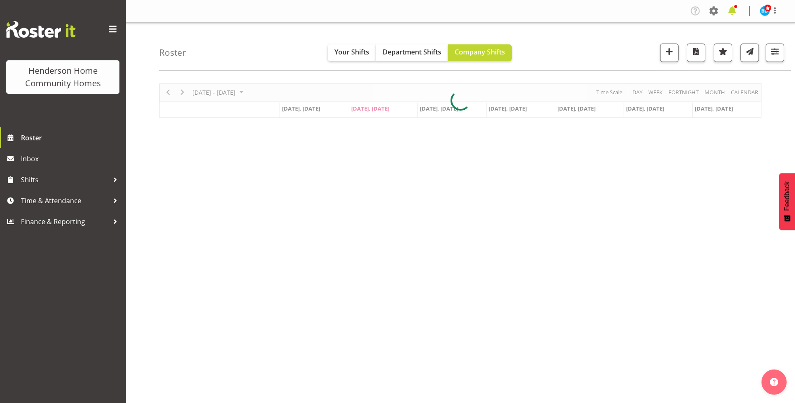
click at [734, 13] on span at bounding box center [732, 10] width 13 height 13
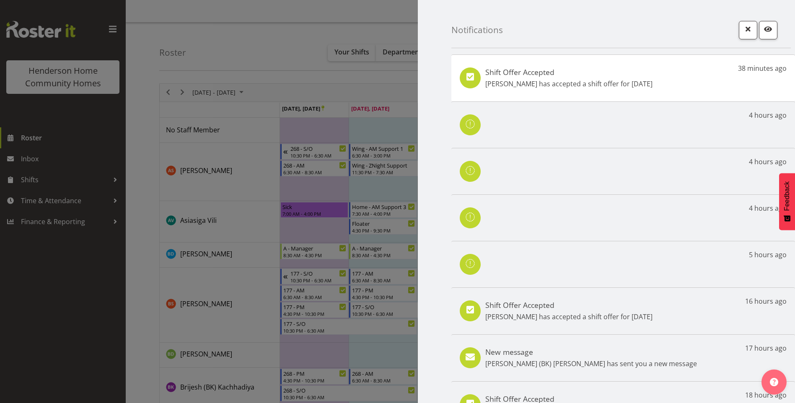
click at [52, 140] on div at bounding box center [397, 201] width 795 height 403
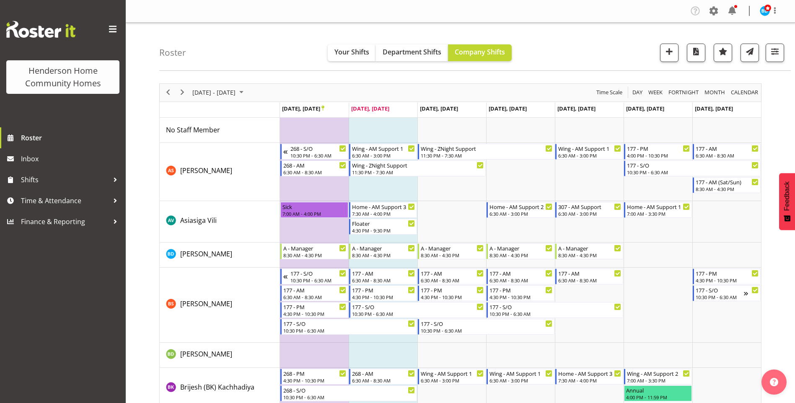
click at [49, 142] on div at bounding box center [397, 201] width 795 height 403
click at [42, 141] on span "Roster" at bounding box center [71, 138] width 101 height 13
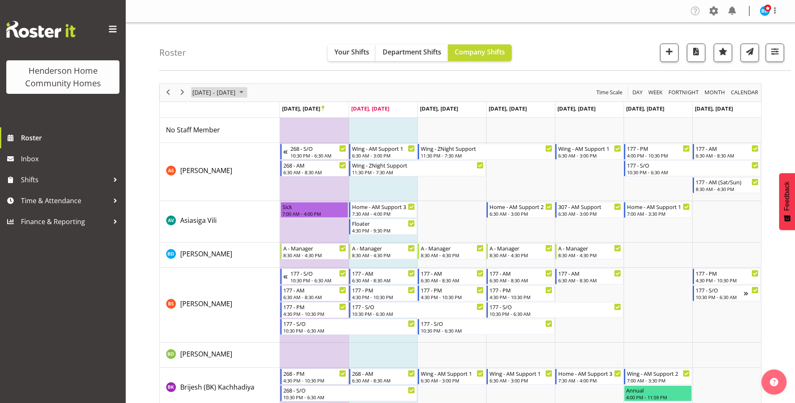
click at [247, 92] on span "September 2025" at bounding box center [241, 92] width 10 height 10
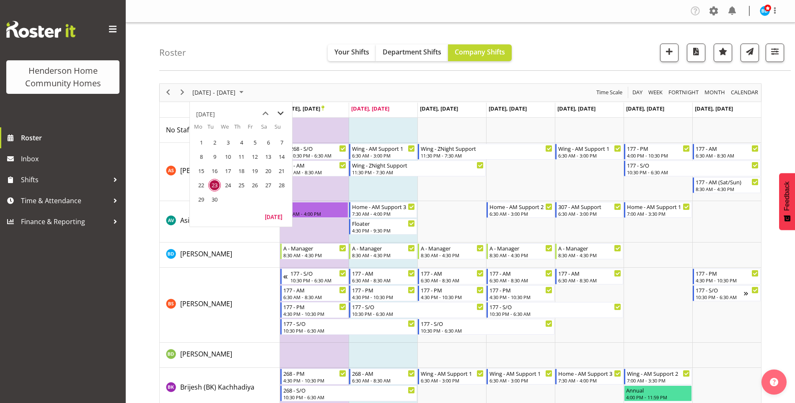
click at [280, 114] on span "next month" at bounding box center [280, 113] width 15 height 15
click at [199, 154] on span "6" at bounding box center [201, 156] width 13 height 13
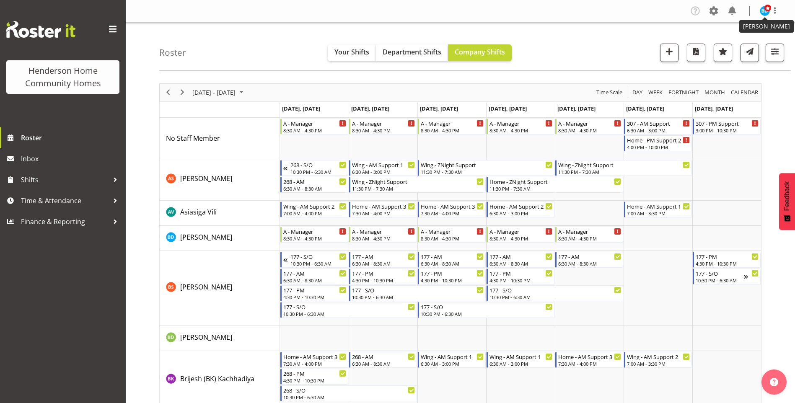
click at [767, 10] on span at bounding box center [768, 8] width 7 height 7
click at [742, 47] on link "Log Out" at bounding box center [740, 43] width 80 height 15
